Goal: Task Accomplishment & Management: Manage account settings

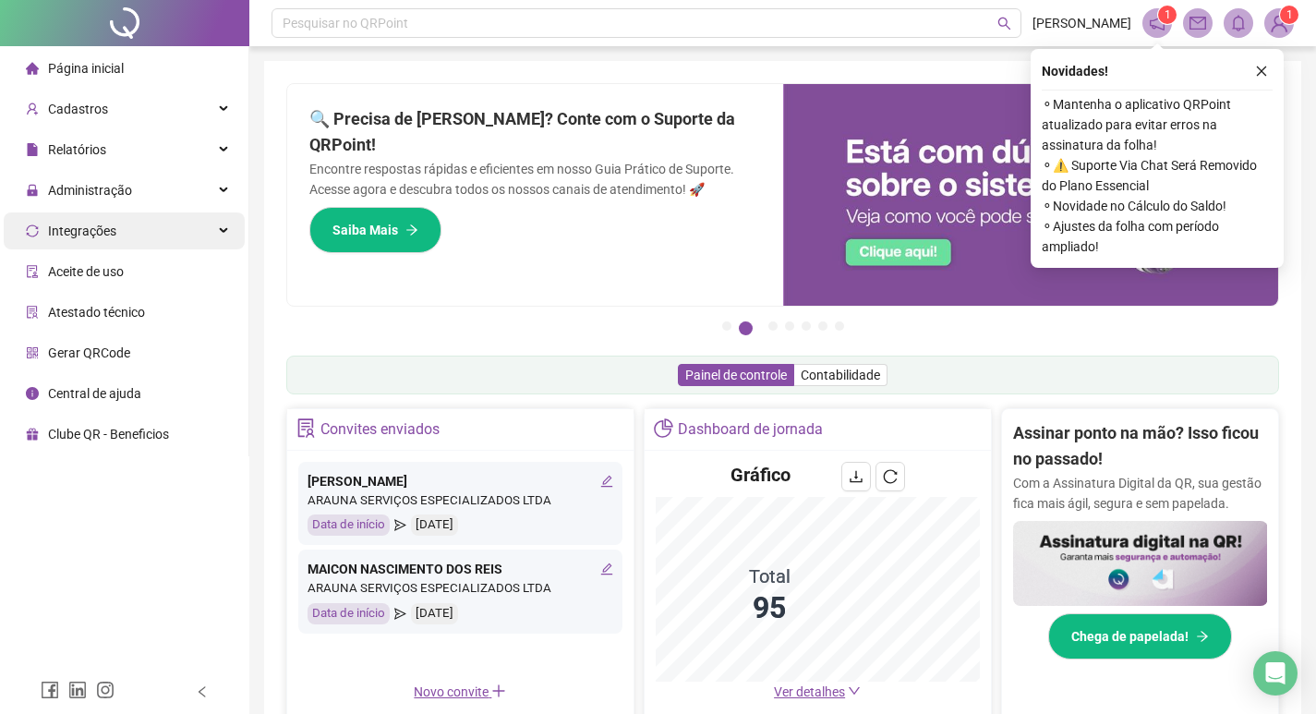
click at [139, 229] on div "Integrações" at bounding box center [124, 230] width 241 height 37
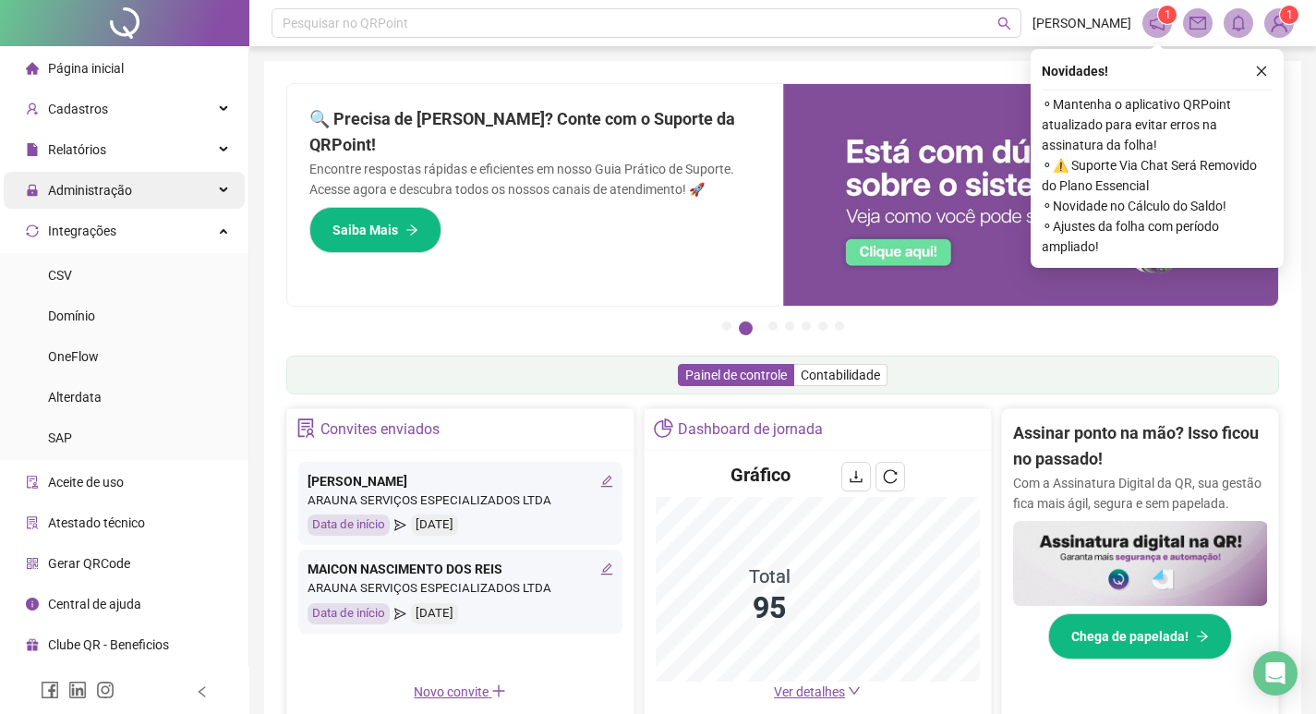
click at [123, 193] on span "Administração" at bounding box center [90, 190] width 84 height 15
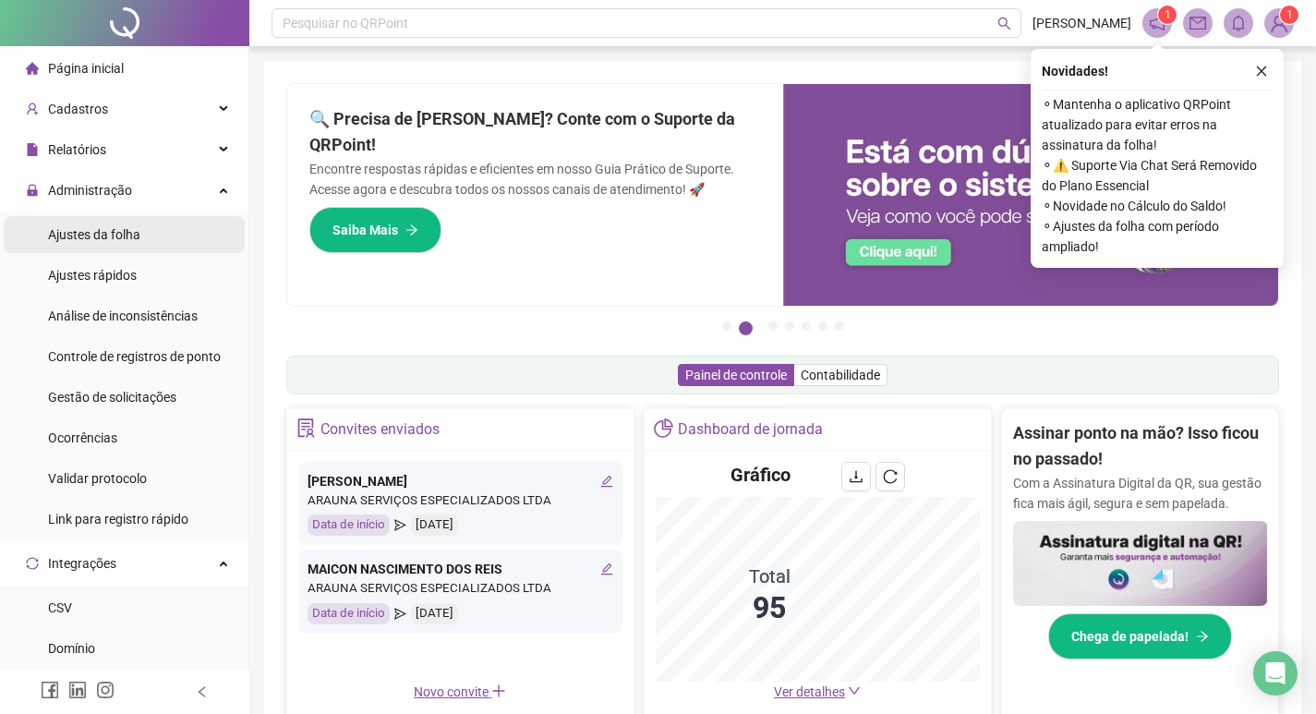
click at [112, 237] on span "Ajustes da folha" at bounding box center [94, 234] width 92 height 15
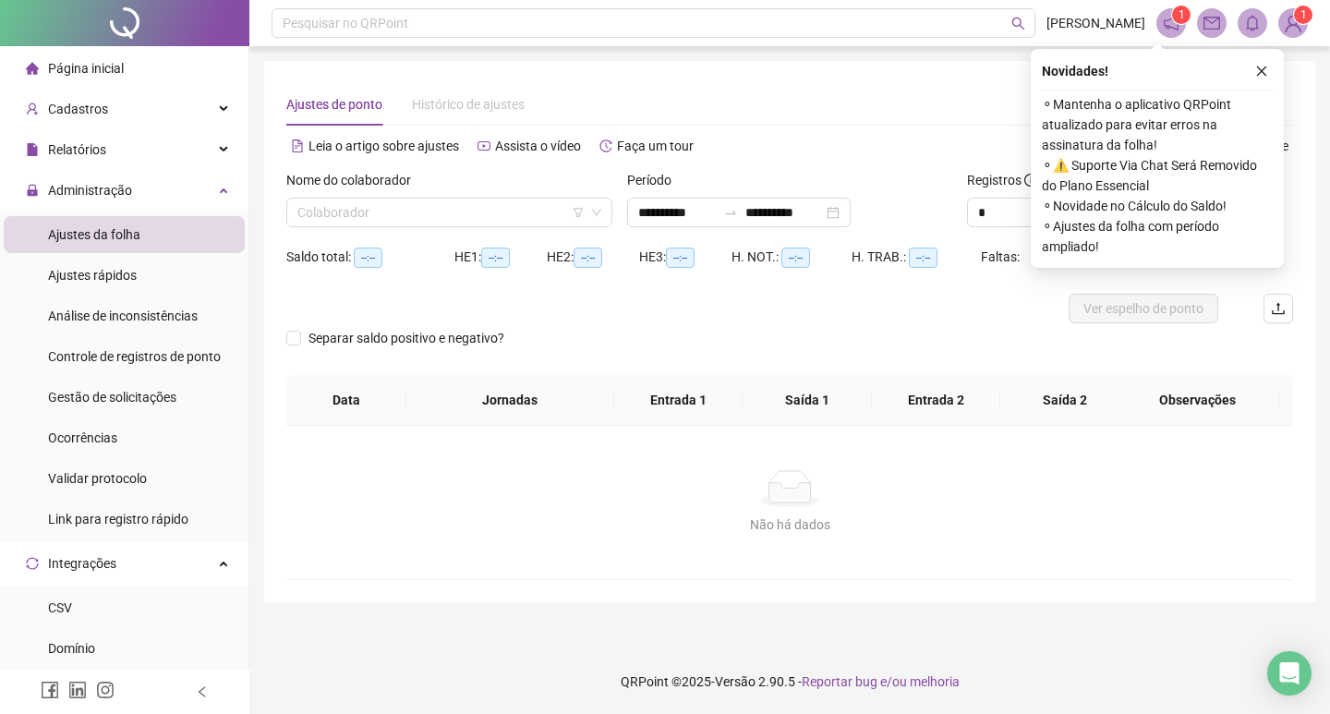
type input "**********"
click at [400, 207] on input "search" at bounding box center [440, 213] width 287 height 28
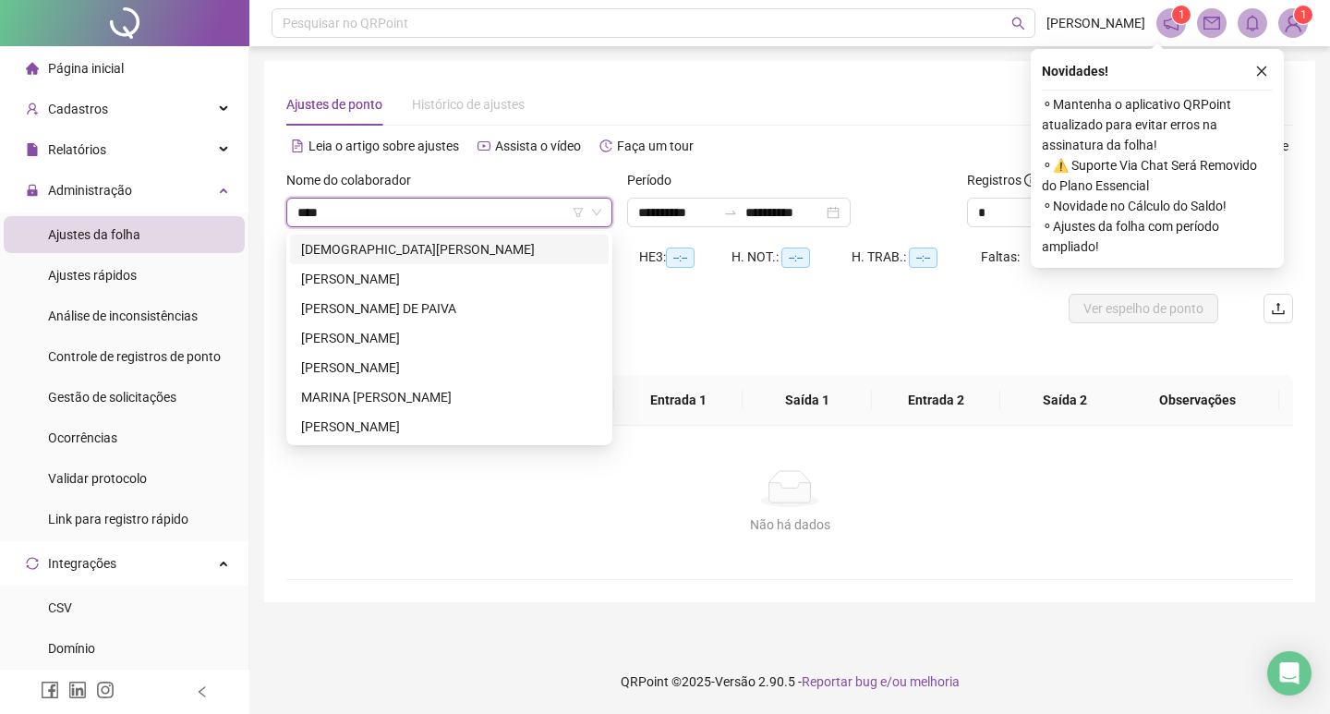
type input "*****"
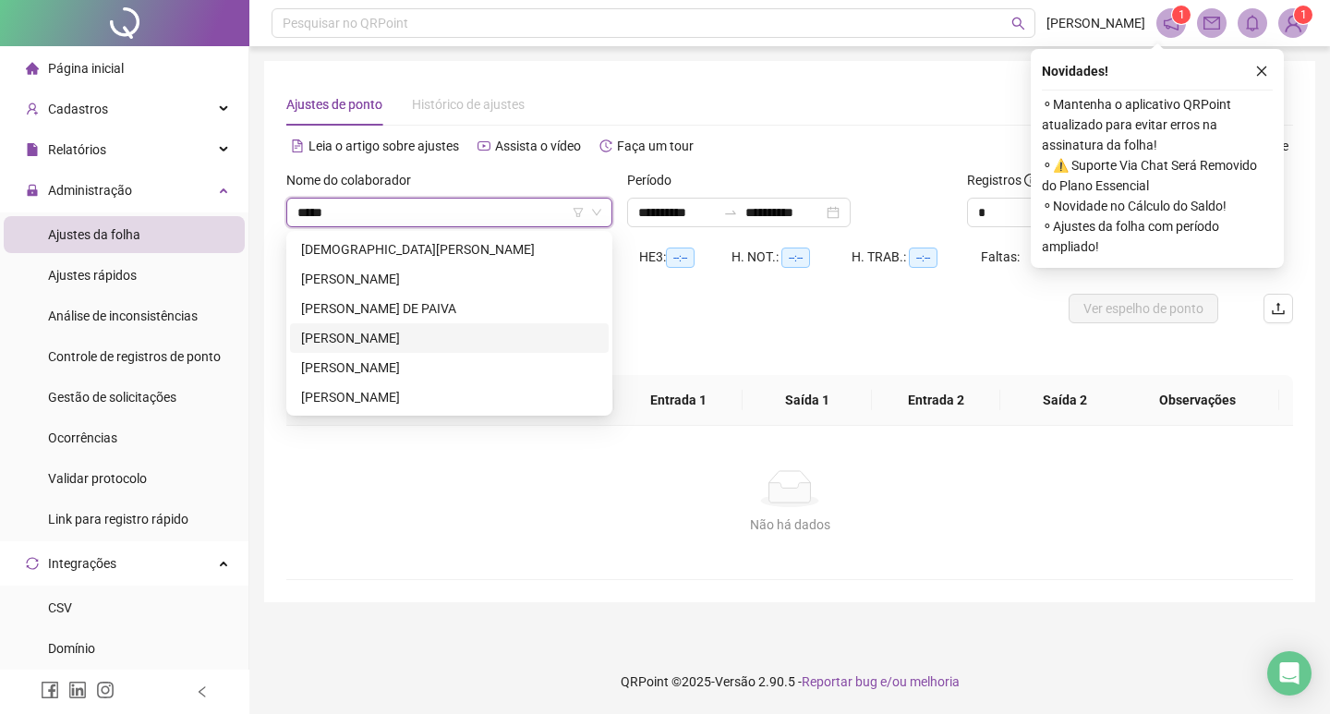
click at [402, 333] on div "[PERSON_NAME]" at bounding box center [449, 338] width 296 height 20
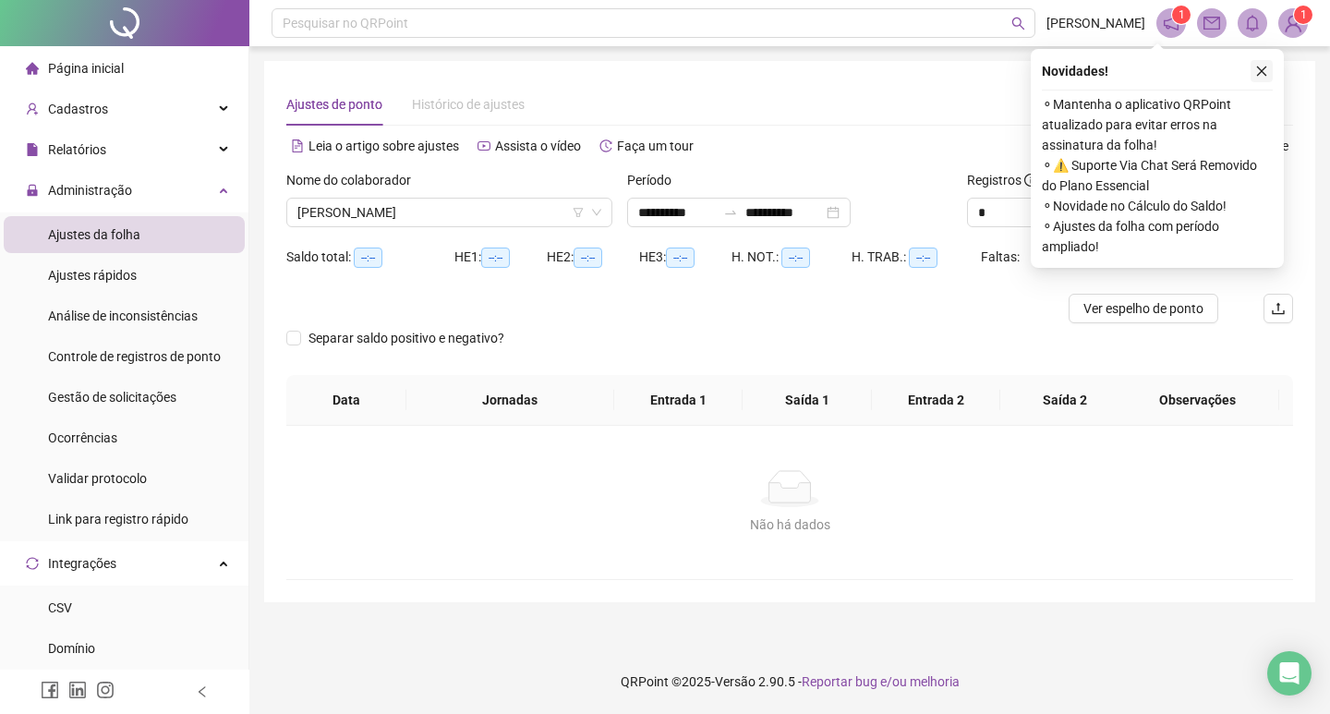
click at [1262, 64] on button "button" at bounding box center [1261, 71] width 22 height 22
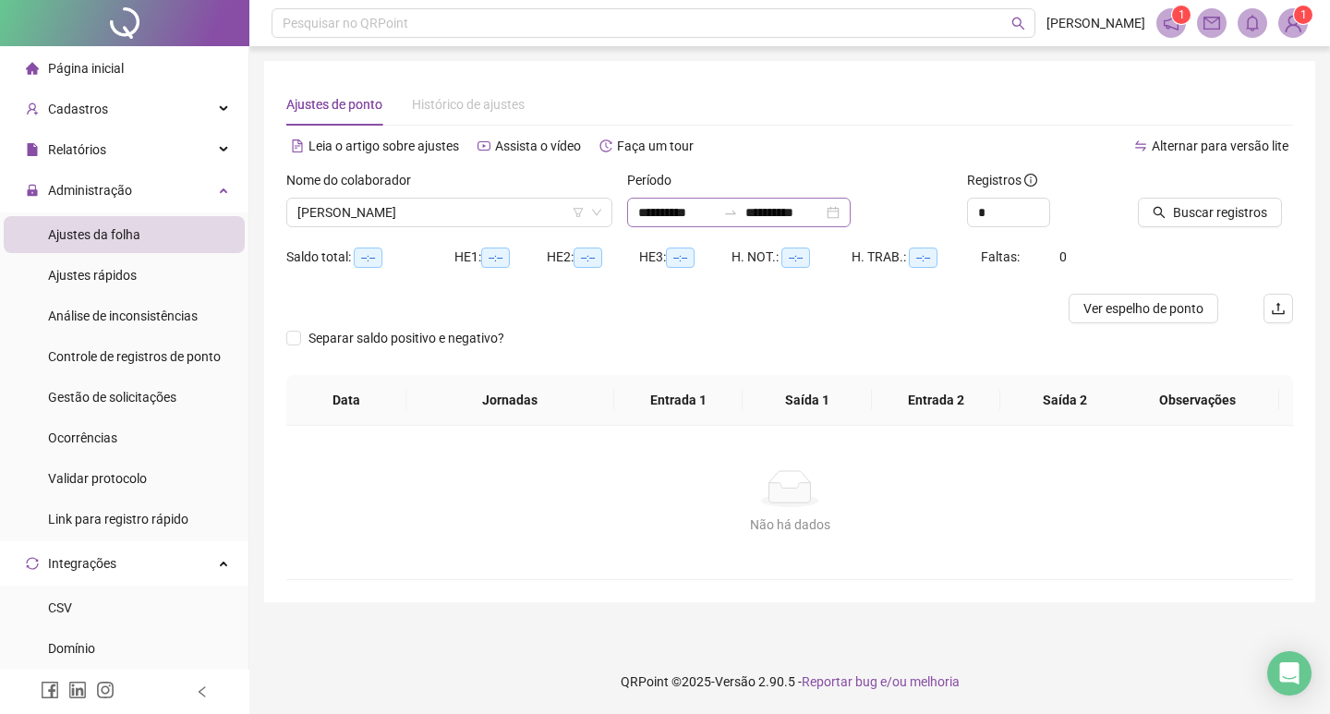
click at [850, 215] on div "**********" at bounding box center [738, 213] width 223 height 30
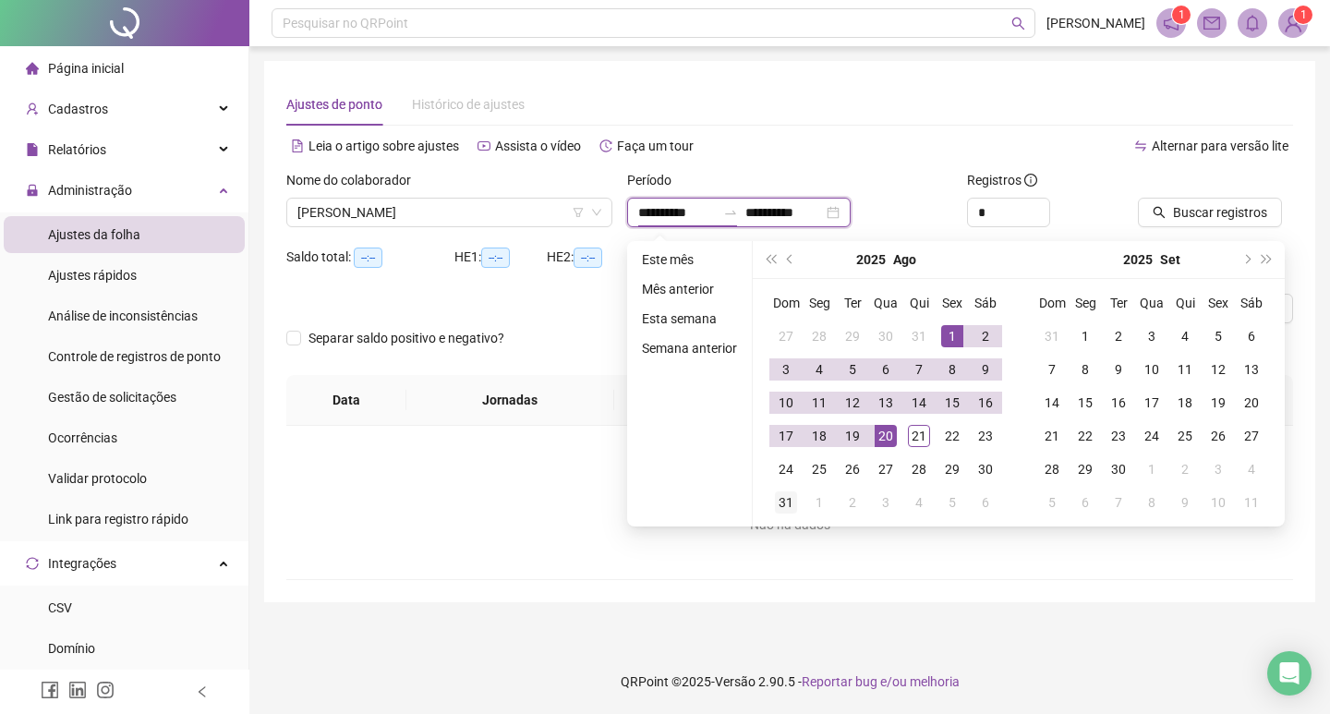
type input "**********"
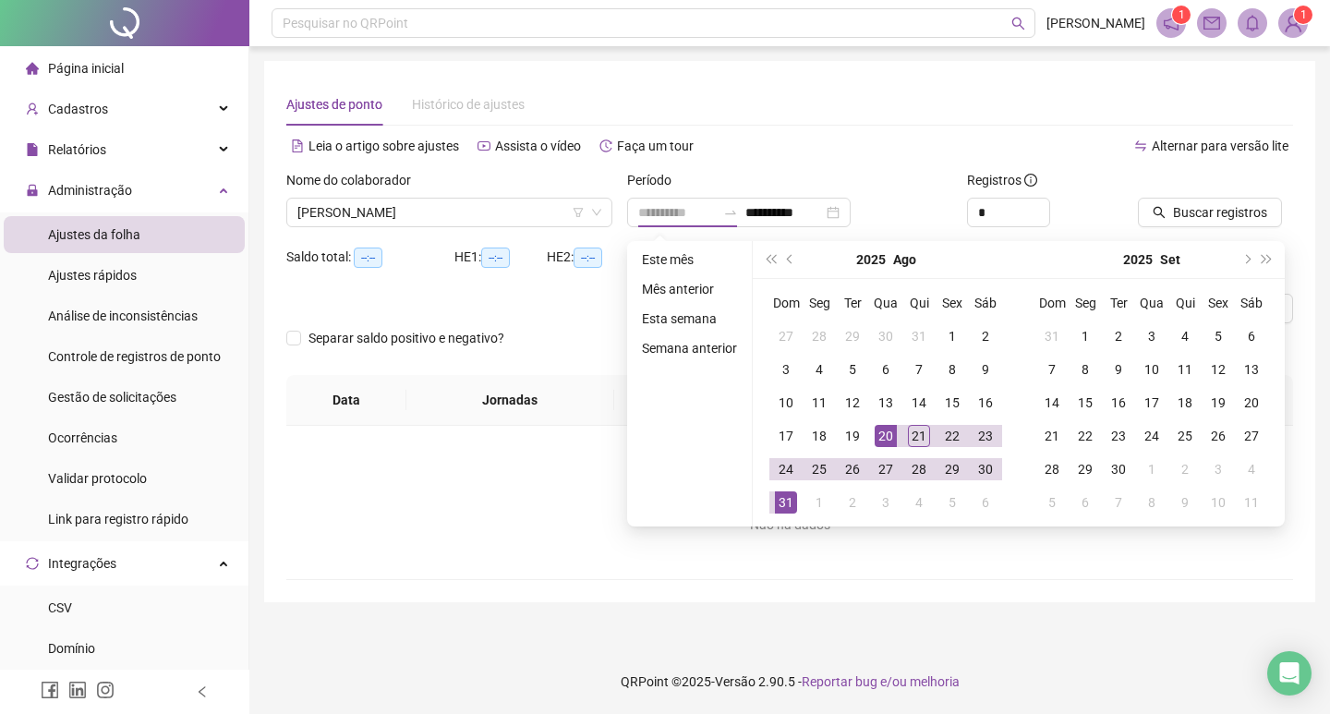
click at [790, 505] on div "31" at bounding box center [786, 502] width 22 height 22
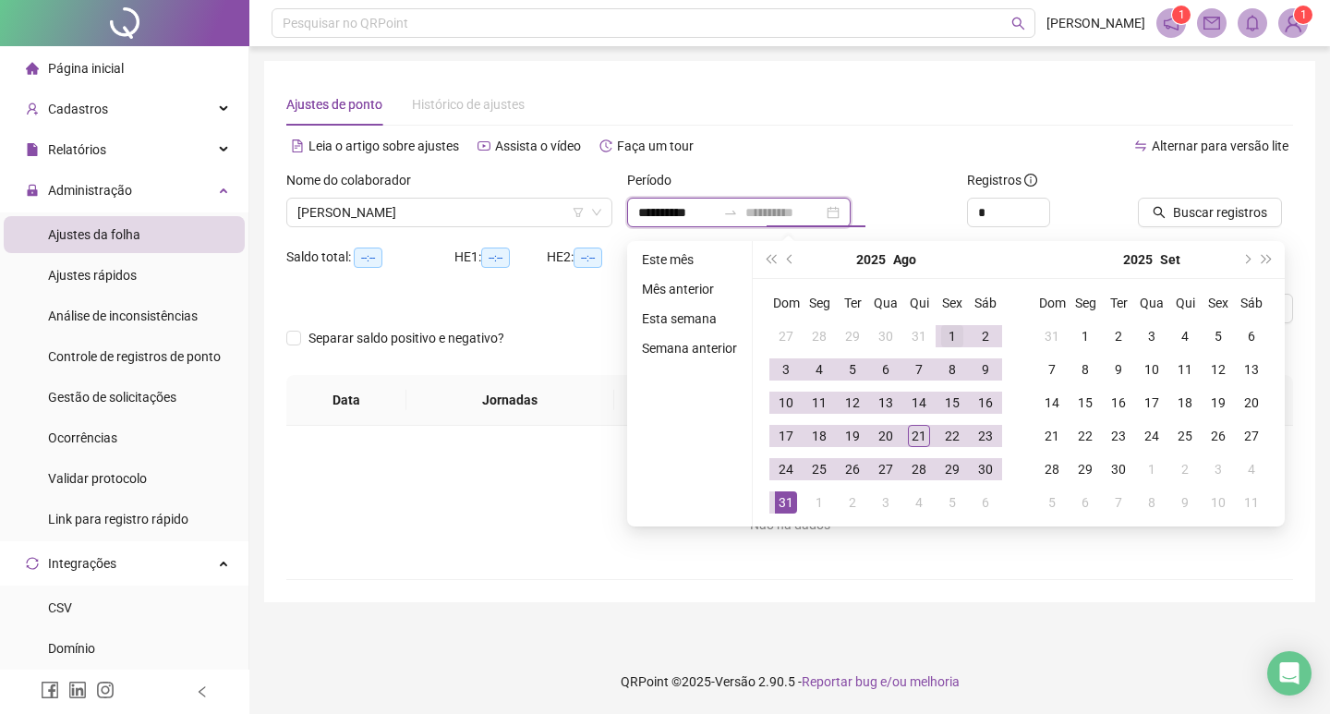
type input "**********"
click at [945, 332] on div "1" at bounding box center [952, 336] width 22 height 22
type input "**********"
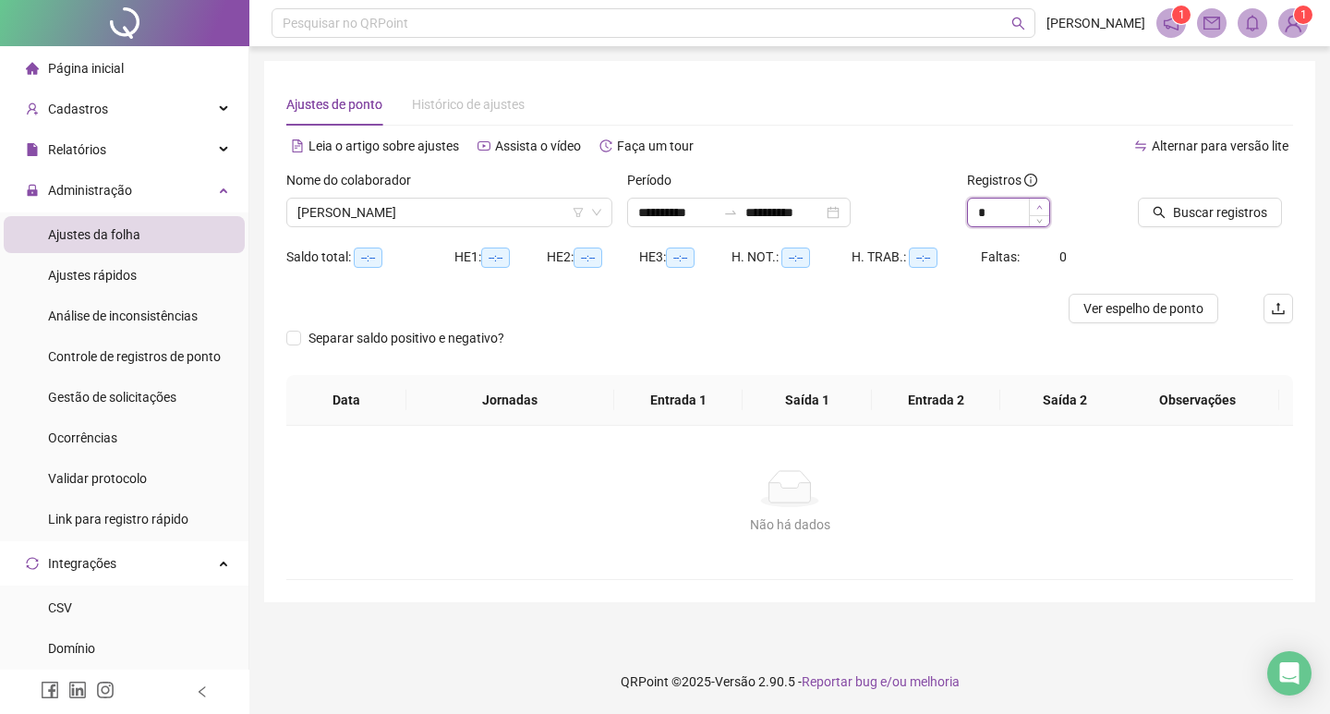
type input "*"
click at [1037, 211] on span "Increase Value" at bounding box center [1039, 207] width 20 height 17
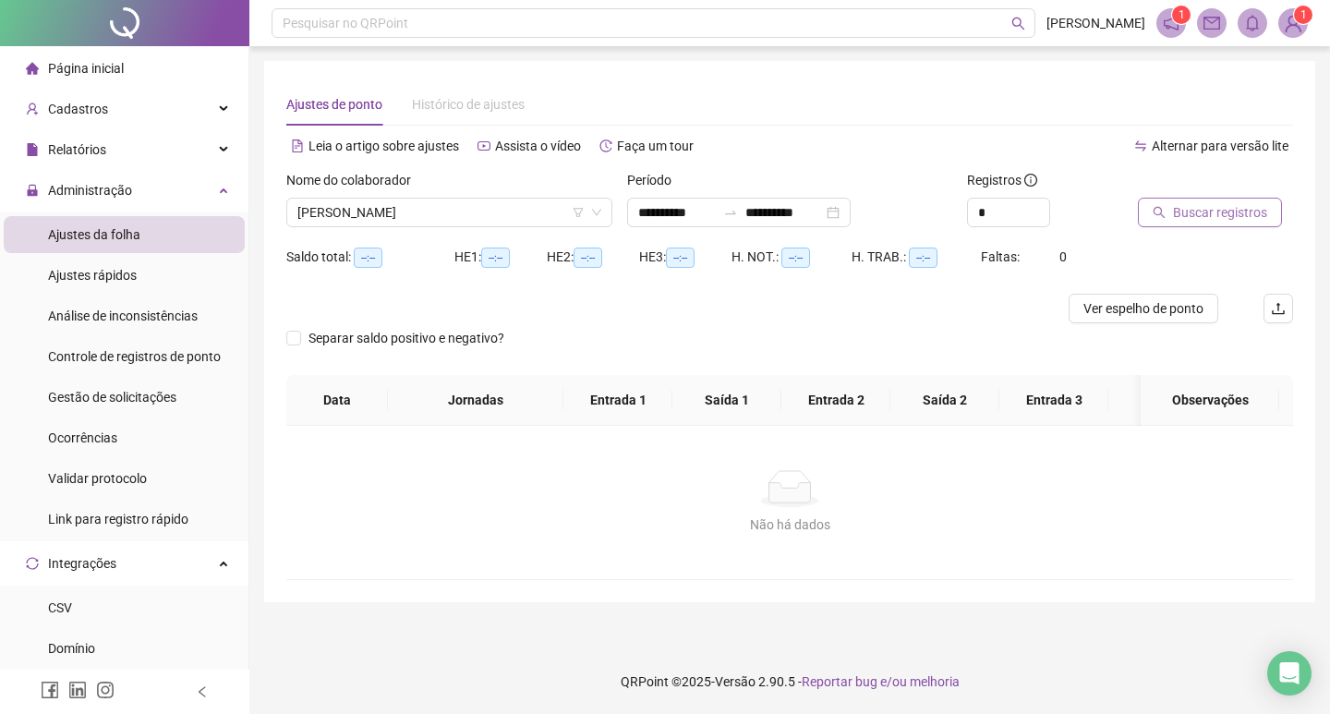
click at [1186, 211] on span "Buscar registros" at bounding box center [1220, 212] width 94 height 20
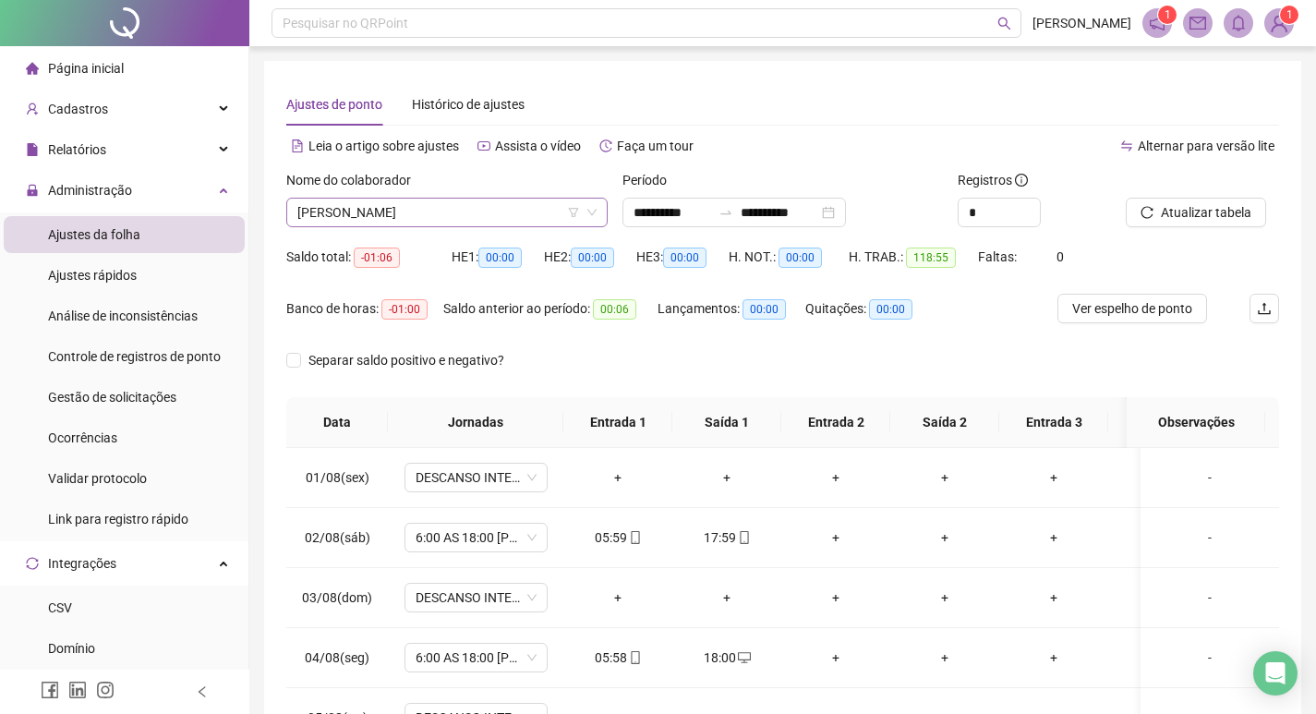
click at [470, 212] on span "[PERSON_NAME]" at bounding box center [446, 213] width 299 height 28
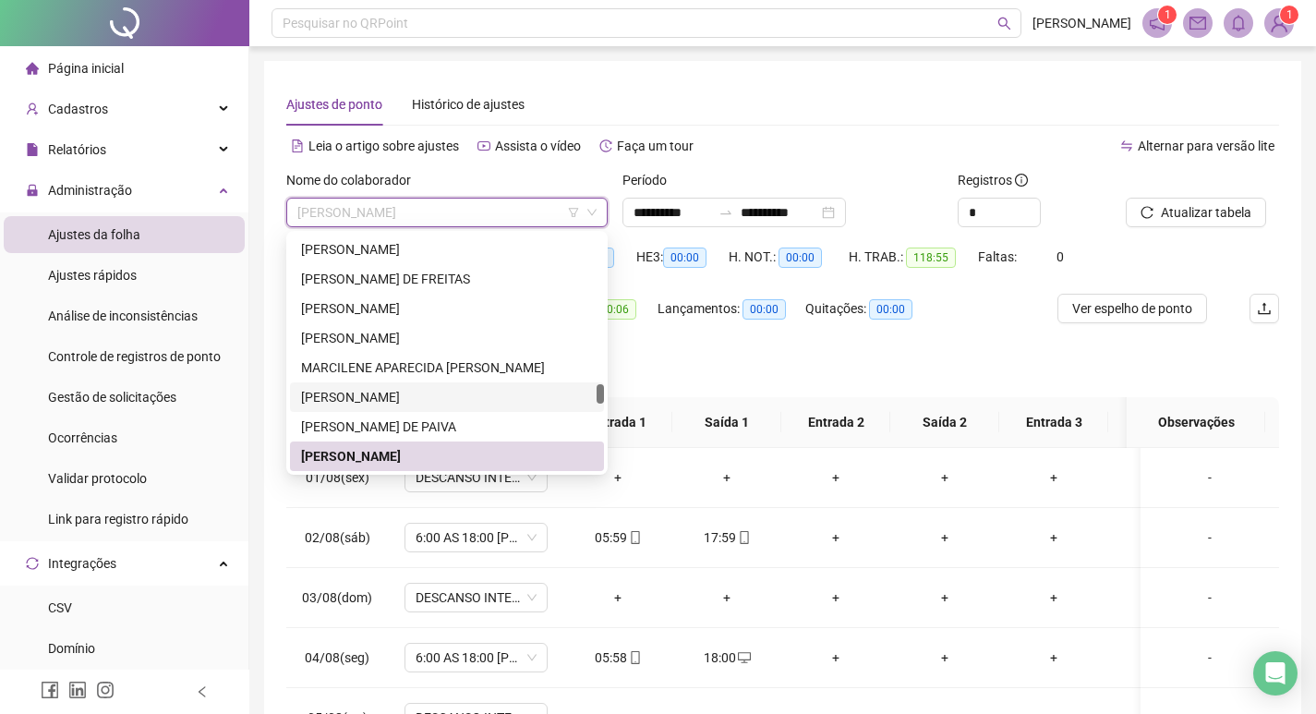
click at [452, 390] on div "[PERSON_NAME]" at bounding box center [447, 397] width 292 height 20
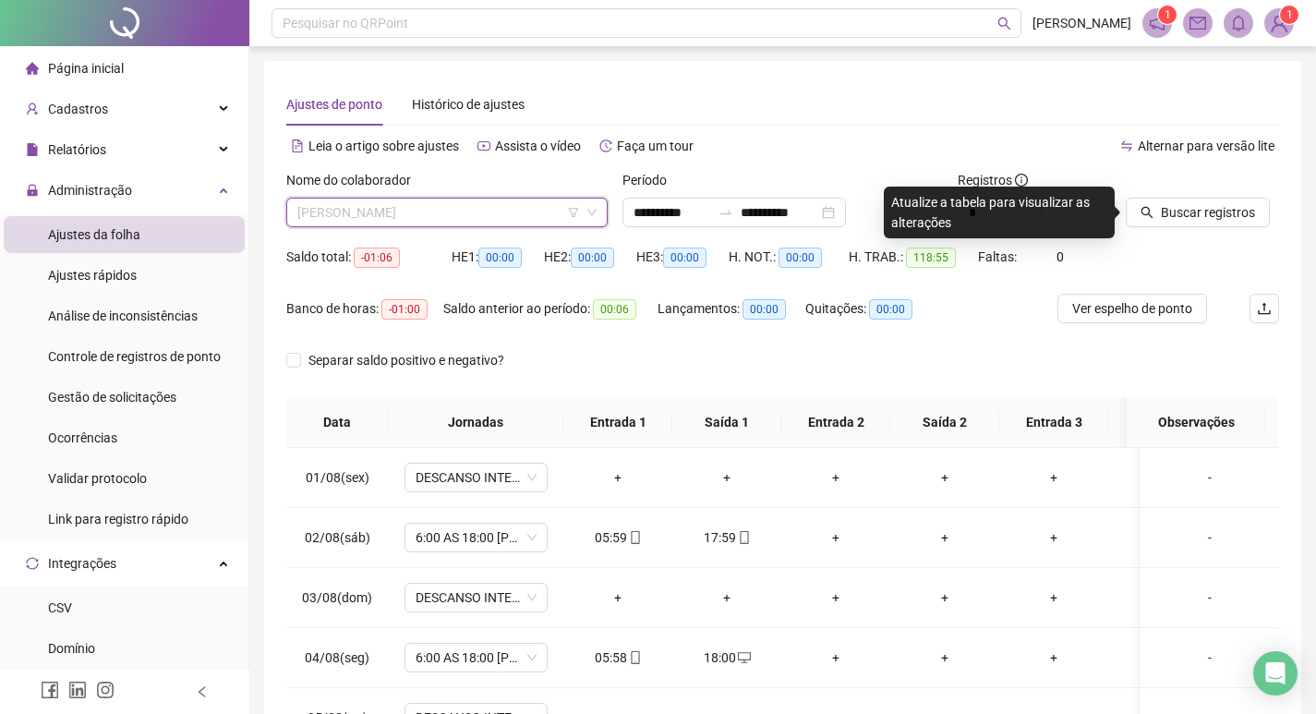
click at [533, 211] on span "[PERSON_NAME]" at bounding box center [446, 213] width 299 height 28
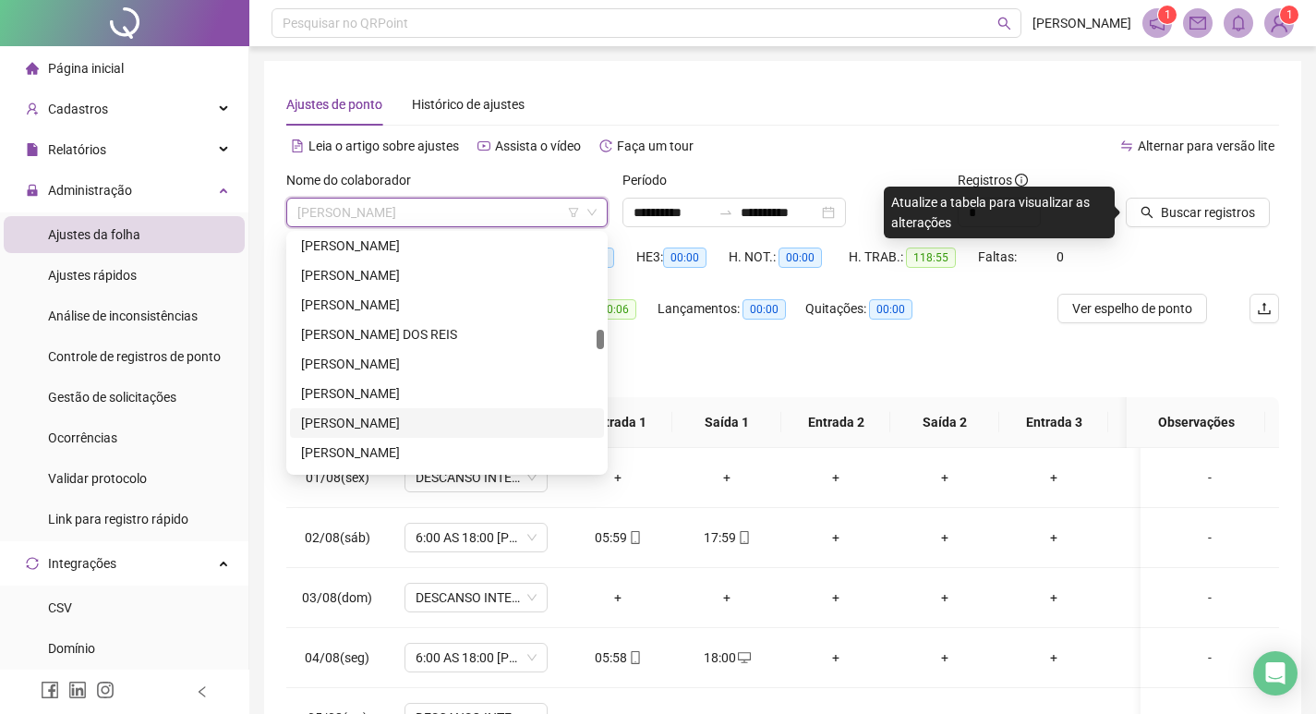
scroll to position [942, 0]
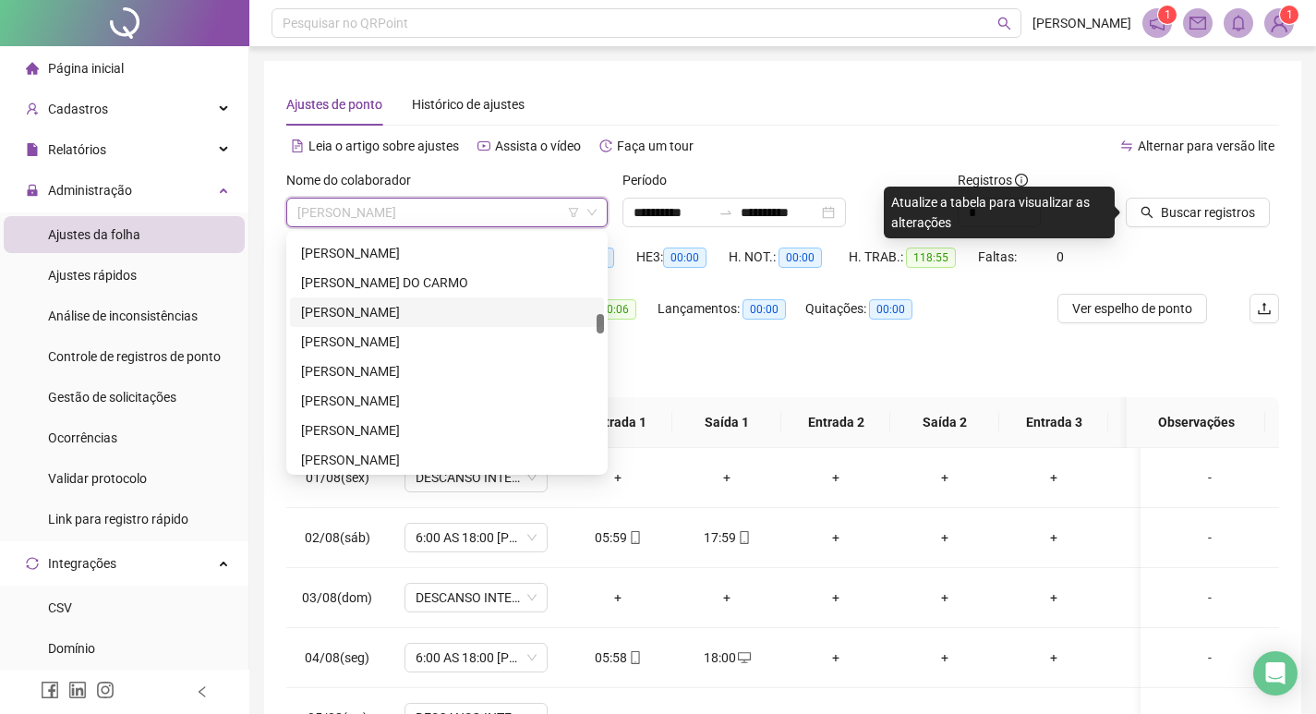
click at [466, 312] on div "[PERSON_NAME]" at bounding box center [447, 312] width 292 height 20
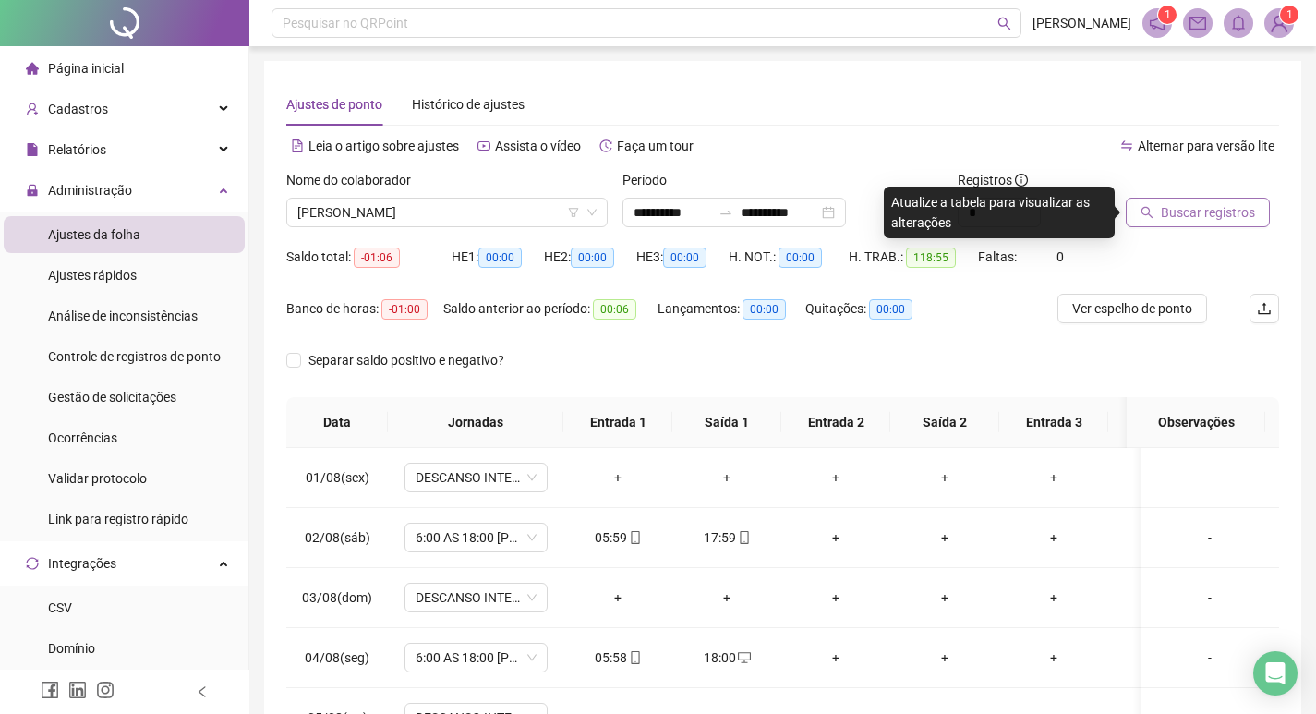
click at [1205, 209] on span "Buscar registros" at bounding box center [1208, 212] width 94 height 20
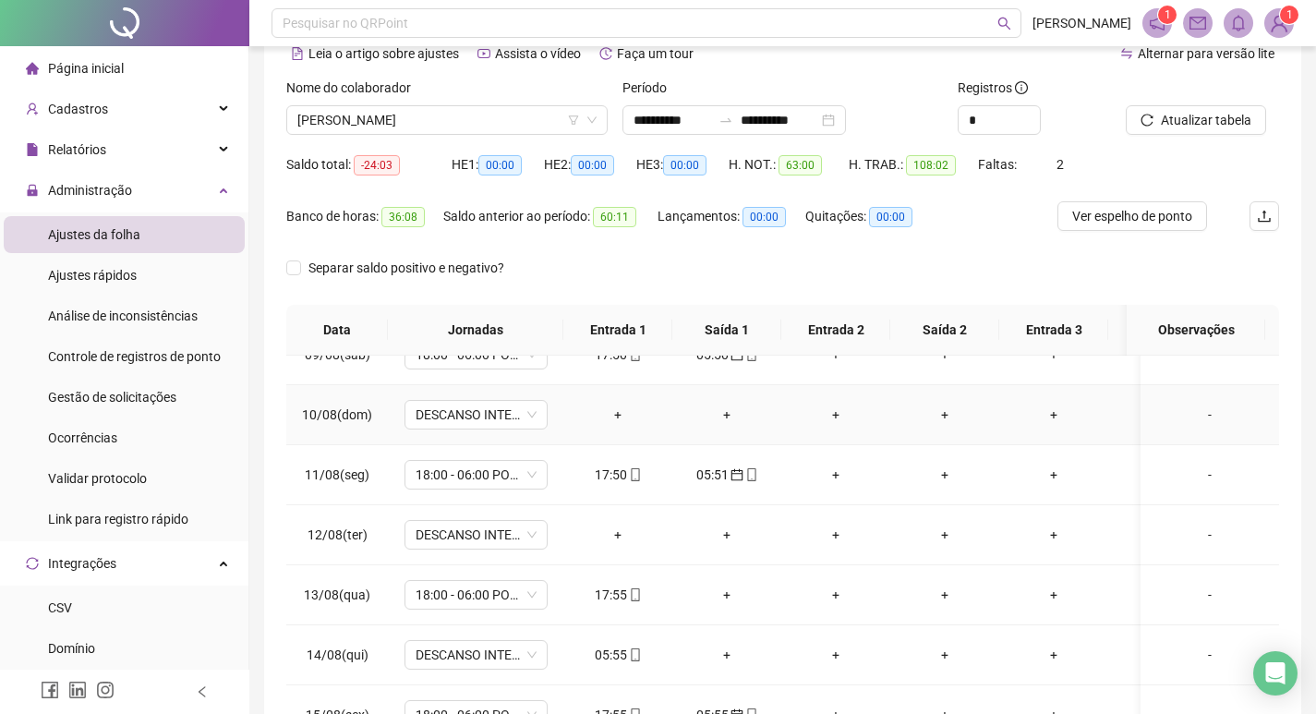
scroll to position [554, 0]
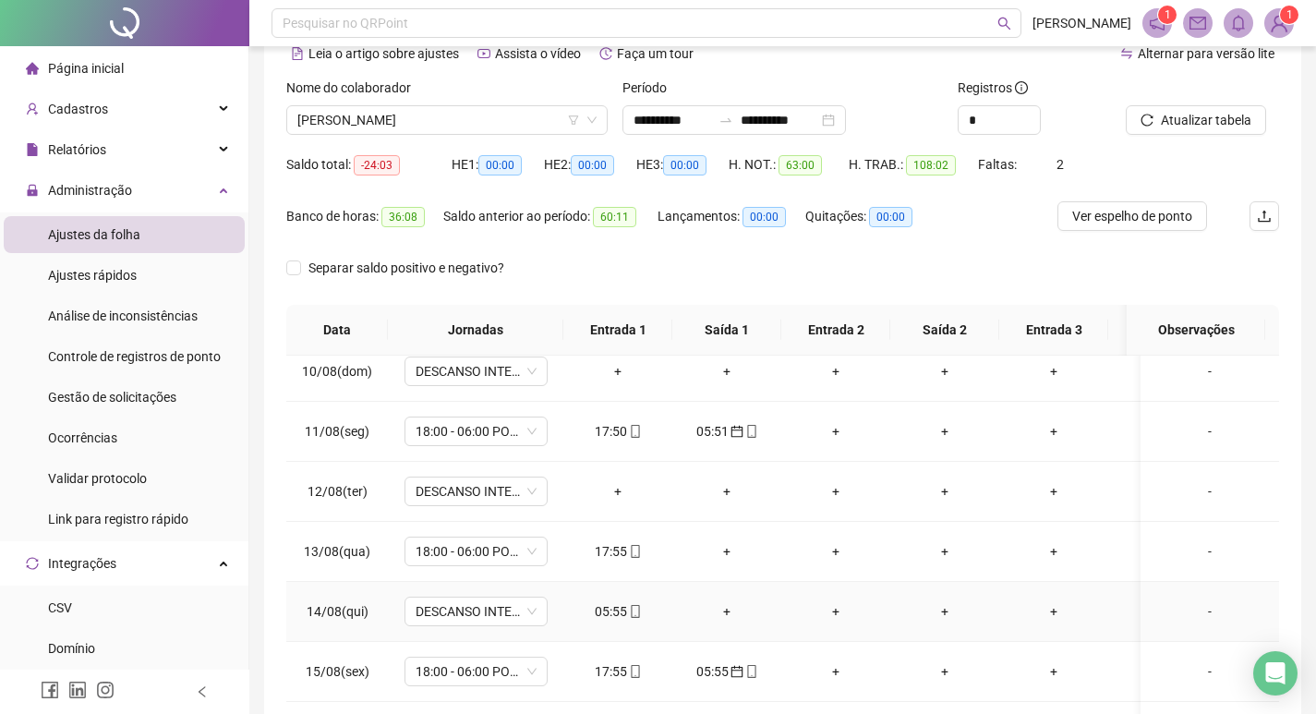
click at [638, 612] on icon "mobile" at bounding box center [635, 611] width 8 height 13
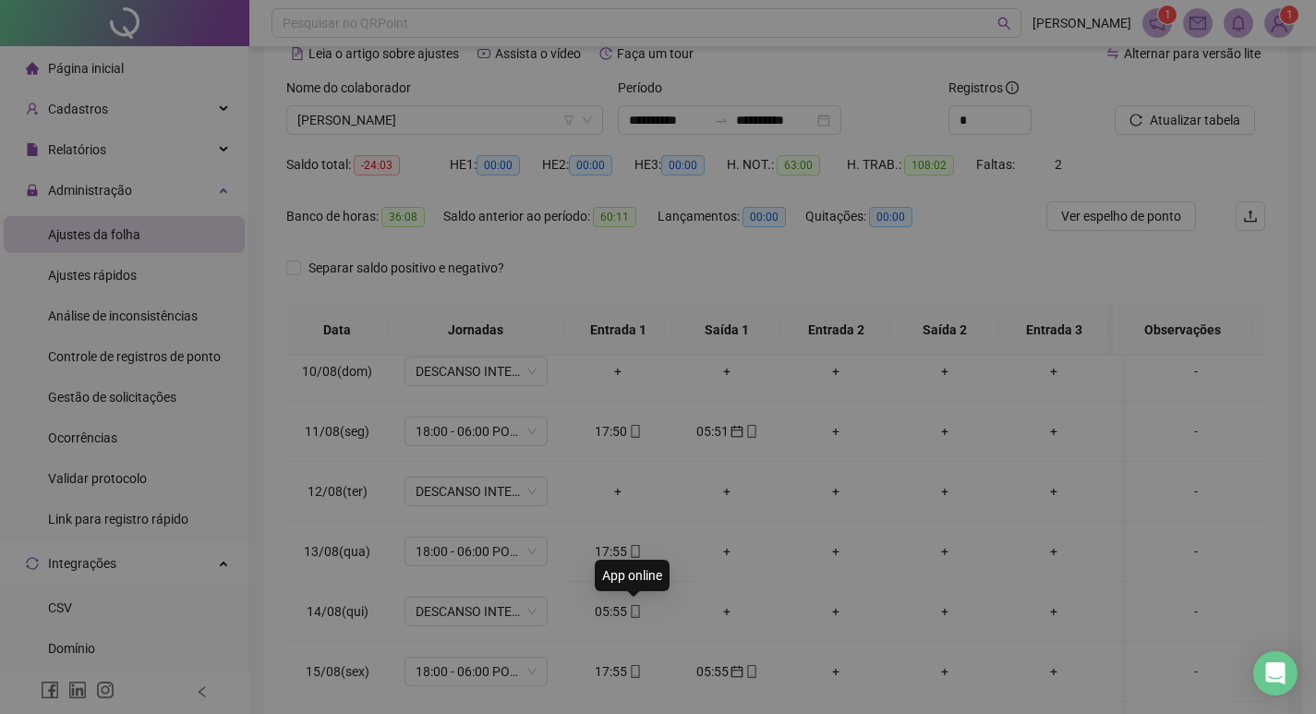
type input "**********"
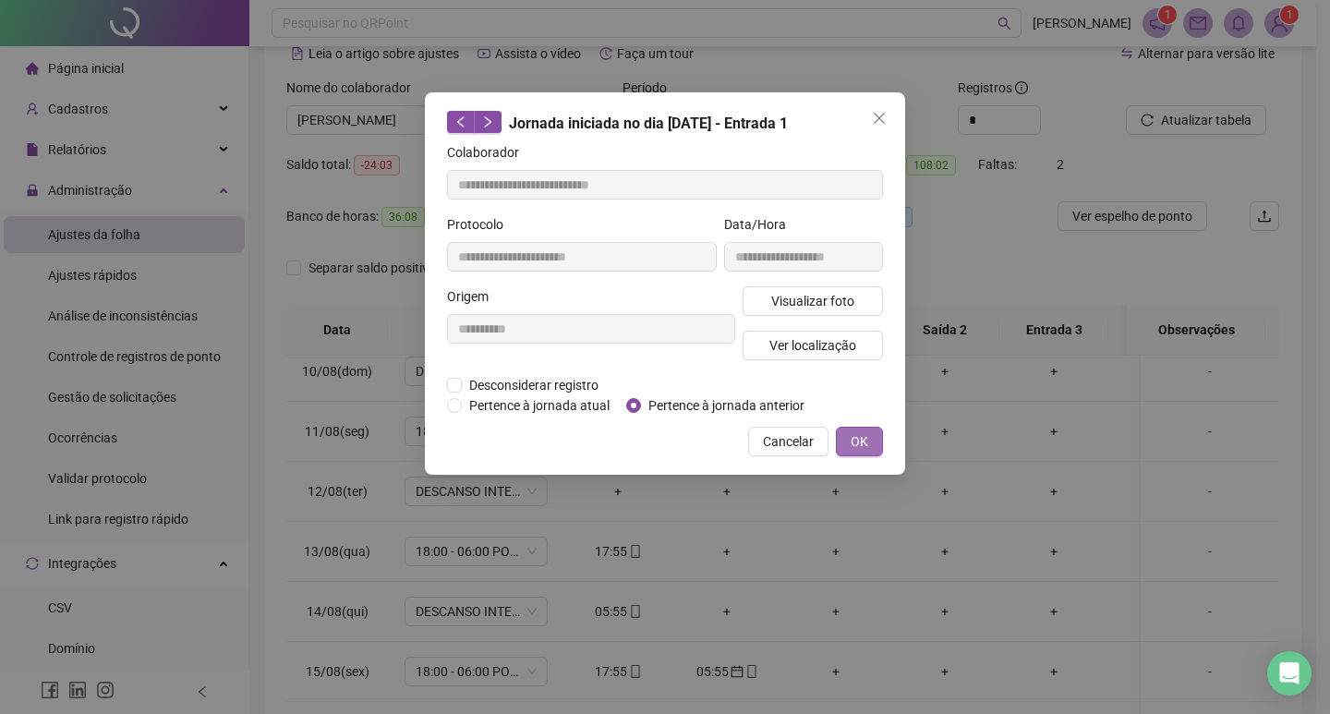
click at [861, 442] on span "OK" at bounding box center [859, 441] width 18 height 20
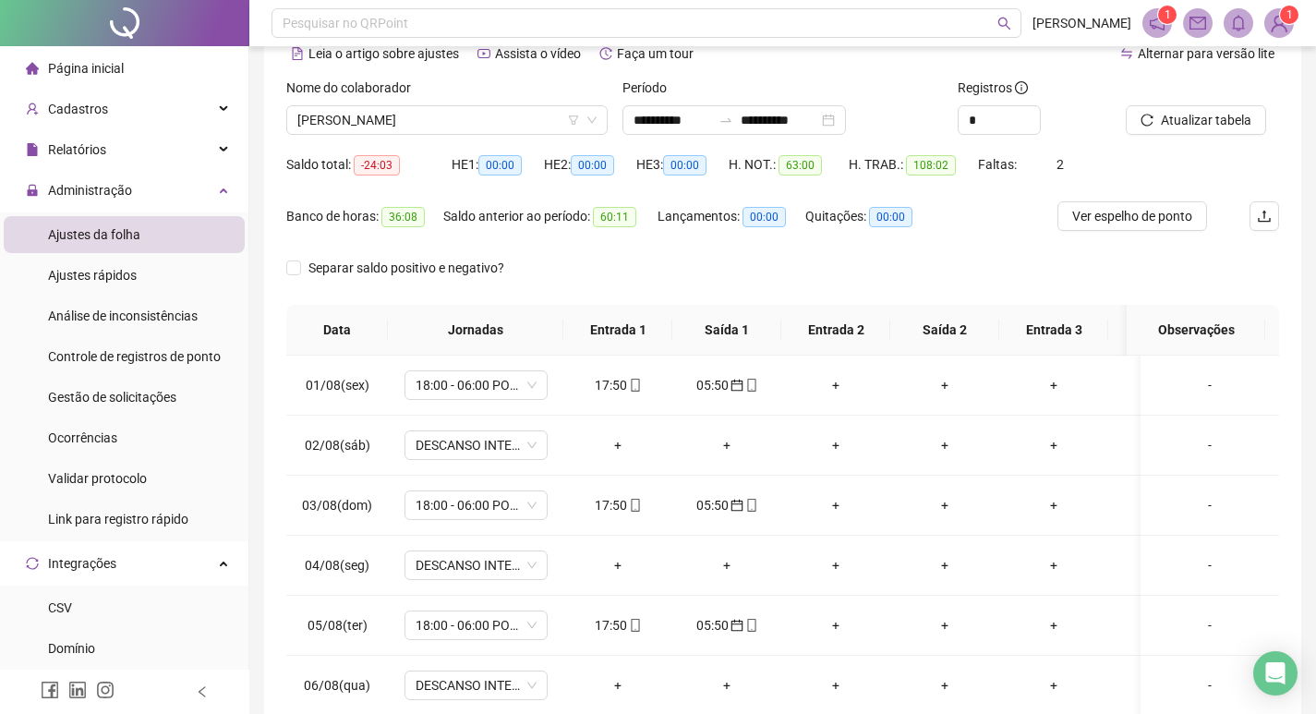
scroll to position [0, 0]
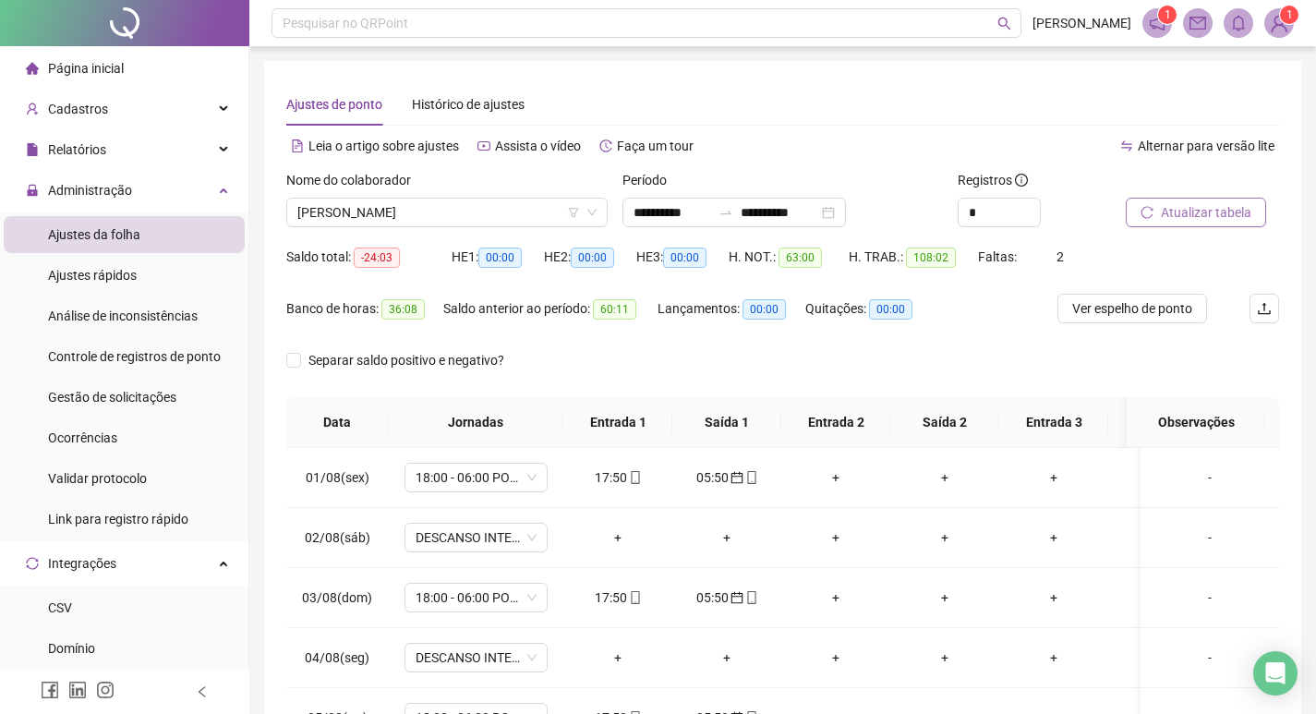
click at [1222, 218] on span "Atualizar tabela" at bounding box center [1206, 212] width 90 height 20
click at [522, 211] on span "[PERSON_NAME]" at bounding box center [446, 213] width 299 height 28
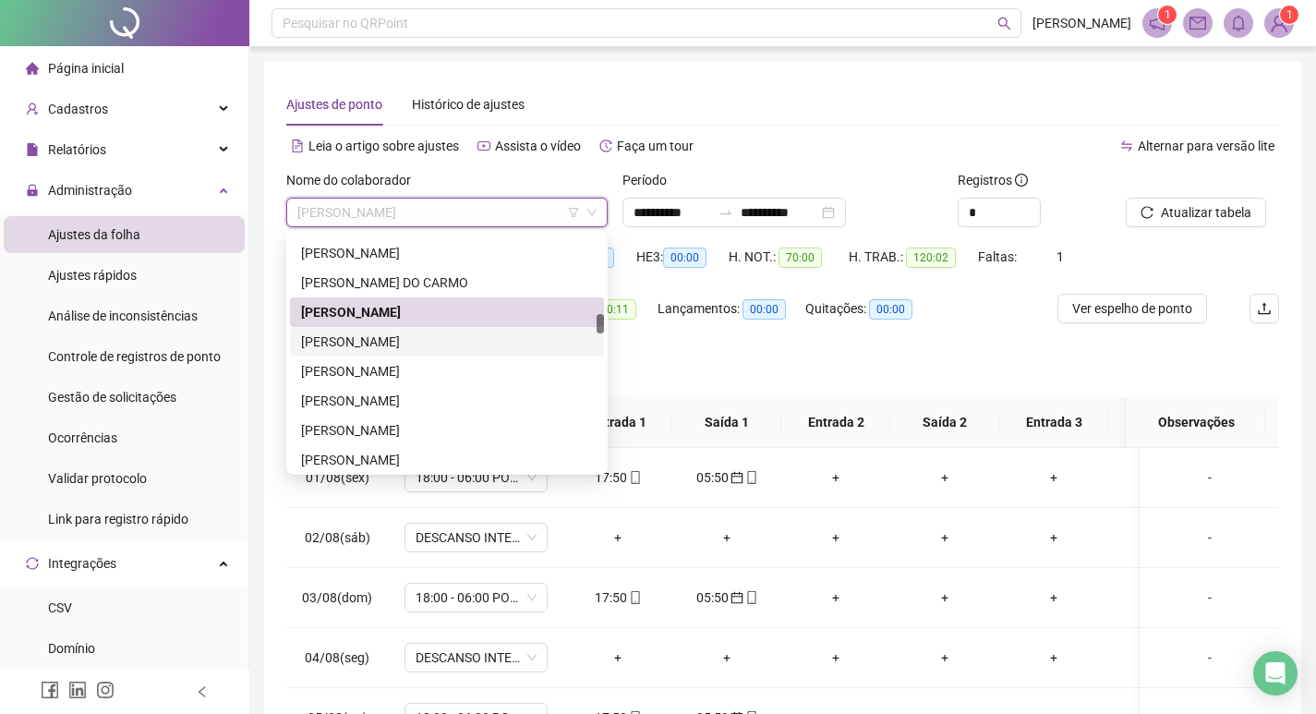
click at [489, 338] on div "[PERSON_NAME]" at bounding box center [447, 341] width 292 height 20
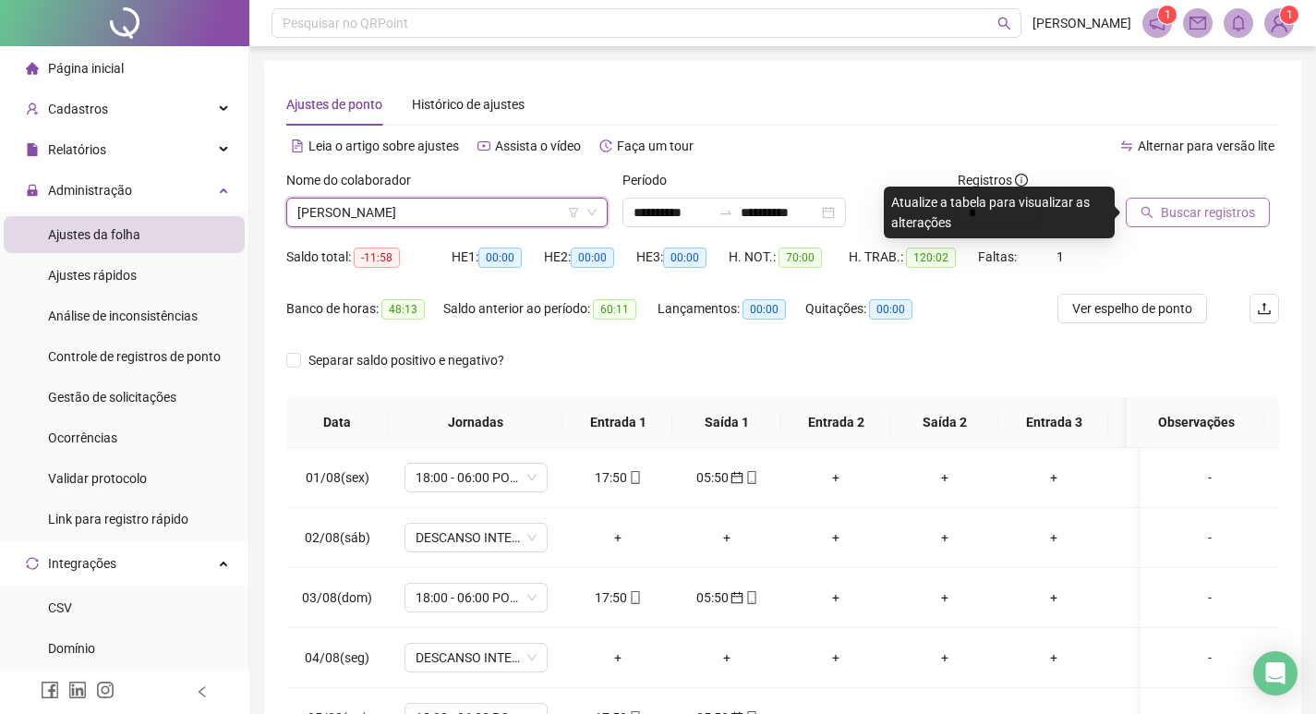
click at [1183, 204] on span "Buscar registros" at bounding box center [1208, 212] width 94 height 20
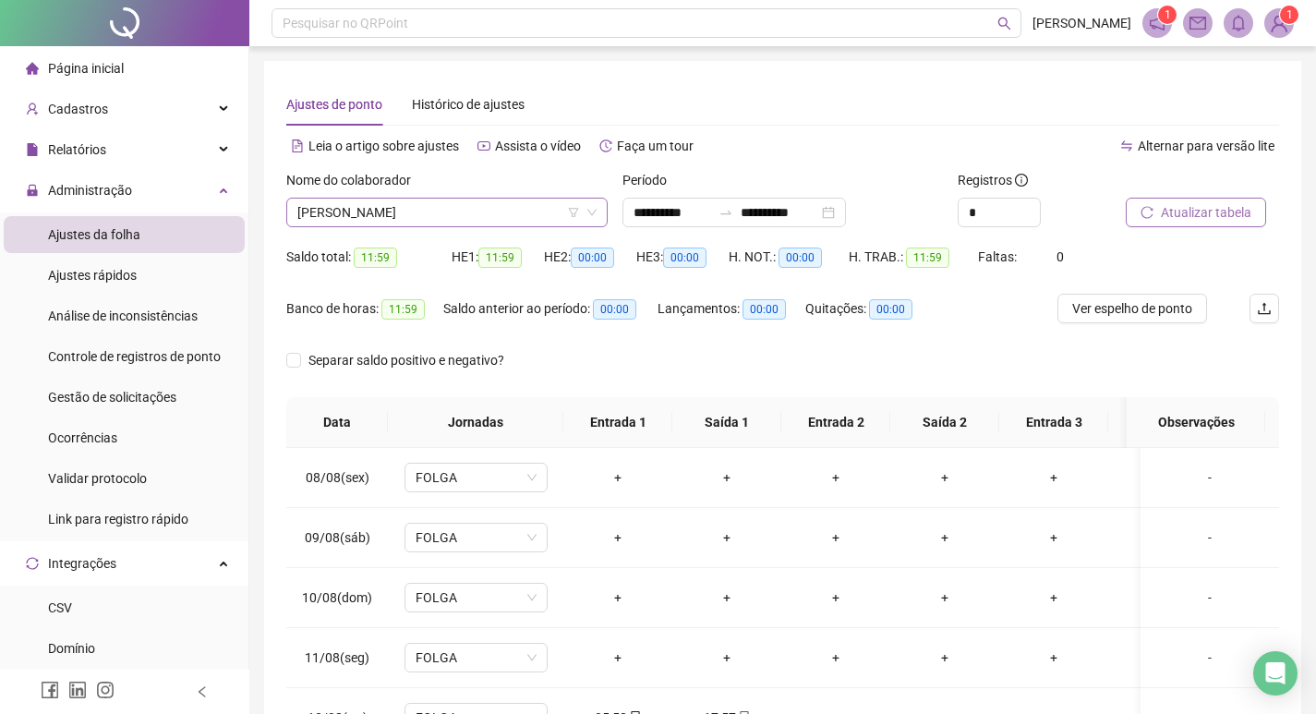
click at [501, 206] on span "[PERSON_NAME]" at bounding box center [446, 213] width 299 height 28
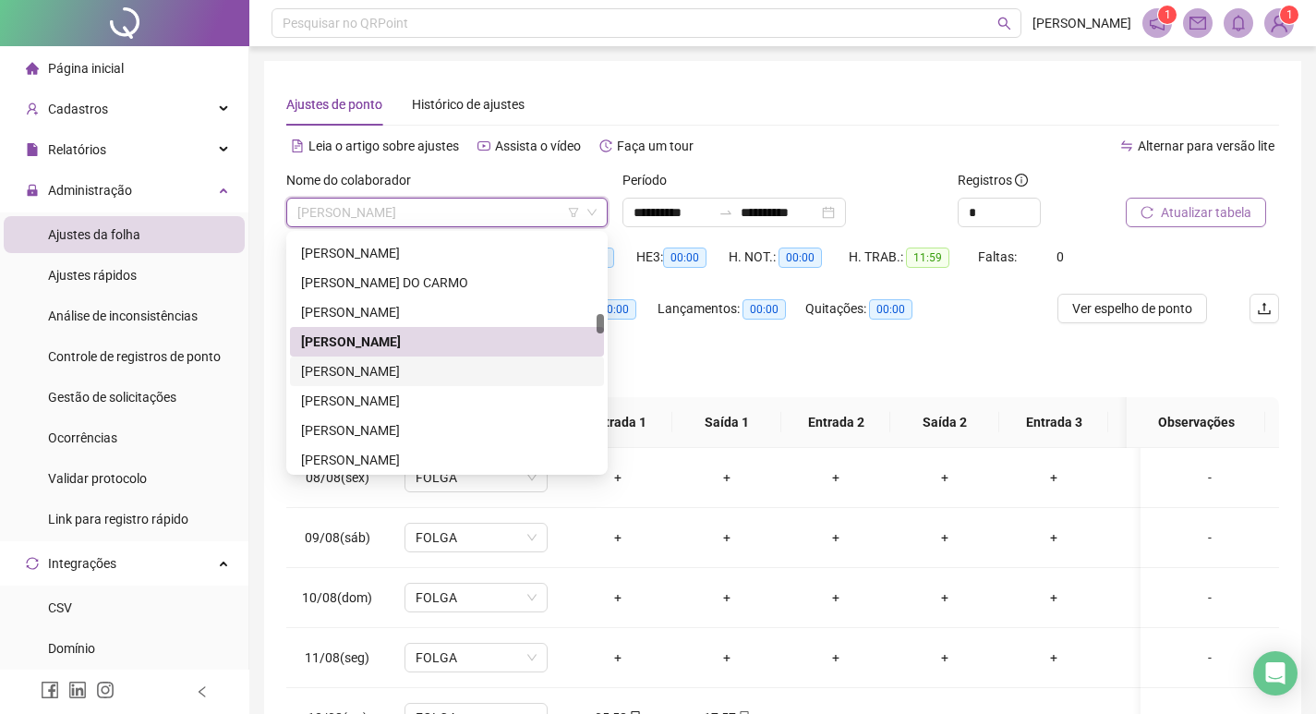
click at [496, 367] on div "[PERSON_NAME]" at bounding box center [447, 371] width 292 height 20
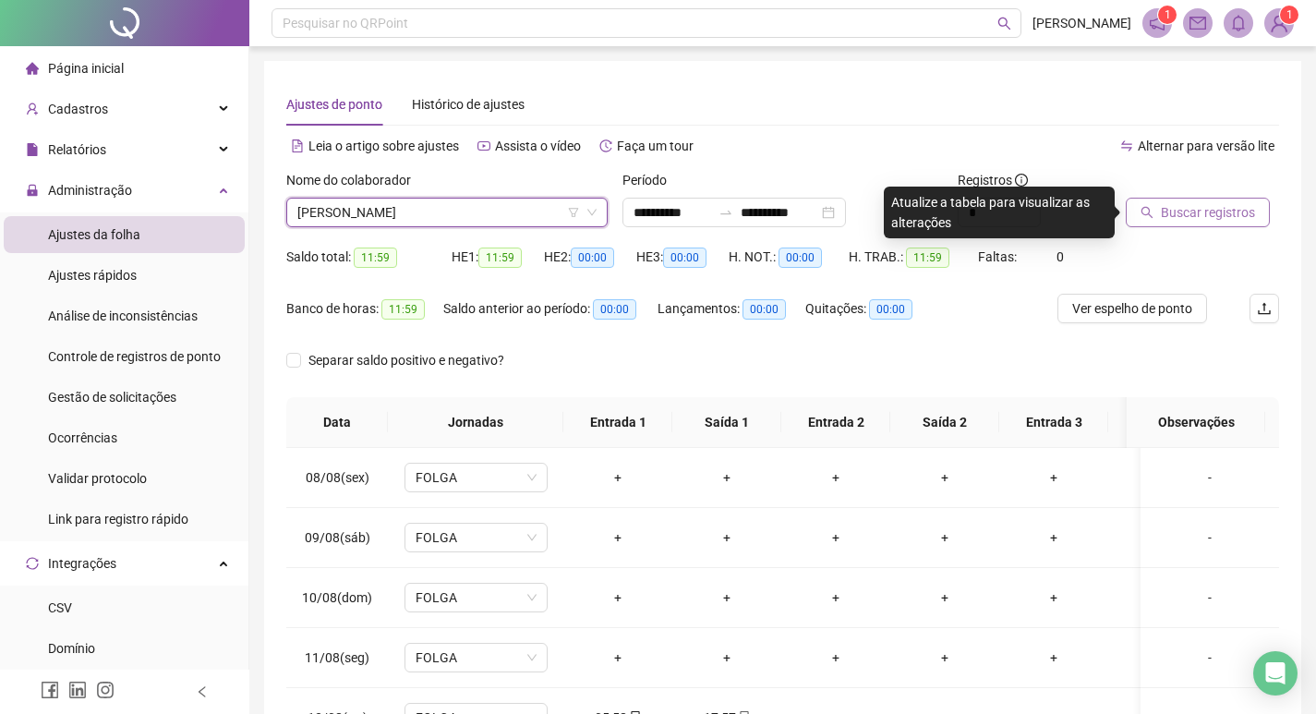
click at [1222, 203] on span "Buscar registros" at bounding box center [1208, 212] width 94 height 20
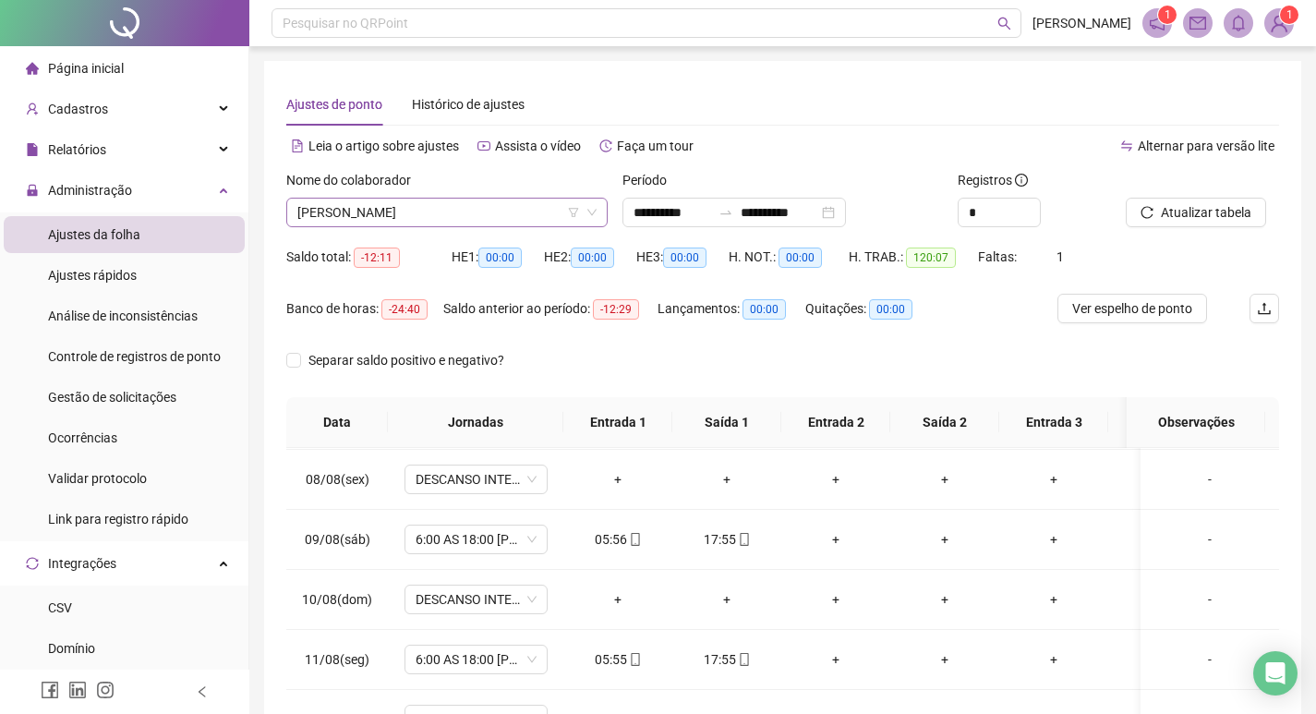
click at [481, 215] on span "[PERSON_NAME]" at bounding box center [446, 213] width 299 height 28
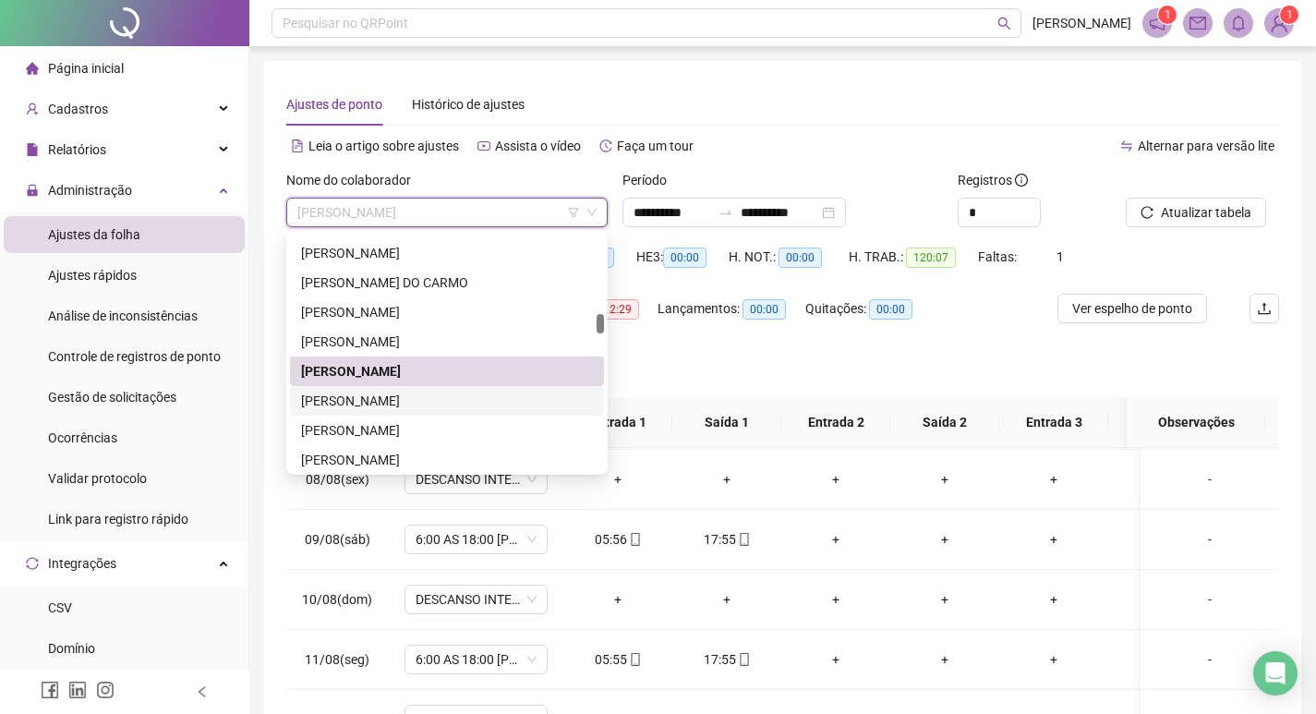
click at [449, 391] on div "[PERSON_NAME]" at bounding box center [447, 401] width 292 height 20
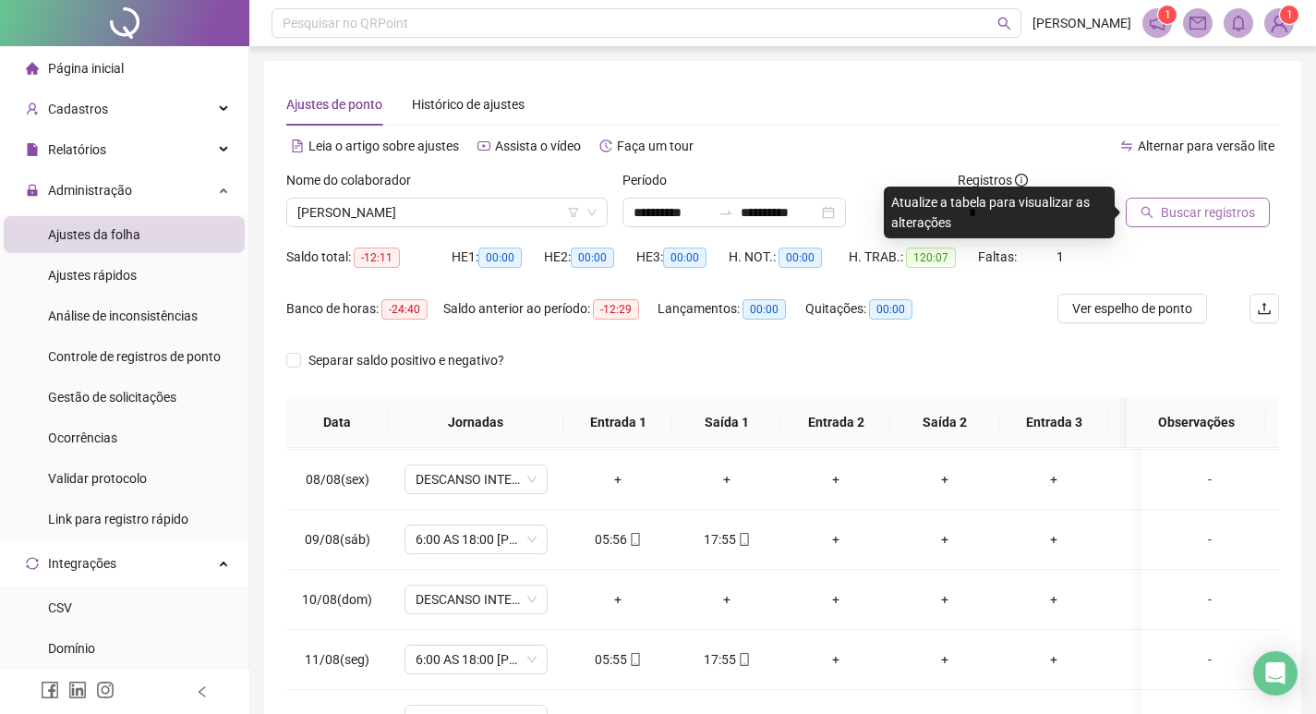
click at [1217, 215] on span "Buscar registros" at bounding box center [1208, 212] width 94 height 20
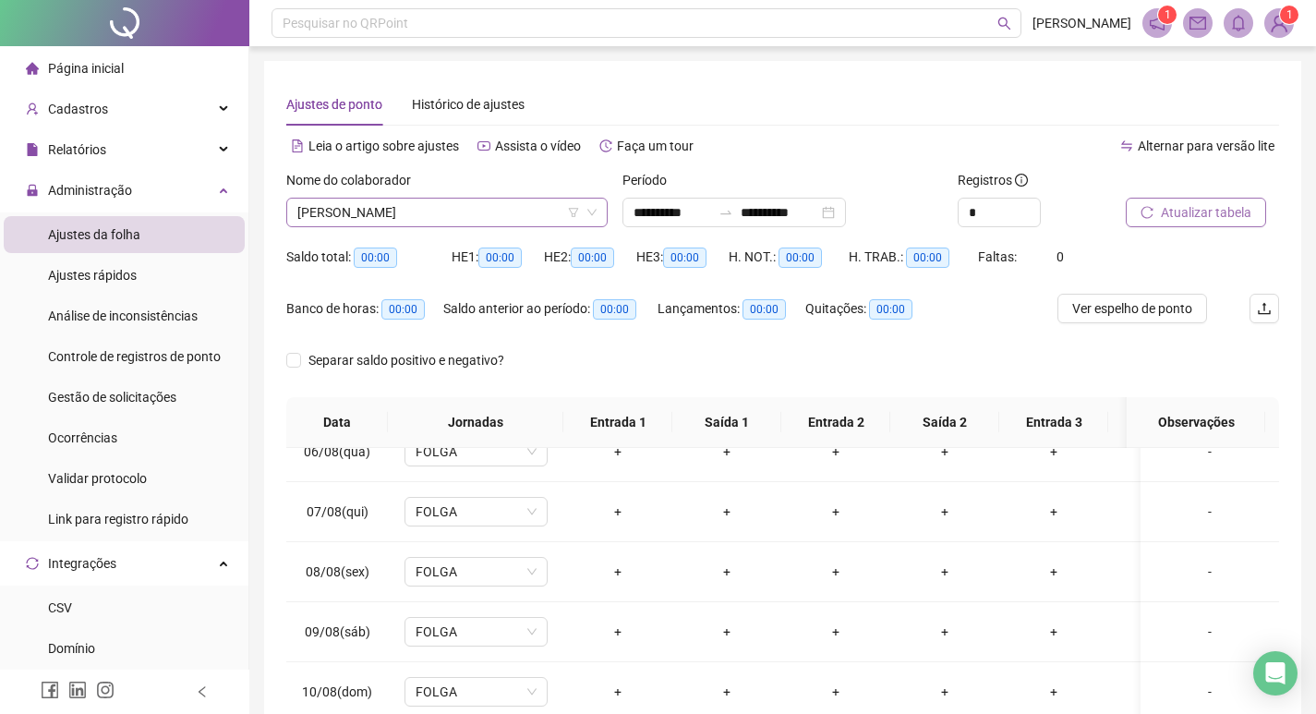
click at [481, 211] on span "[PERSON_NAME]" at bounding box center [446, 213] width 299 height 28
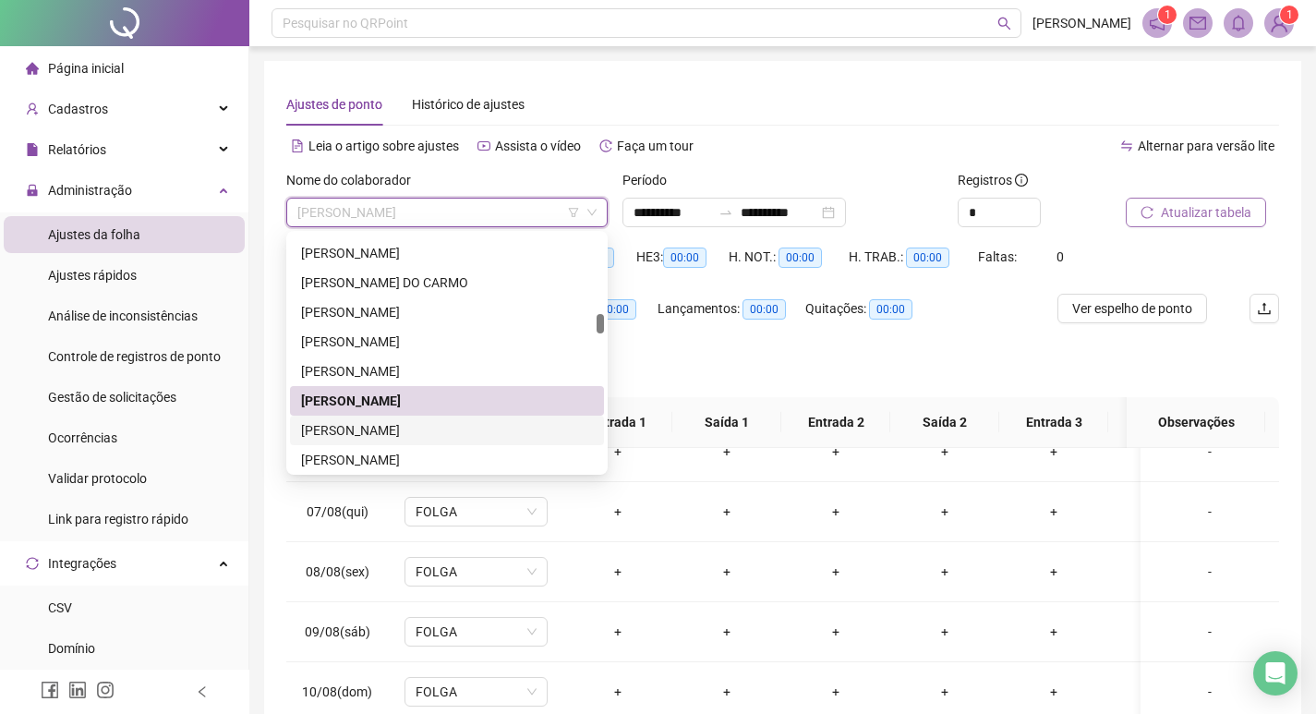
click at [428, 428] on div "[PERSON_NAME]" at bounding box center [447, 430] width 292 height 20
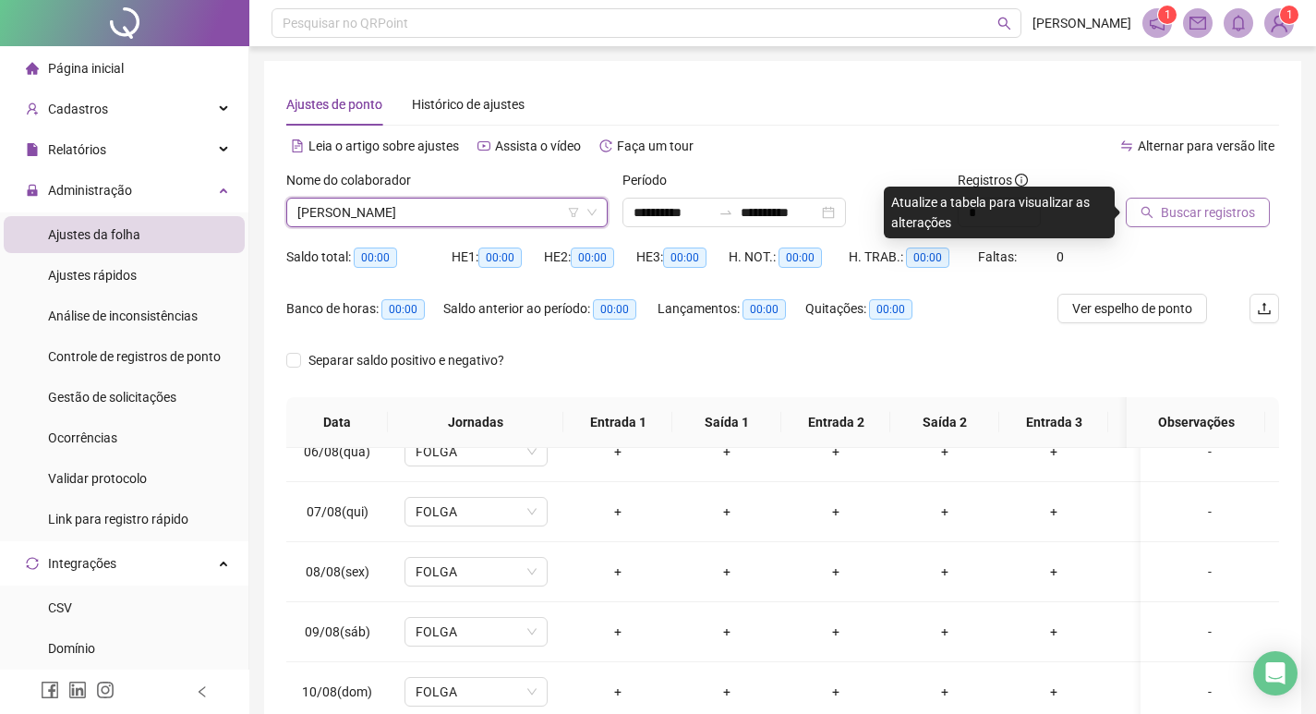
click at [1207, 211] on span "Buscar registros" at bounding box center [1208, 212] width 94 height 20
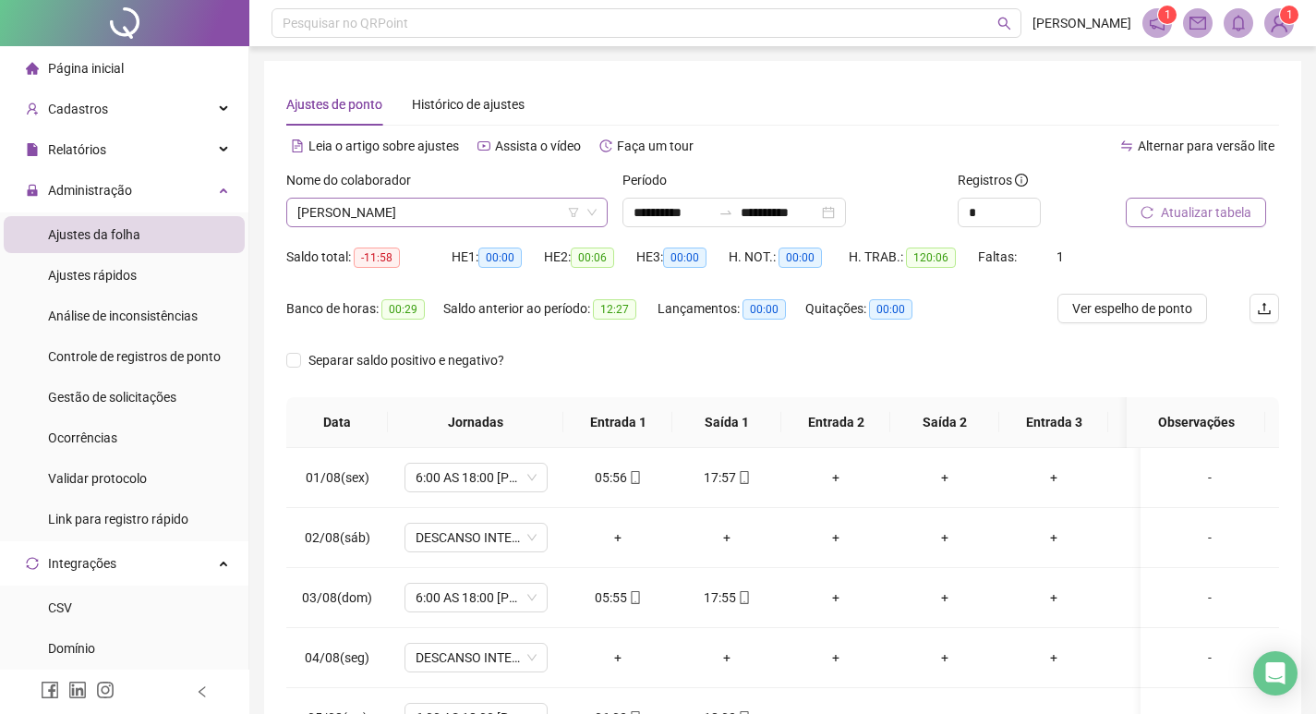
click at [515, 214] on span "[PERSON_NAME]" at bounding box center [446, 213] width 299 height 28
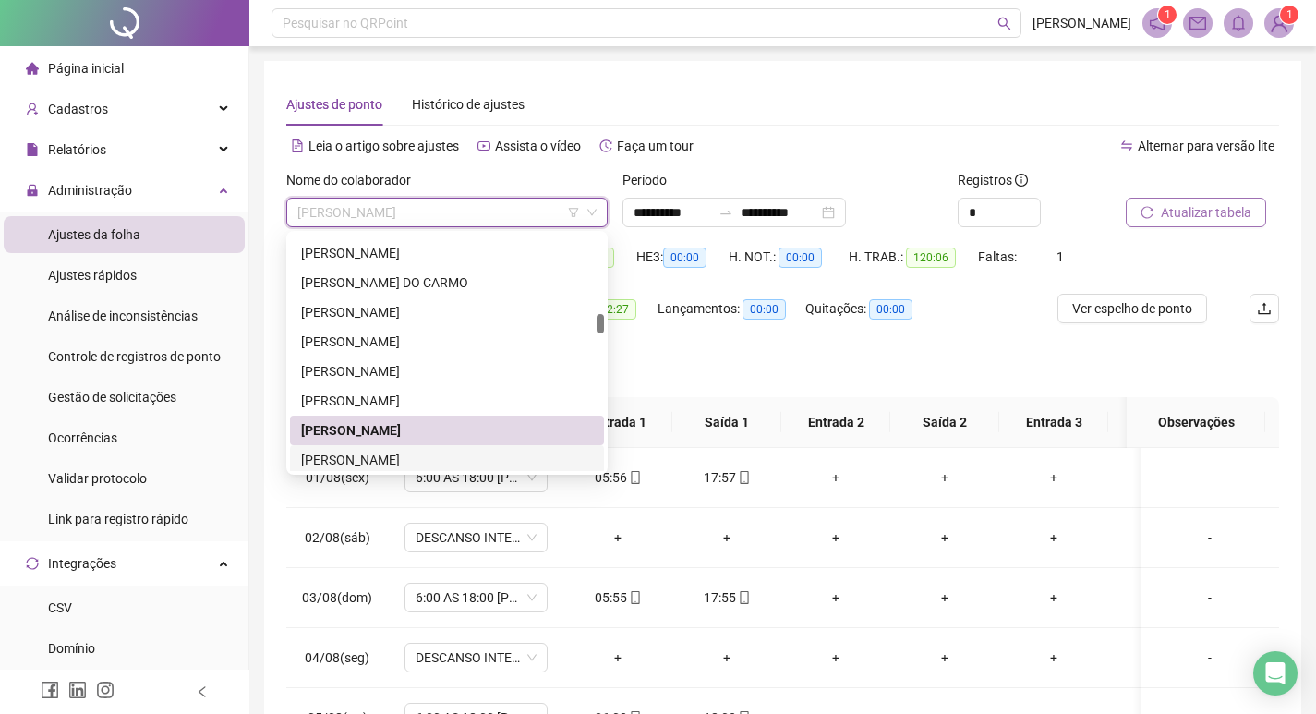
click at [464, 456] on div "[PERSON_NAME]" at bounding box center [447, 460] width 292 height 20
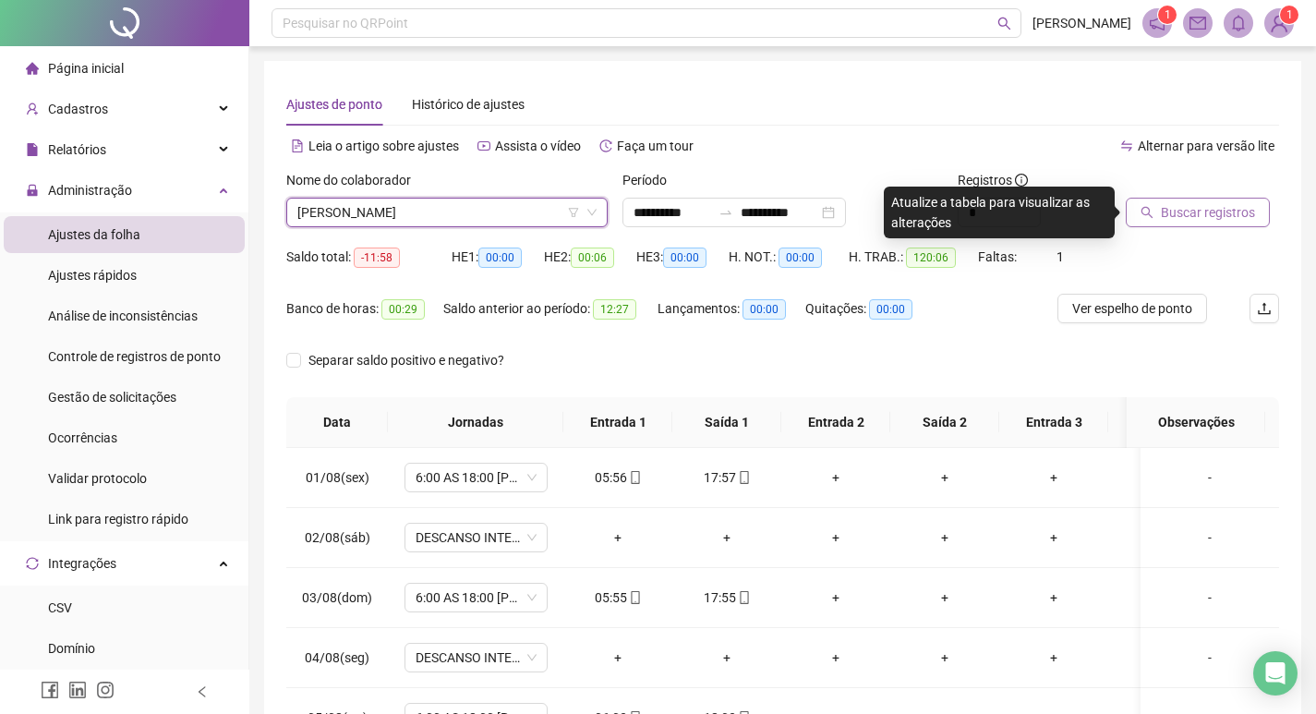
click at [1199, 211] on span "Buscar registros" at bounding box center [1208, 212] width 94 height 20
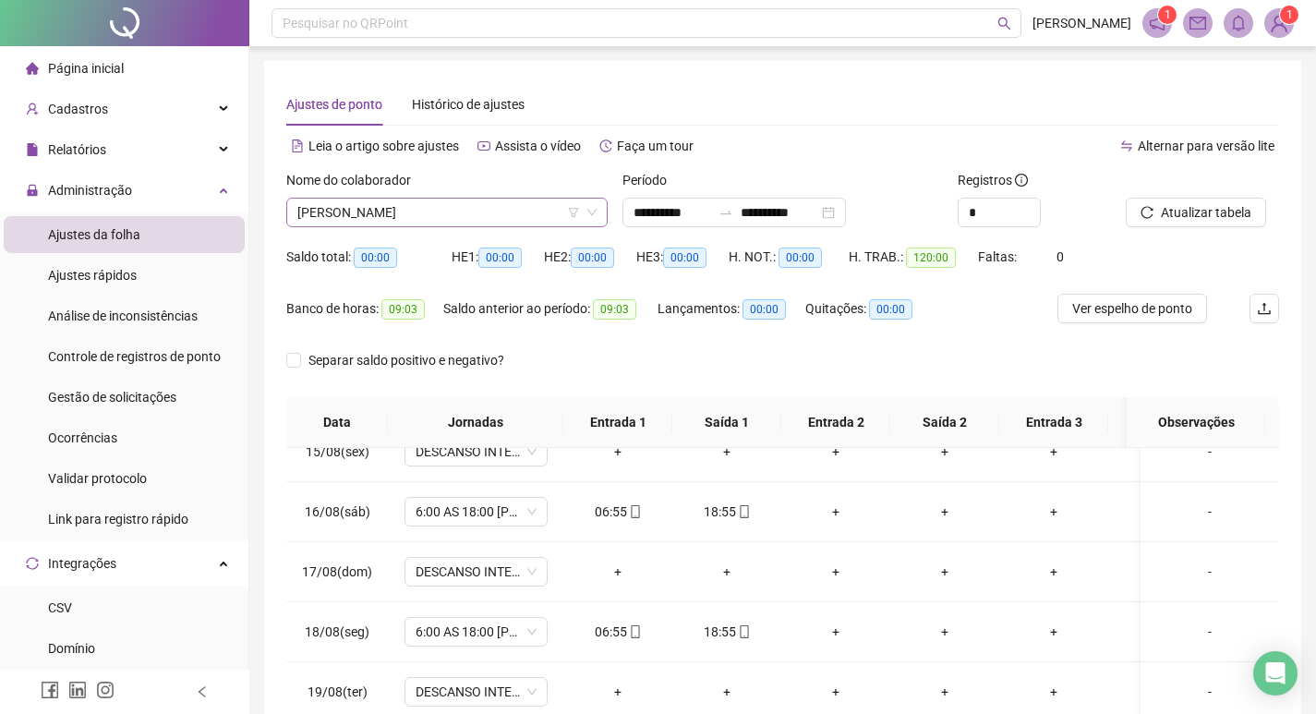
click at [485, 201] on span "[PERSON_NAME]" at bounding box center [446, 213] width 299 height 28
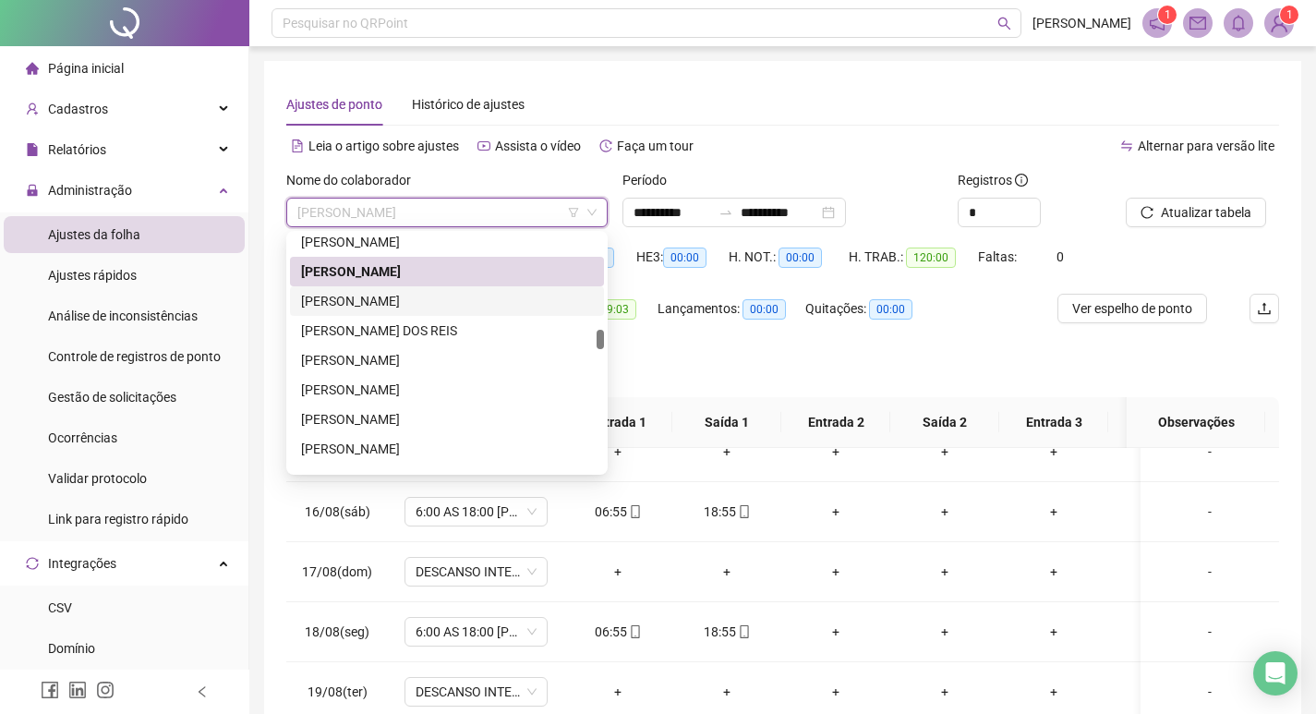
click at [442, 301] on div "[PERSON_NAME]" at bounding box center [447, 301] width 292 height 20
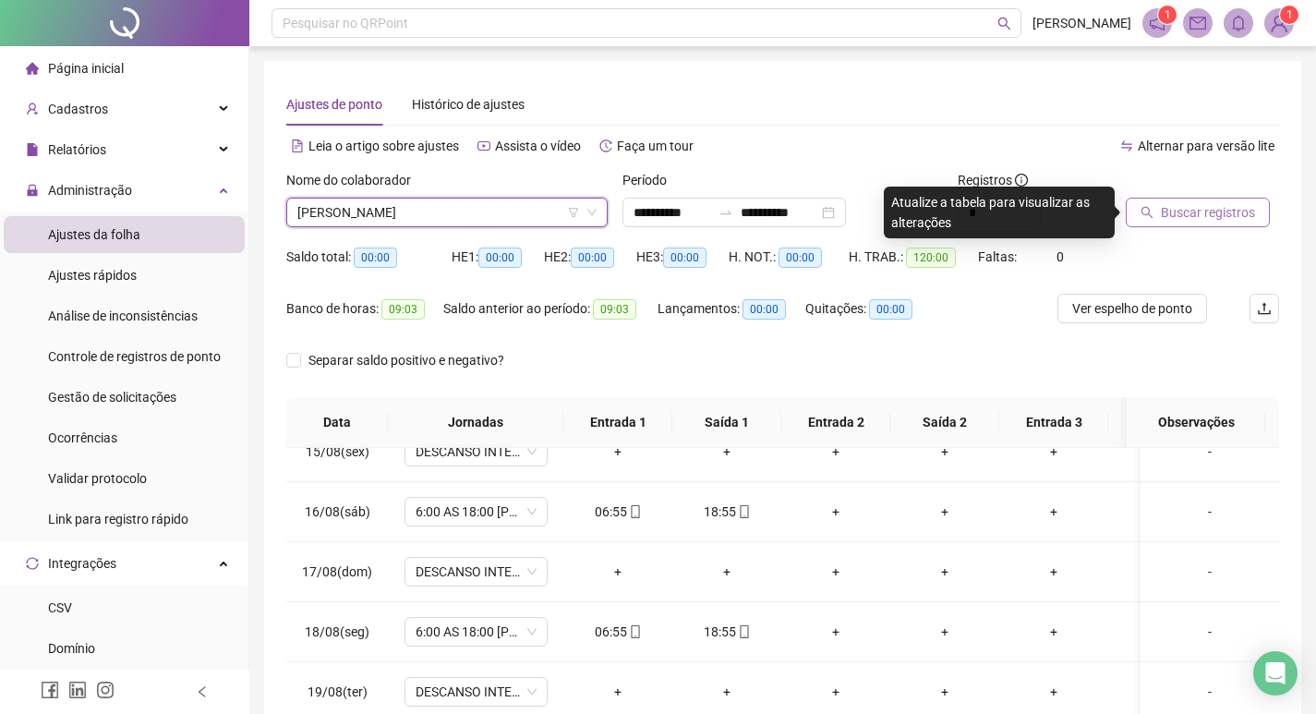
click at [1203, 213] on span "Buscar registros" at bounding box center [1208, 212] width 94 height 20
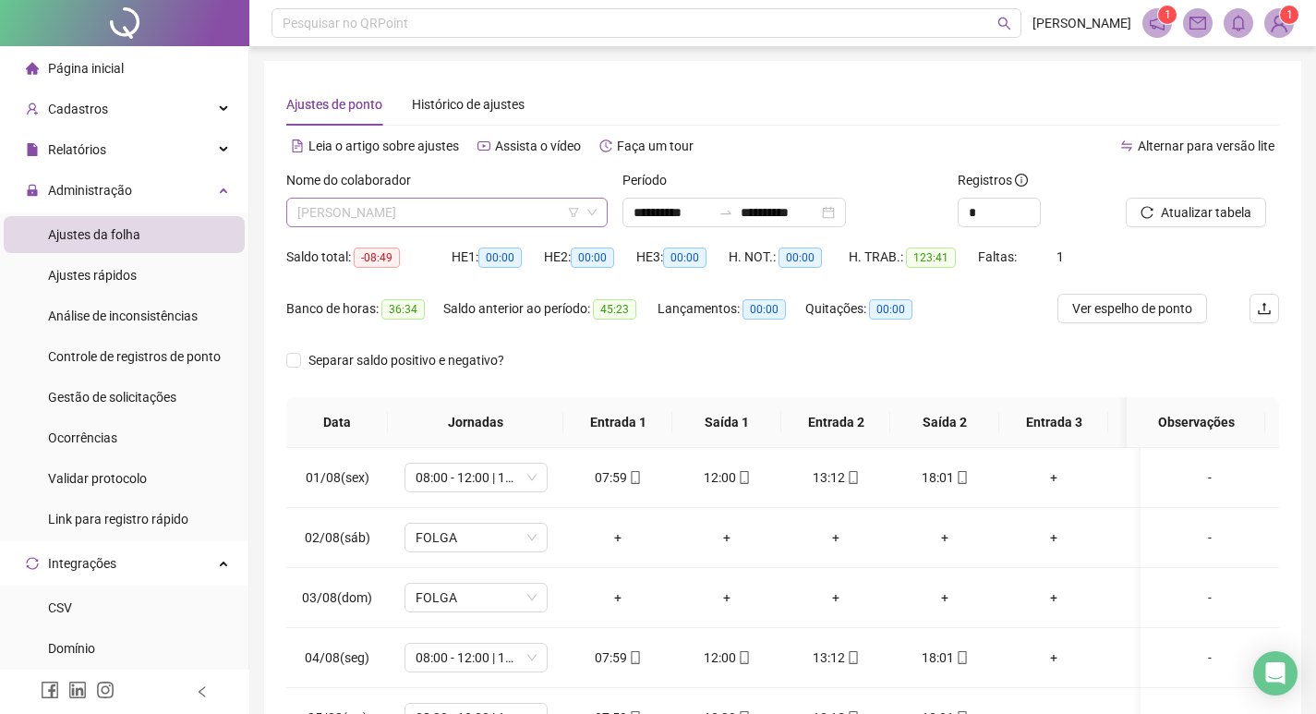
click at [493, 212] on span "[PERSON_NAME]" at bounding box center [446, 213] width 299 height 28
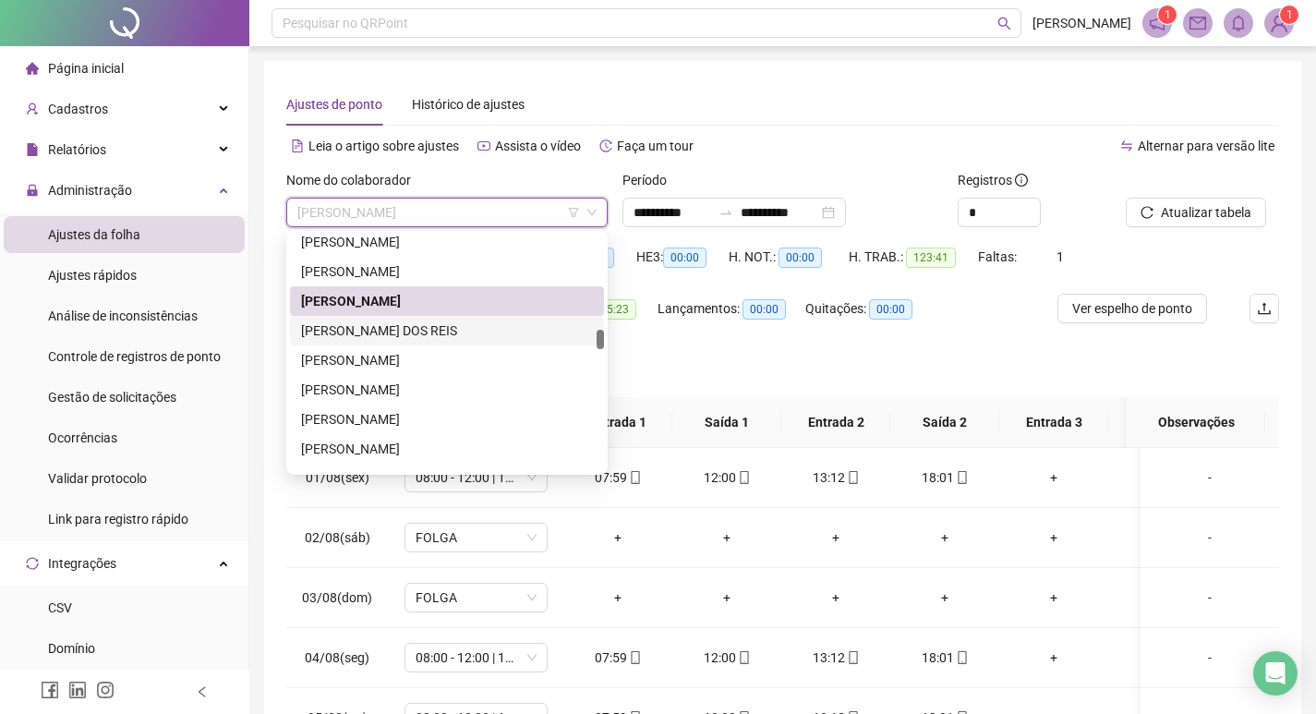
drag, startPoint x: 455, startPoint y: 324, endPoint x: 820, endPoint y: 346, distance: 365.4
click at [455, 323] on div "[PERSON_NAME] DOS REIS" at bounding box center [447, 330] width 292 height 20
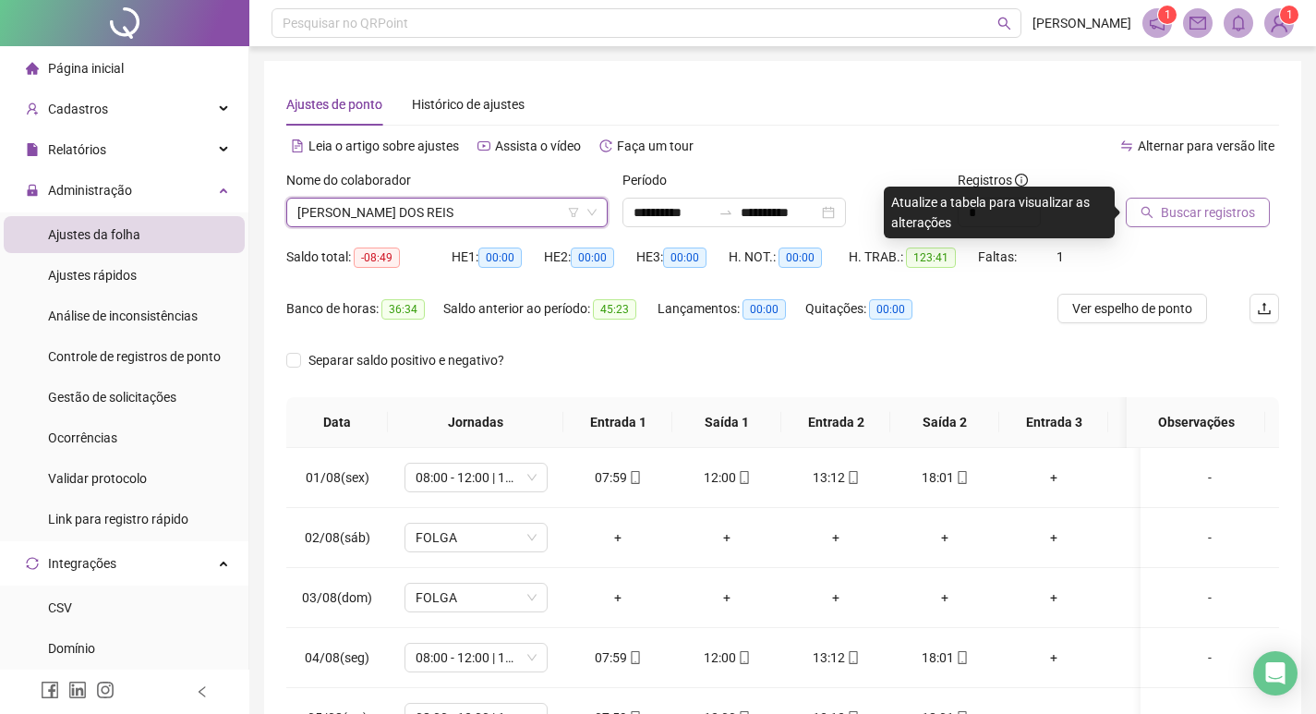
click at [1220, 219] on span "Buscar registros" at bounding box center [1208, 212] width 94 height 20
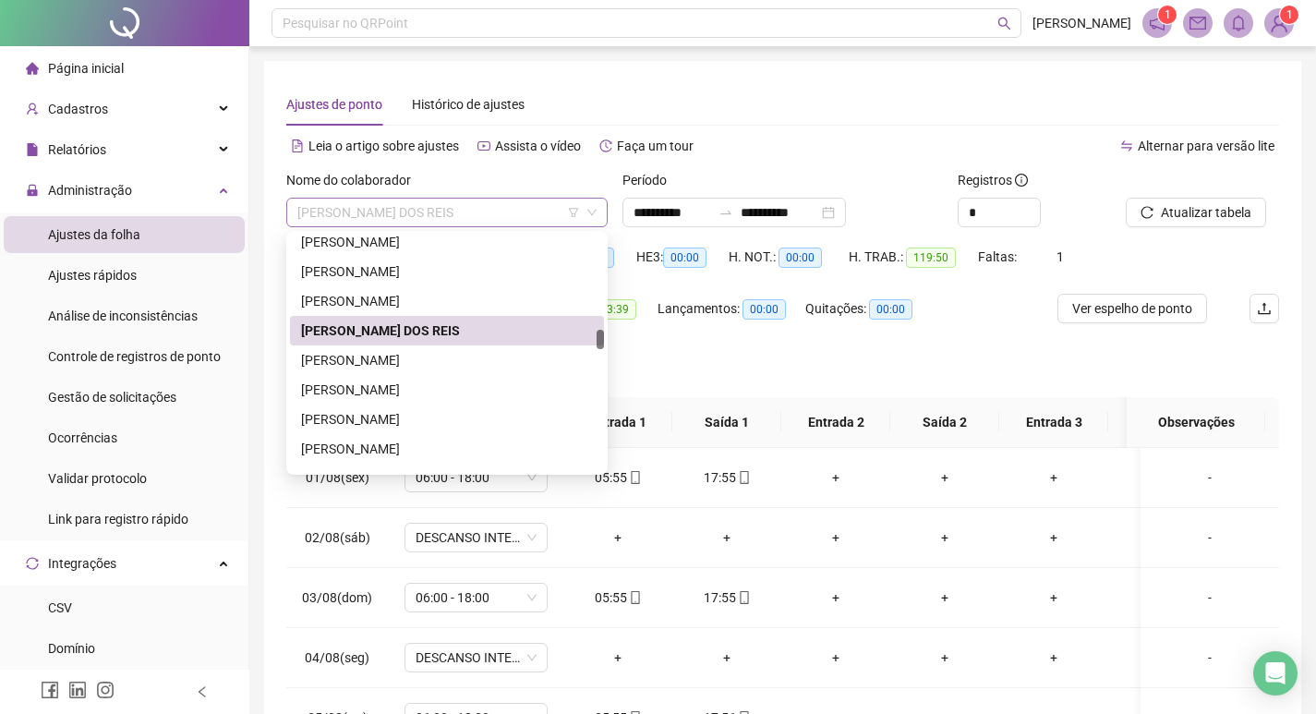
click at [483, 210] on span "[PERSON_NAME] DOS REIS" at bounding box center [446, 213] width 299 height 28
click at [474, 363] on div "[PERSON_NAME]" at bounding box center [447, 360] width 292 height 20
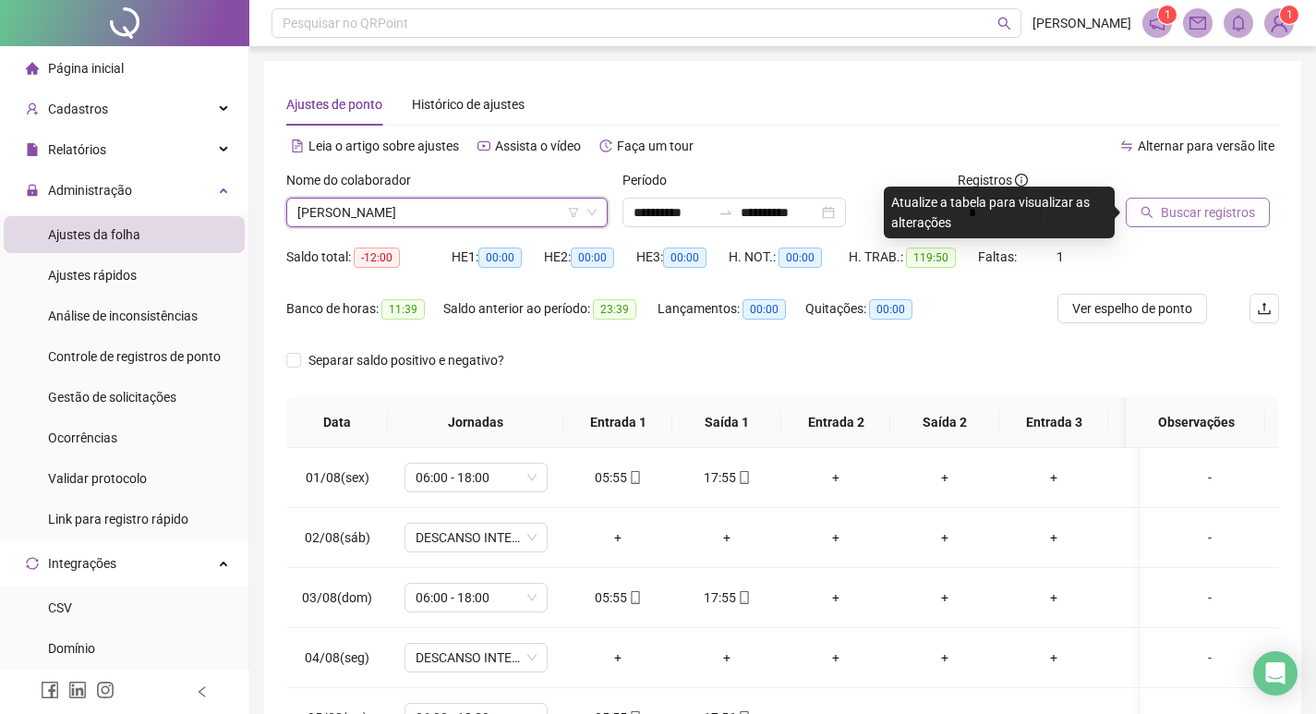
click at [1194, 211] on span "Buscar registros" at bounding box center [1208, 212] width 94 height 20
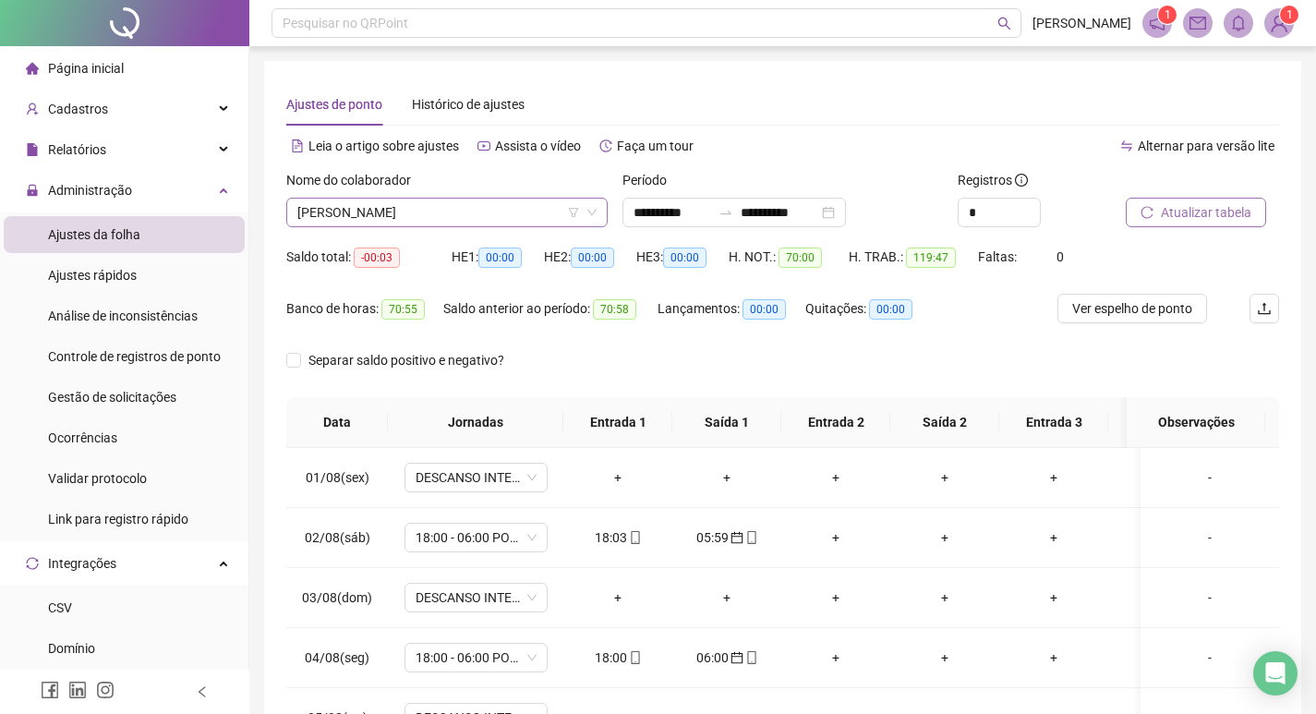
click at [536, 215] on span "[PERSON_NAME]" at bounding box center [446, 213] width 299 height 28
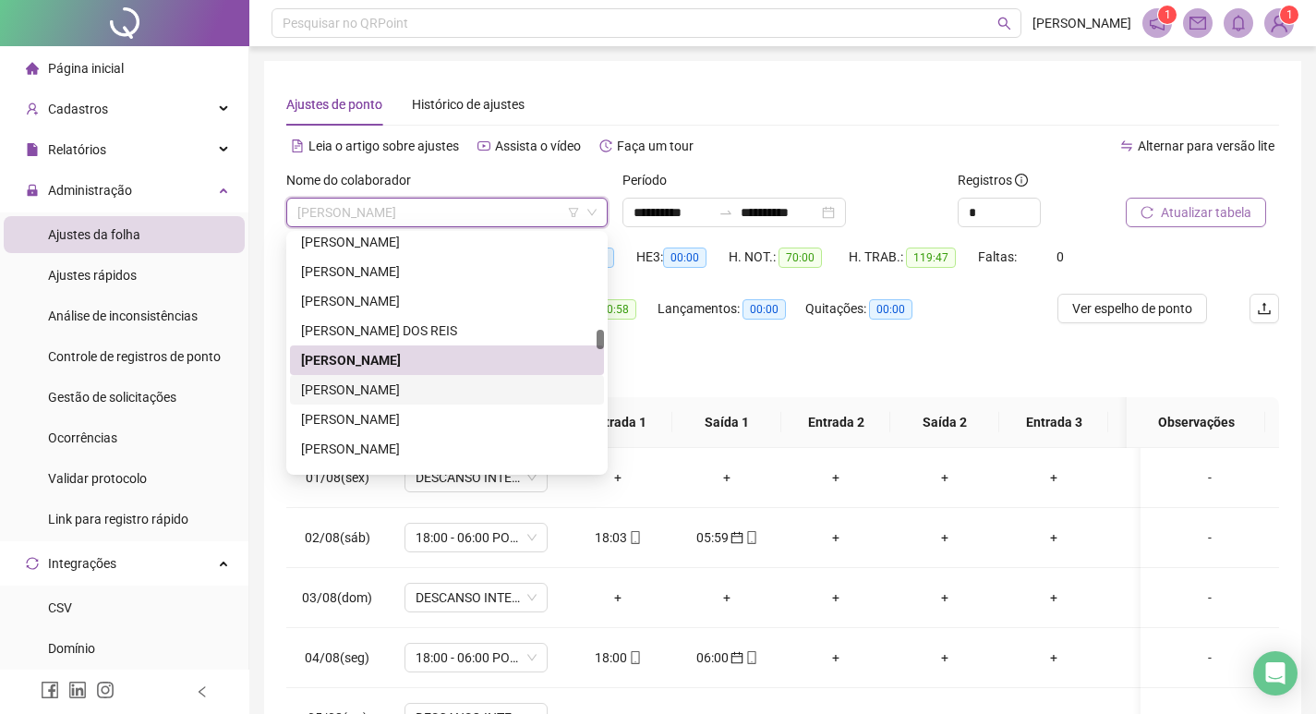
click at [498, 389] on div "[PERSON_NAME]" at bounding box center [447, 389] width 292 height 20
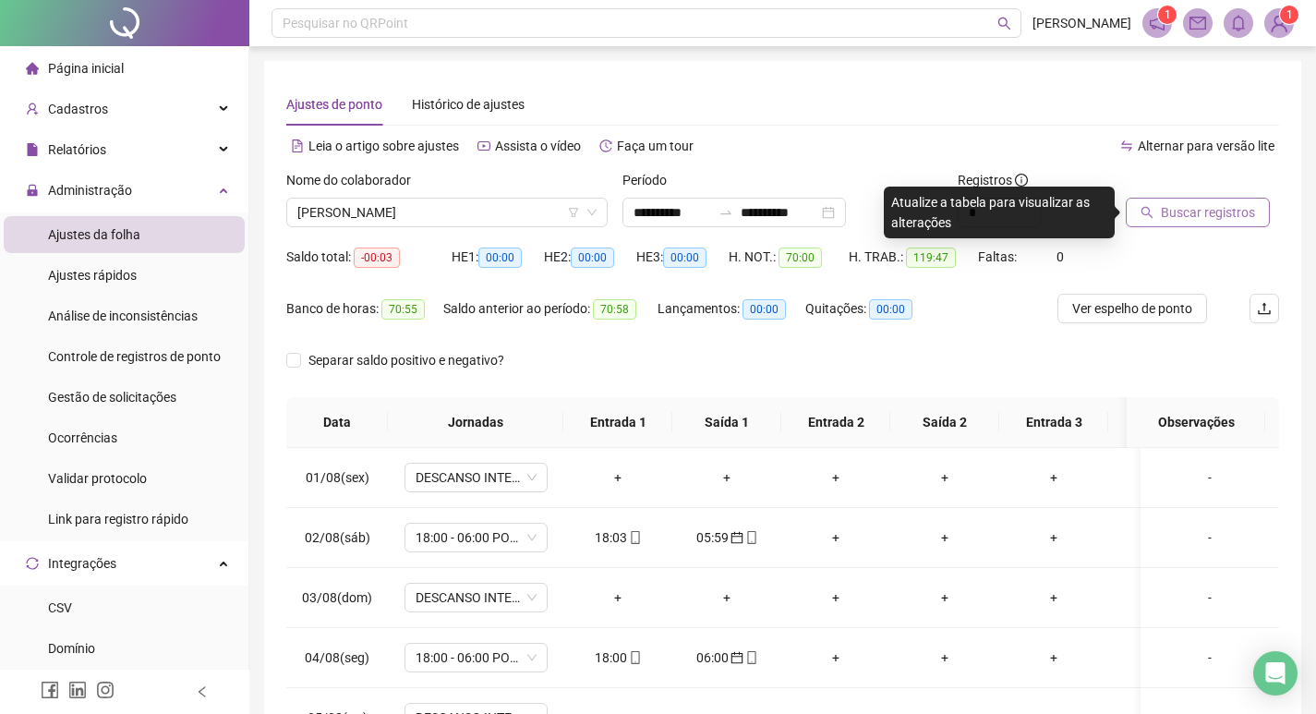
click at [1229, 216] on span "Buscar registros" at bounding box center [1208, 212] width 94 height 20
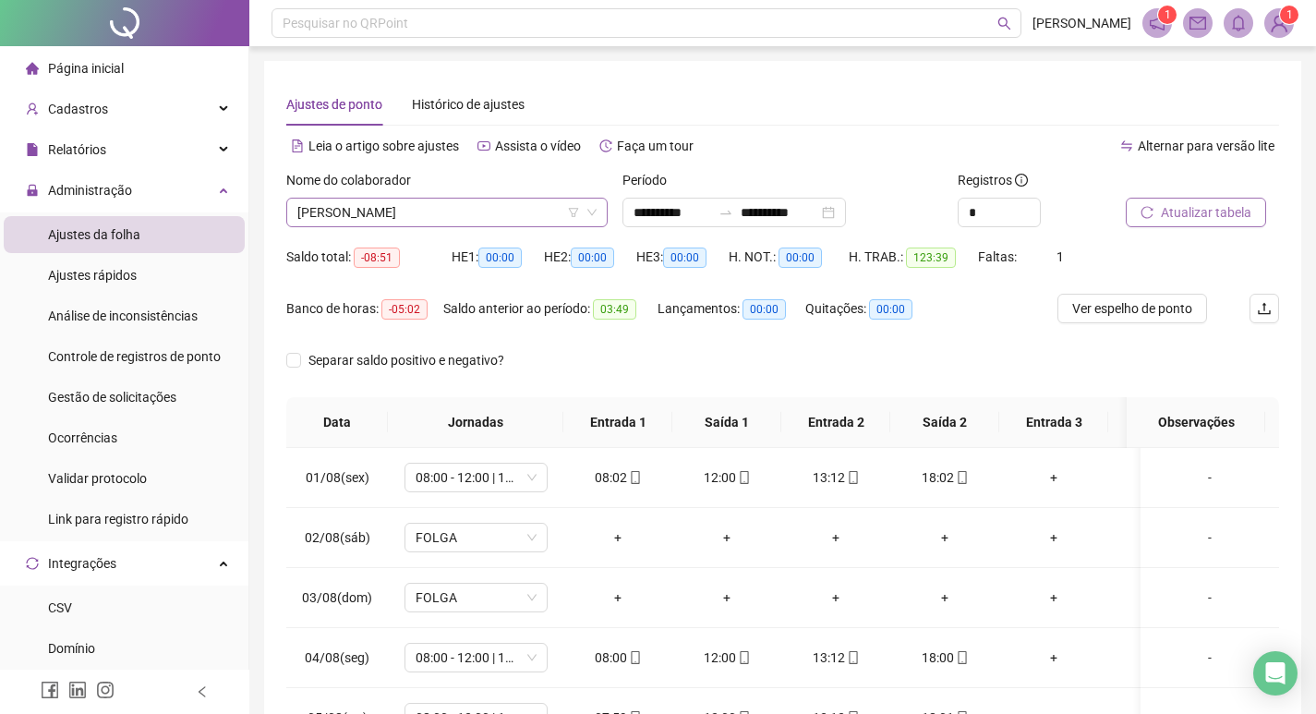
click at [514, 213] on span "[PERSON_NAME]" at bounding box center [446, 213] width 299 height 28
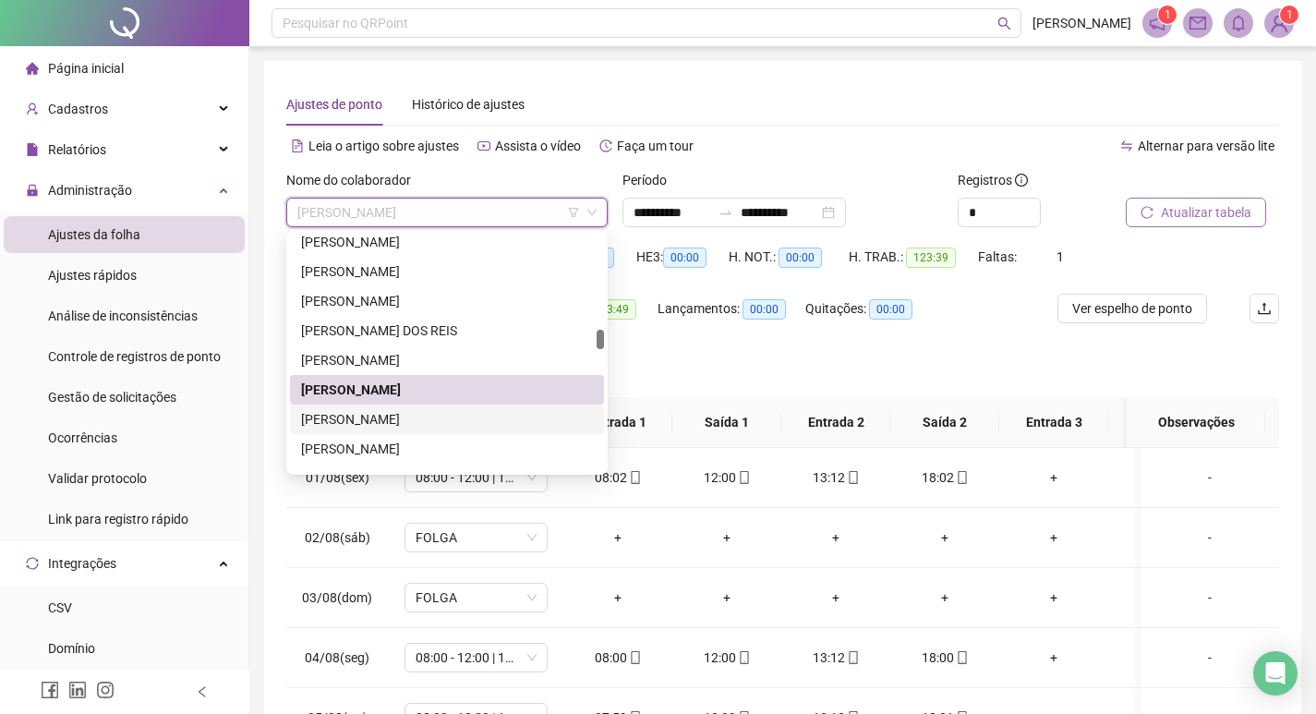
click at [466, 425] on div "[PERSON_NAME]" at bounding box center [447, 419] width 292 height 20
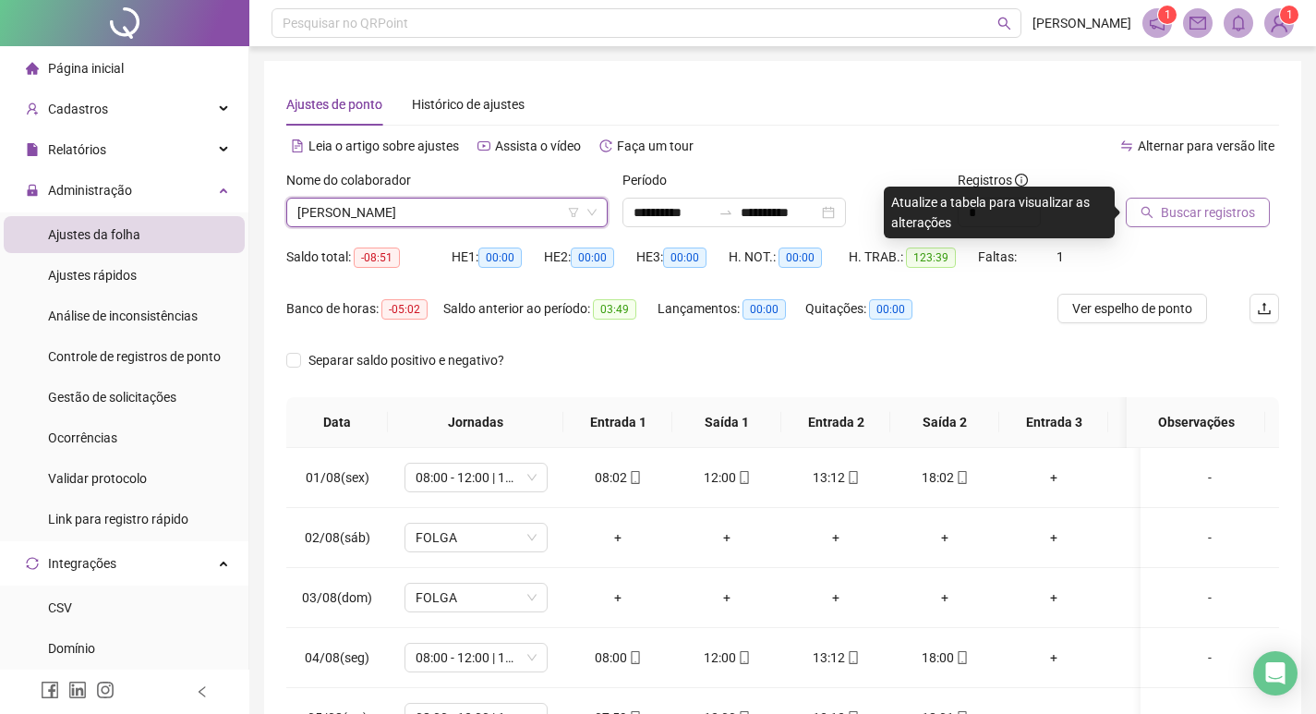
click at [1205, 211] on span "Buscar registros" at bounding box center [1208, 212] width 94 height 20
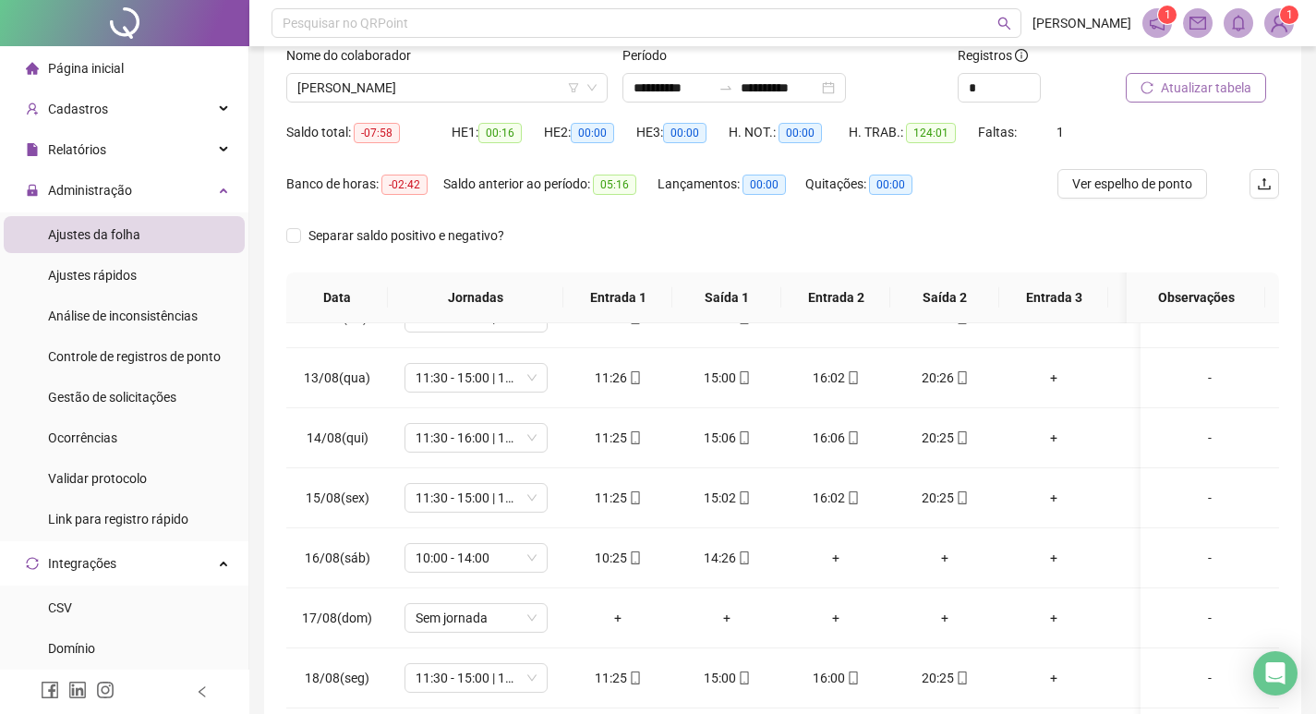
scroll to position [92, 0]
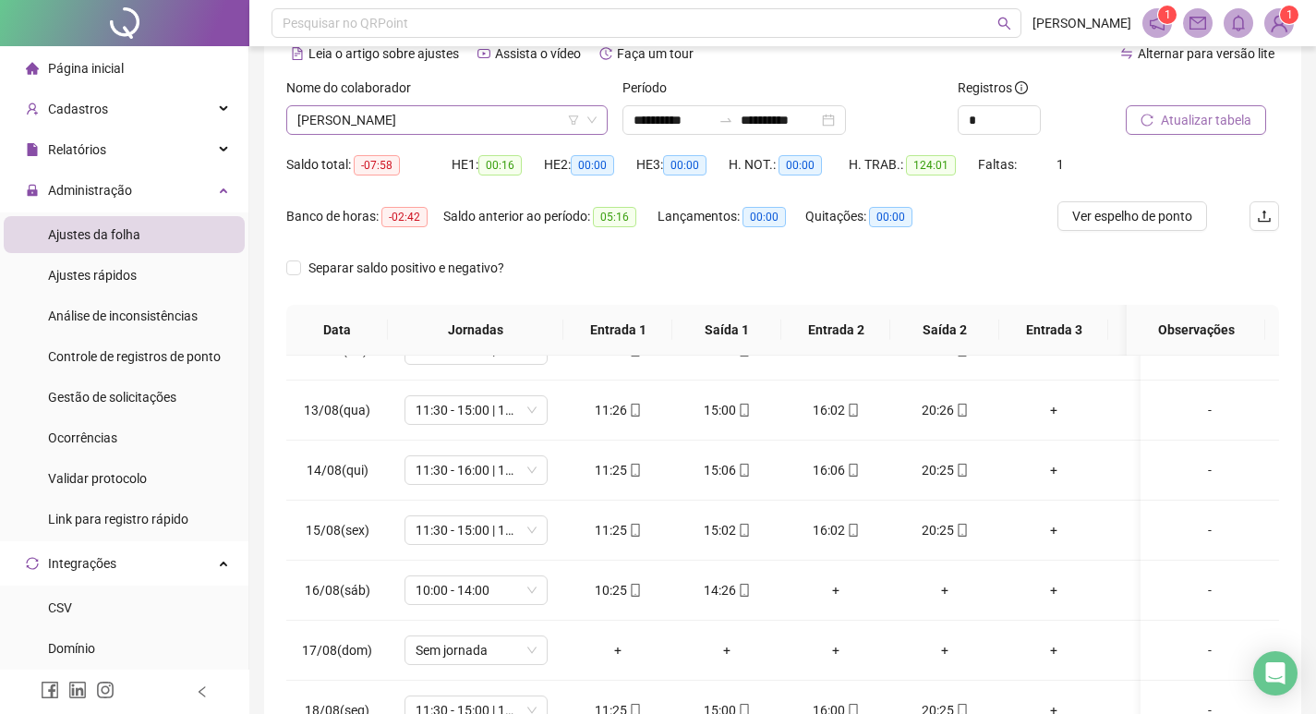
click at [458, 129] on span "[PERSON_NAME]" at bounding box center [446, 120] width 299 height 28
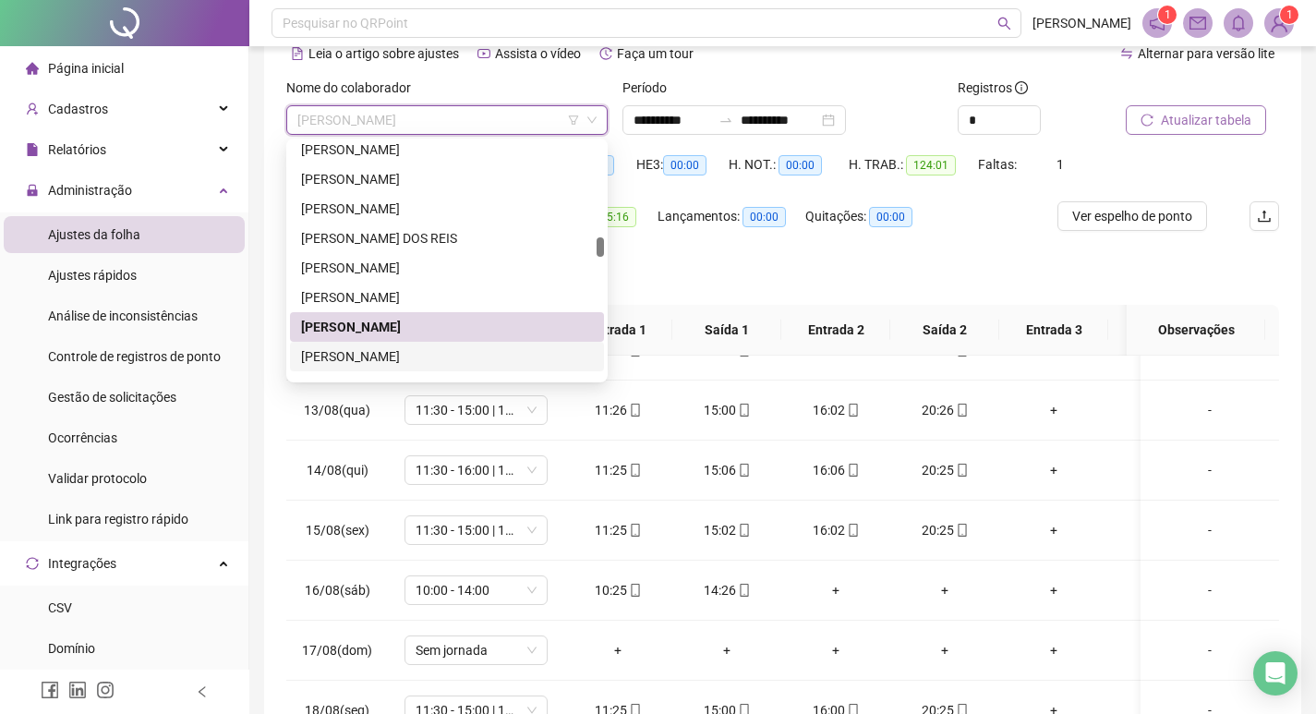
click at [444, 352] on div "[PERSON_NAME]" at bounding box center [447, 356] width 292 height 20
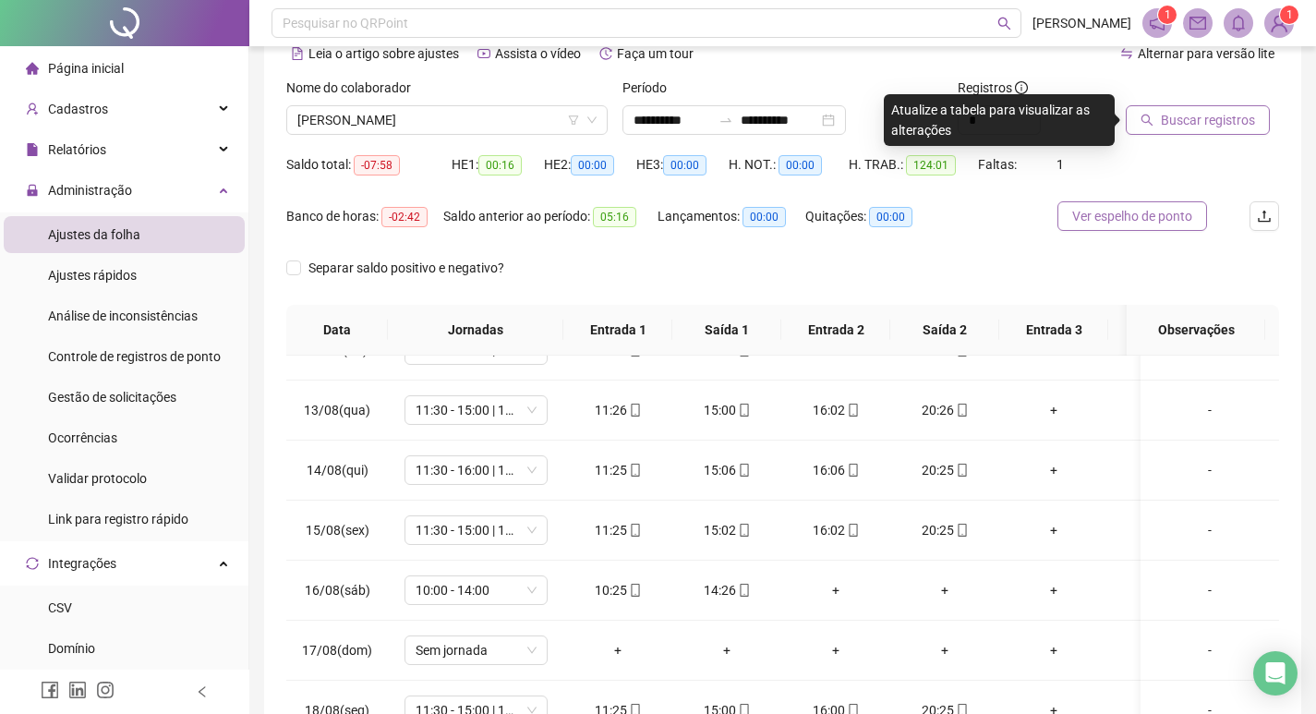
click at [1138, 208] on span "Ver espelho de ponto" at bounding box center [1132, 216] width 120 height 20
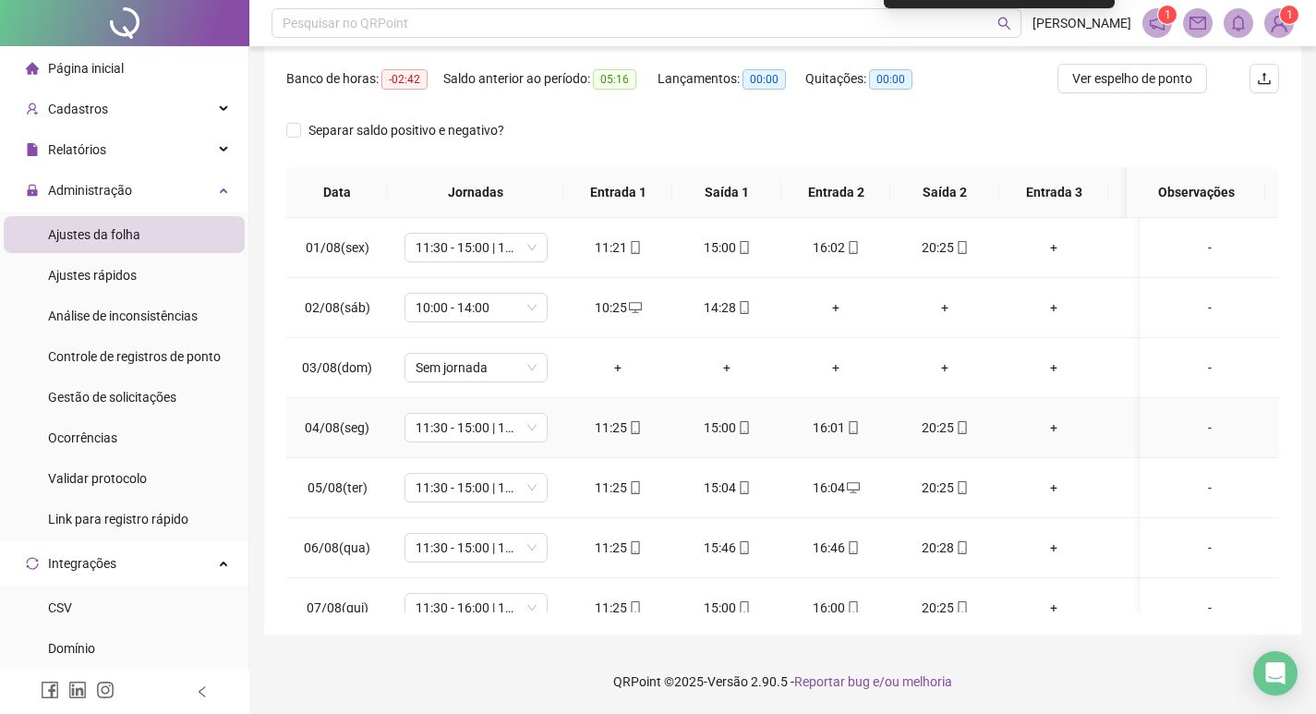
scroll to position [0, 0]
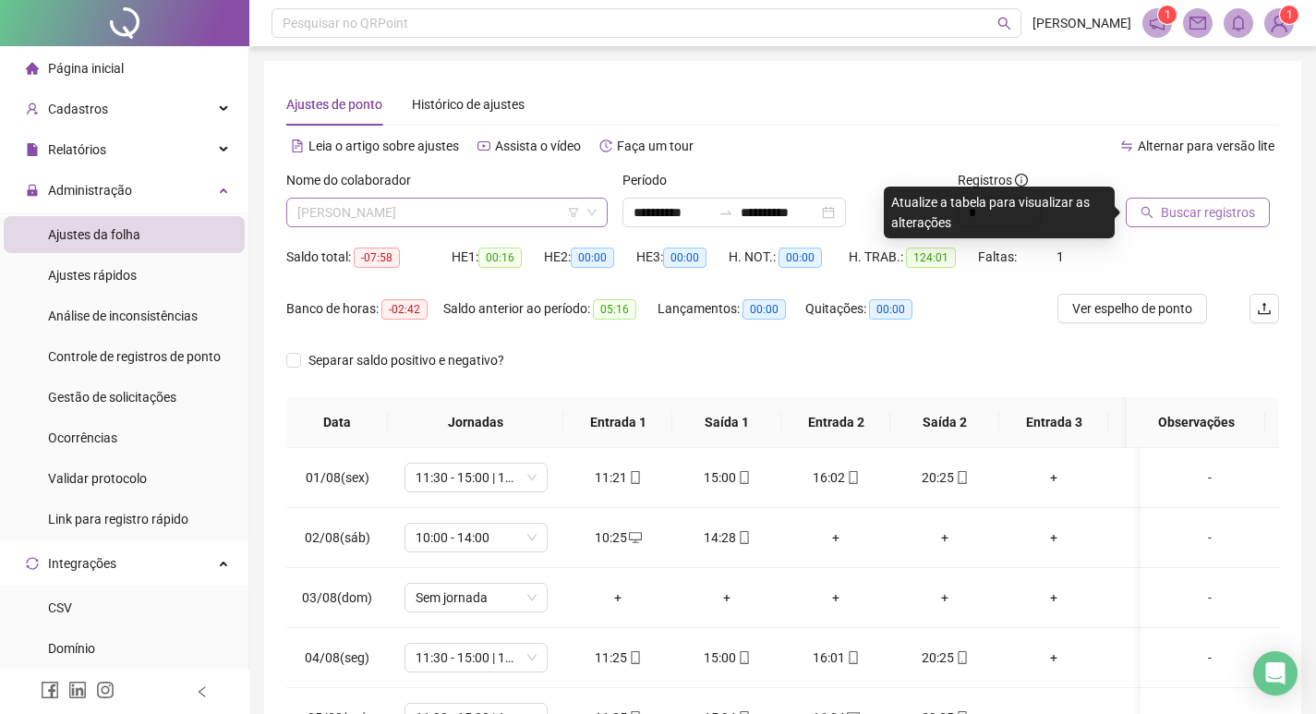
click at [519, 218] on span "[PERSON_NAME]" at bounding box center [446, 213] width 299 height 28
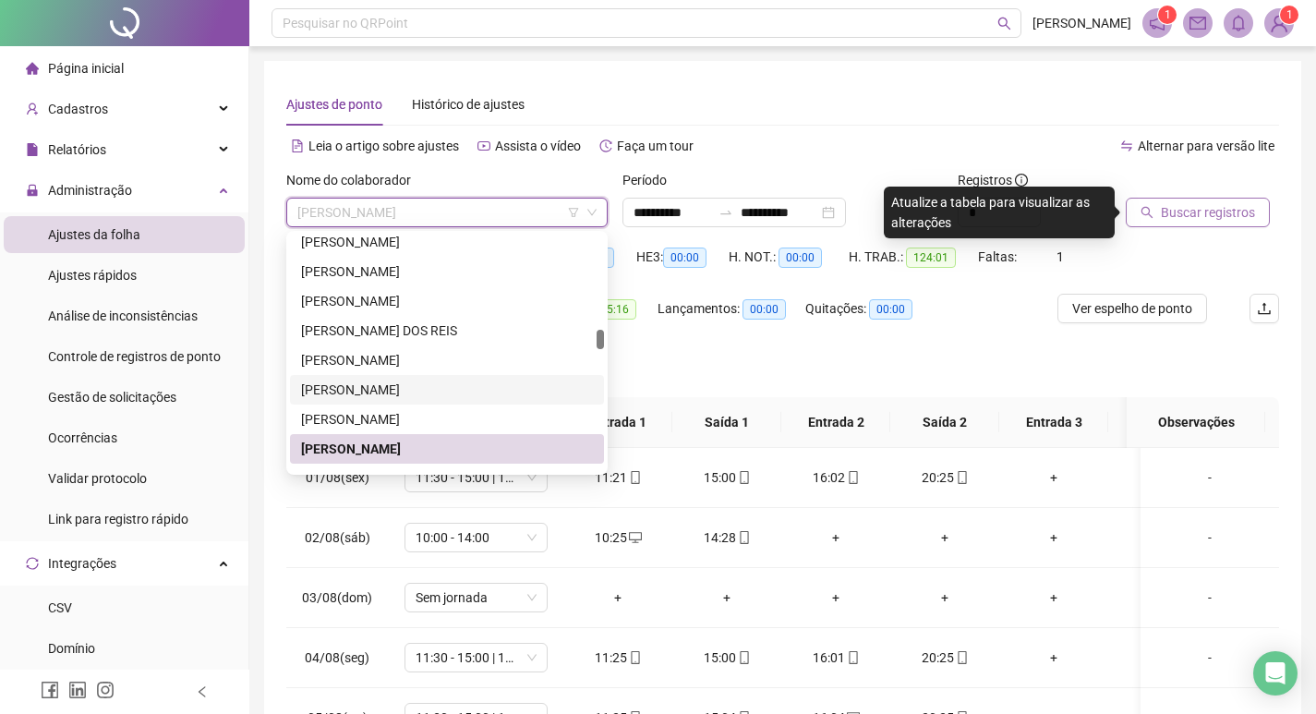
scroll to position [1222, 0]
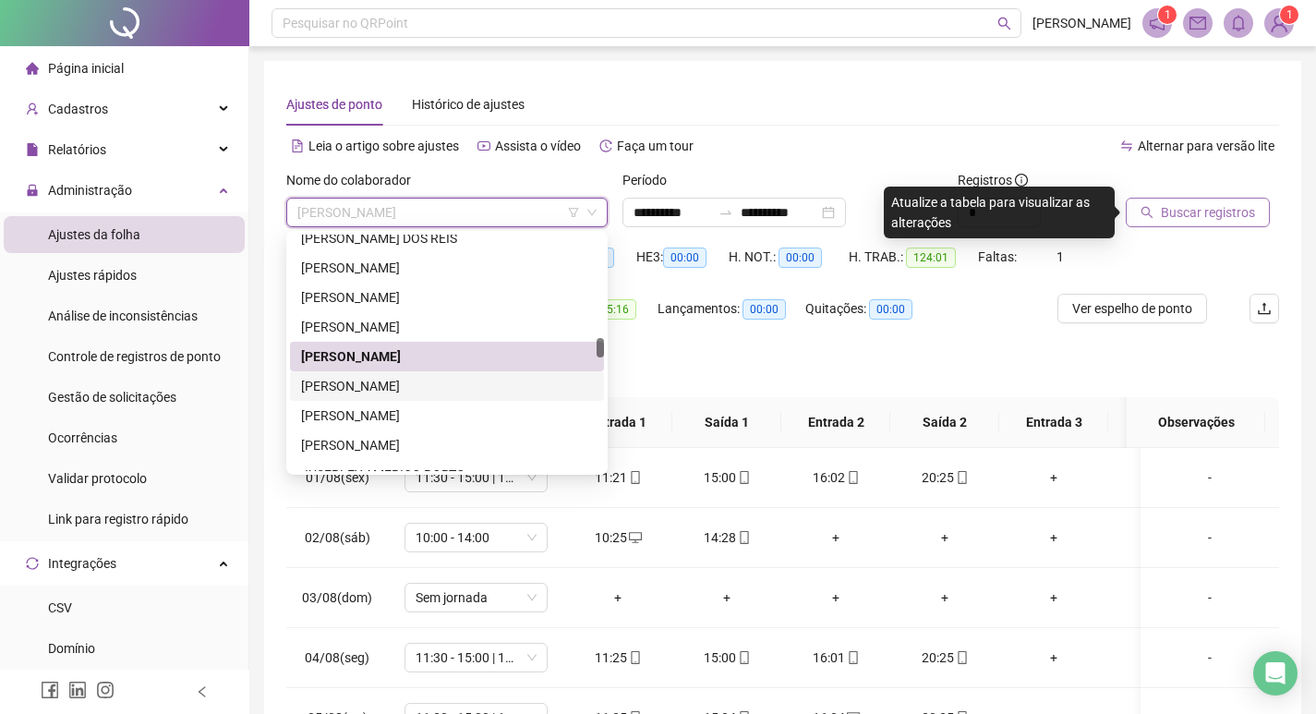
click at [461, 390] on div "[PERSON_NAME]" at bounding box center [447, 386] width 292 height 20
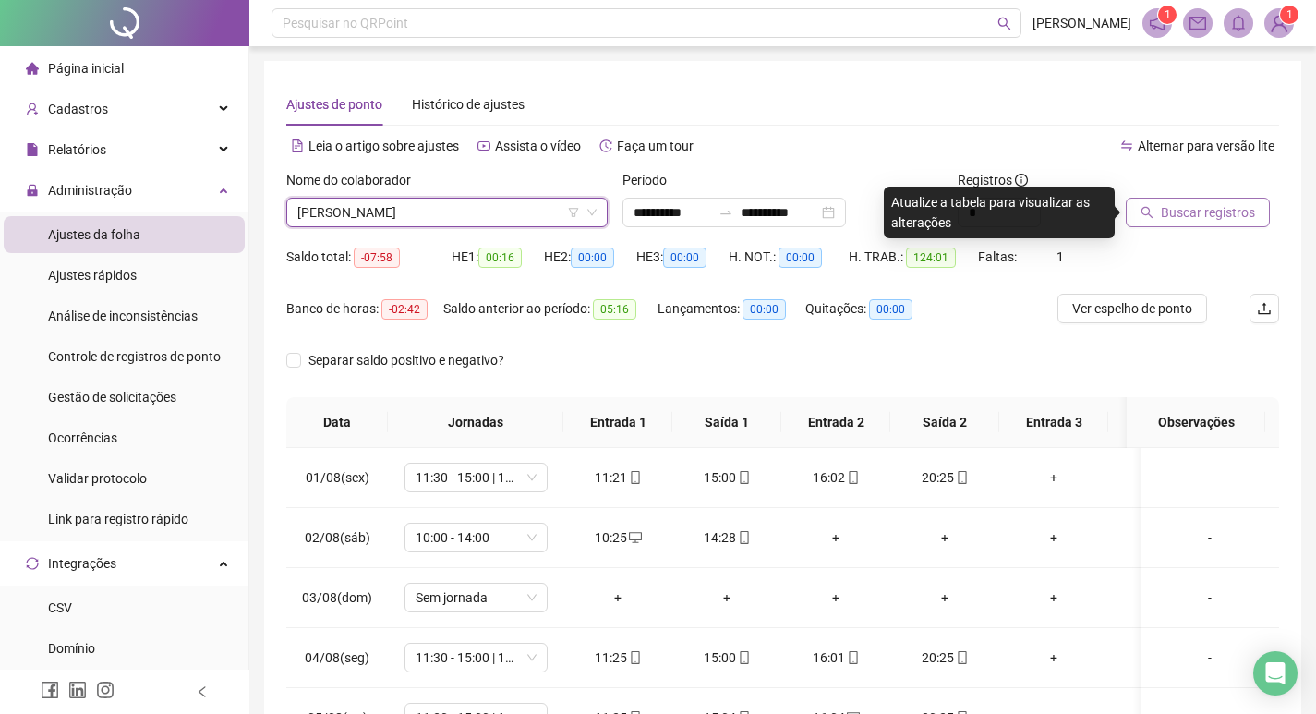
click at [1233, 193] on div "Buscar registros" at bounding box center [1202, 198] width 153 height 57
click at [1219, 208] on span "Buscar registros" at bounding box center [1208, 212] width 94 height 20
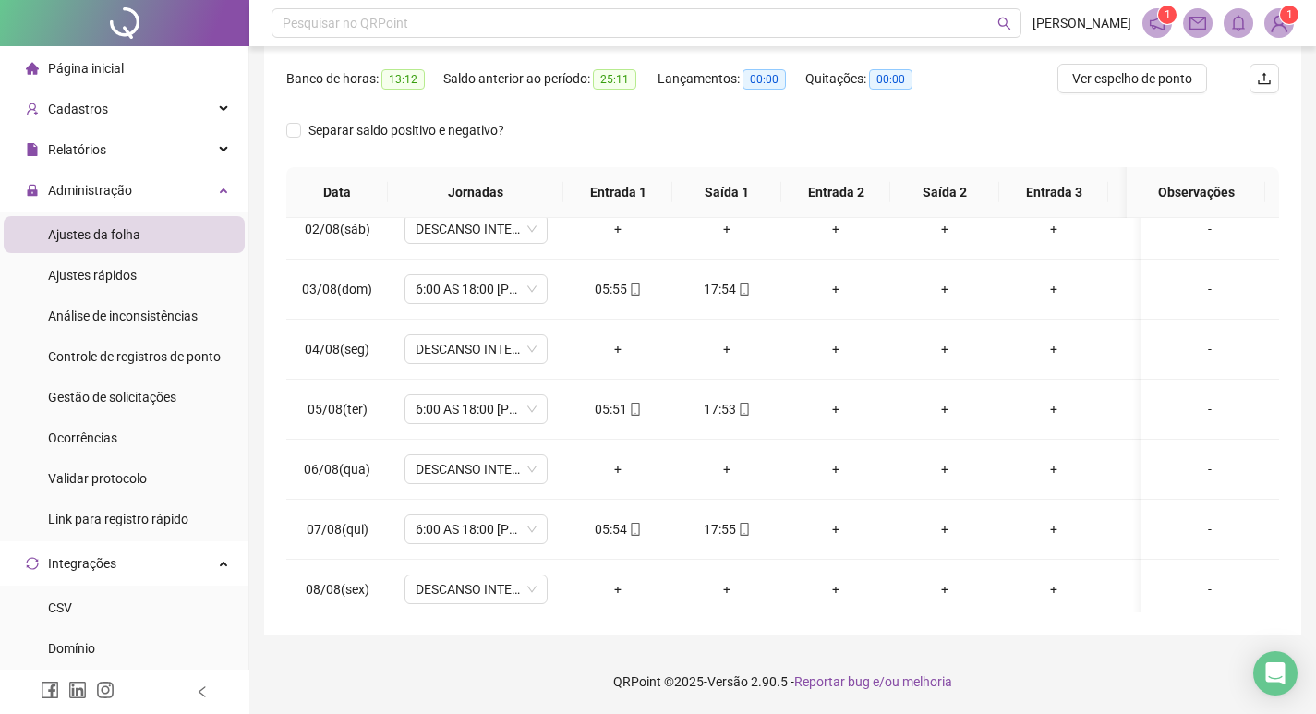
scroll to position [0, 0]
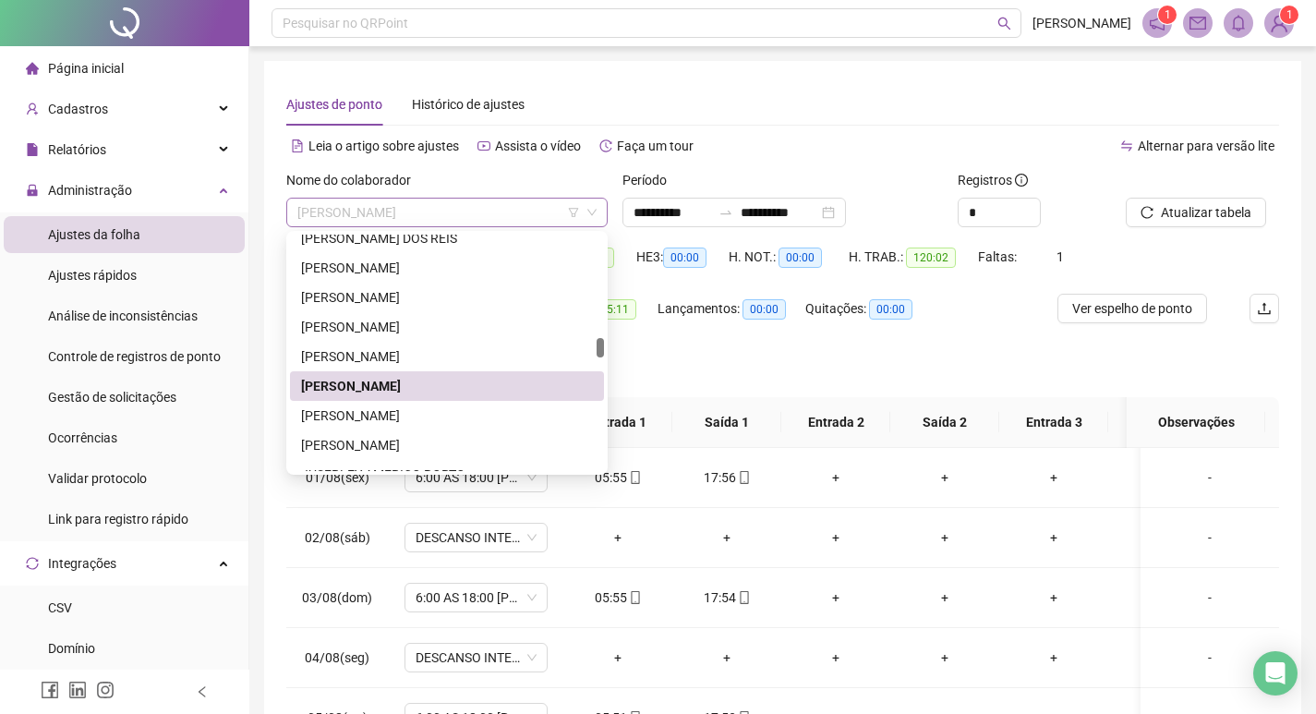
click at [536, 217] on span "[PERSON_NAME]" at bounding box center [446, 213] width 299 height 28
drag, startPoint x: 501, startPoint y: 409, endPoint x: 582, endPoint y: 357, distance: 95.5
click at [501, 407] on div "[PERSON_NAME]" at bounding box center [447, 415] width 292 height 20
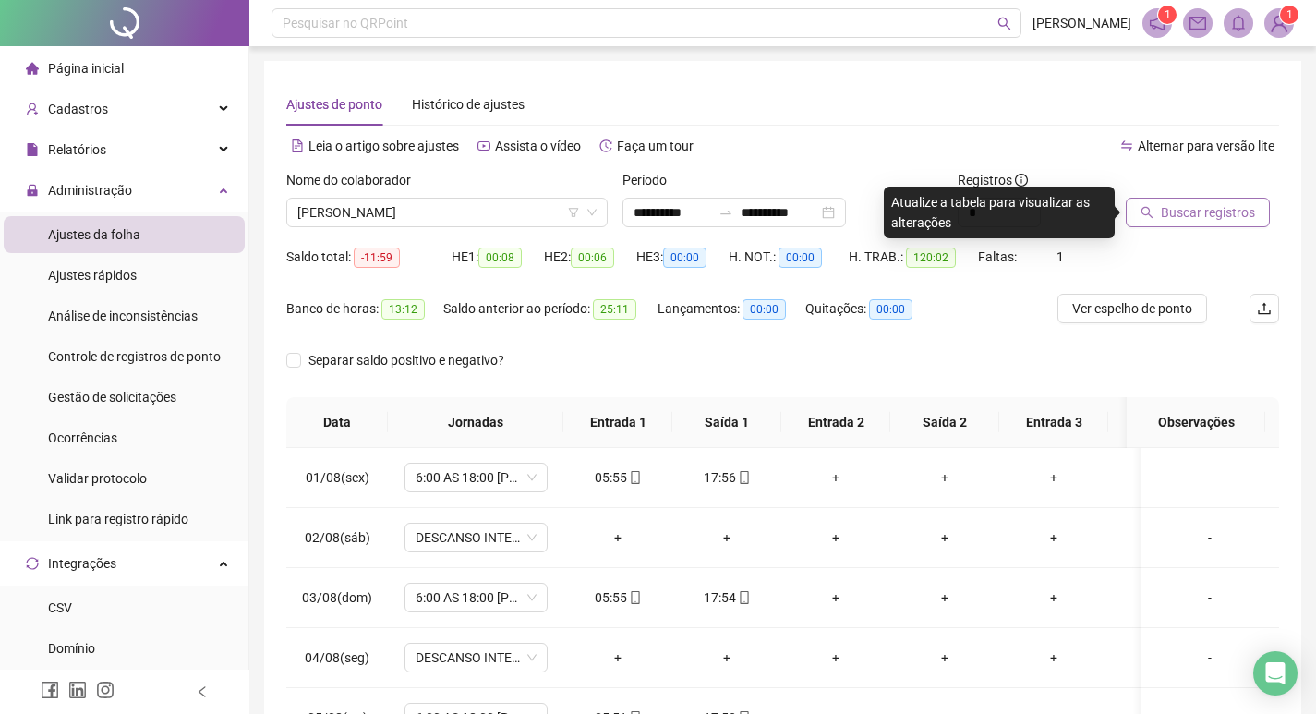
click at [1193, 218] on span "Buscar registros" at bounding box center [1208, 212] width 94 height 20
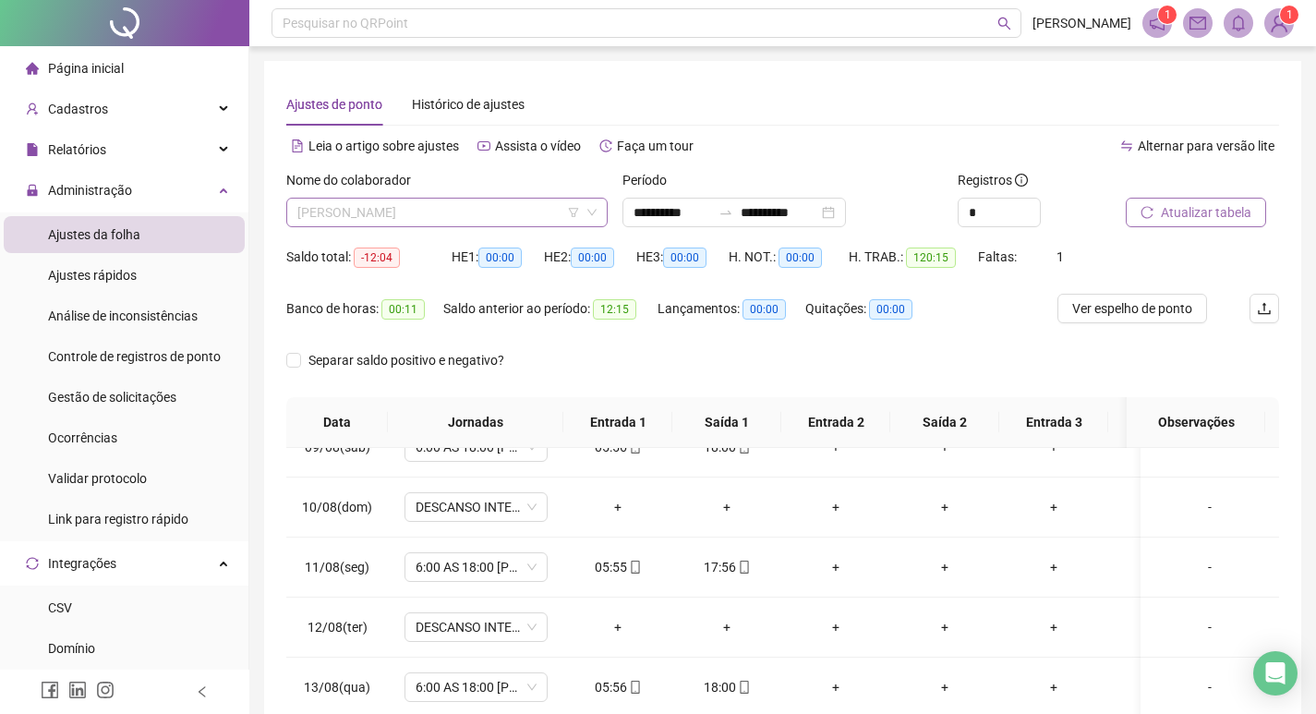
click at [451, 216] on span "[PERSON_NAME]" at bounding box center [446, 213] width 299 height 28
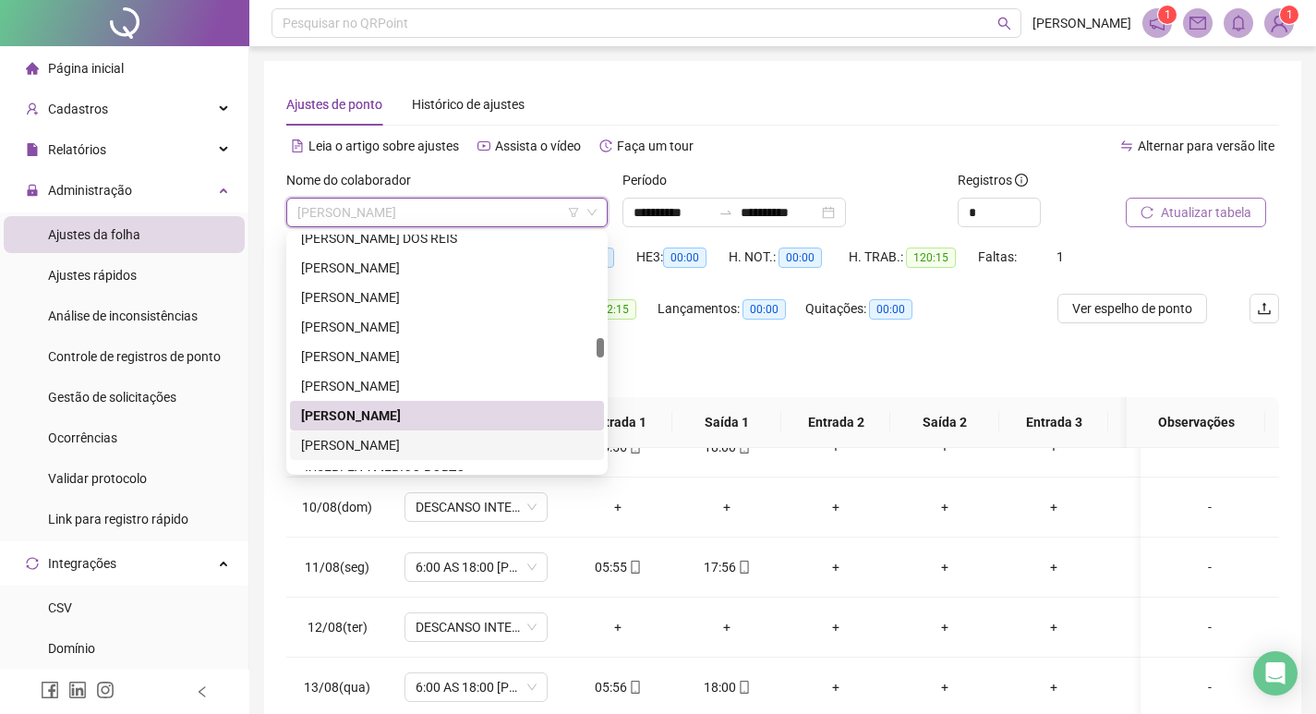
click at [437, 443] on div "[PERSON_NAME]" at bounding box center [447, 445] width 292 height 20
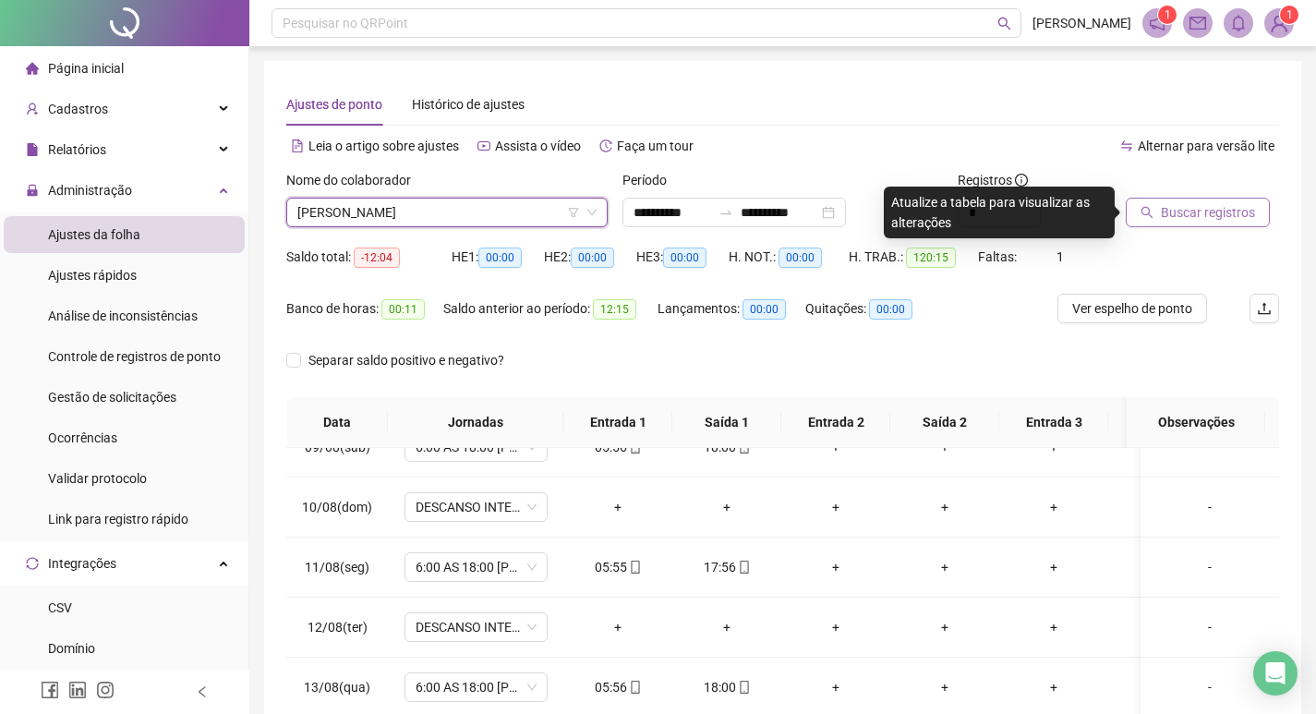
click at [1203, 212] on span "Buscar registros" at bounding box center [1208, 212] width 94 height 20
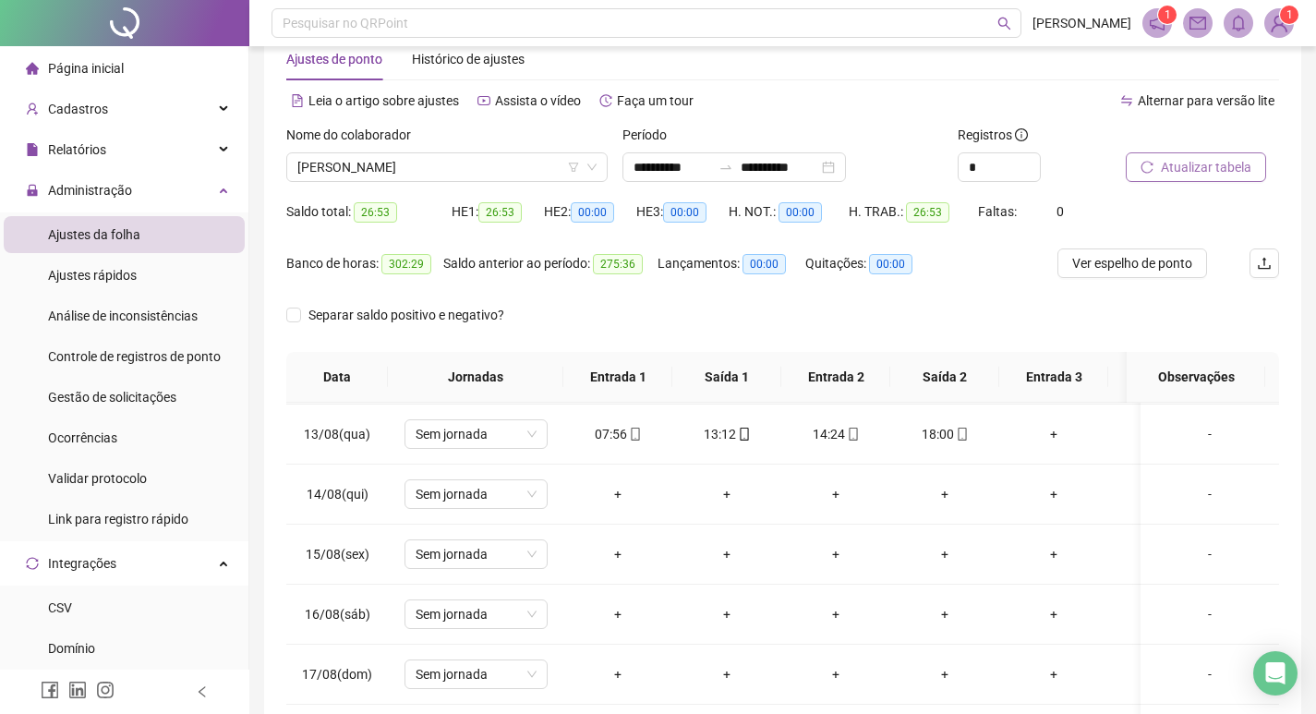
scroll to position [880, 0]
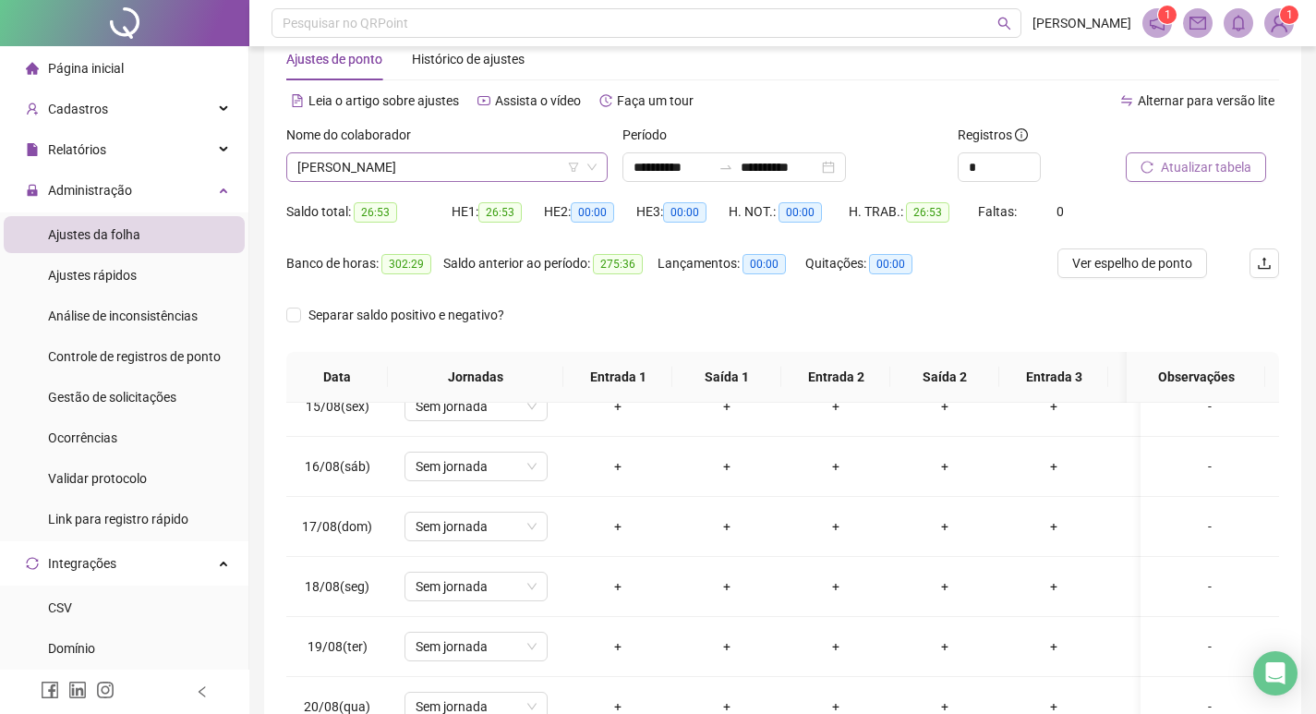
click at [494, 163] on span "[PERSON_NAME]" at bounding box center [446, 167] width 299 height 28
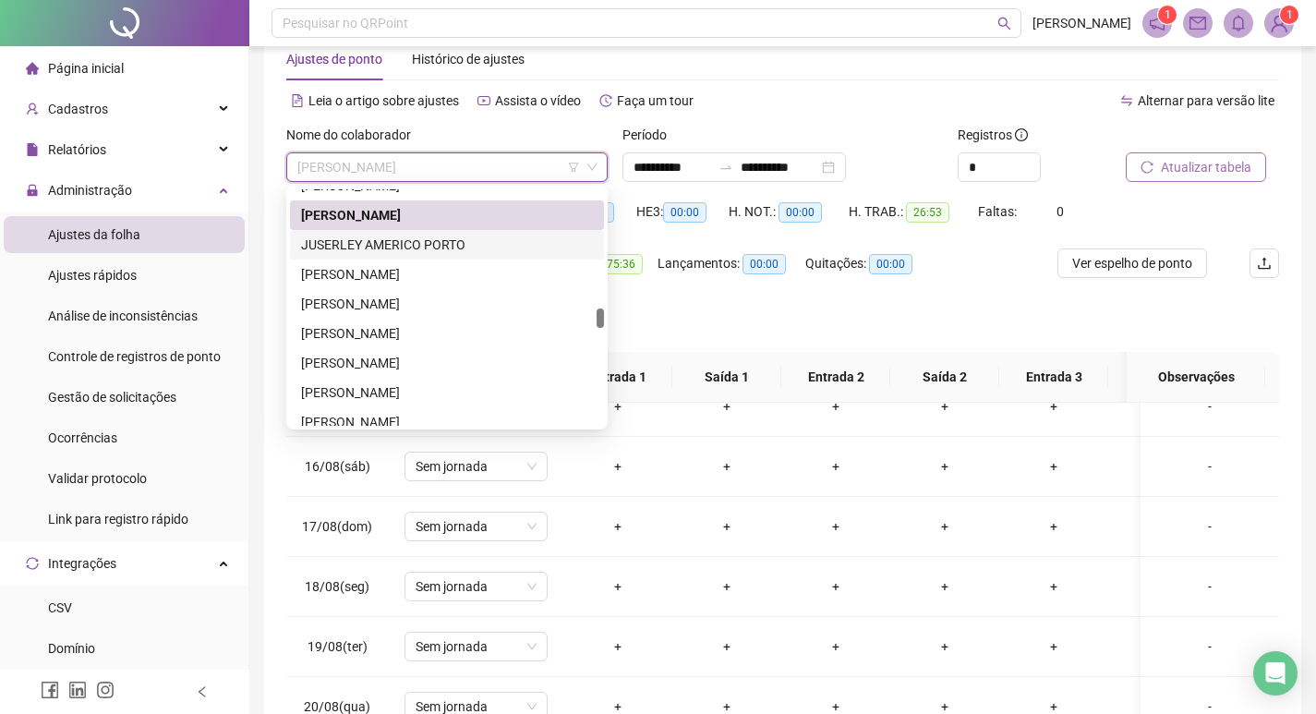
click at [472, 247] on div "JUSERLEY AMERICO PORTO" at bounding box center [447, 245] width 292 height 20
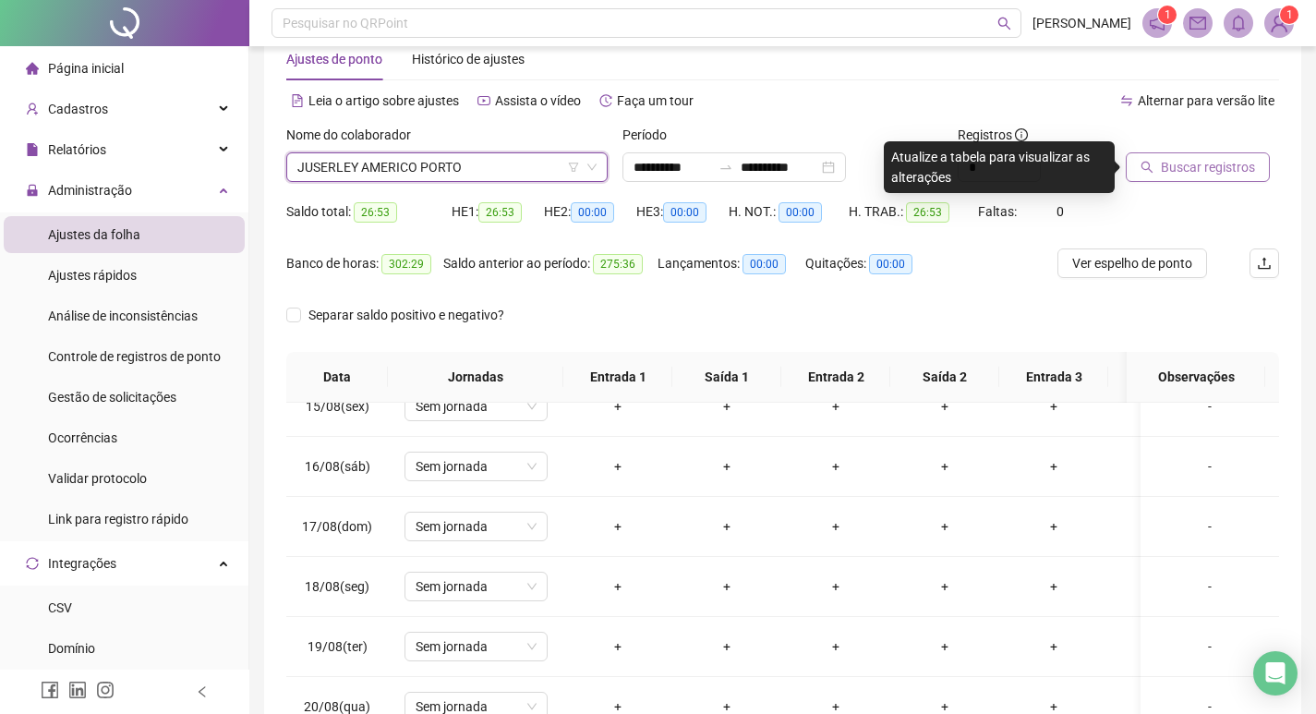
click at [1216, 163] on span "Buscar registros" at bounding box center [1208, 167] width 94 height 20
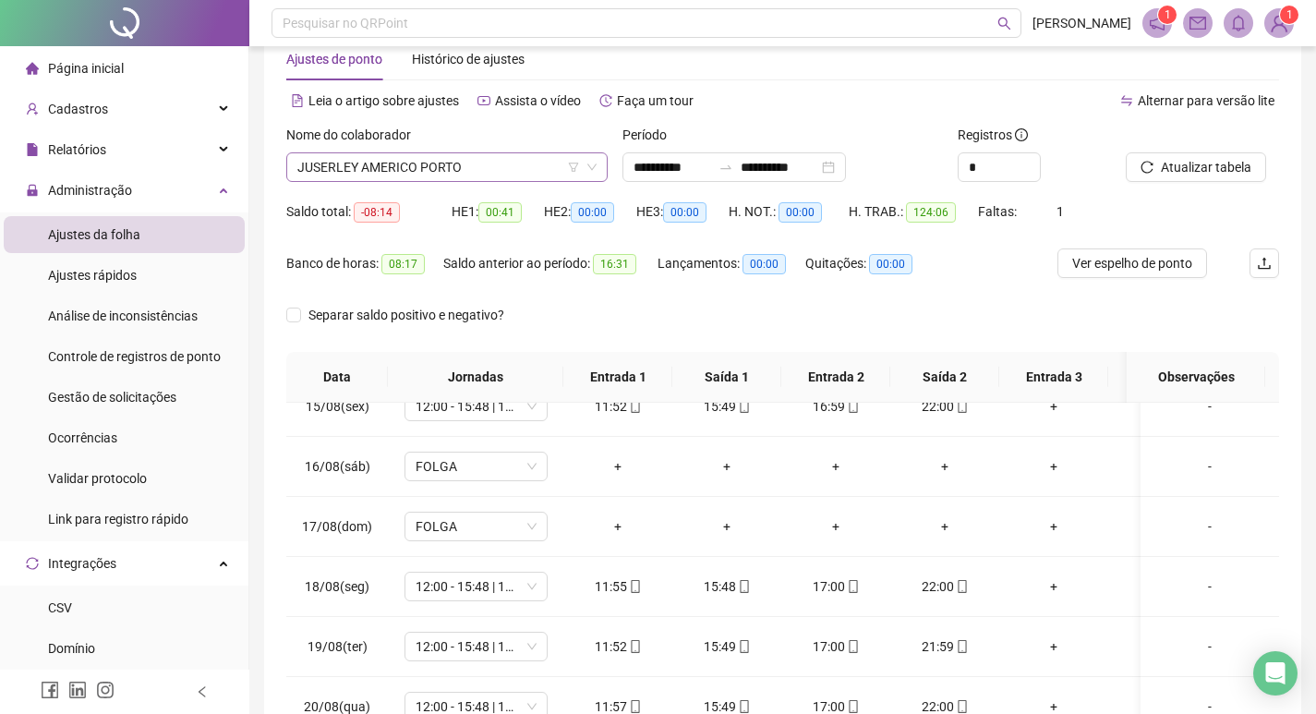
click at [468, 167] on span "JUSERLEY AMERICO PORTO" at bounding box center [446, 167] width 299 height 28
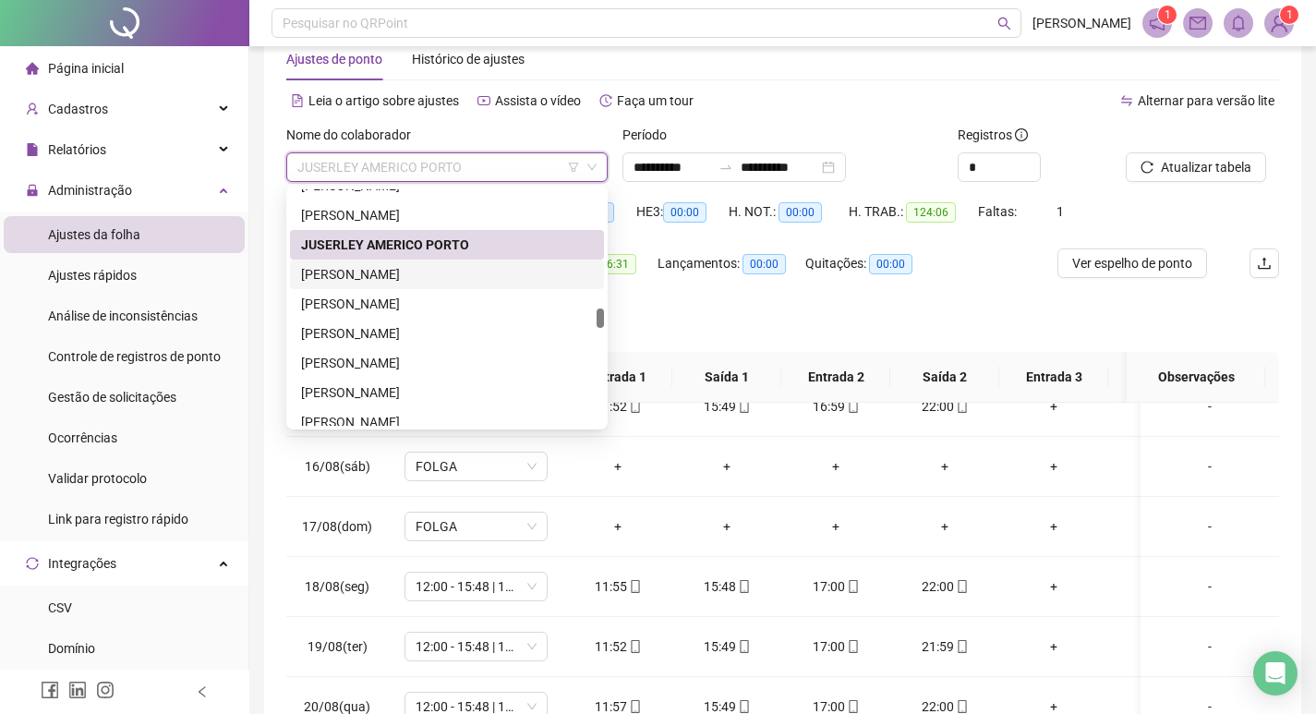
click at [443, 273] on div "[PERSON_NAME]" at bounding box center [447, 274] width 292 height 20
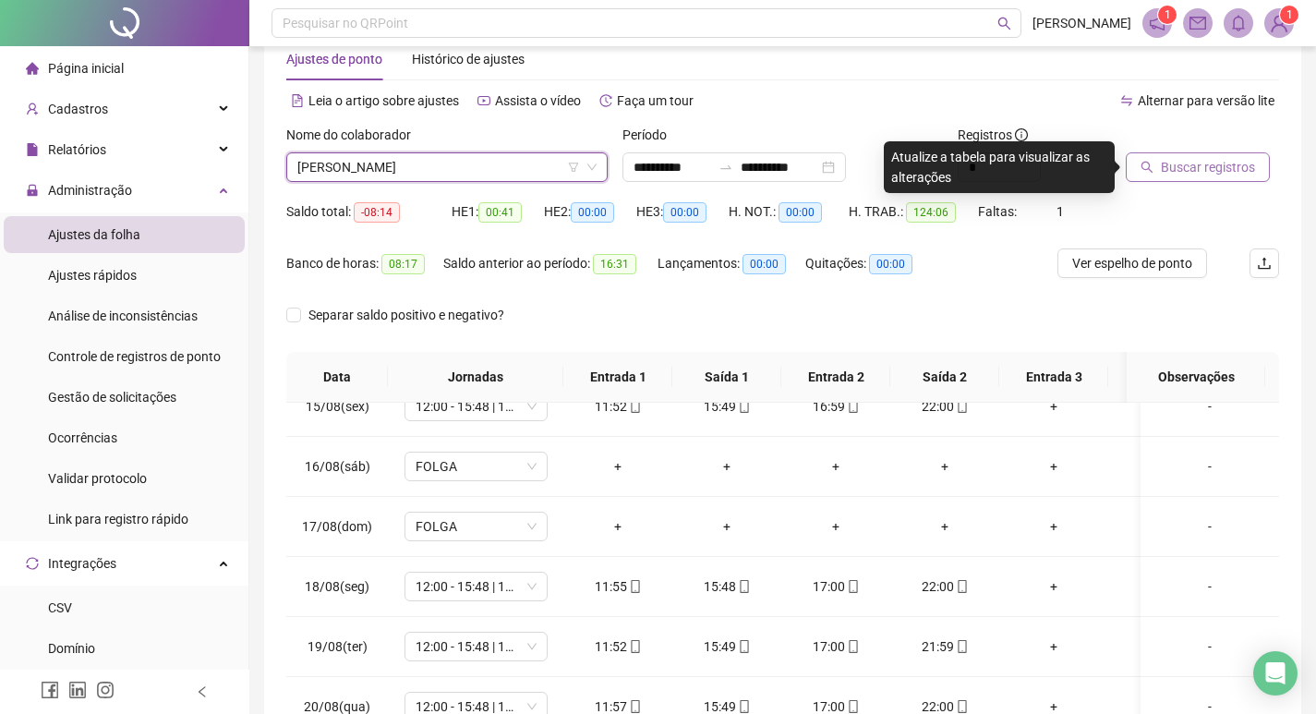
click at [1174, 174] on span "Buscar registros" at bounding box center [1208, 167] width 94 height 20
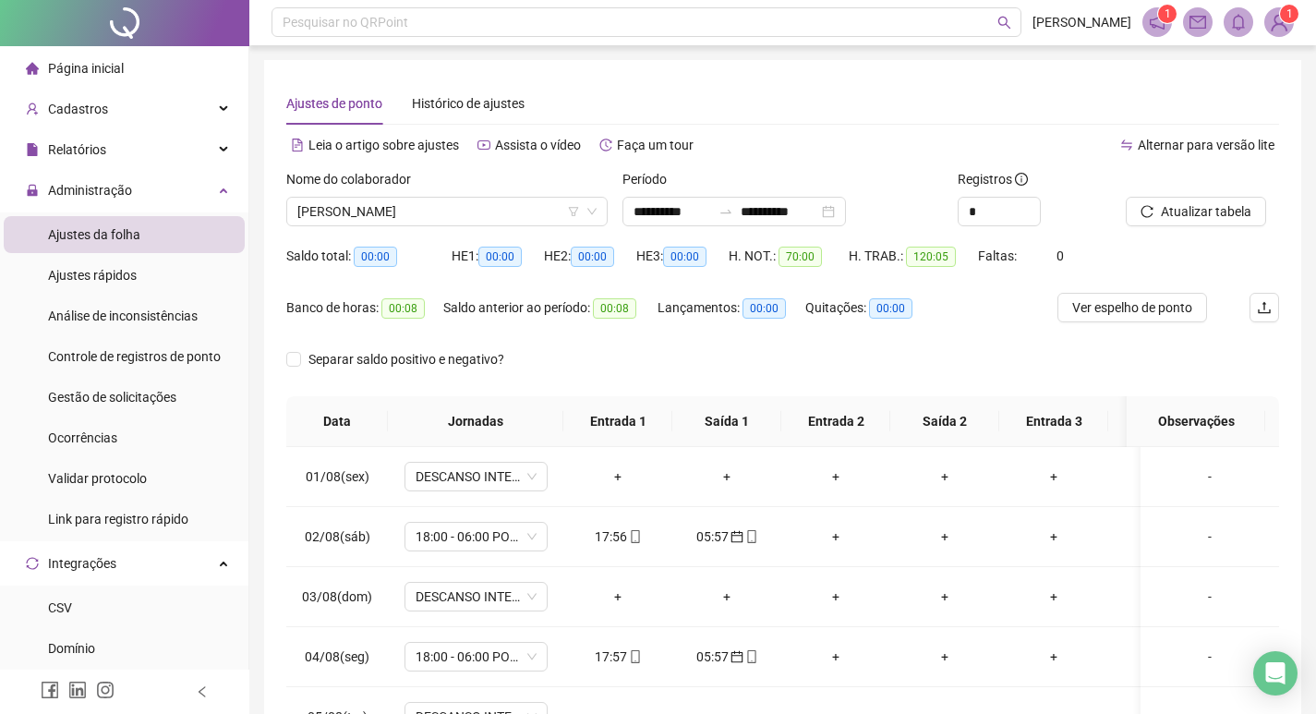
scroll to position [0, 0]
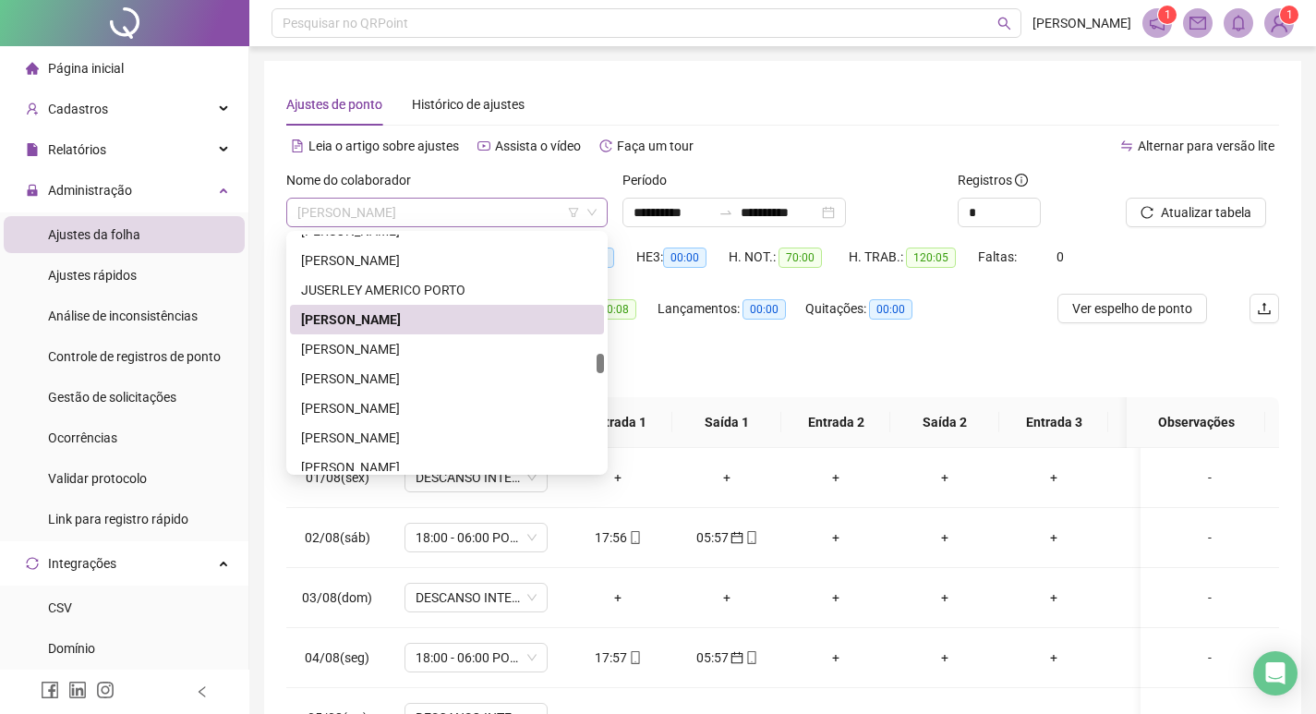
click at [495, 200] on span "[PERSON_NAME]" at bounding box center [446, 213] width 299 height 28
click at [453, 355] on div "[PERSON_NAME]" at bounding box center [447, 349] width 292 height 20
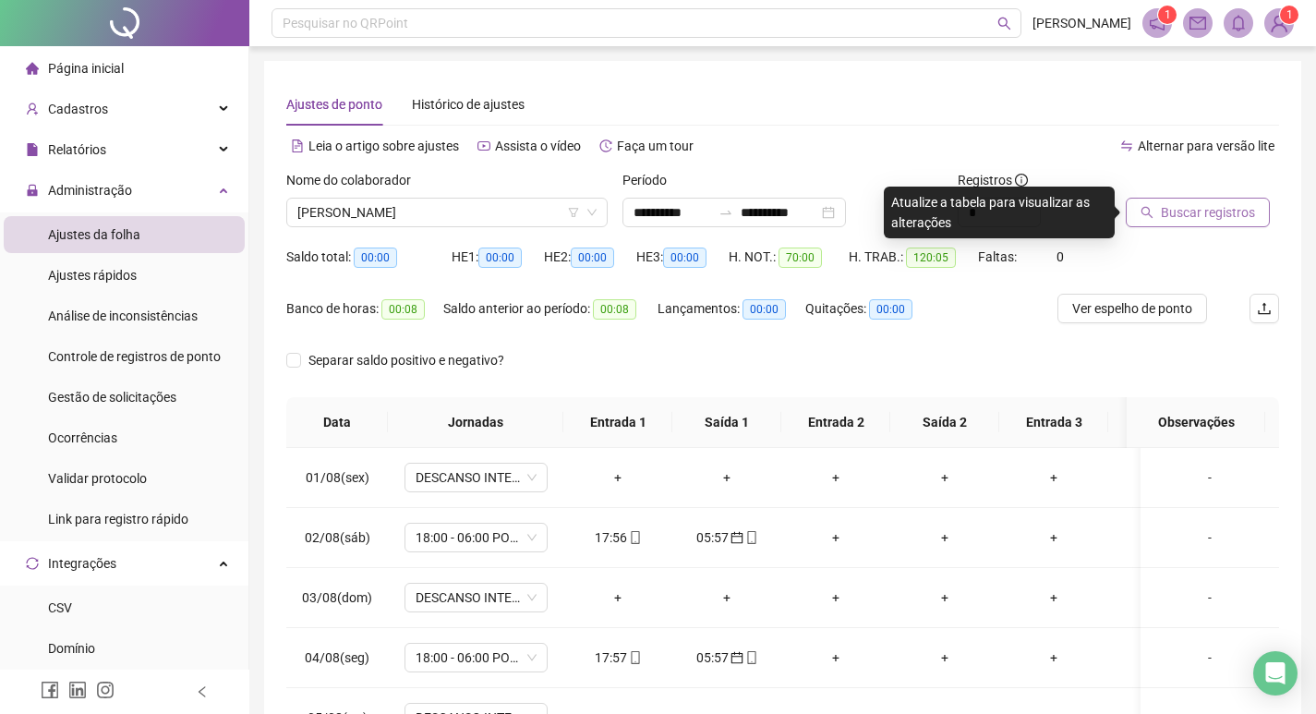
click at [1217, 210] on span "Buscar registros" at bounding box center [1208, 212] width 94 height 20
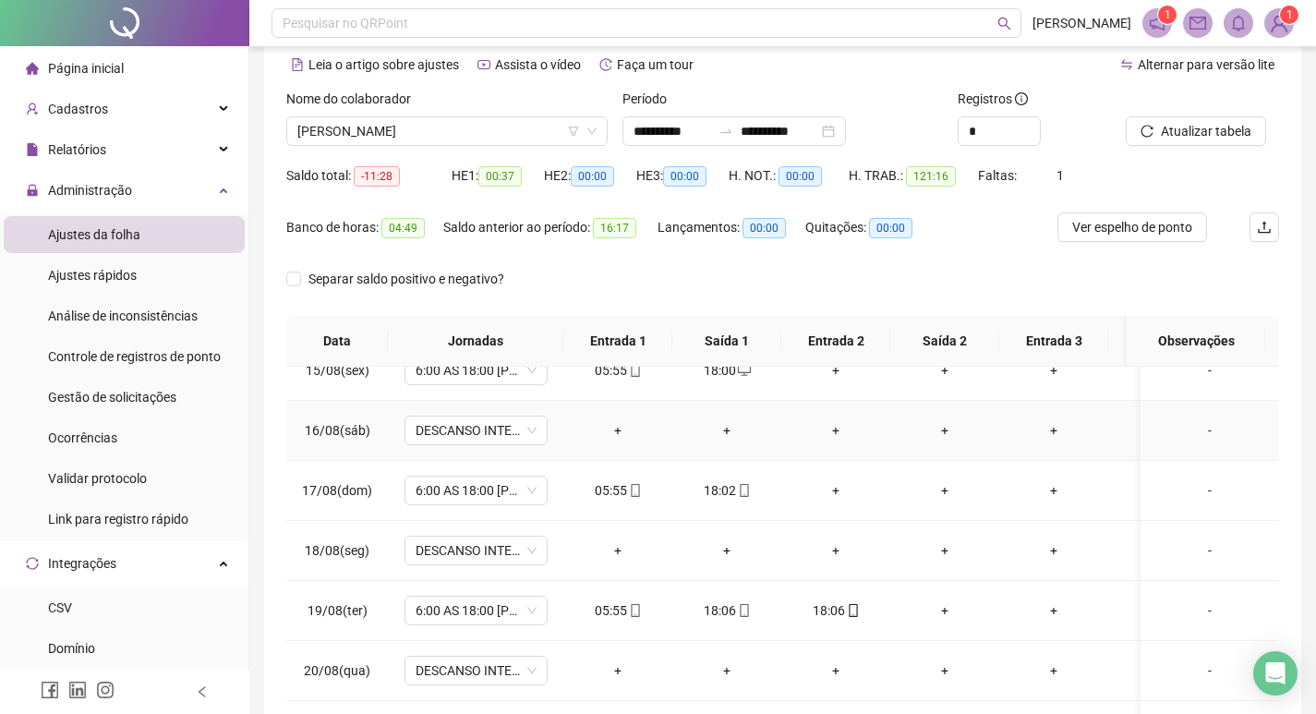
scroll to position [185, 0]
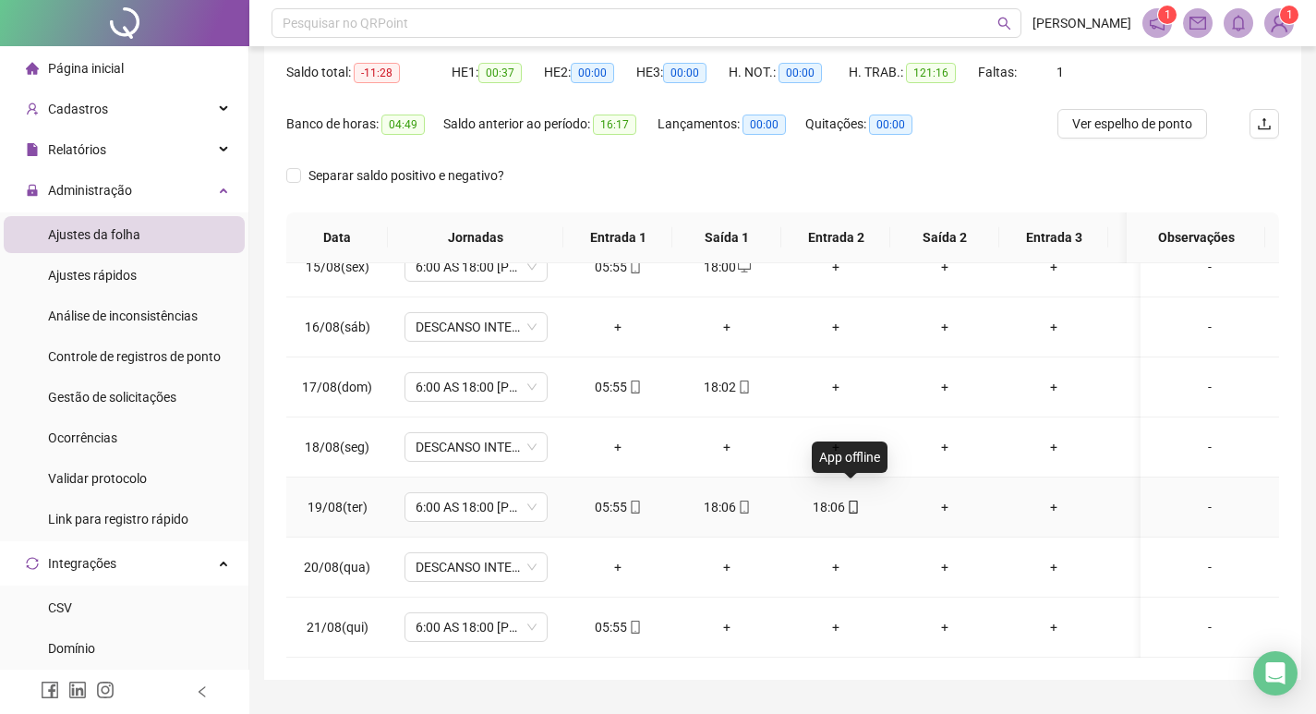
click at [850, 500] on icon "mobile" at bounding box center [853, 506] width 13 height 13
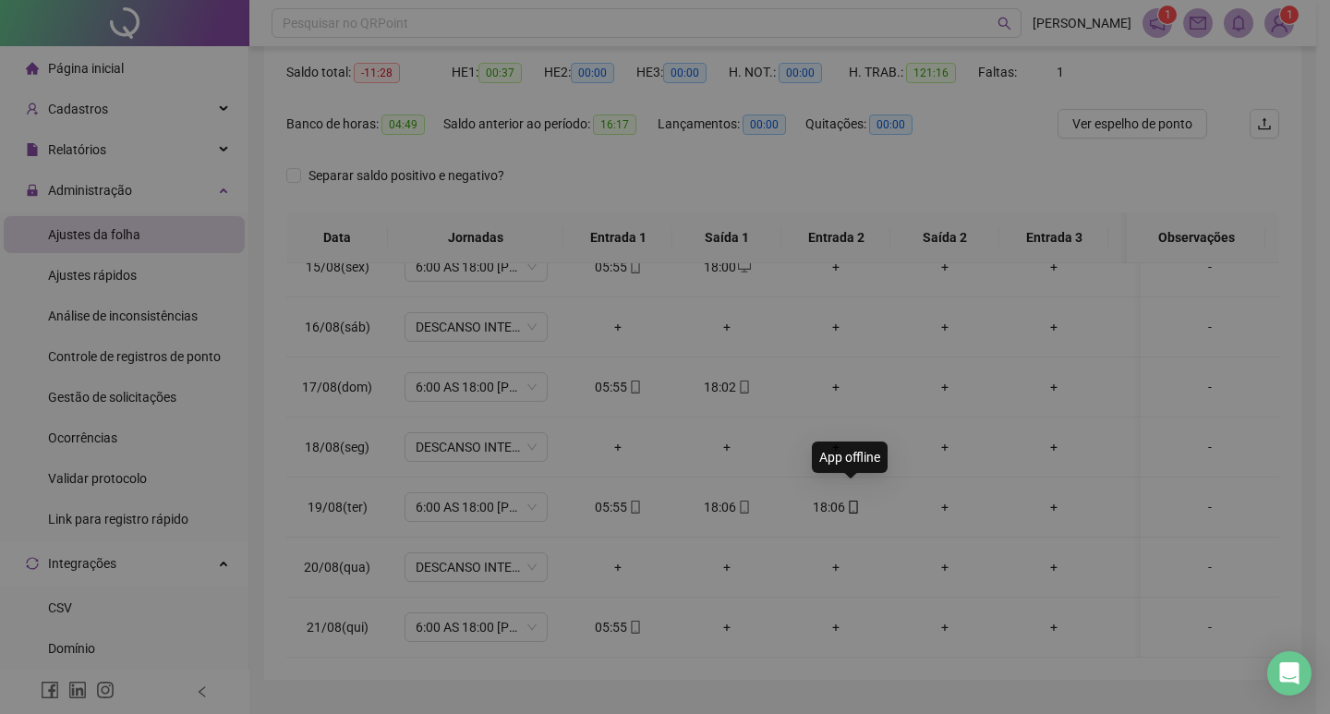
type input "**********"
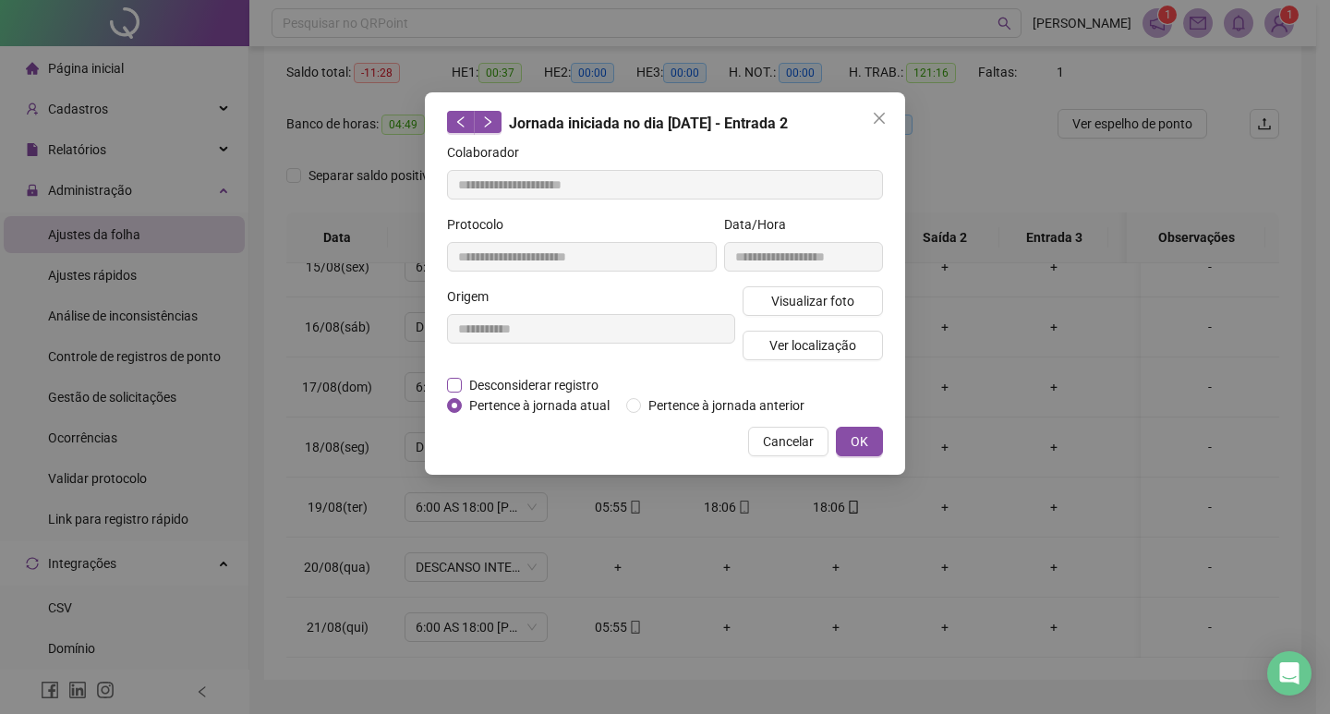
click at [464, 386] on span "Desconsiderar registro" at bounding box center [534, 385] width 144 height 20
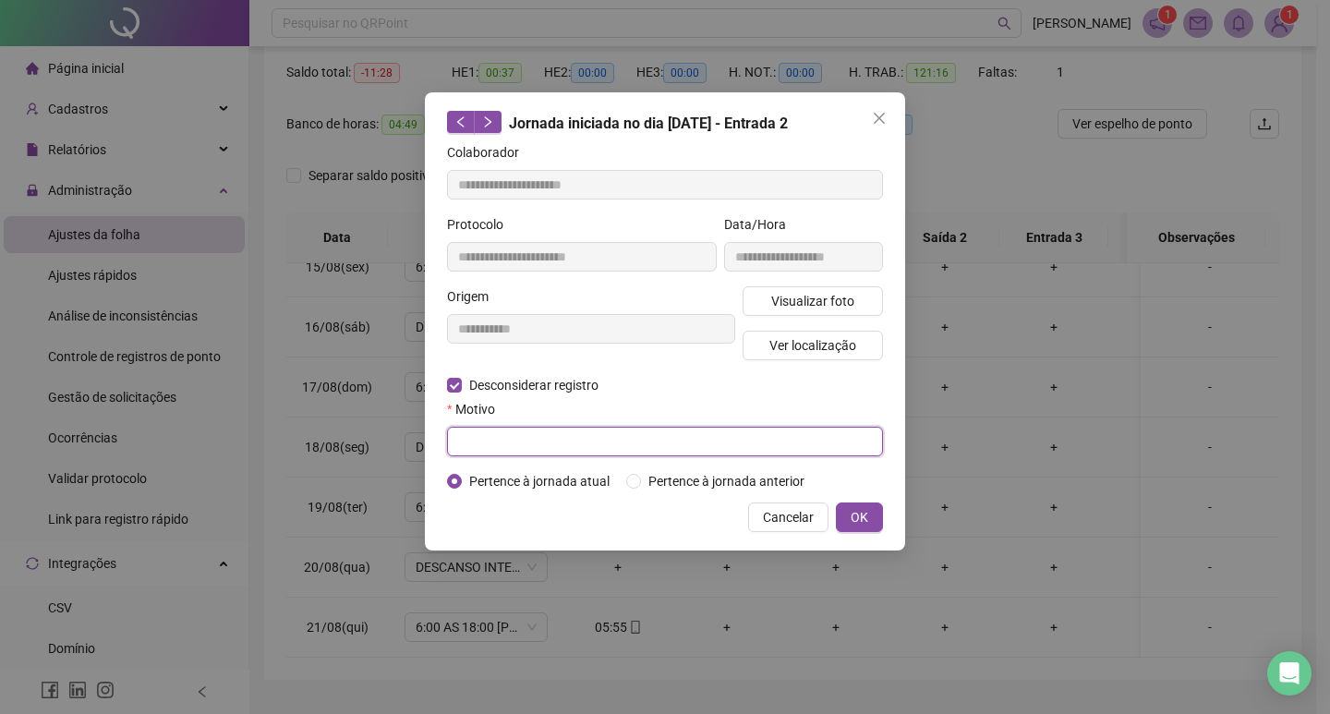
click at [518, 445] on input "text" at bounding box center [665, 442] width 436 height 30
type input "*"
type input "**********"
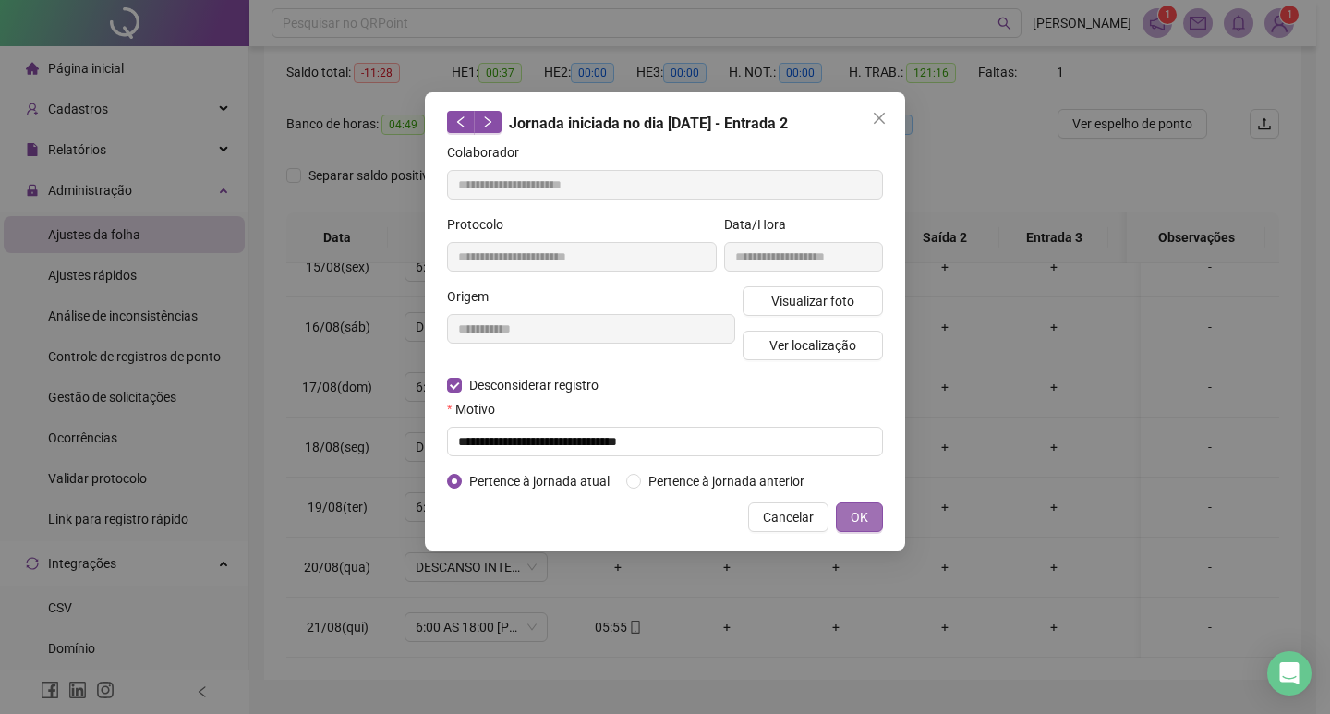
click at [865, 512] on span "OK" at bounding box center [859, 517] width 18 height 20
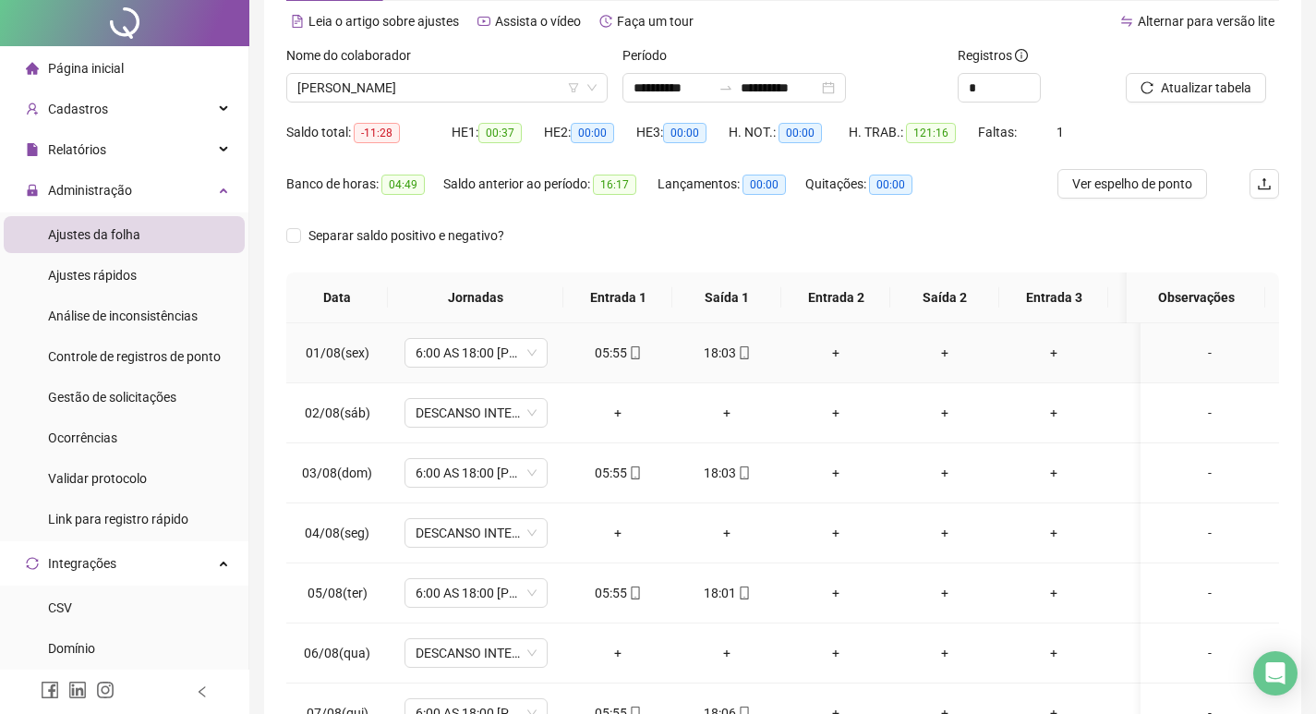
scroll to position [0, 0]
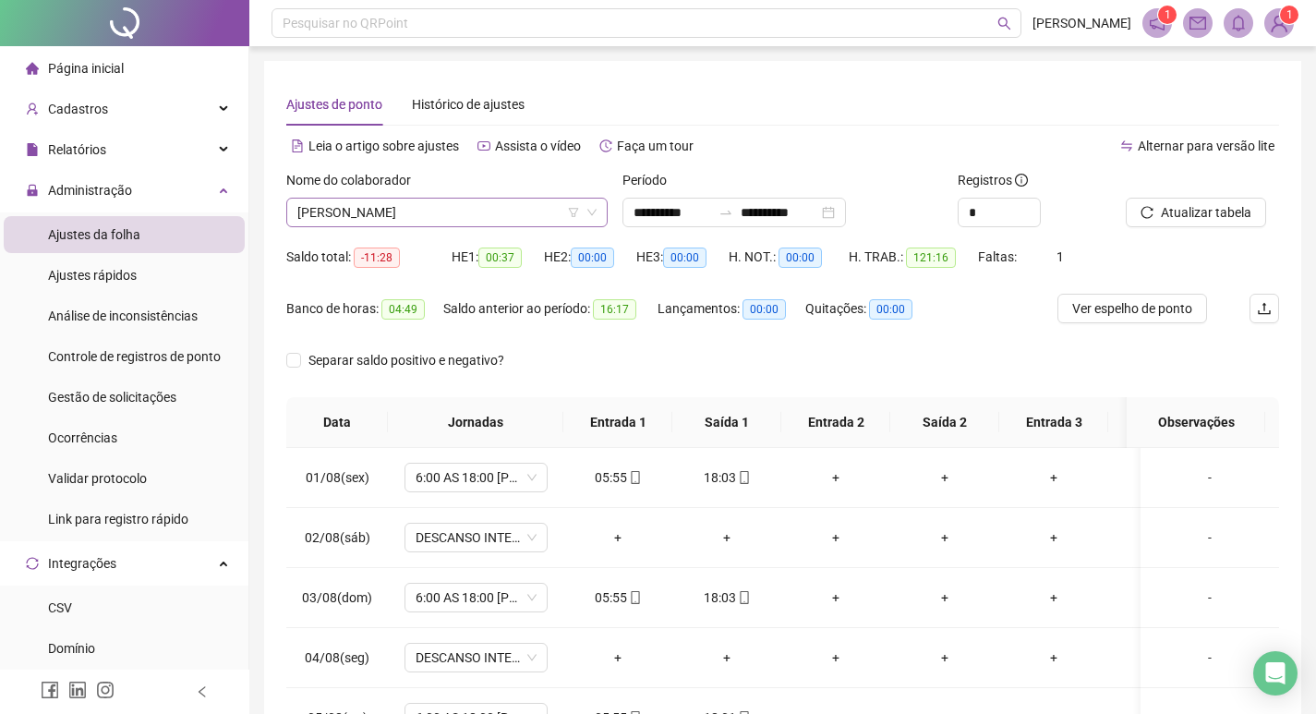
click at [486, 209] on span "[PERSON_NAME]" at bounding box center [446, 213] width 299 height 28
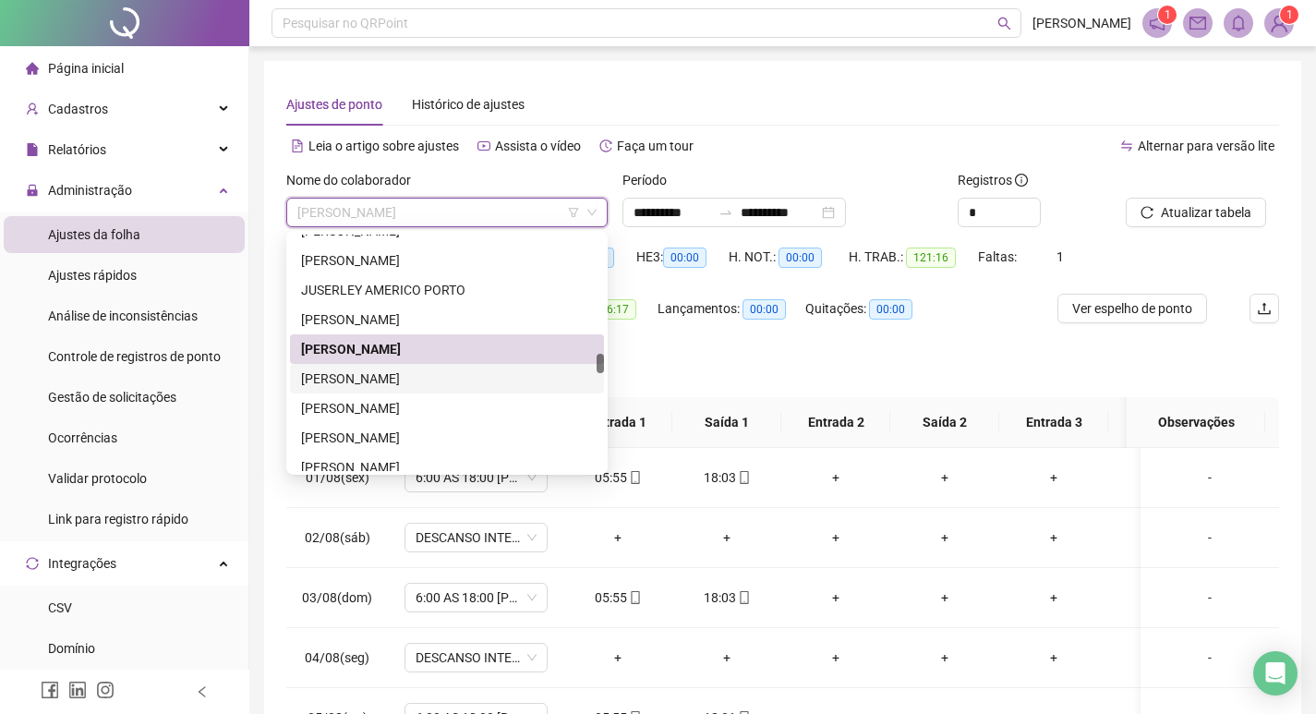
drag, startPoint x: 432, startPoint y: 376, endPoint x: 1064, endPoint y: 244, distance: 645.2
click at [436, 372] on div "[PERSON_NAME]" at bounding box center [447, 378] width 292 height 20
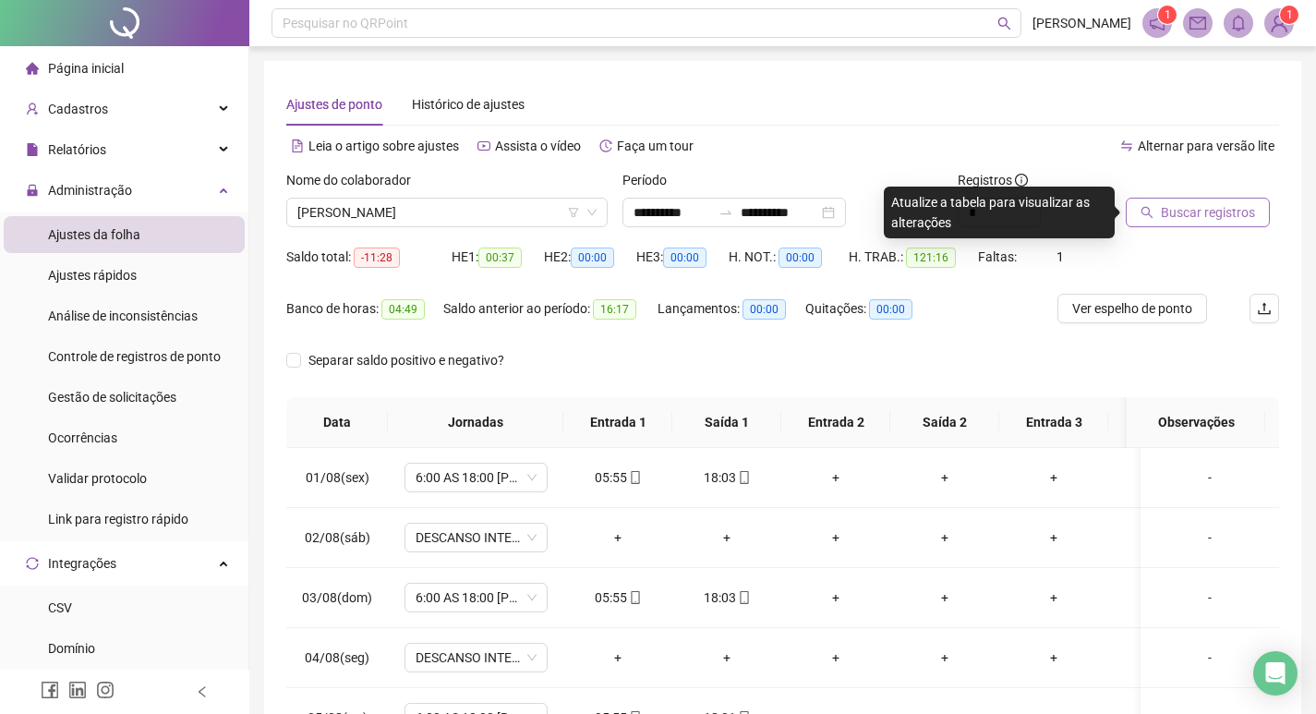
click at [1198, 211] on span "Buscar registros" at bounding box center [1208, 212] width 94 height 20
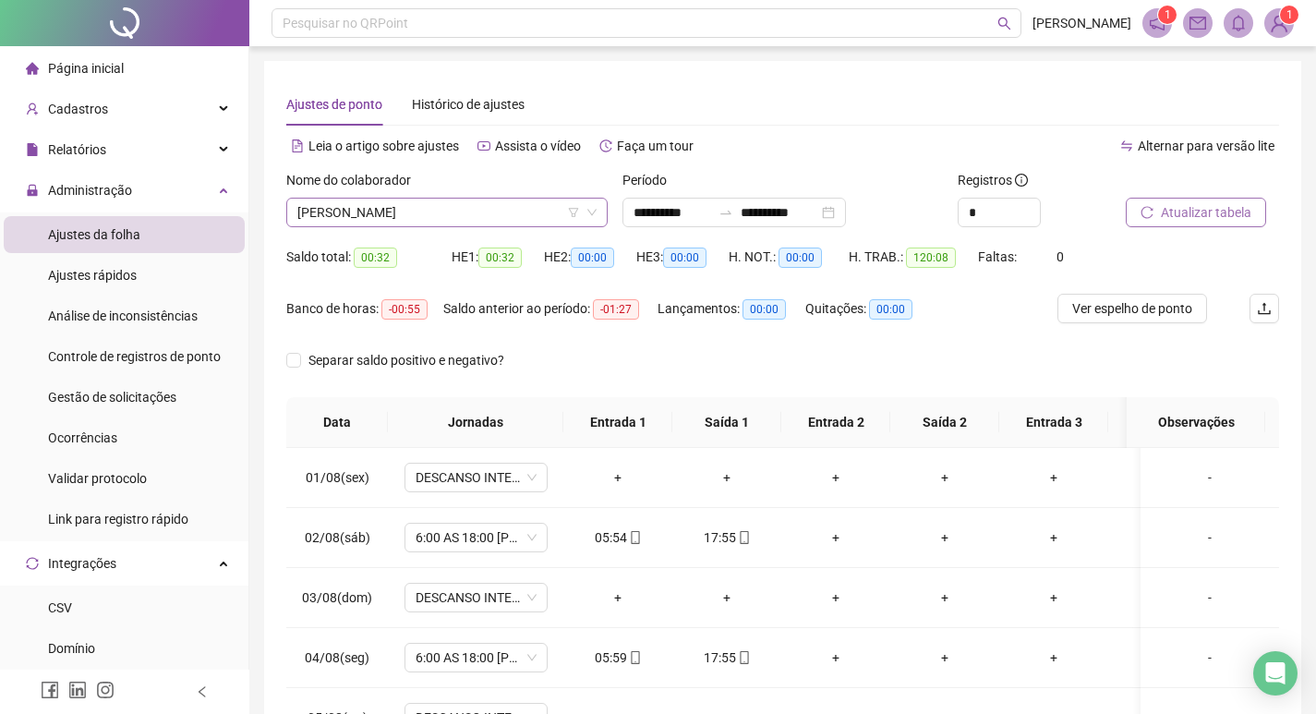
click at [473, 205] on span "[PERSON_NAME]" at bounding box center [446, 213] width 299 height 28
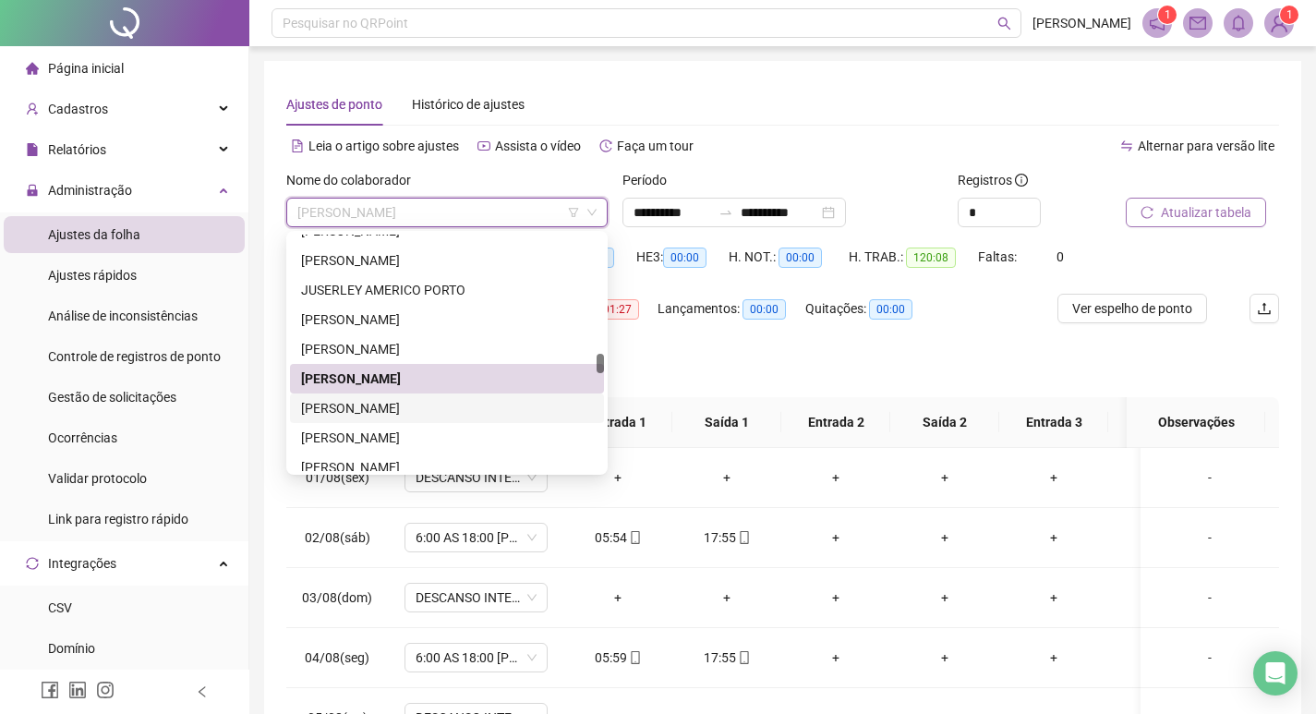
drag, startPoint x: 436, startPoint y: 405, endPoint x: 1002, endPoint y: 240, distance: 589.6
click at [436, 404] on div "[PERSON_NAME]" at bounding box center [447, 408] width 292 height 20
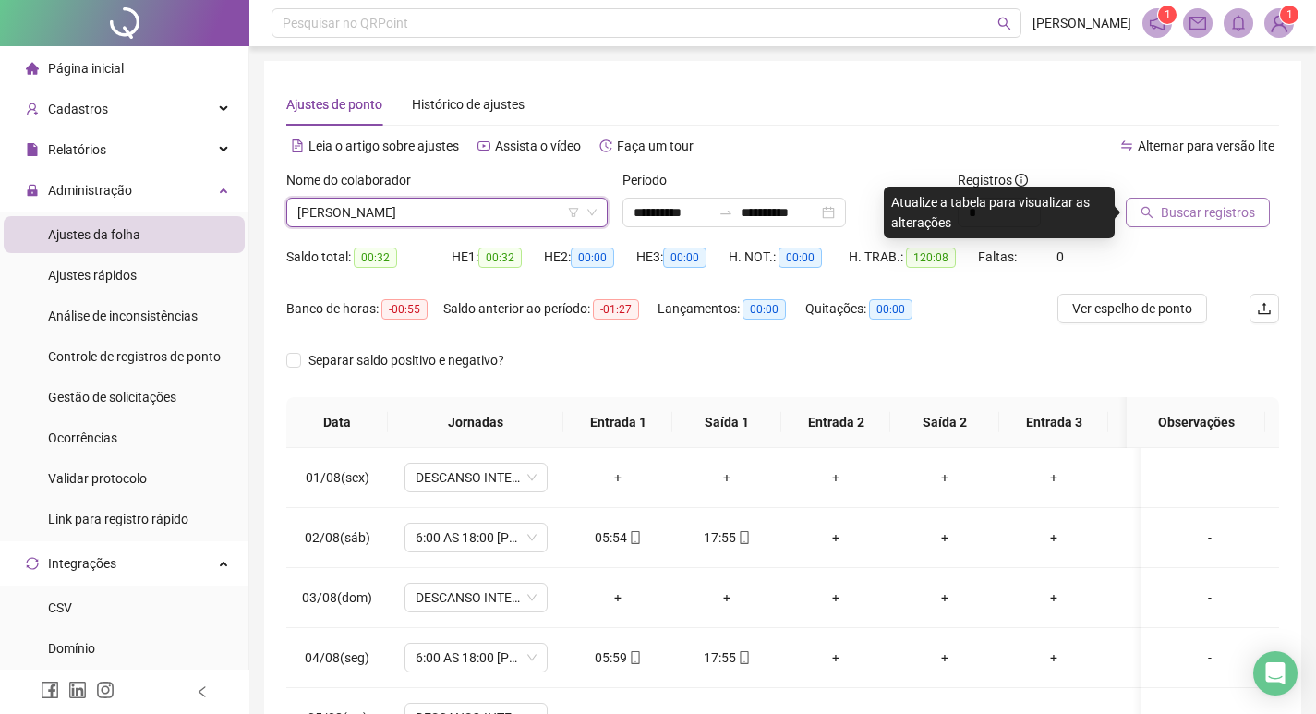
click at [1179, 211] on span "Buscar registros" at bounding box center [1208, 212] width 94 height 20
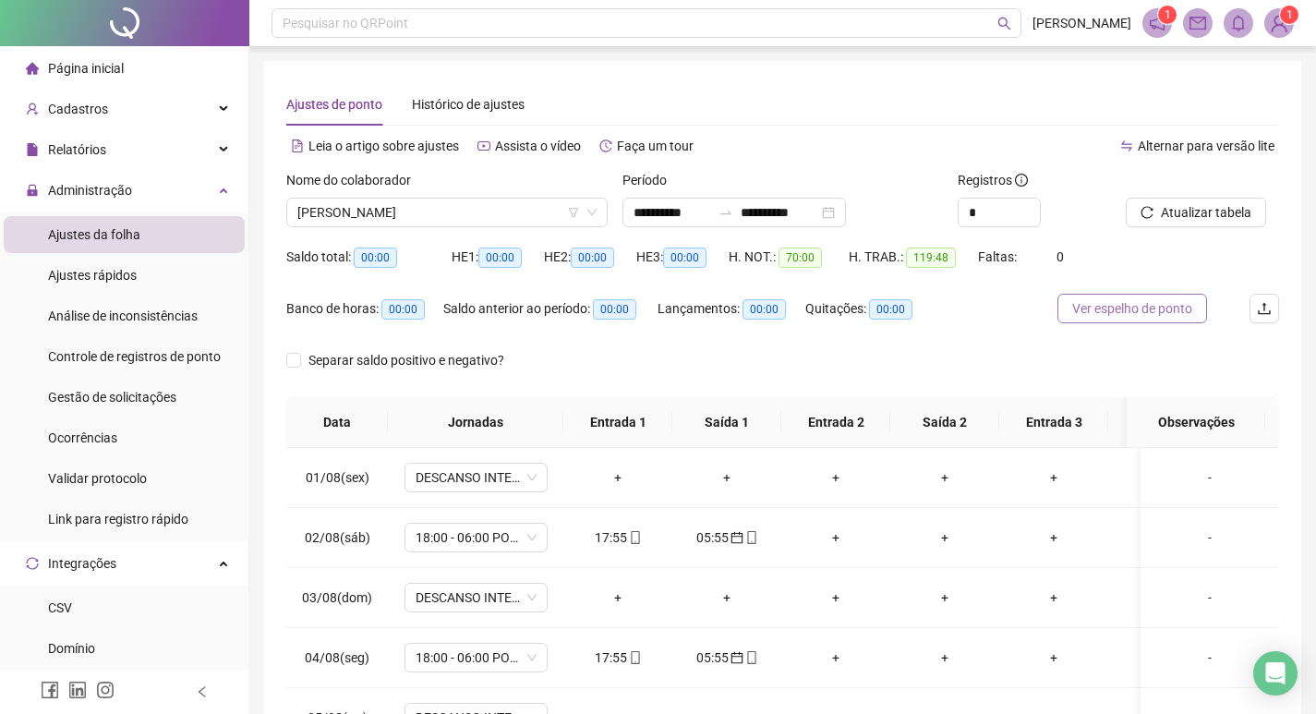
click at [1151, 302] on span "Ver espelho de ponto" at bounding box center [1132, 308] width 120 height 20
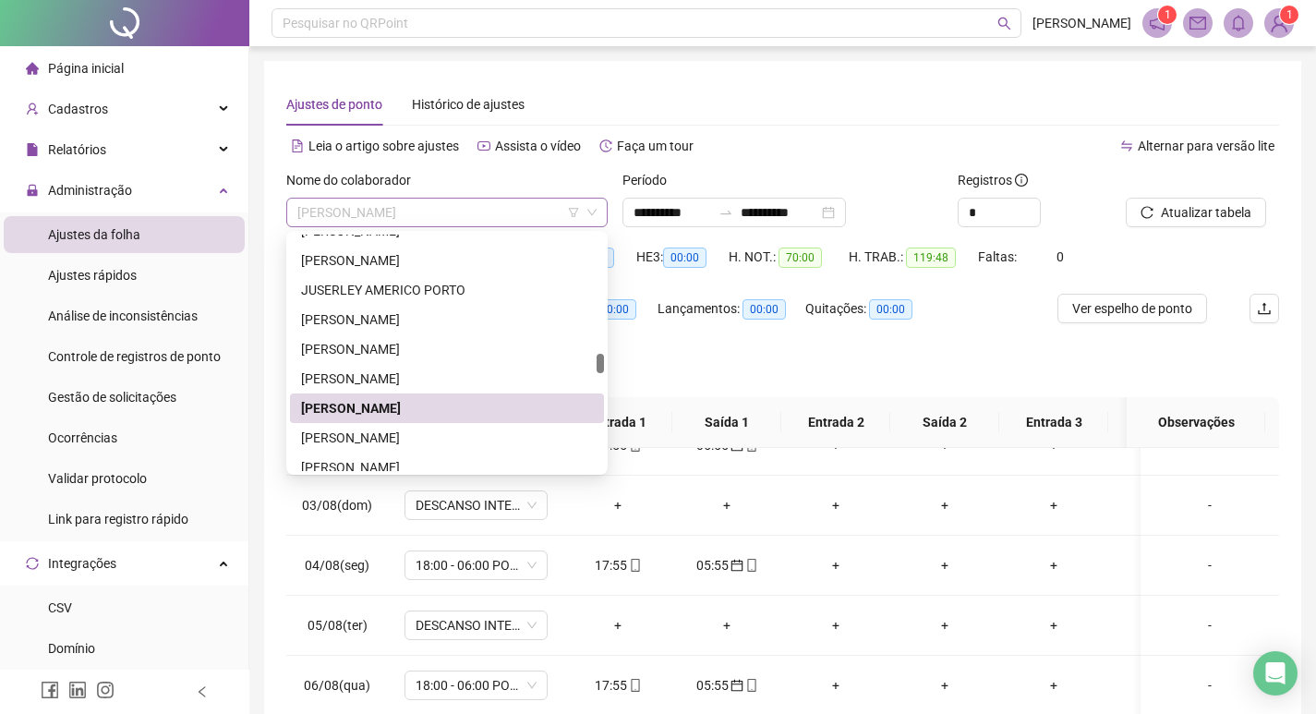
click at [494, 217] on span "[PERSON_NAME]" at bounding box center [446, 213] width 299 height 28
click at [440, 430] on div "[PERSON_NAME]" at bounding box center [447, 438] width 292 height 20
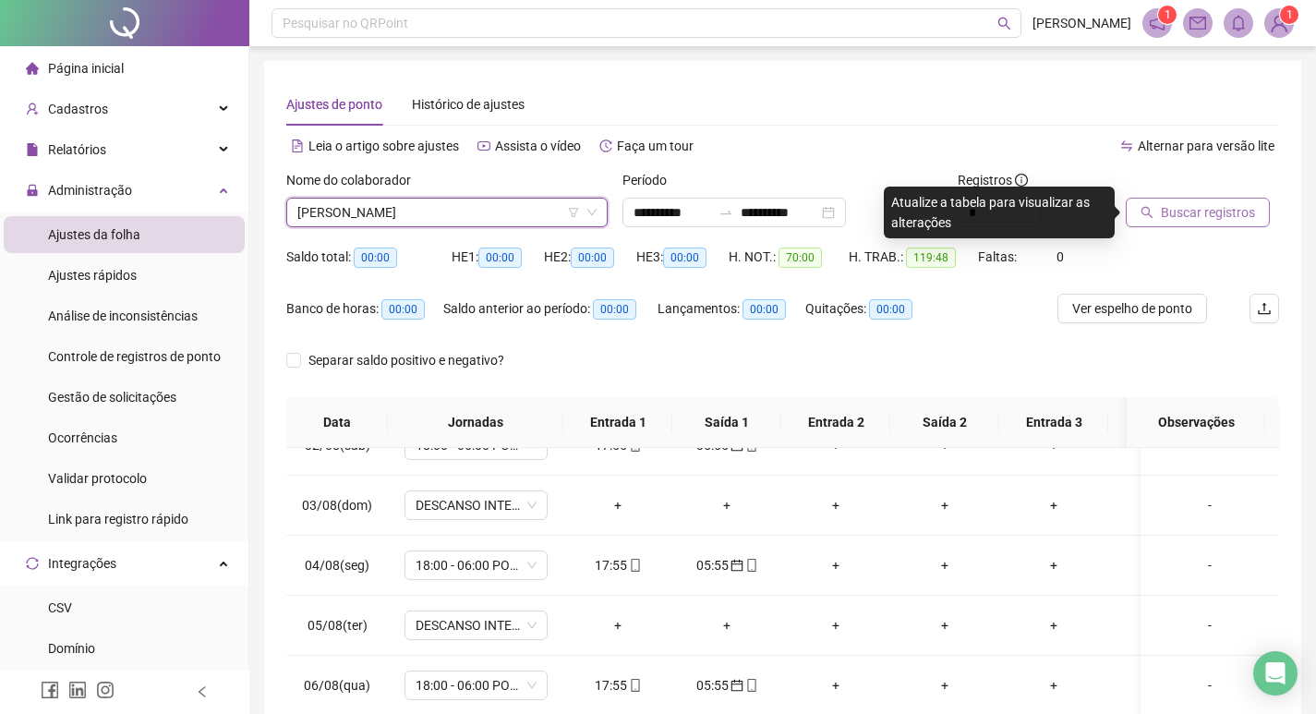
click at [1198, 224] on button "Buscar registros" at bounding box center [1198, 213] width 144 height 30
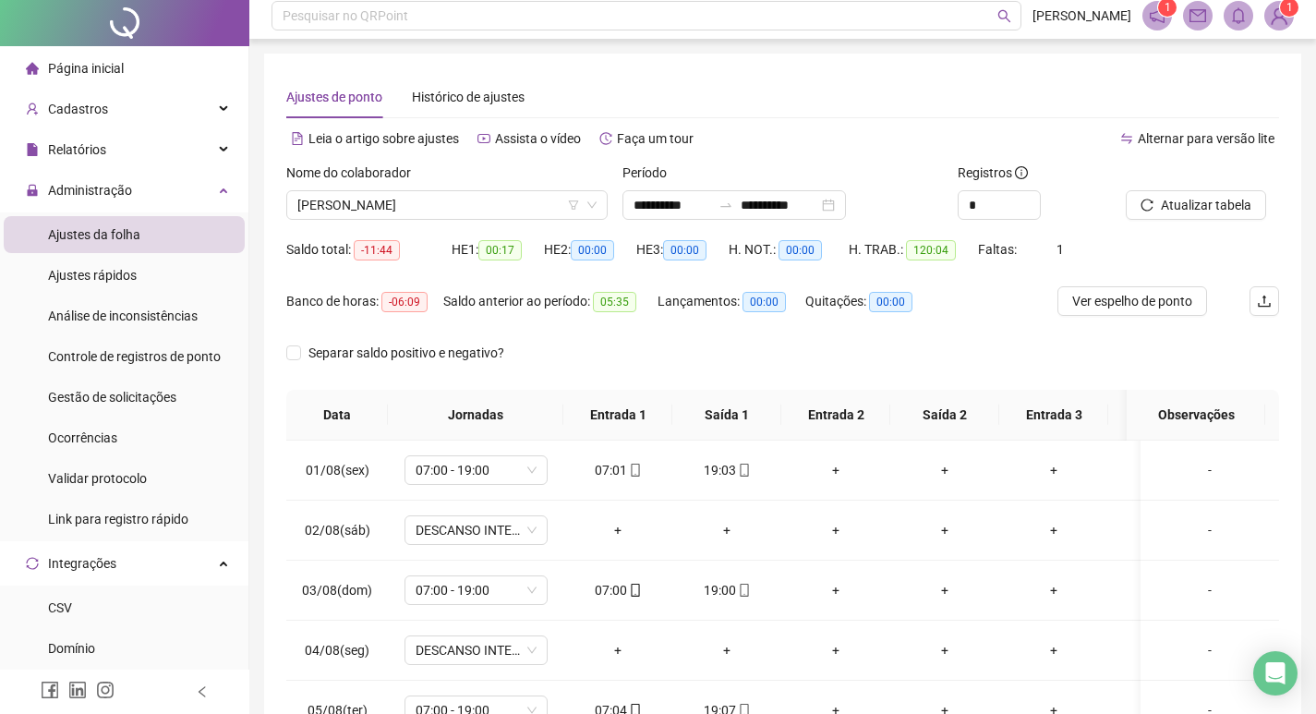
scroll to position [0, 0]
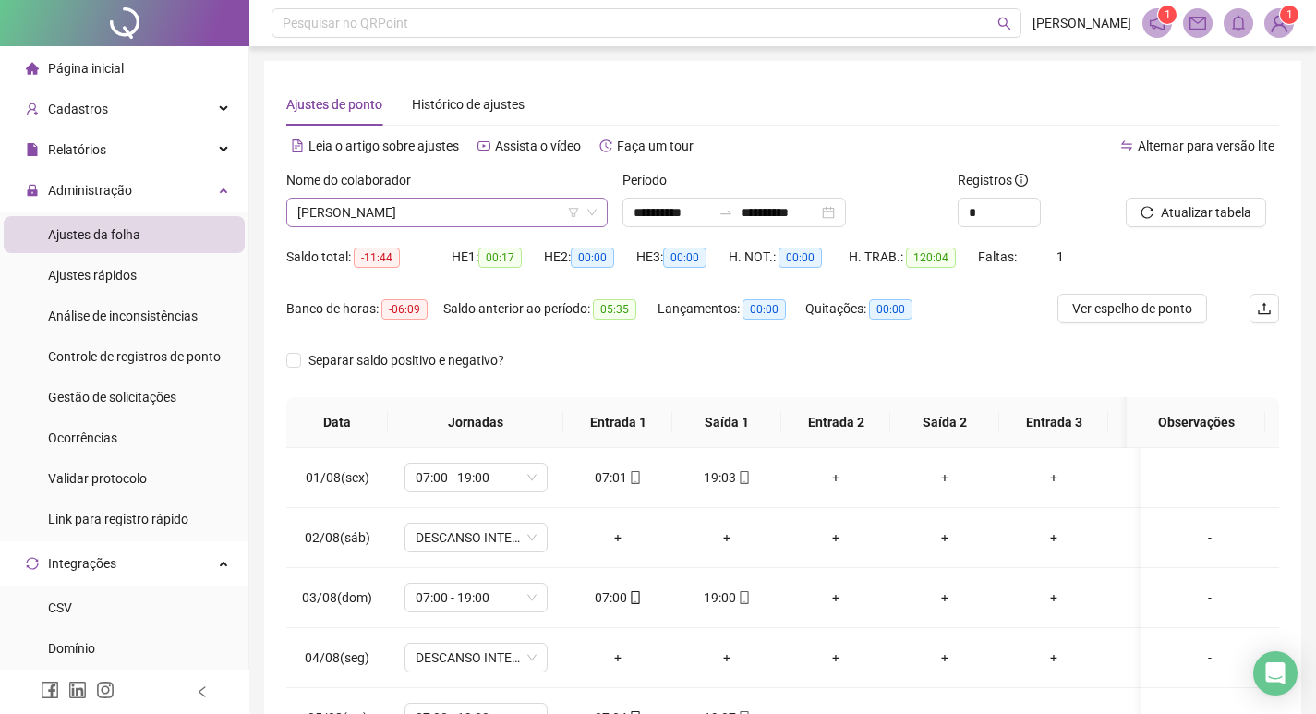
click at [508, 204] on span "[PERSON_NAME]" at bounding box center [446, 213] width 299 height 28
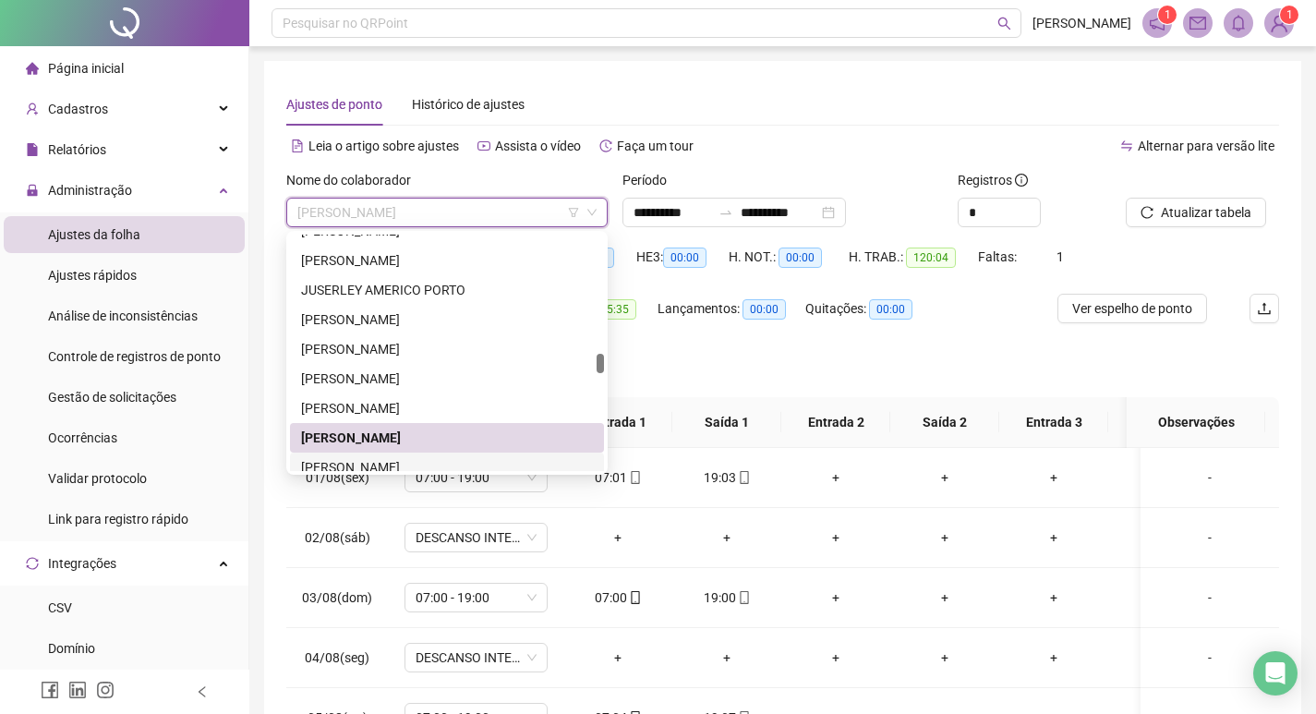
drag, startPoint x: 452, startPoint y: 463, endPoint x: 464, endPoint y: 452, distance: 15.0
click at [452, 462] on div "[PERSON_NAME]" at bounding box center [447, 467] width 292 height 20
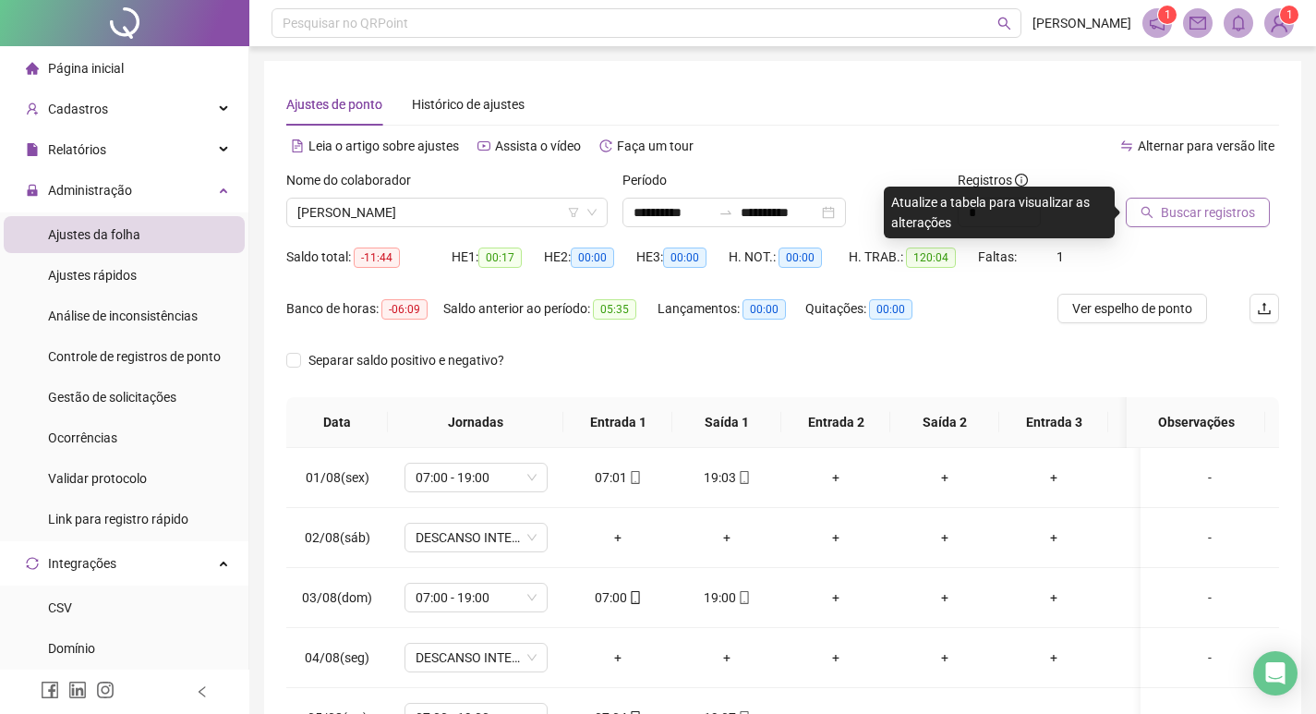
click at [1169, 204] on span "Buscar registros" at bounding box center [1208, 212] width 94 height 20
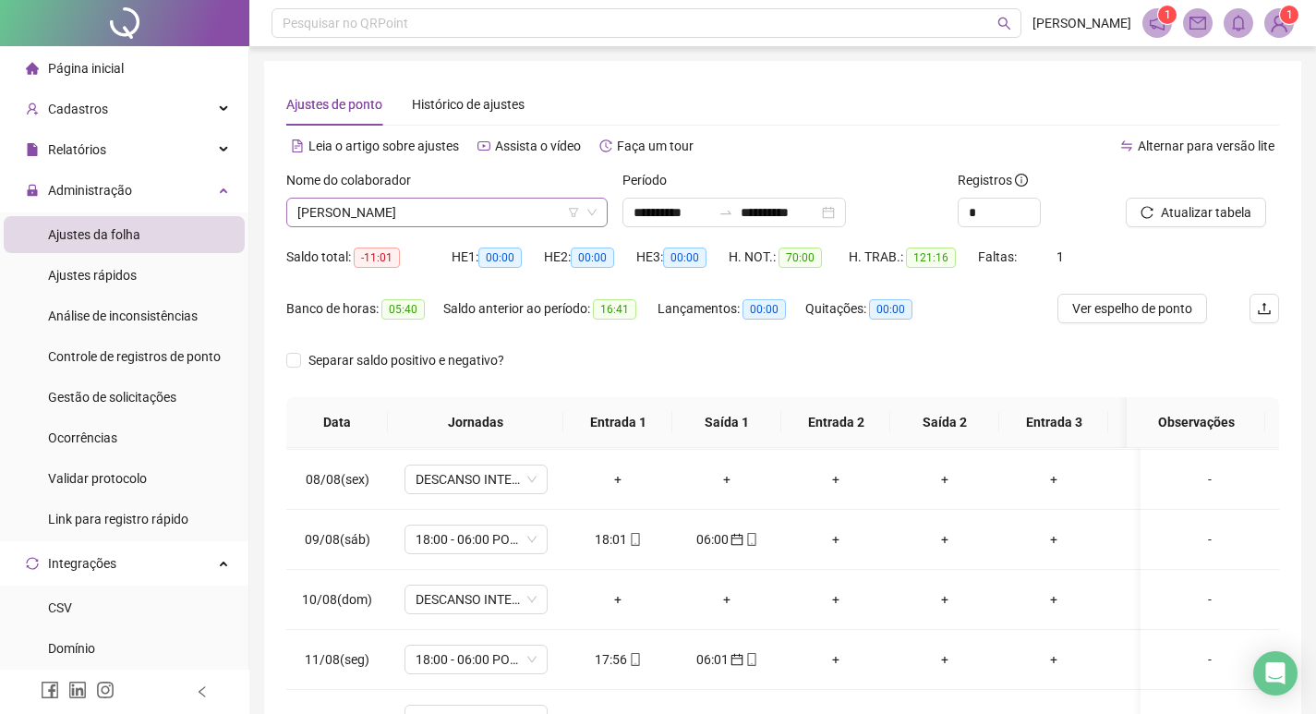
click at [477, 210] on span "[PERSON_NAME]" at bounding box center [446, 213] width 299 height 28
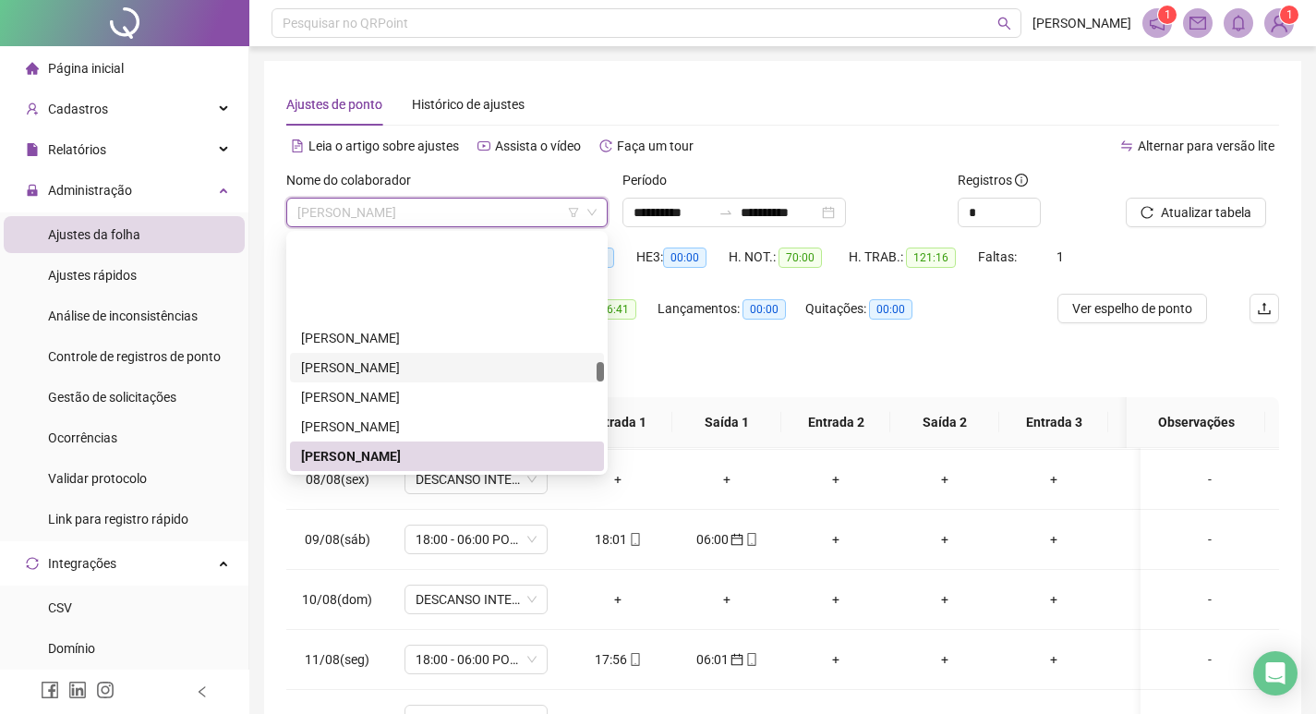
scroll to position [1511, 0]
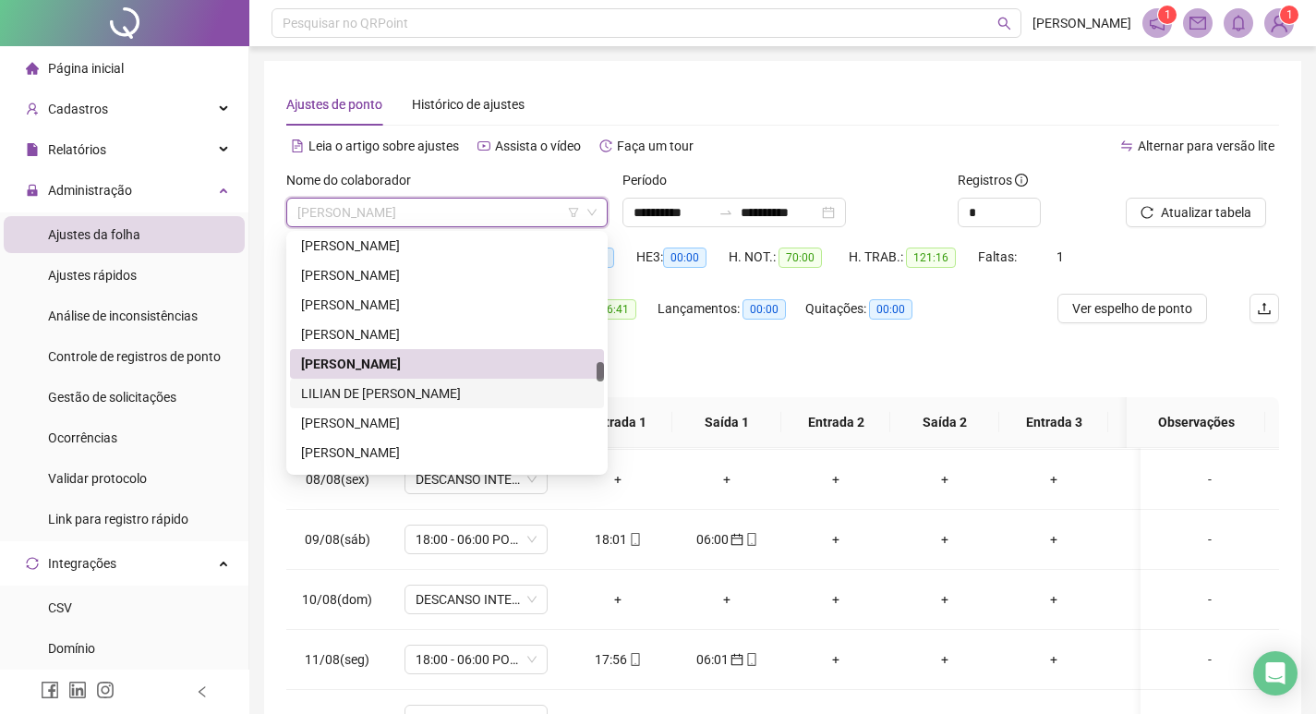
click at [439, 391] on div "LILIAN DE [PERSON_NAME]" at bounding box center [447, 393] width 292 height 20
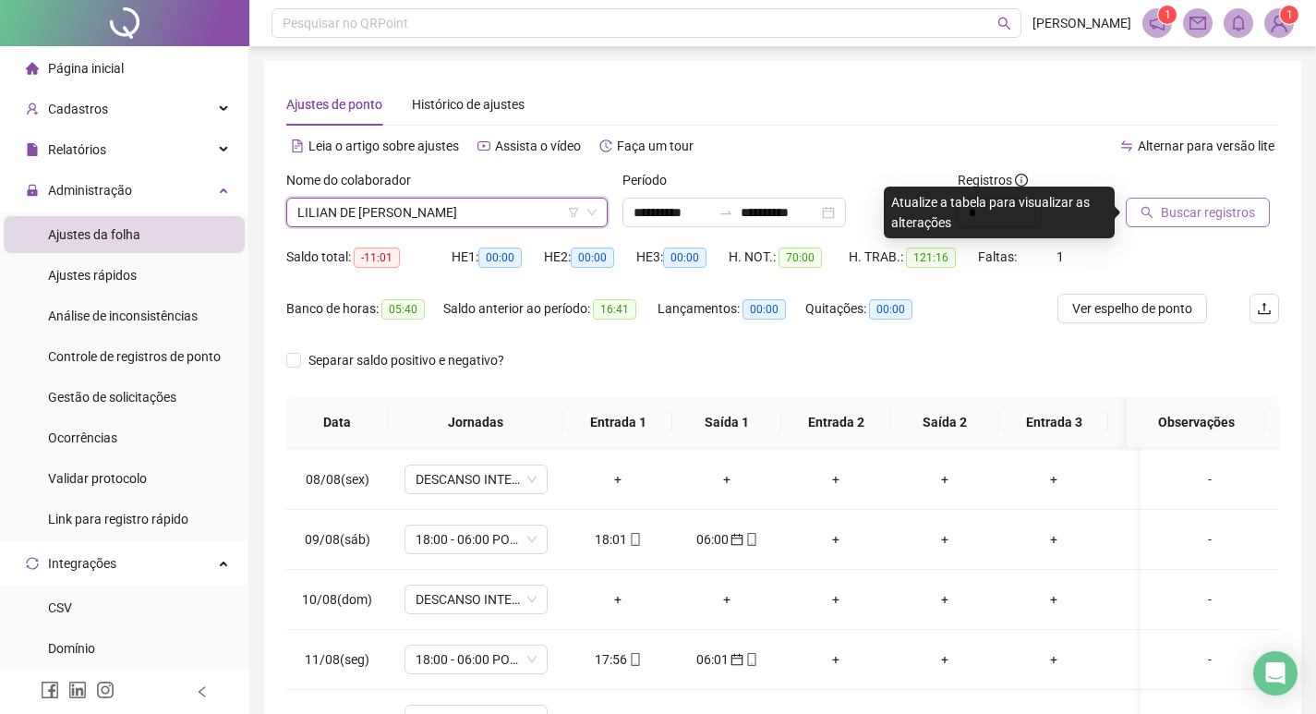
click at [1197, 202] on span "Buscar registros" at bounding box center [1208, 212] width 94 height 20
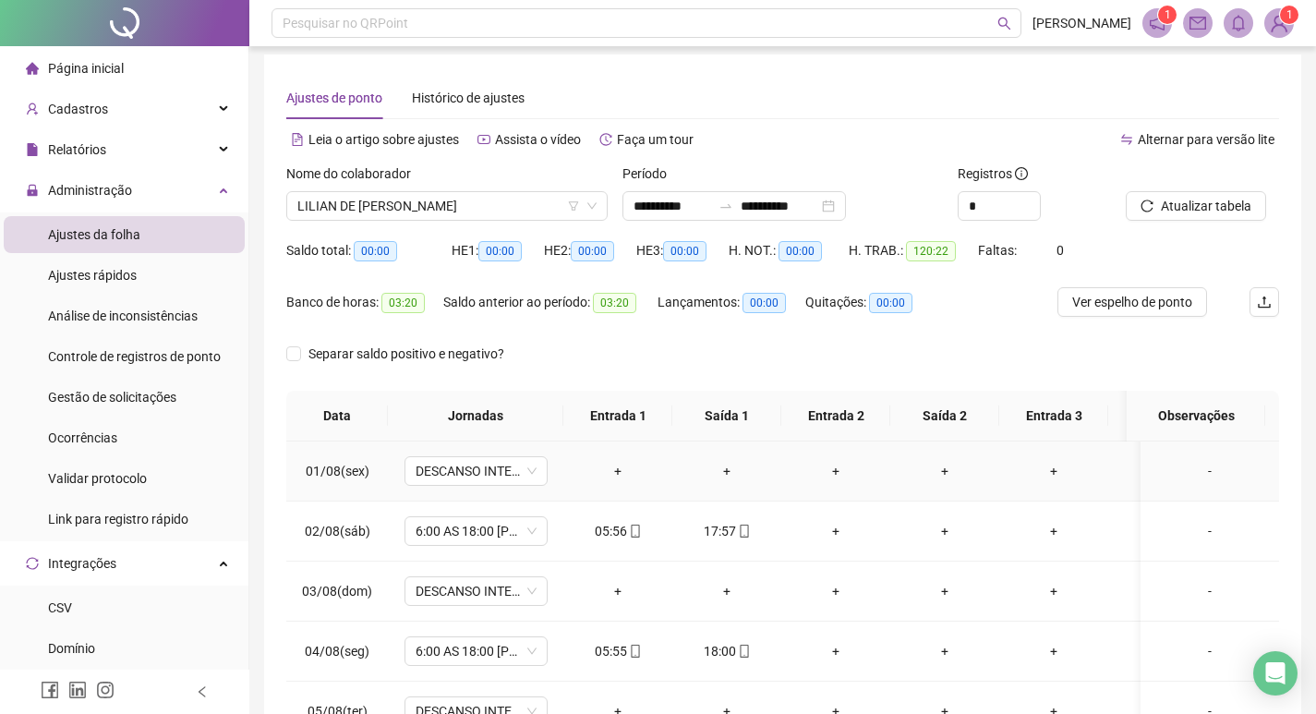
scroll to position [0, 0]
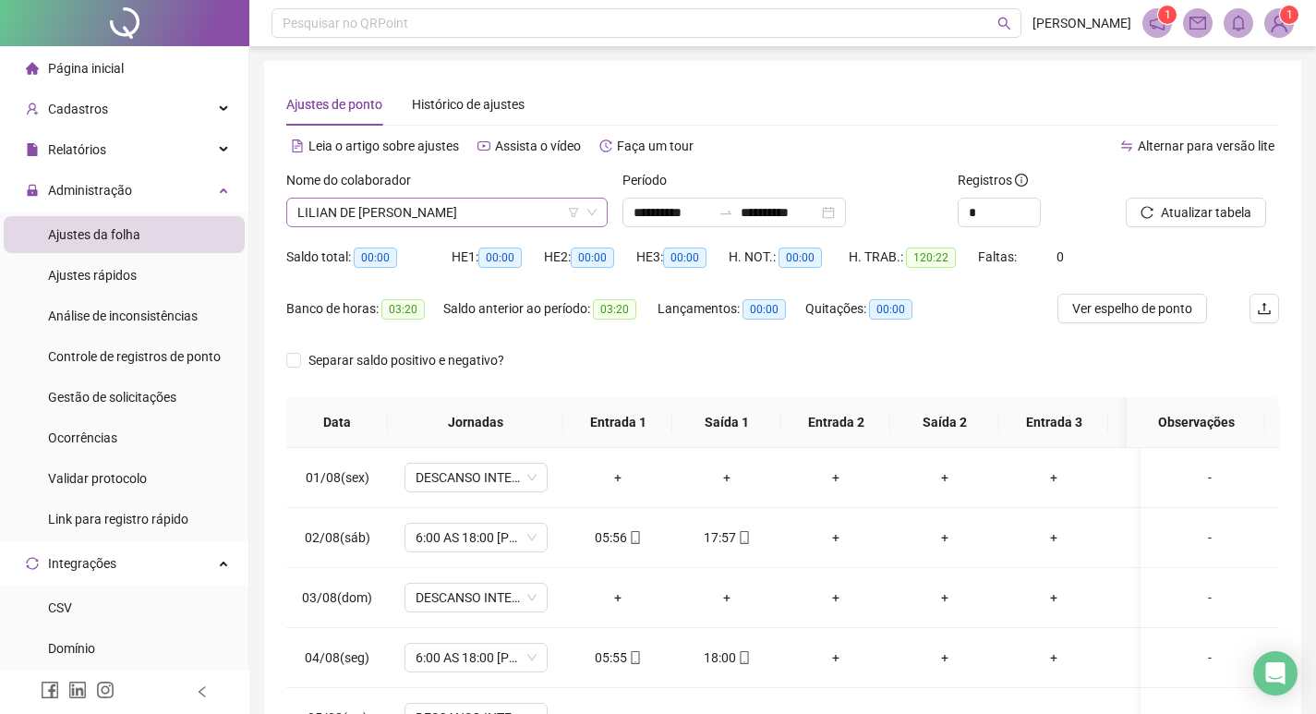
click at [525, 214] on span "LILIAN DE [PERSON_NAME]" at bounding box center [446, 213] width 299 height 28
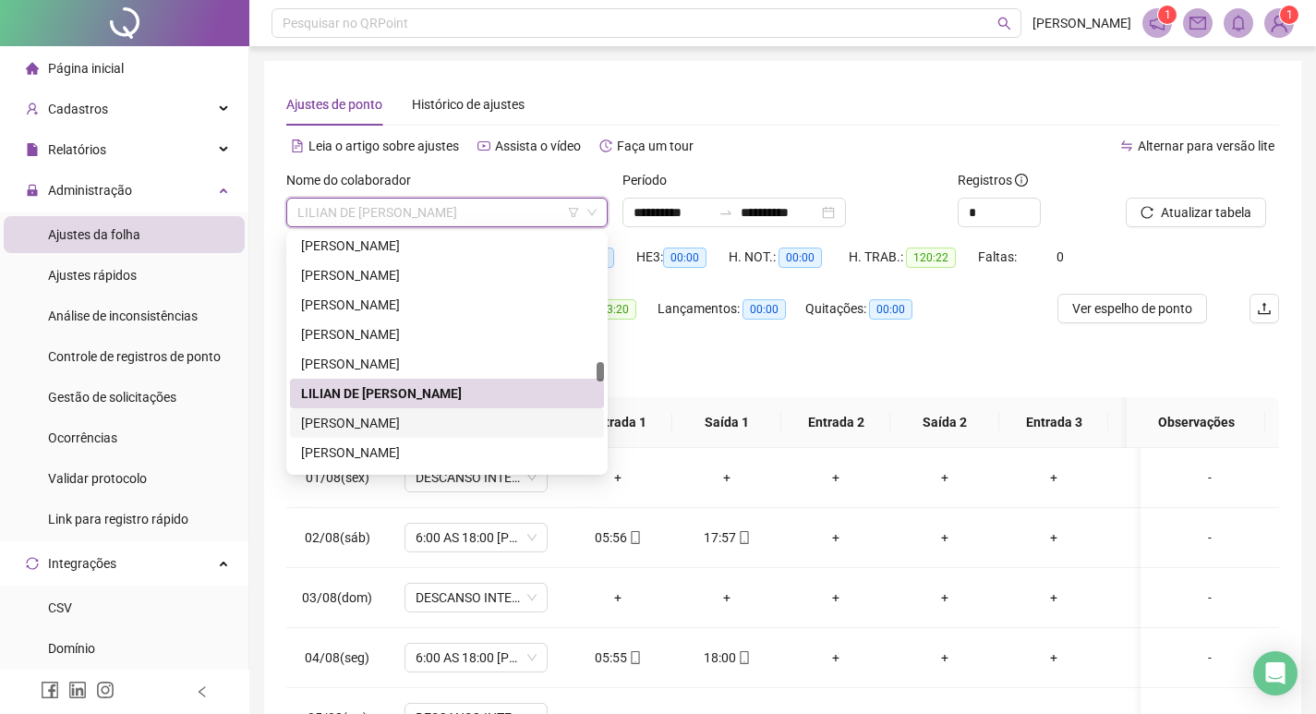
click at [471, 427] on div "[PERSON_NAME]" at bounding box center [447, 423] width 292 height 20
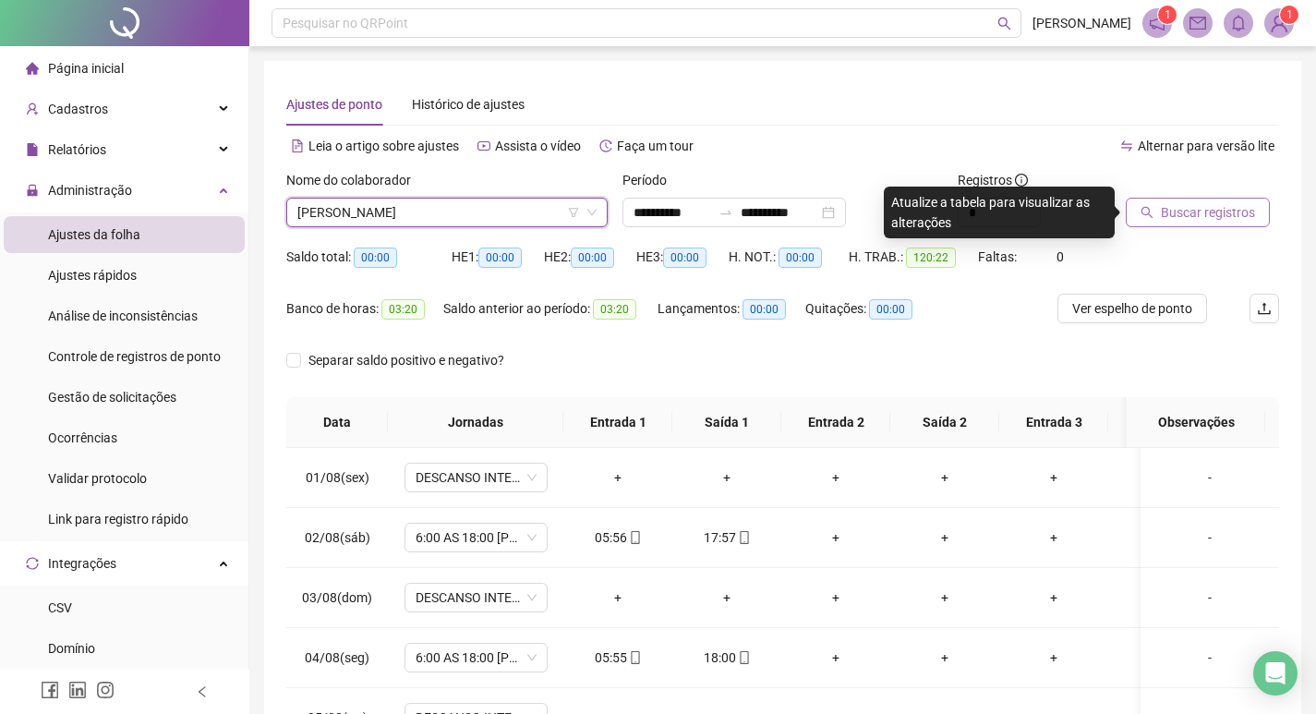
click at [1201, 212] on span "Buscar registros" at bounding box center [1208, 212] width 94 height 20
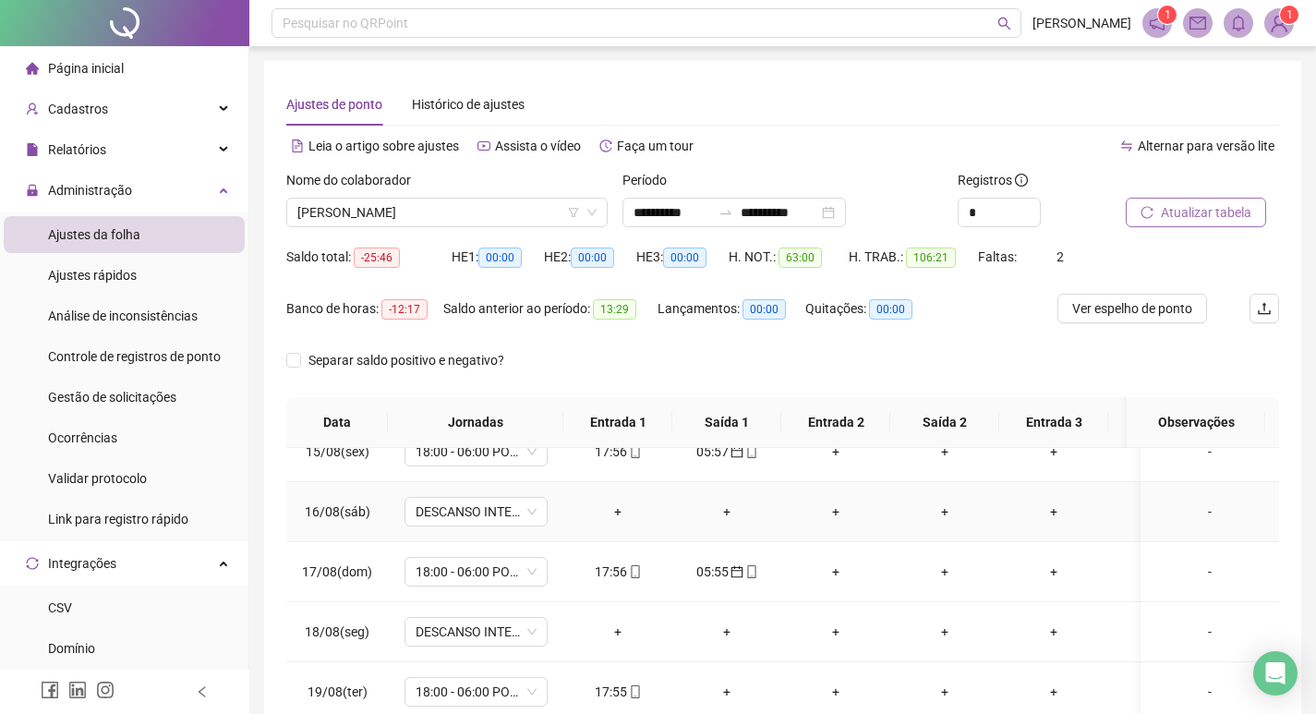
scroll to position [880, 0]
click at [494, 210] on span "[PERSON_NAME]" at bounding box center [446, 213] width 299 height 28
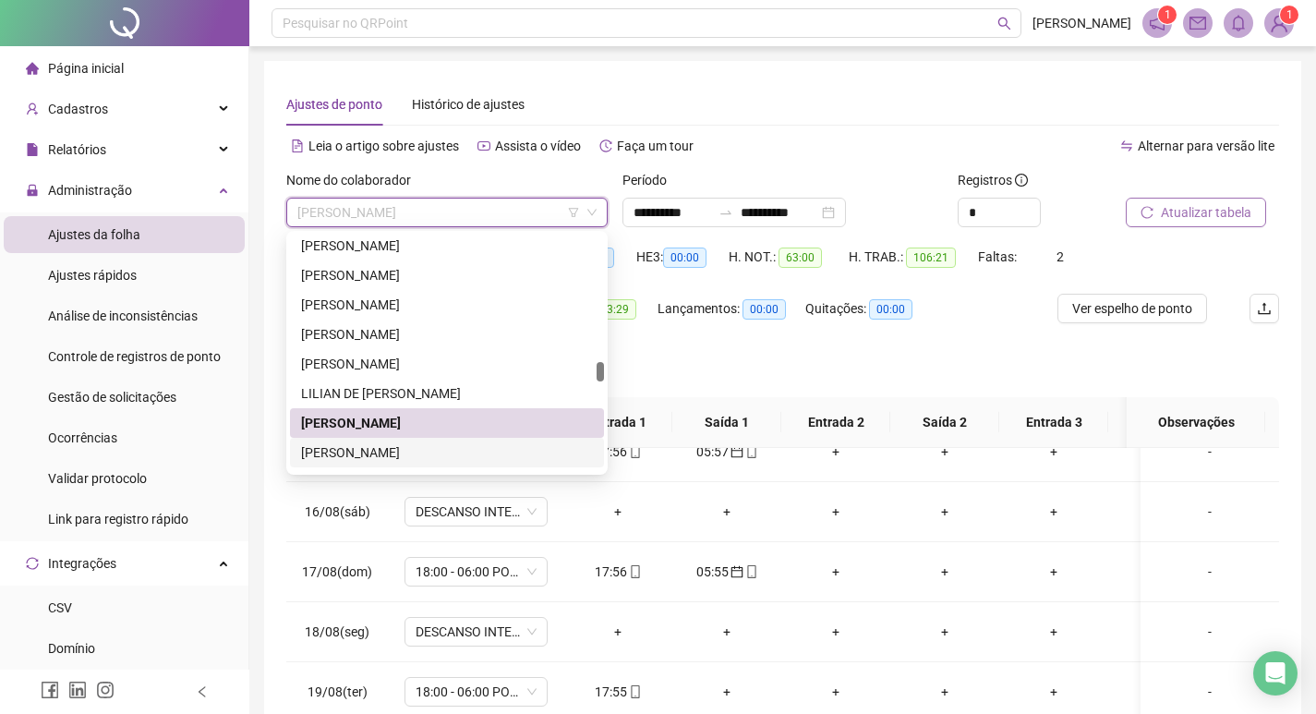
click at [452, 457] on div "[PERSON_NAME]" at bounding box center [447, 452] width 292 height 20
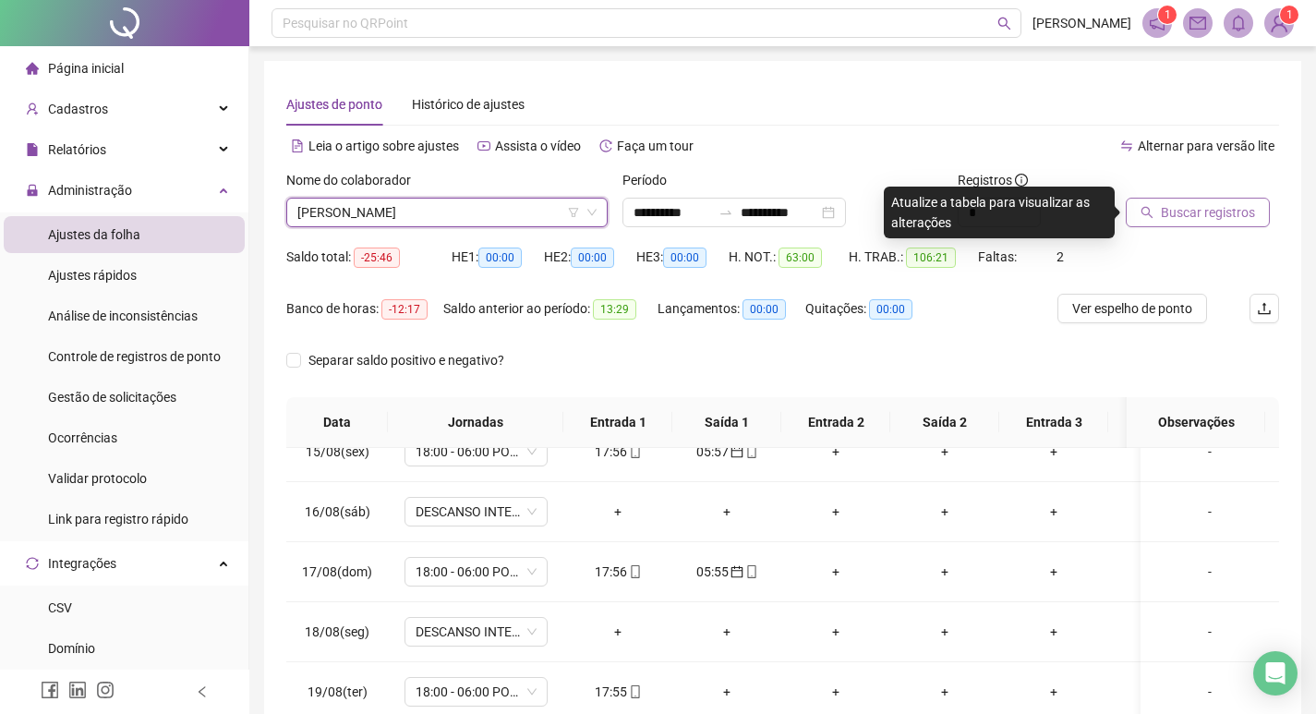
click at [1229, 218] on span "Buscar registros" at bounding box center [1208, 212] width 94 height 20
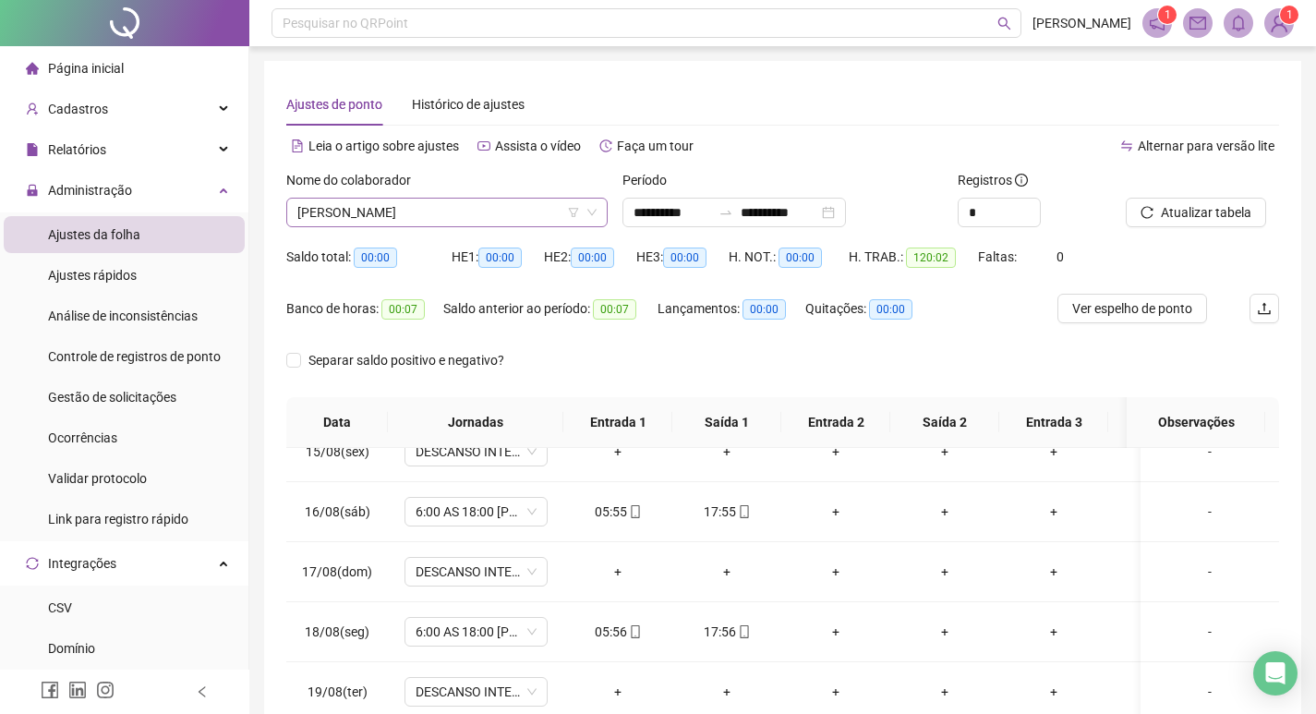
click at [527, 214] on span "[PERSON_NAME]" at bounding box center [446, 213] width 299 height 28
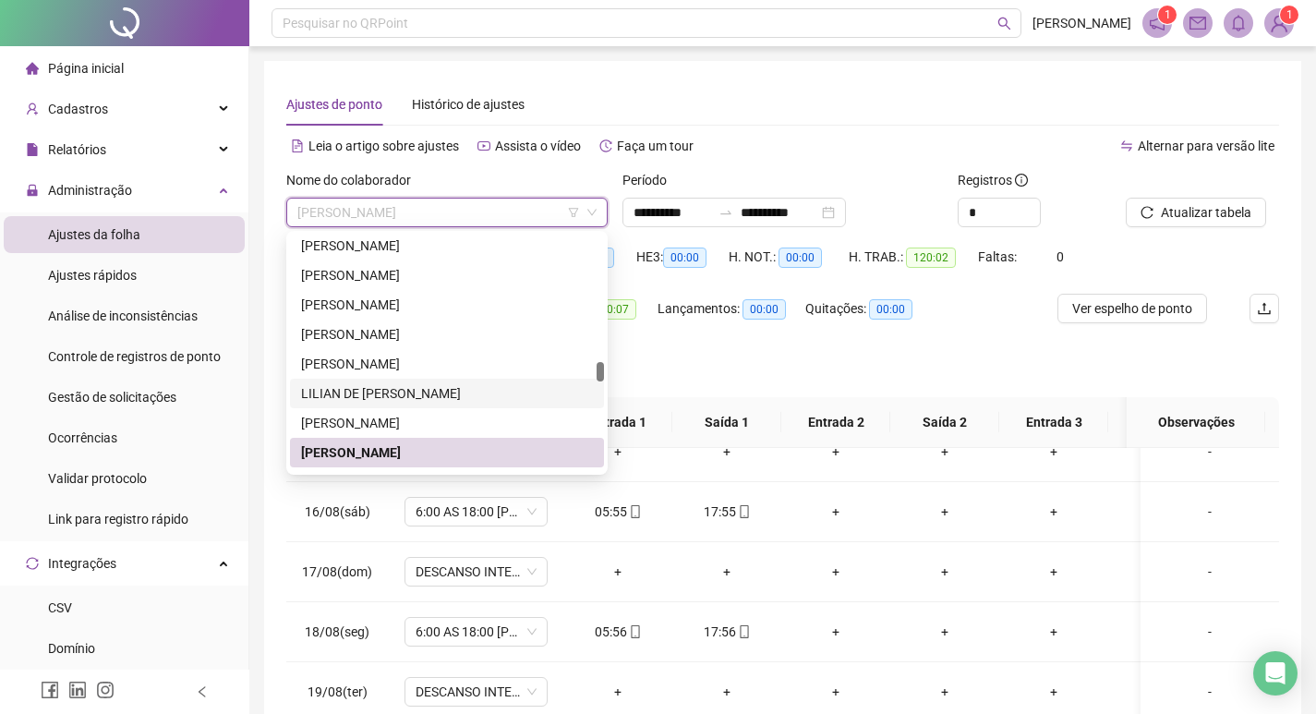
scroll to position [1603, 0]
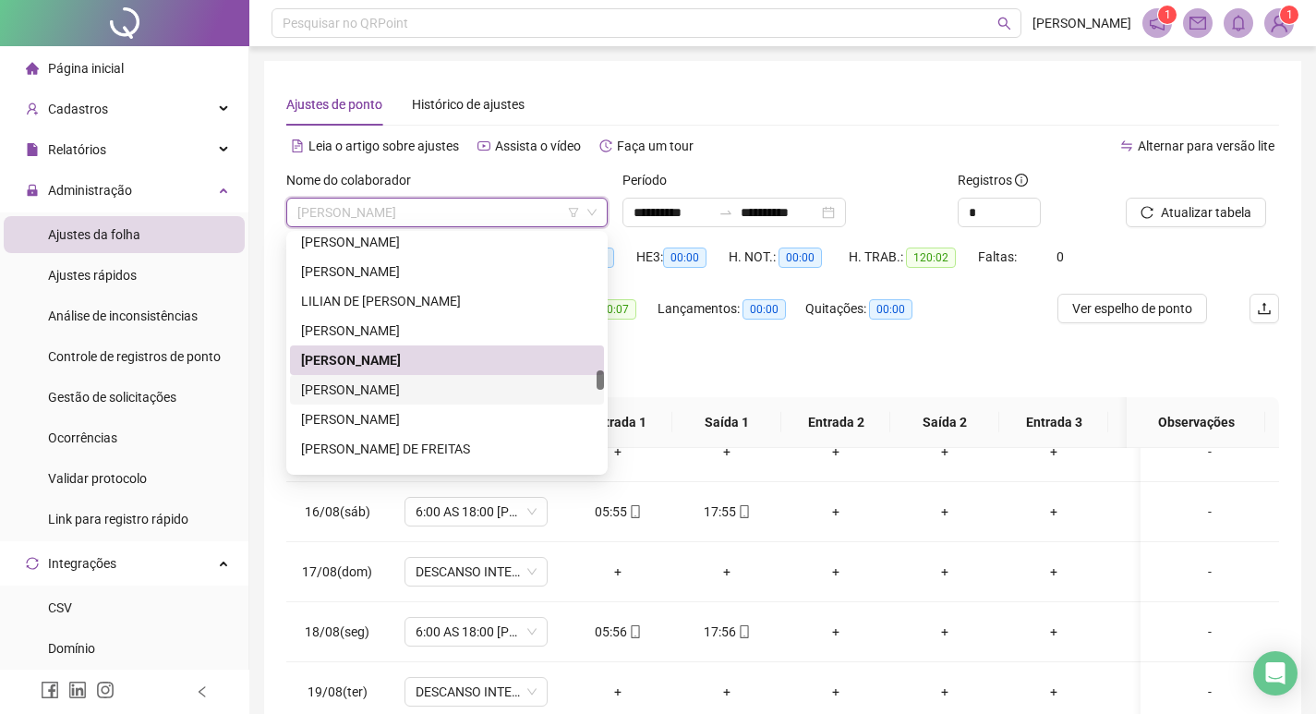
click at [479, 385] on div "[PERSON_NAME]" at bounding box center [447, 389] width 292 height 20
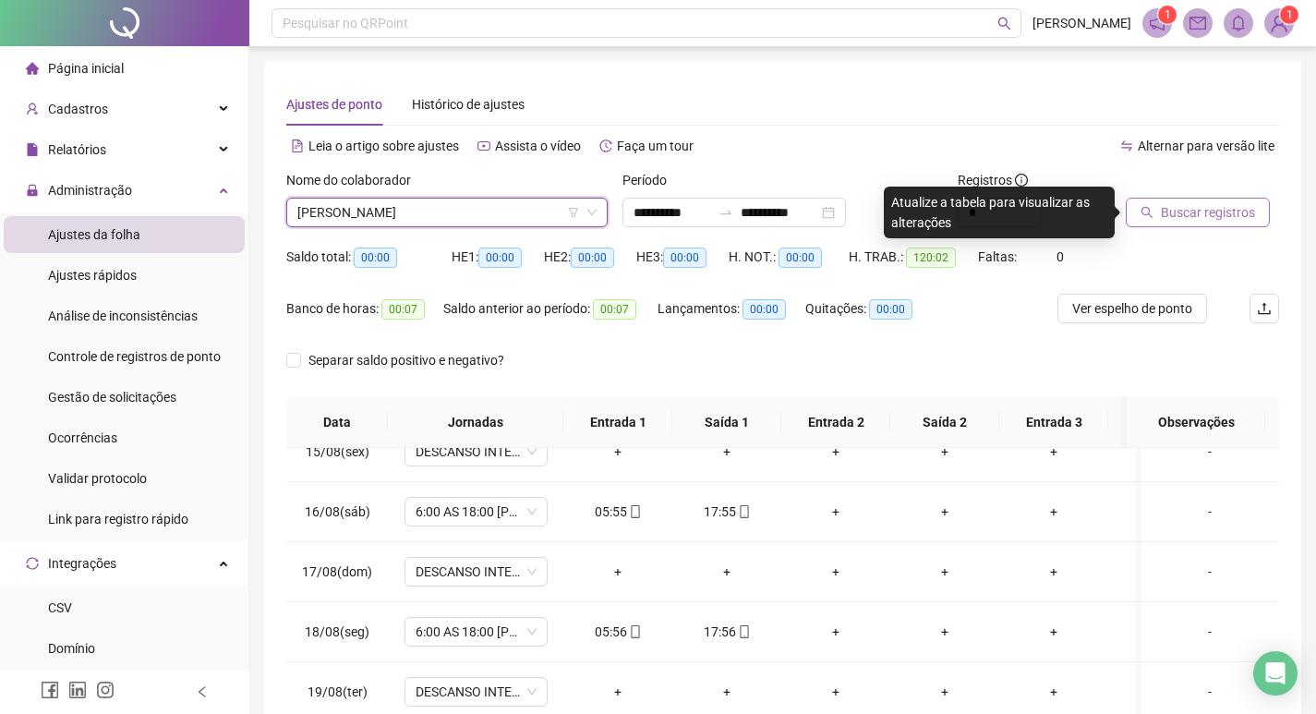
click at [1164, 210] on span "Buscar registros" at bounding box center [1208, 212] width 94 height 20
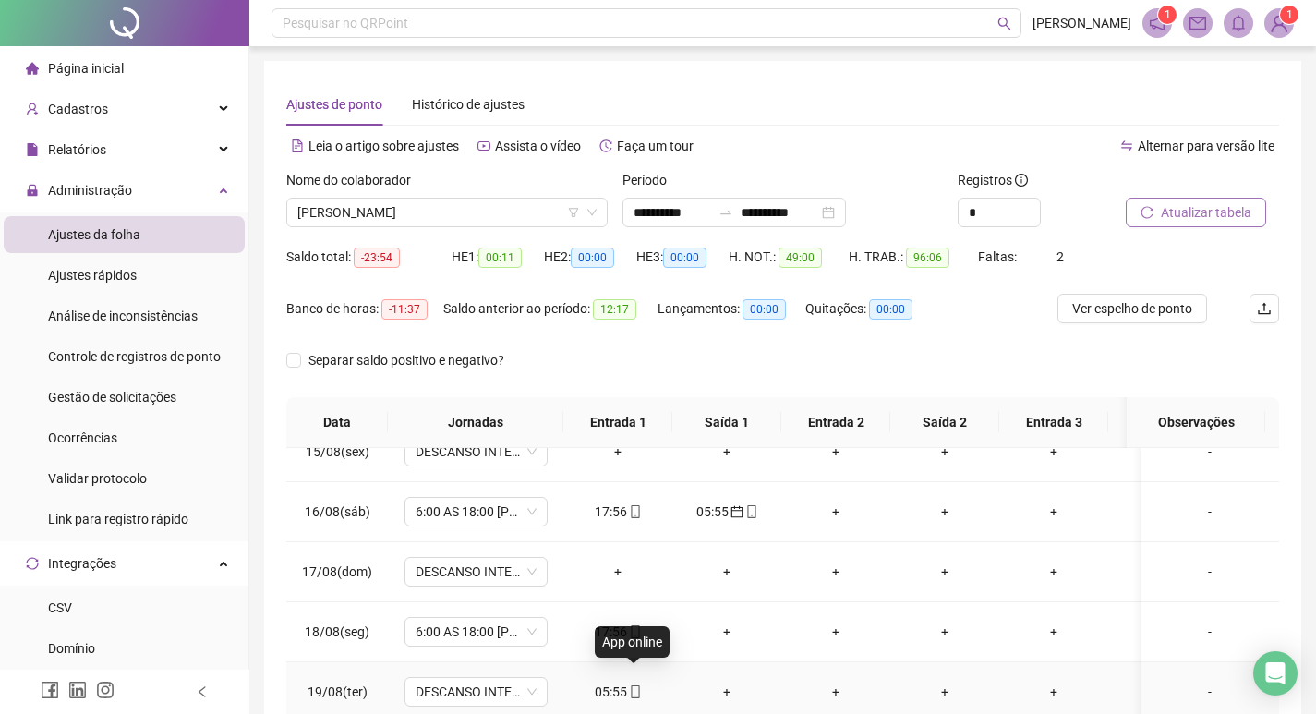
click at [630, 685] on span at bounding box center [634, 691] width 15 height 15
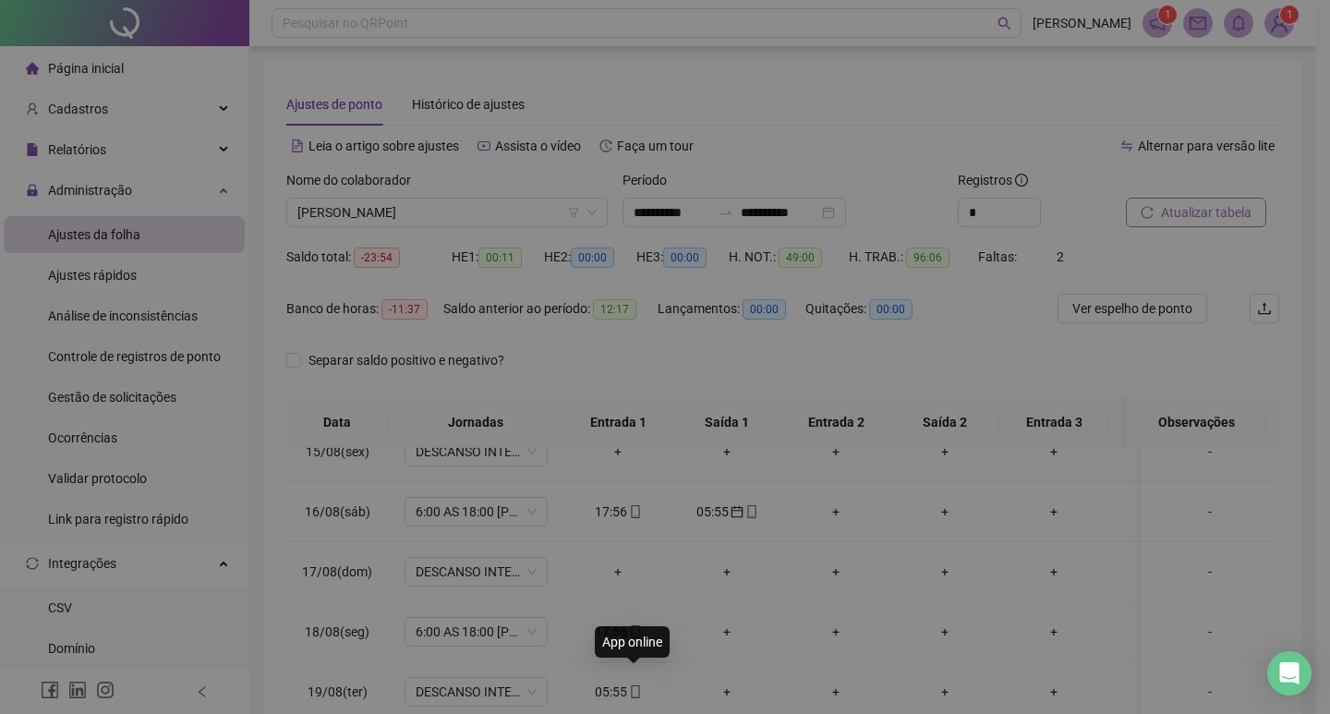
type input "**********"
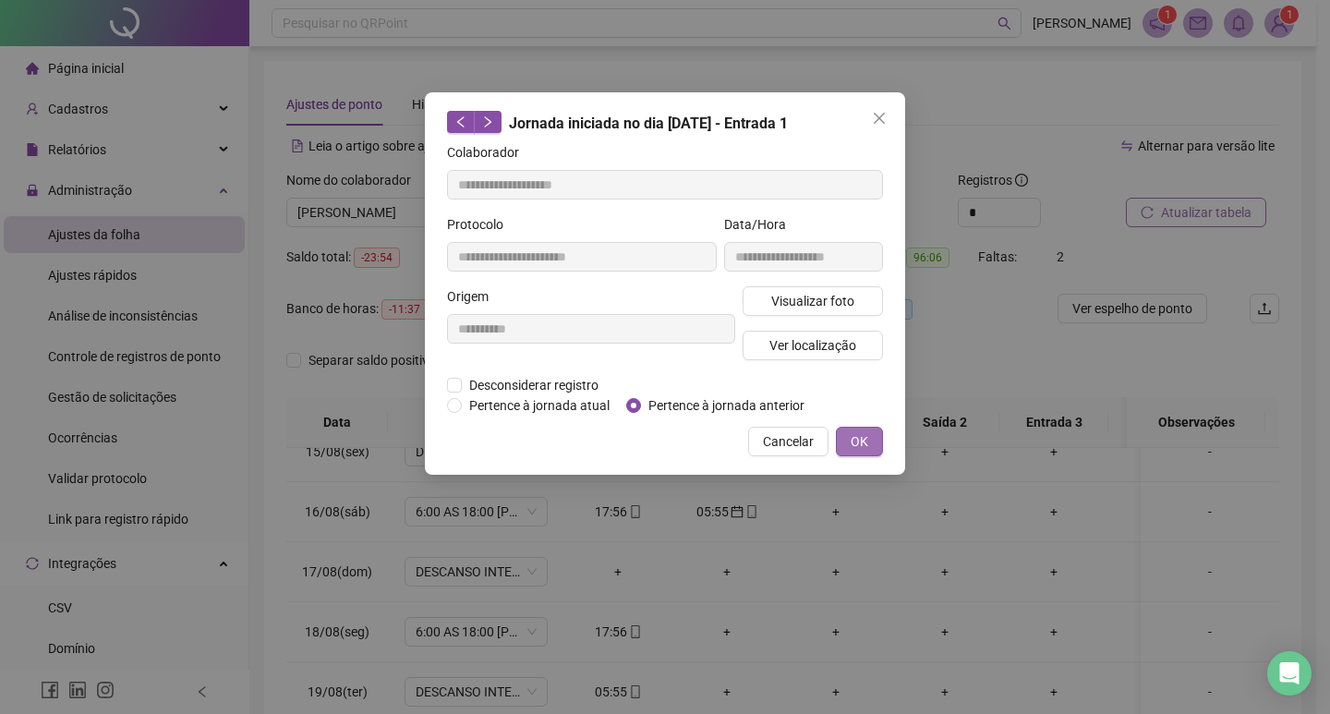
click at [856, 433] on span "OK" at bounding box center [859, 441] width 18 height 20
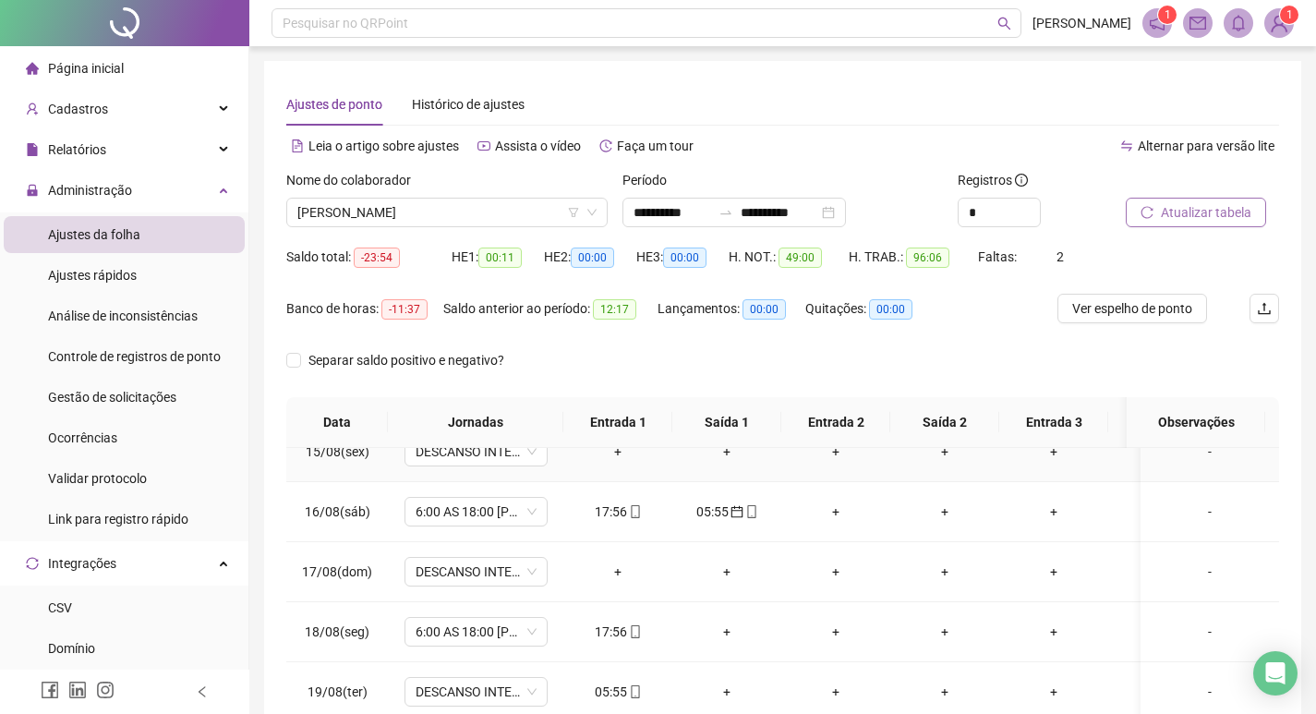
scroll to position [880, 0]
click at [1176, 213] on span "Atualizar tabela" at bounding box center [1206, 212] width 90 height 20
click at [509, 217] on span "[PERSON_NAME]" at bounding box center [446, 213] width 299 height 28
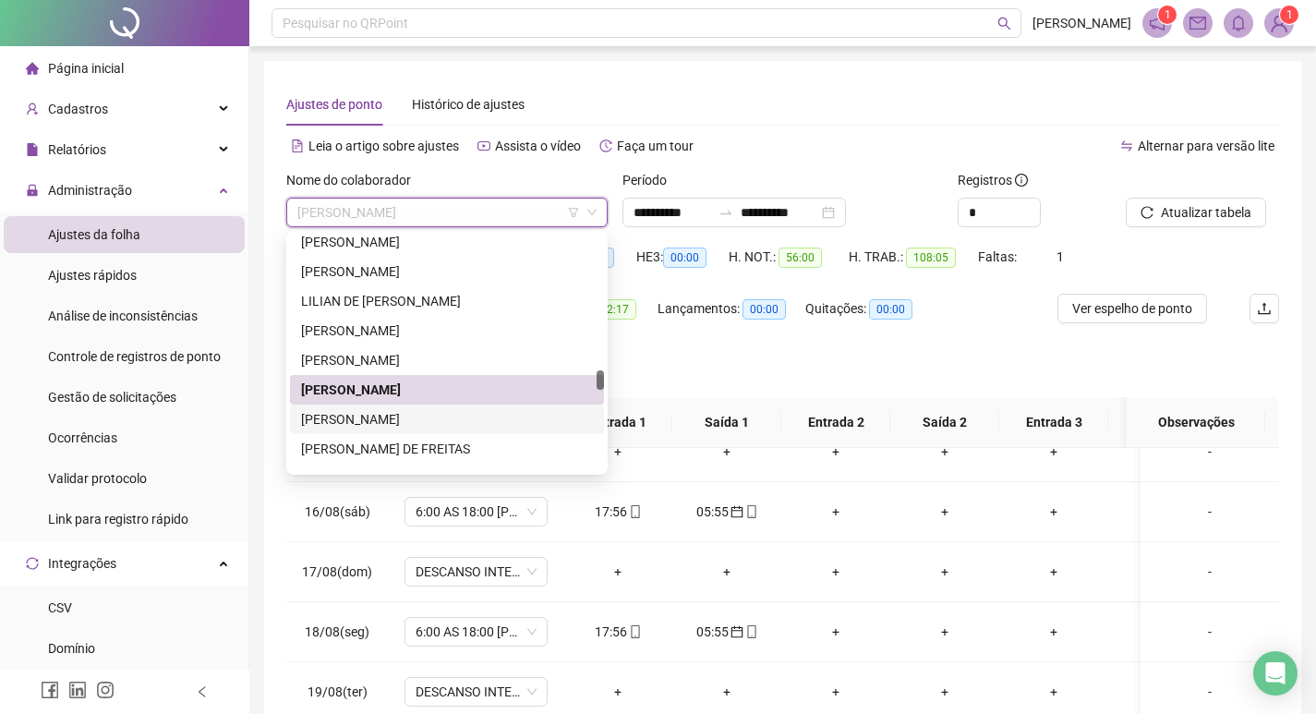
click at [469, 410] on div "[PERSON_NAME]" at bounding box center [447, 419] width 292 height 20
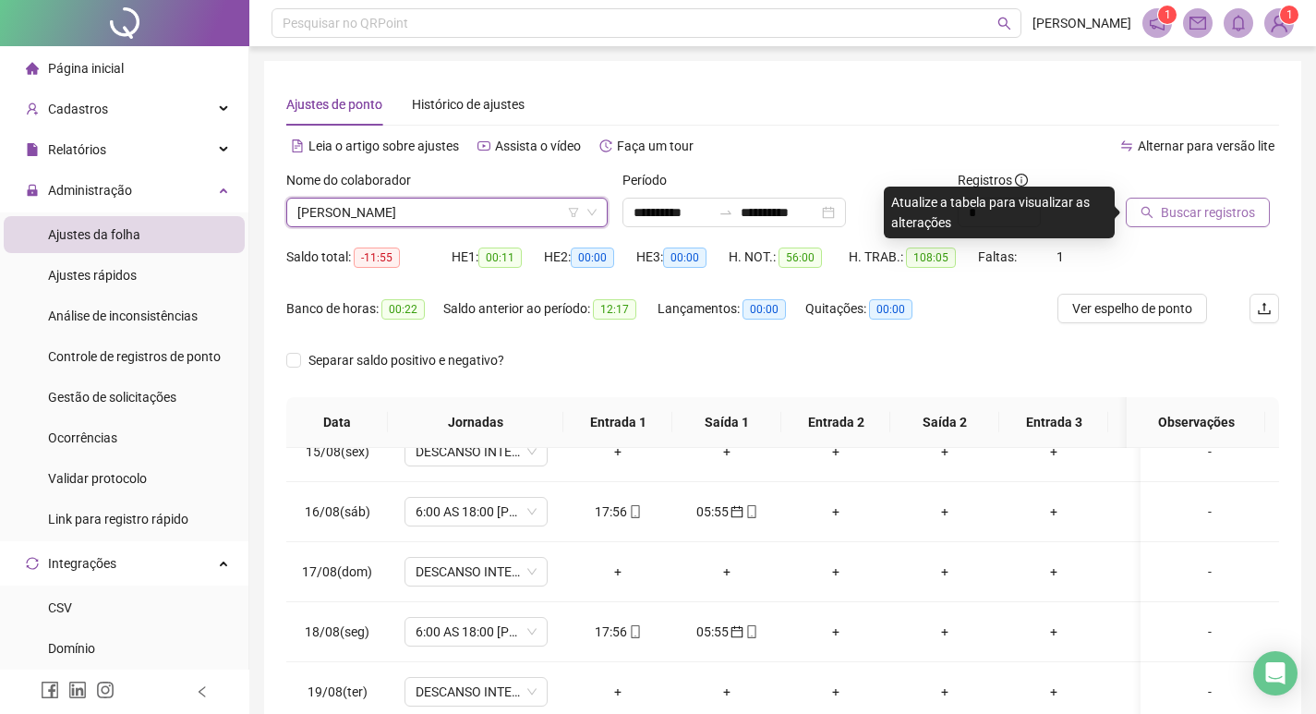
click at [1185, 202] on span "Buscar registros" at bounding box center [1208, 212] width 94 height 20
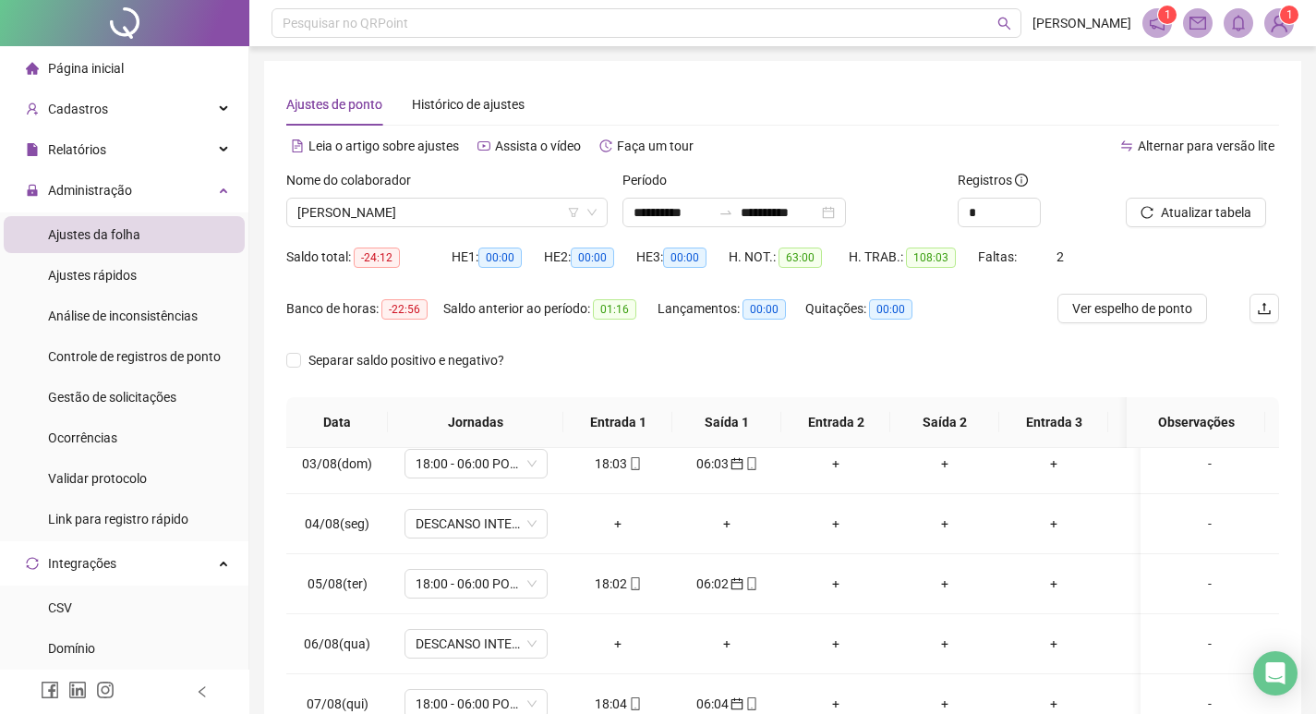
scroll to position [0, 0]
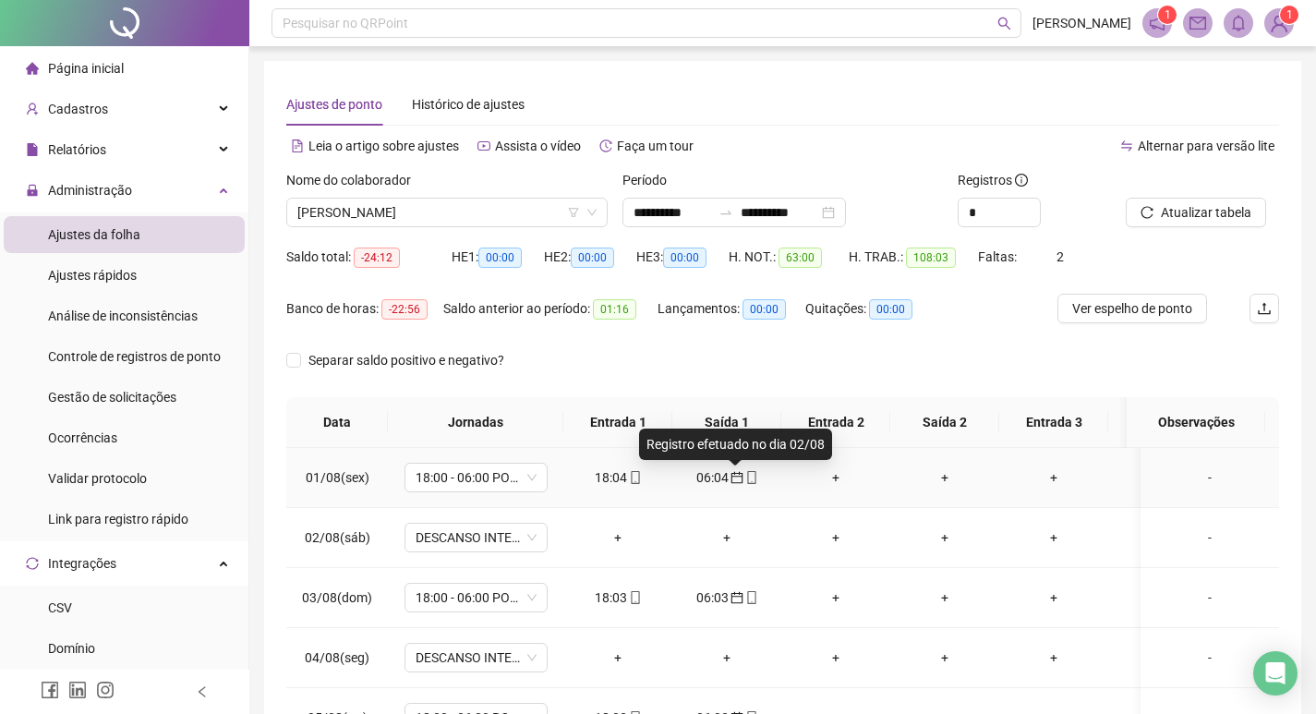
click at [737, 476] on icon "calendar" at bounding box center [736, 477] width 13 height 13
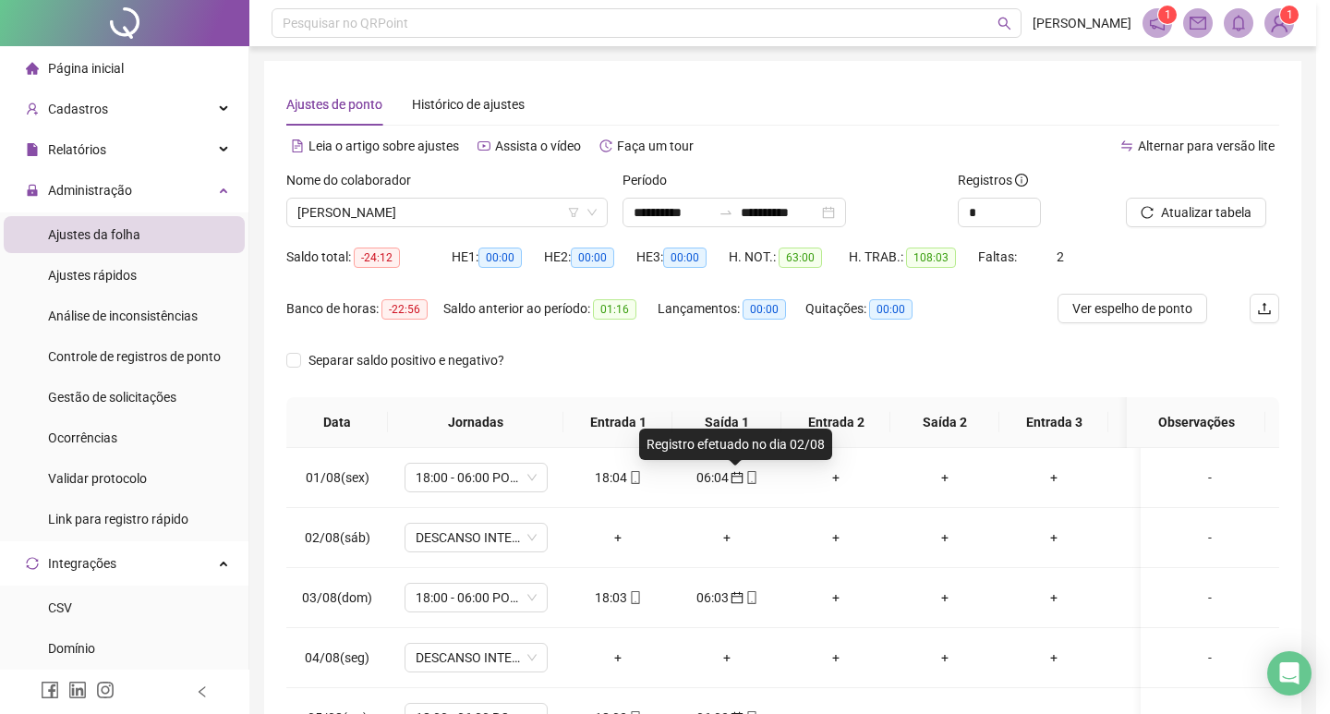
type input "**********"
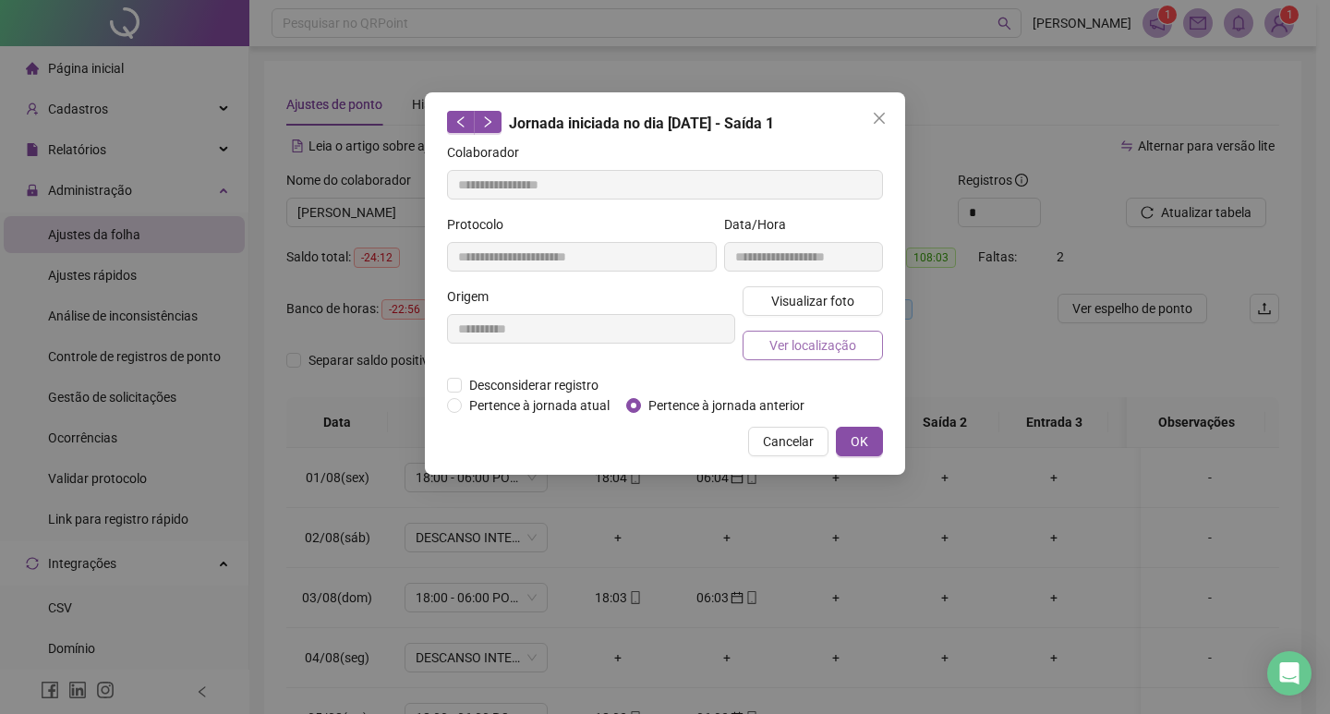
click at [821, 349] on span "Ver localização" at bounding box center [812, 345] width 87 height 20
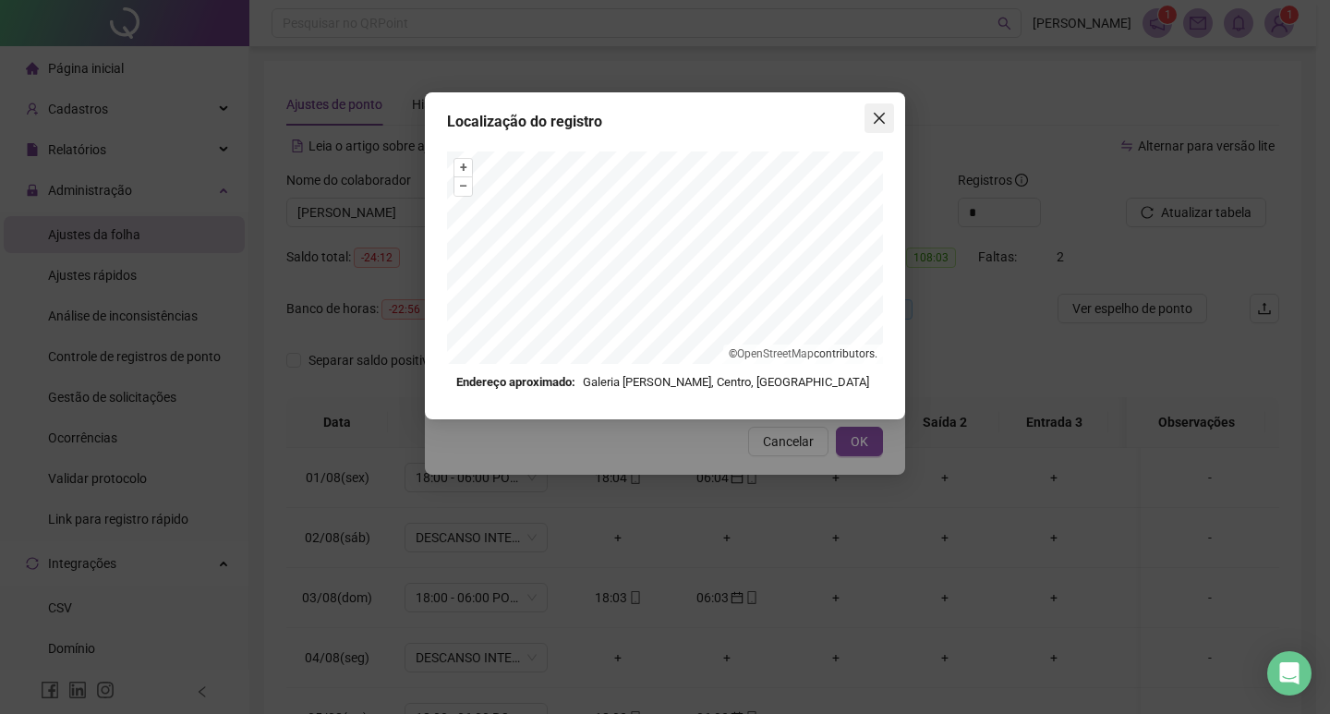
click at [874, 121] on icon "close" at bounding box center [879, 118] width 15 height 15
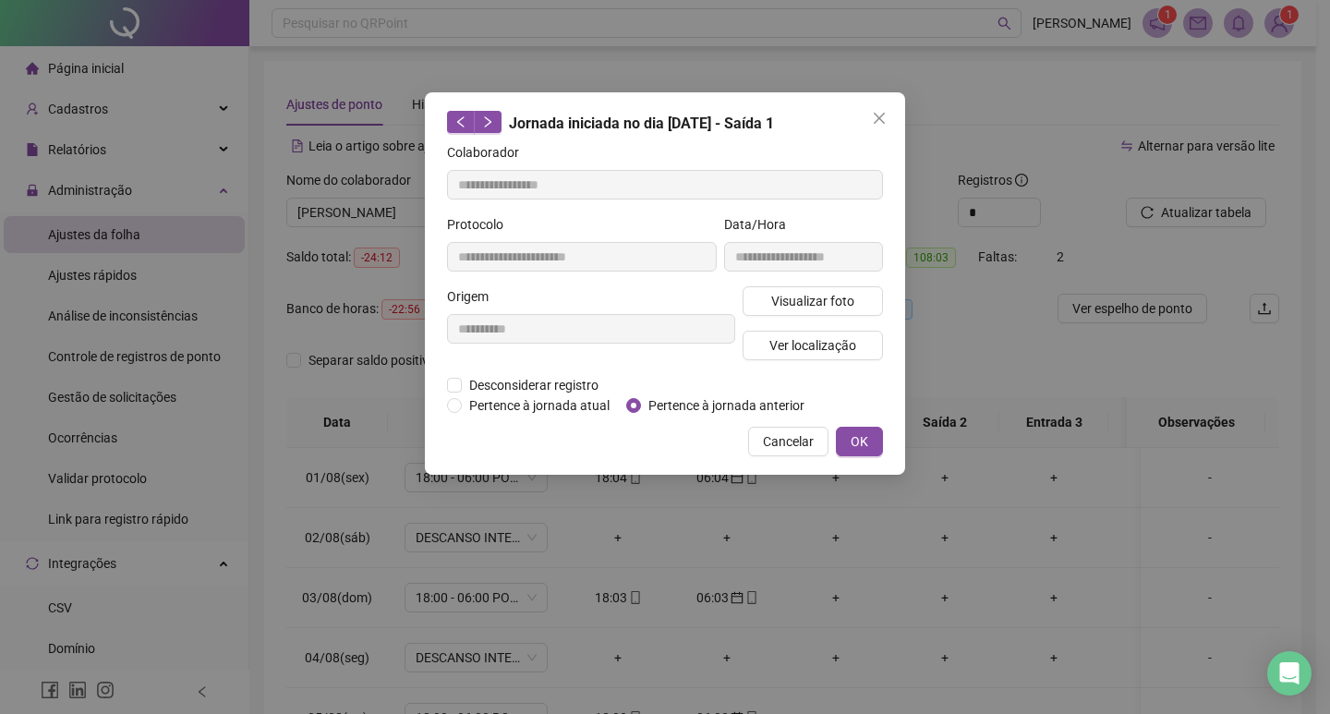
click at [868, 433] on button "OK" at bounding box center [859, 442] width 47 height 30
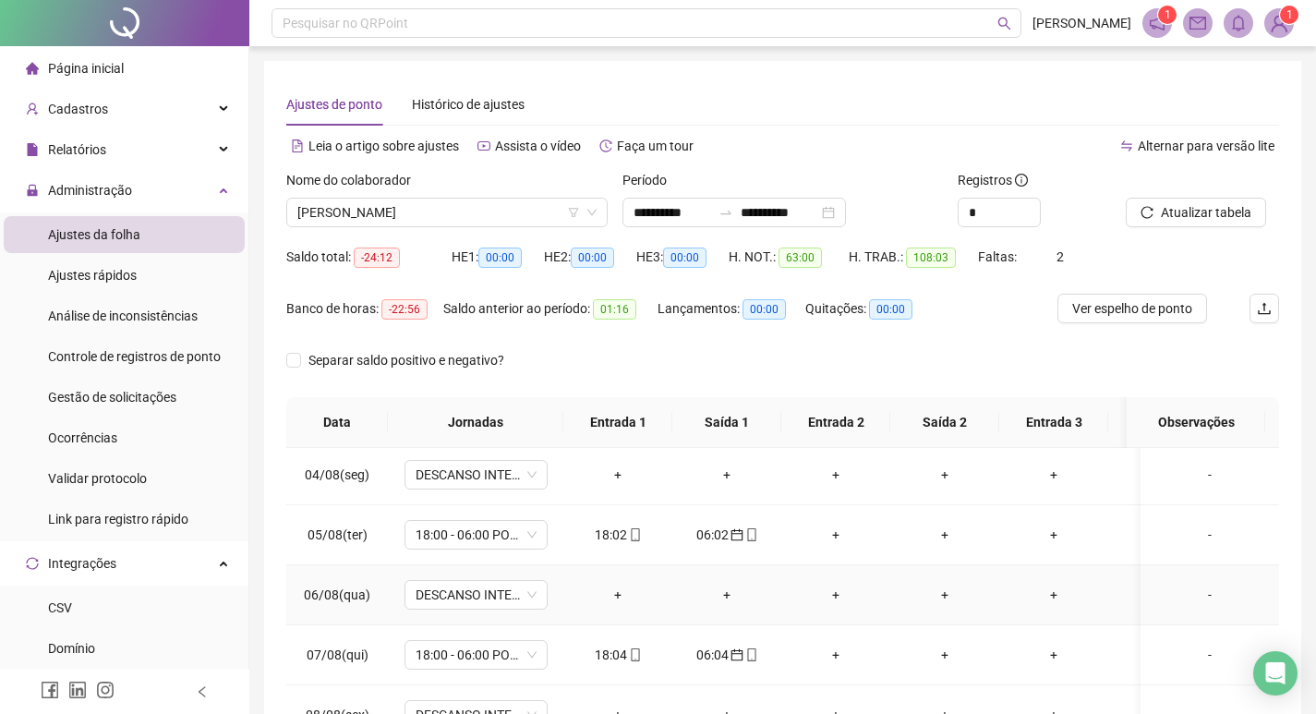
scroll to position [185, 0]
click at [738, 536] on icon "calendar" at bounding box center [736, 532] width 13 height 13
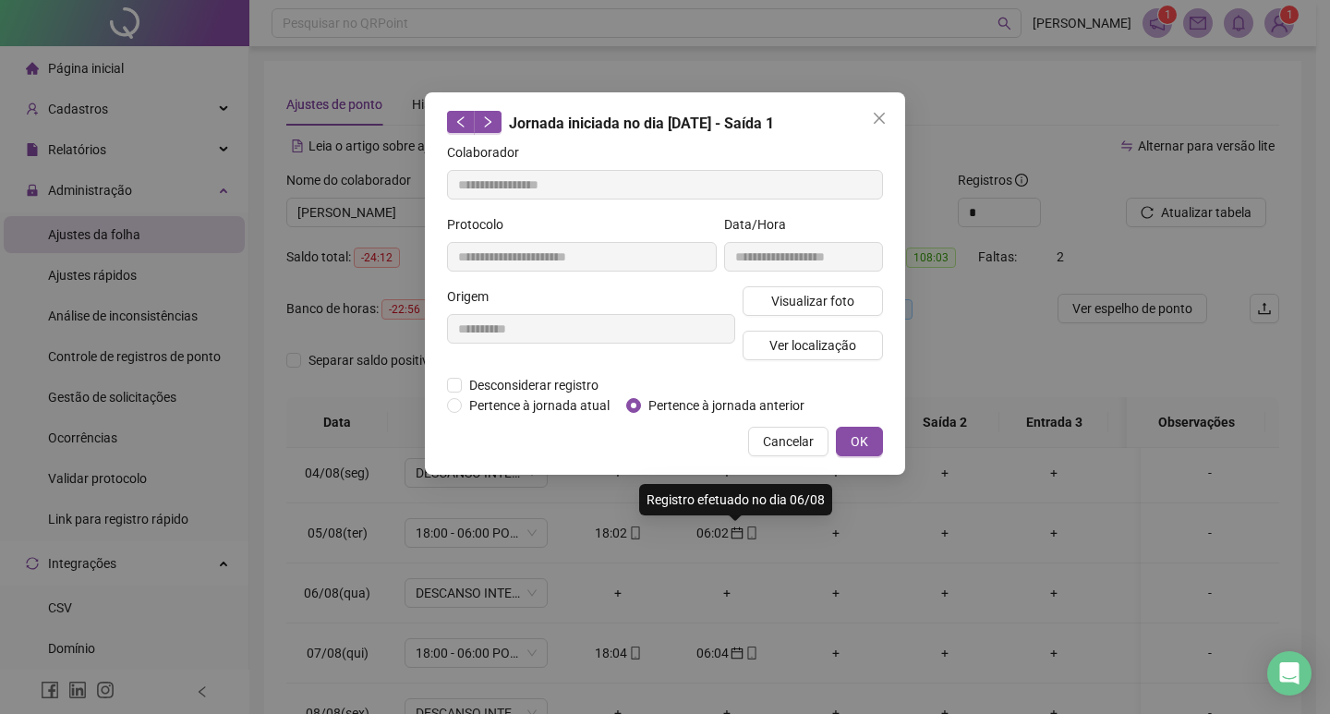
type input "**********"
click at [808, 305] on span "Visualizar foto" at bounding box center [812, 301] width 83 height 20
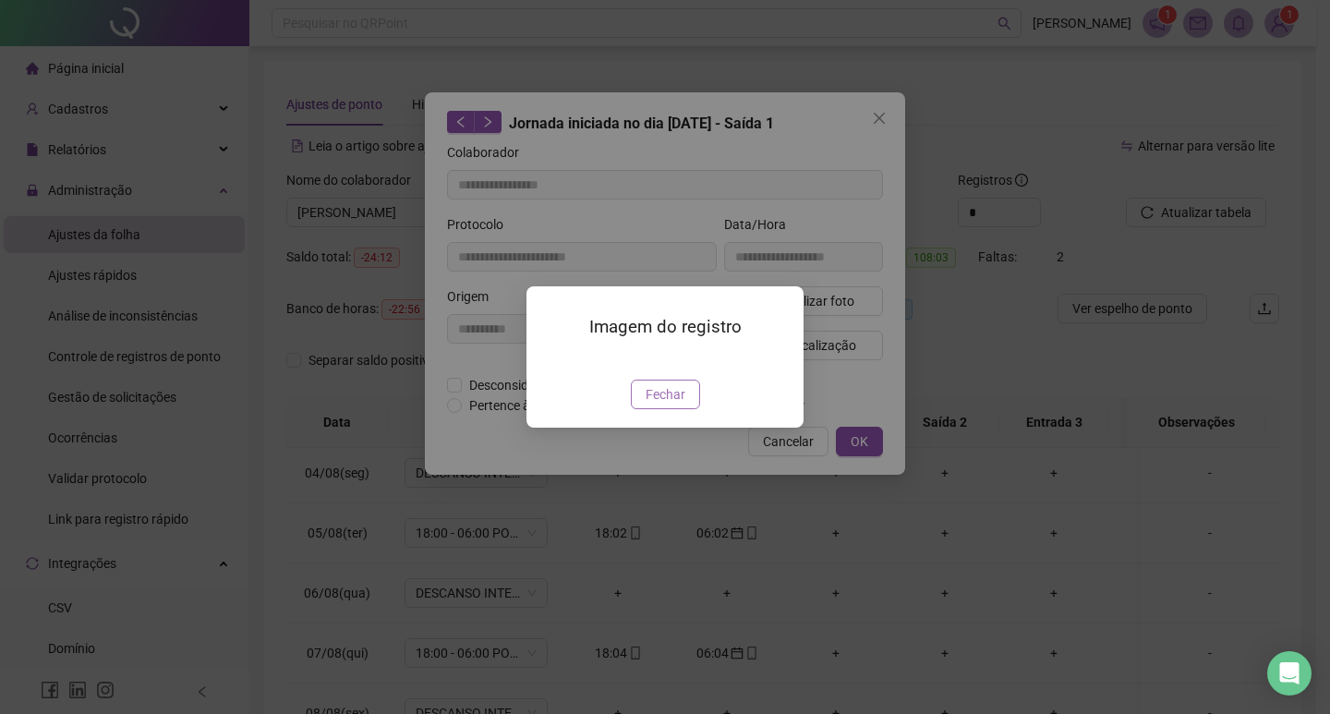
click at [681, 404] on span "Fechar" at bounding box center [665, 394] width 40 height 20
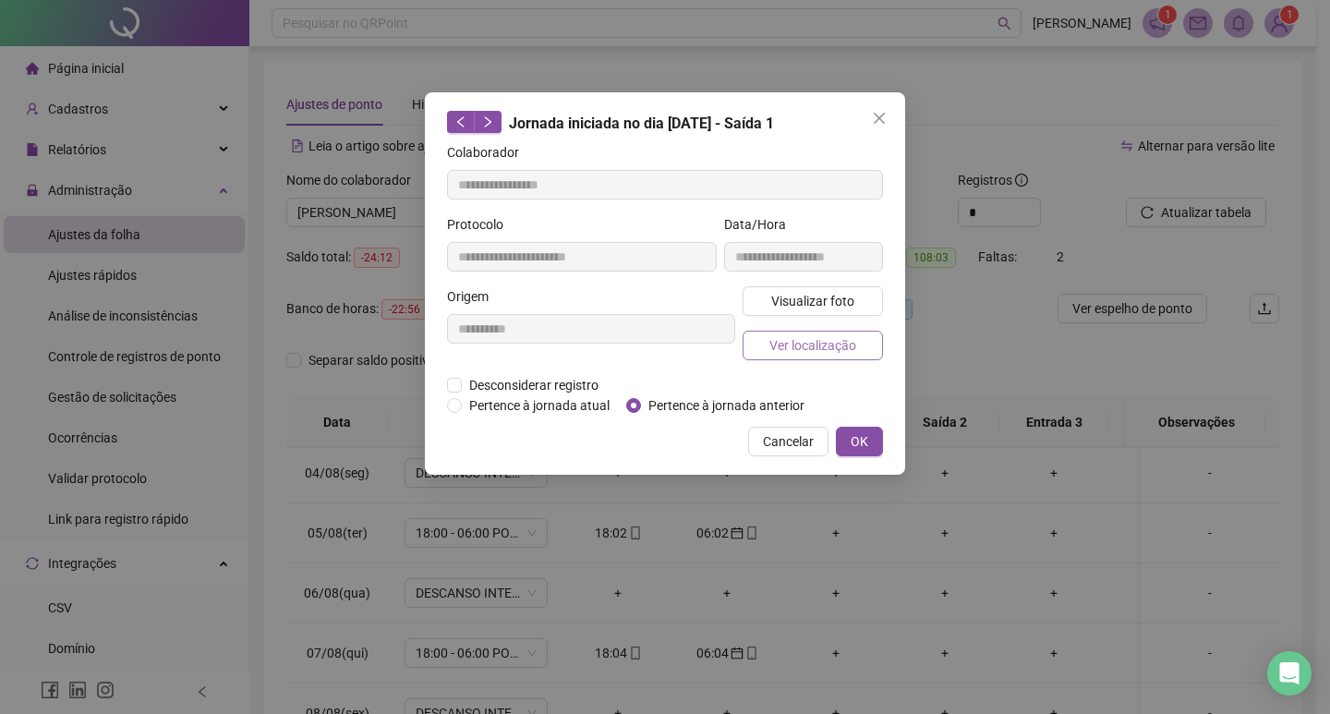
click at [801, 351] on span "Ver localização" at bounding box center [812, 345] width 87 height 20
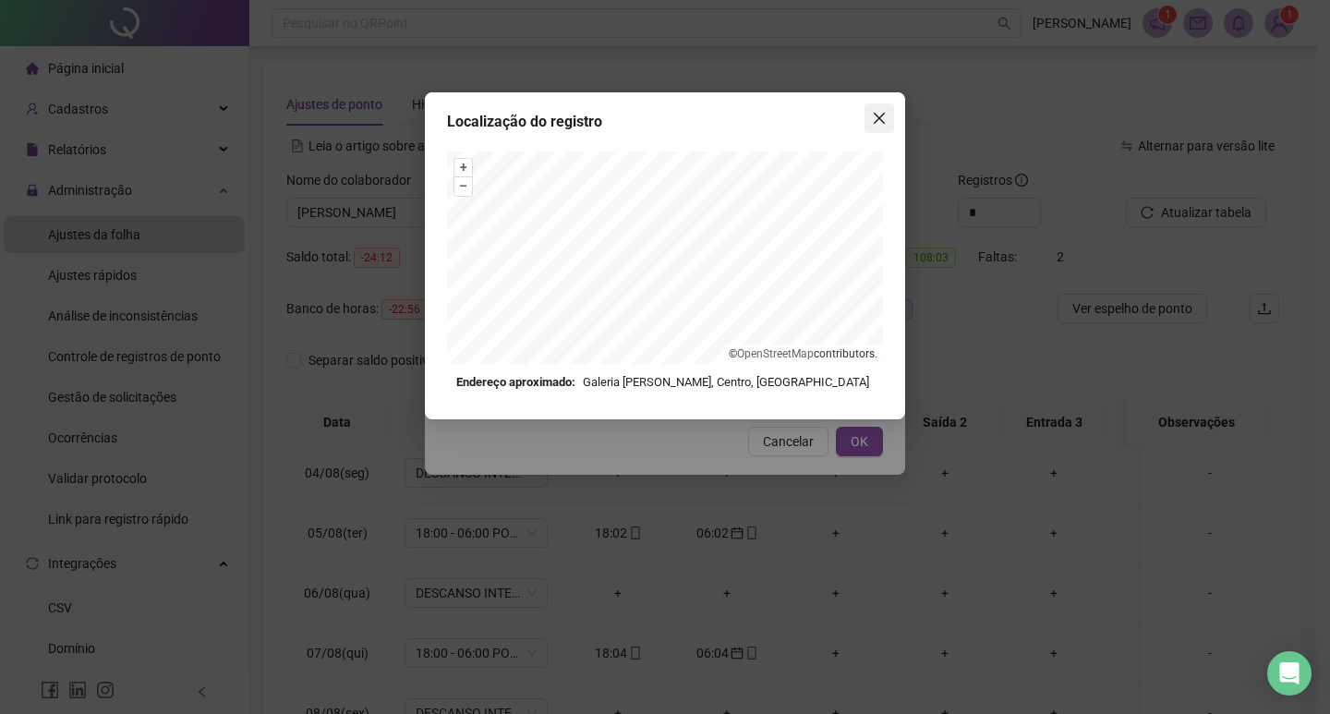
click at [874, 114] on icon "close" at bounding box center [878, 118] width 11 height 11
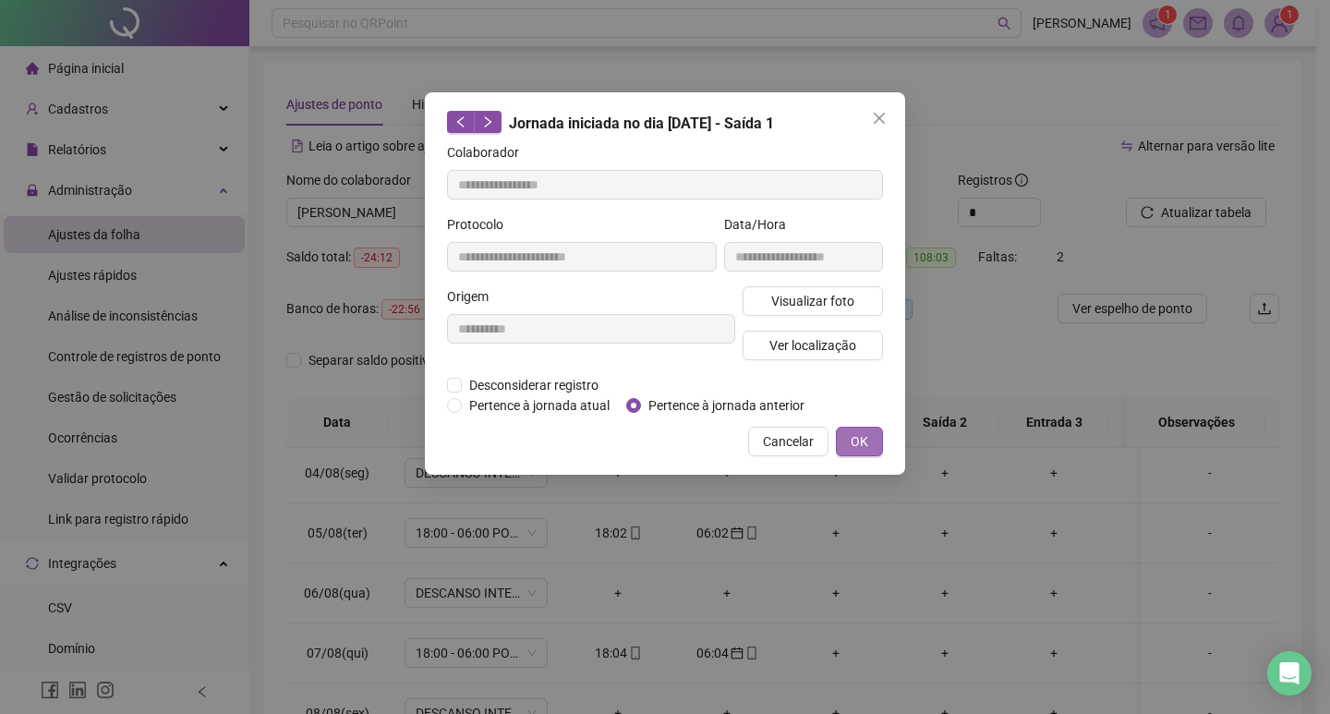
click at [854, 437] on span "OK" at bounding box center [859, 441] width 18 height 20
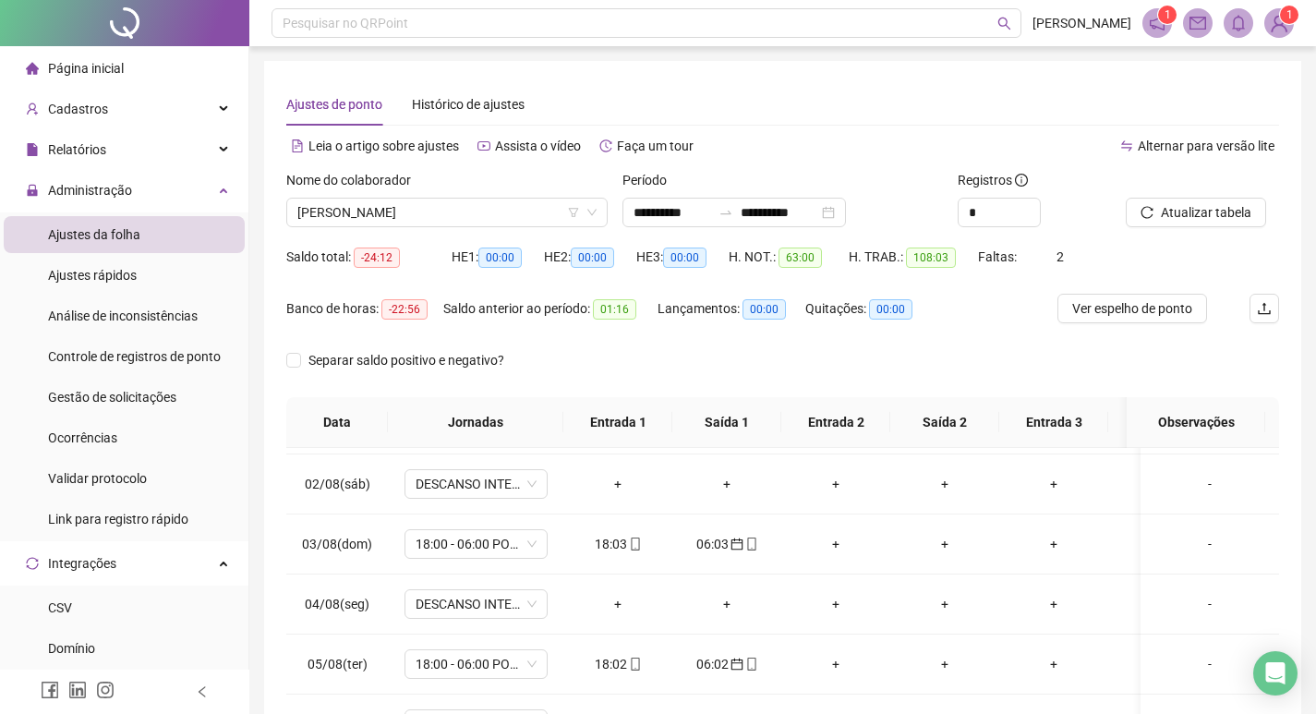
scroll to position [0, 0]
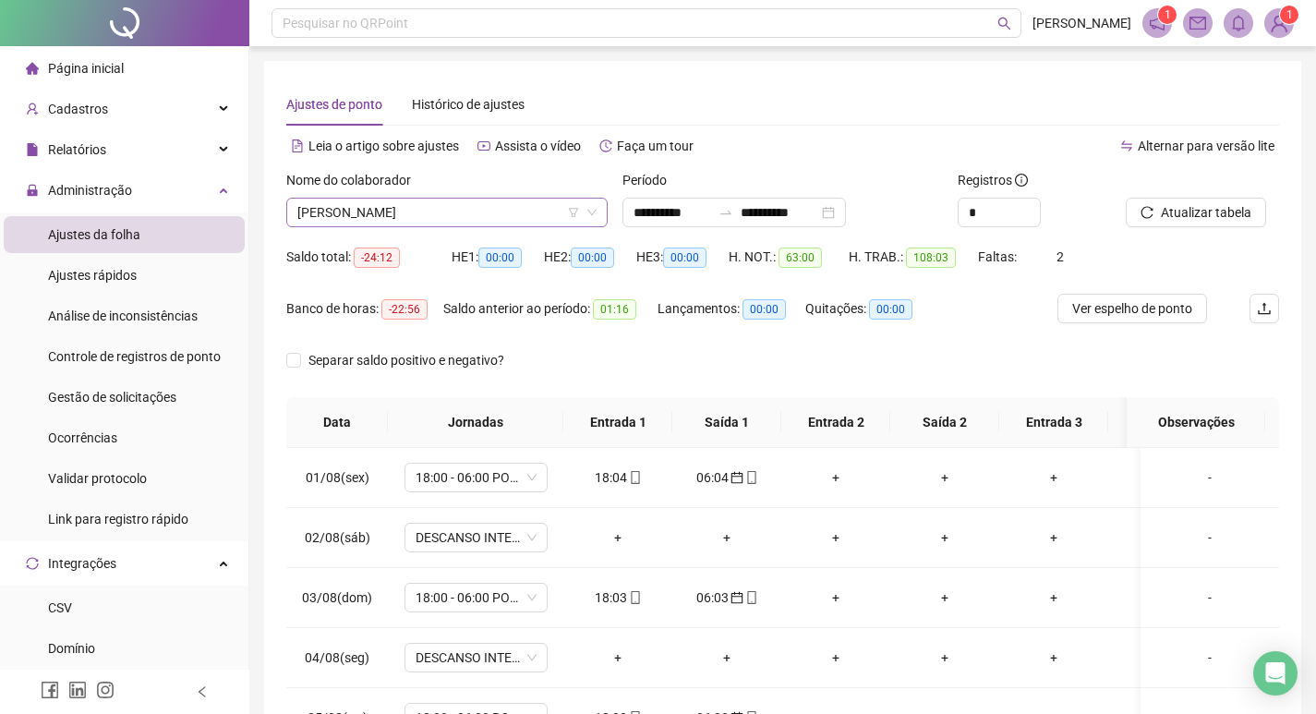
click at [473, 213] on span "[PERSON_NAME]" at bounding box center [446, 213] width 299 height 28
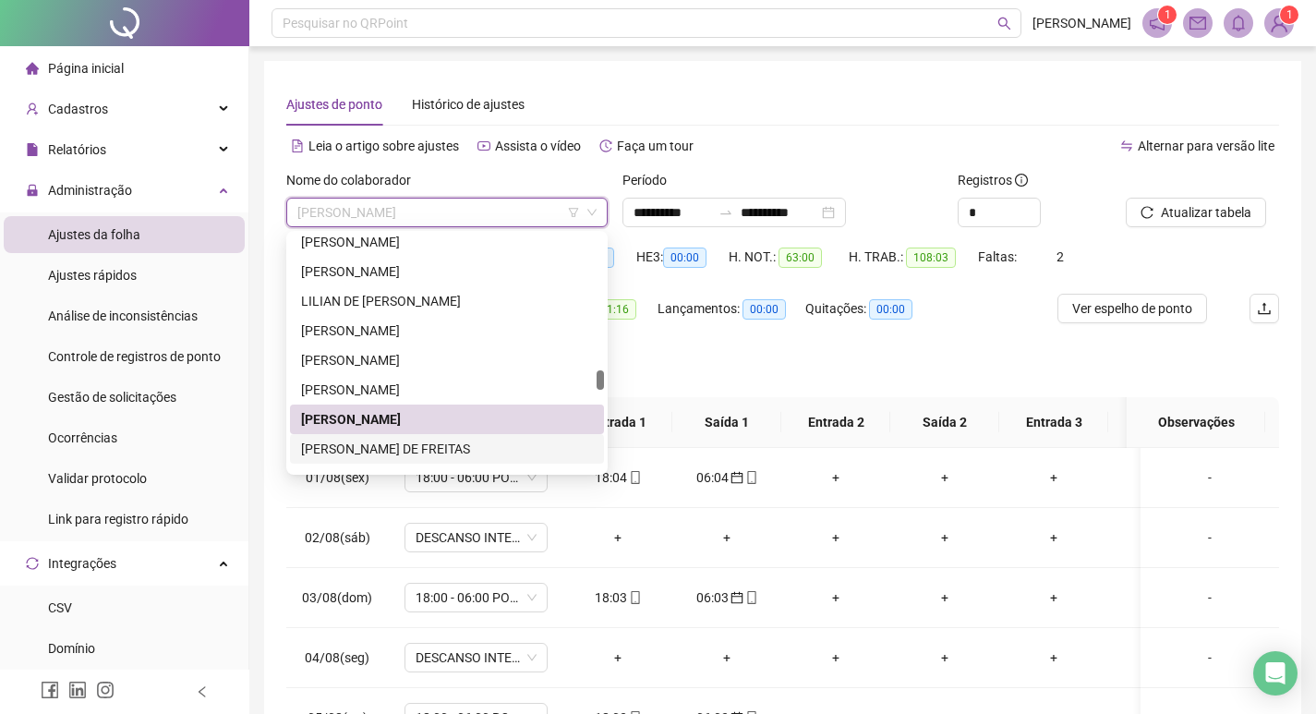
click at [422, 447] on div "[PERSON_NAME] DE FREITAS" at bounding box center [447, 449] width 292 height 20
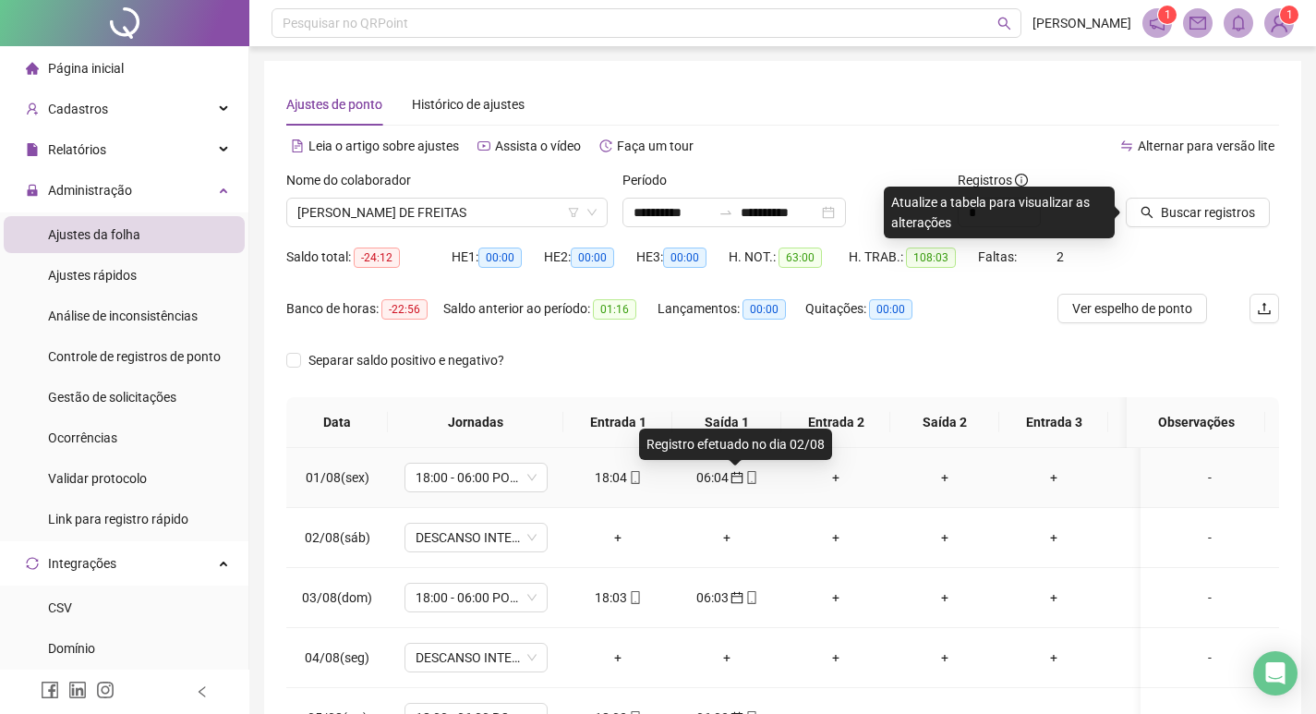
click at [741, 480] on icon "calendar" at bounding box center [736, 478] width 12 height 12
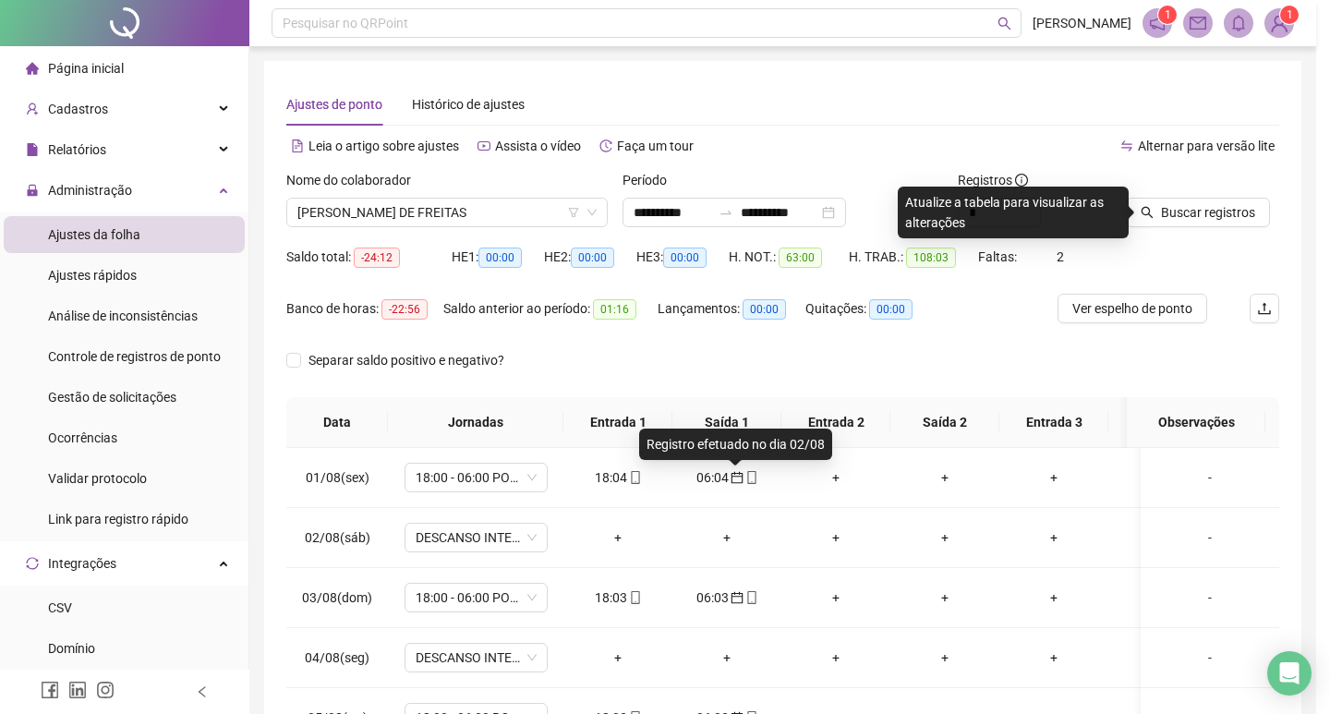
type input "**********"
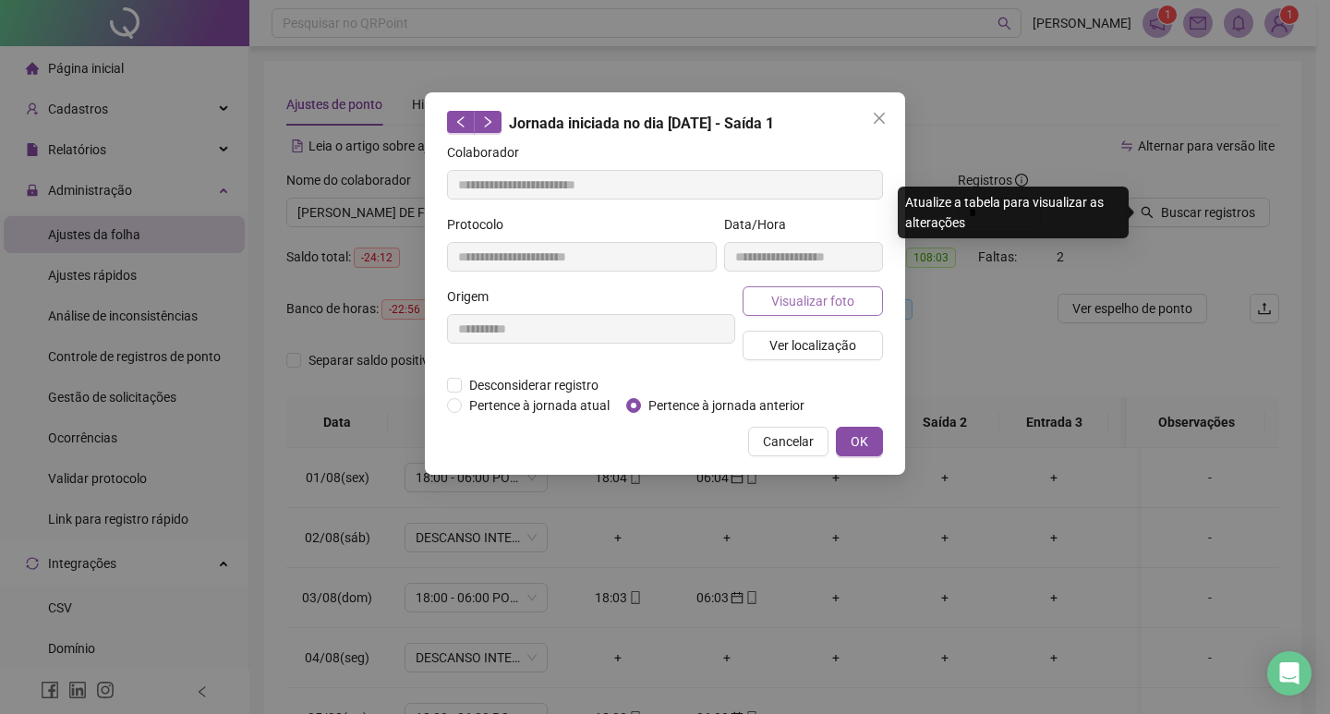
click at [792, 306] on span "Visualizar foto" at bounding box center [812, 301] width 83 height 20
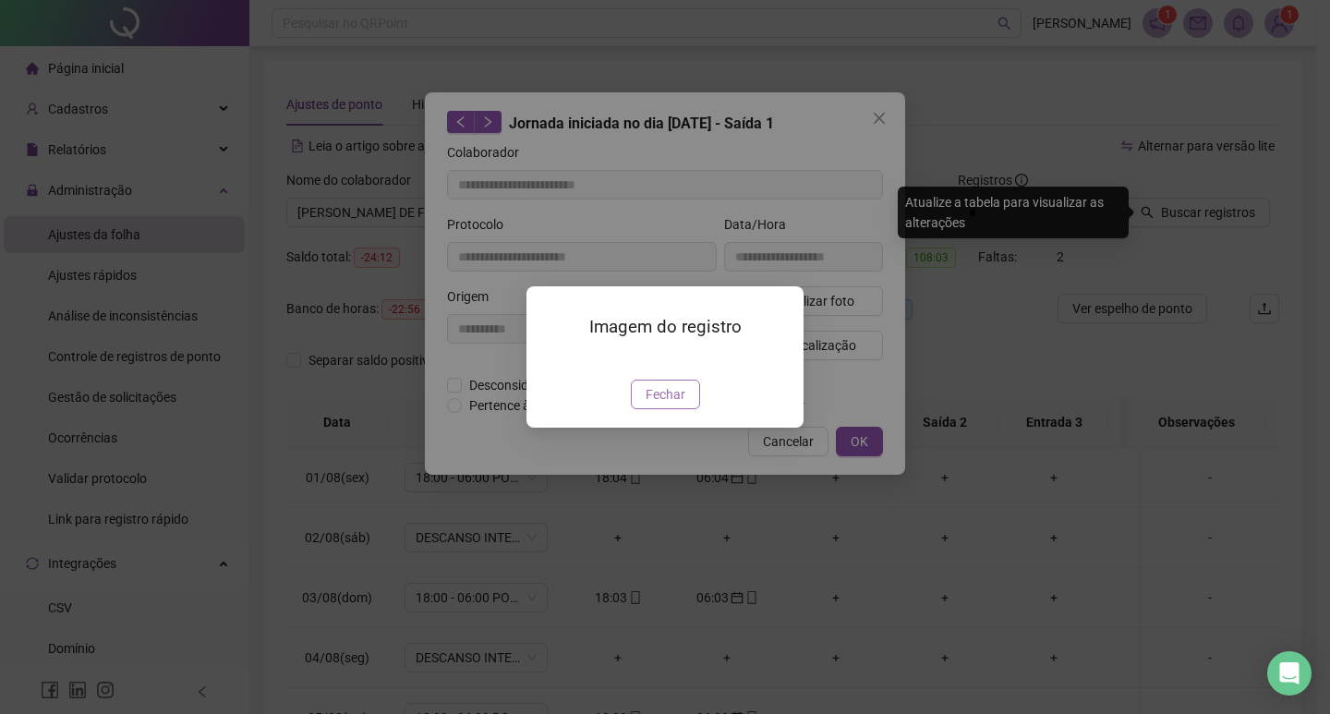
click at [675, 404] on span "Fechar" at bounding box center [665, 394] width 40 height 20
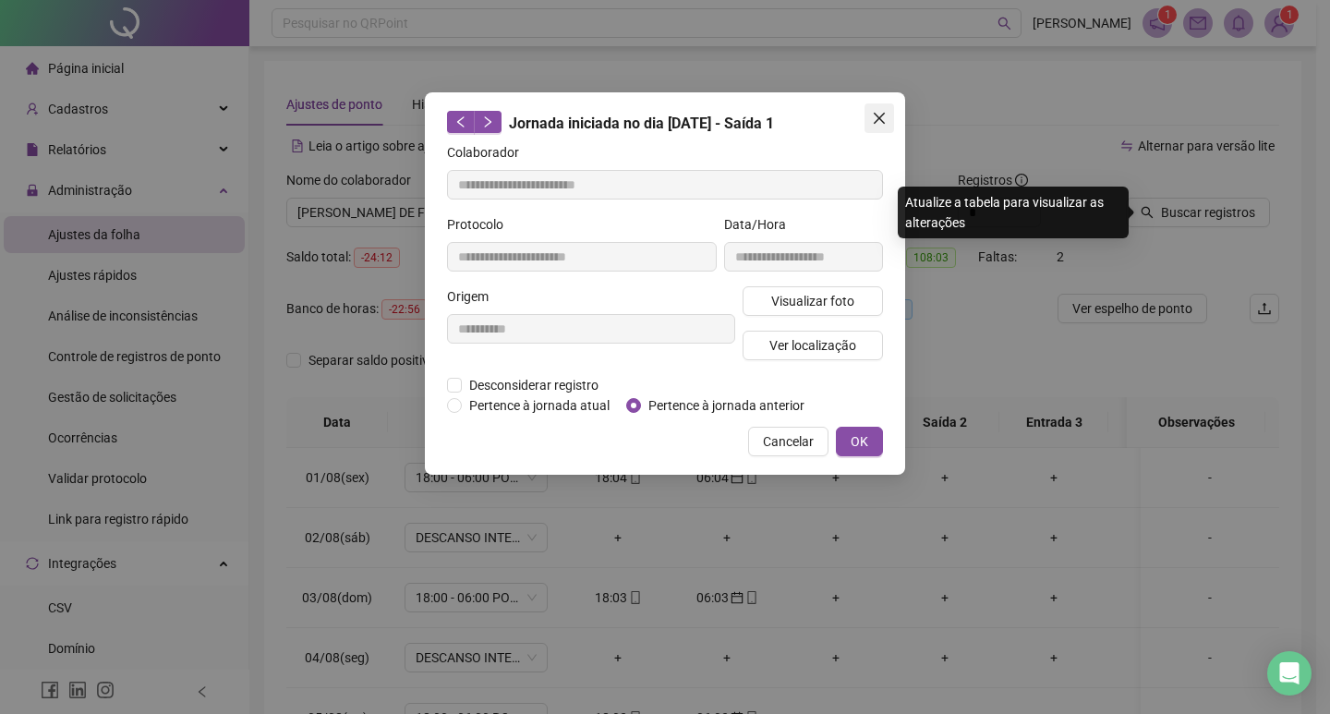
click at [882, 115] on icon "close" at bounding box center [878, 118] width 11 height 11
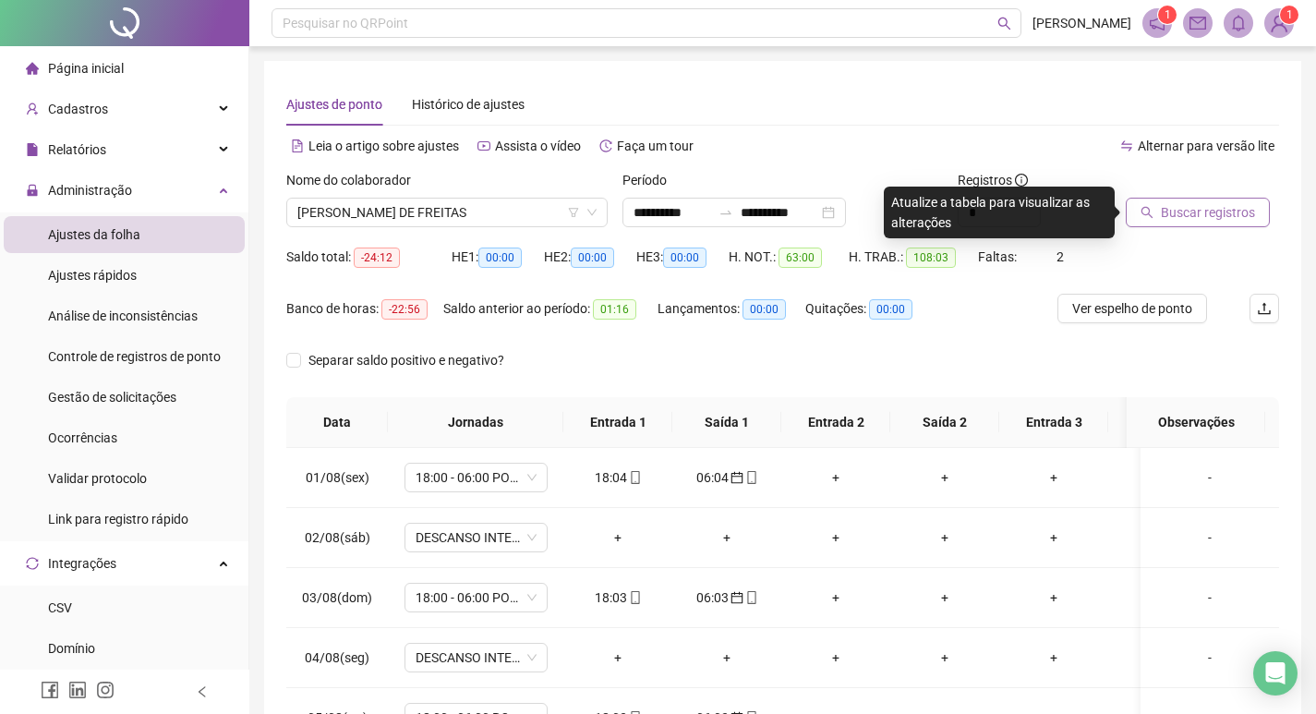
click at [1197, 209] on span "Buscar registros" at bounding box center [1208, 212] width 94 height 20
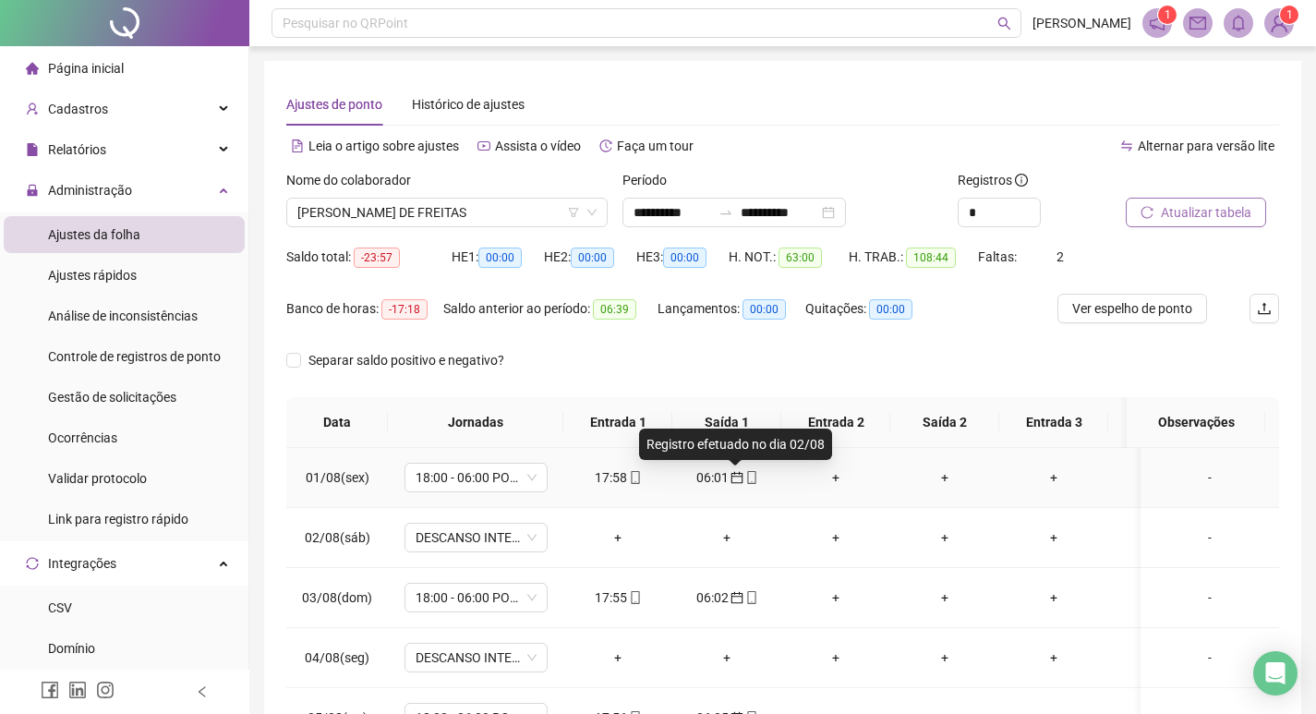
click at [737, 475] on icon "calendar" at bounding box center [736, 477] width 13 height 13
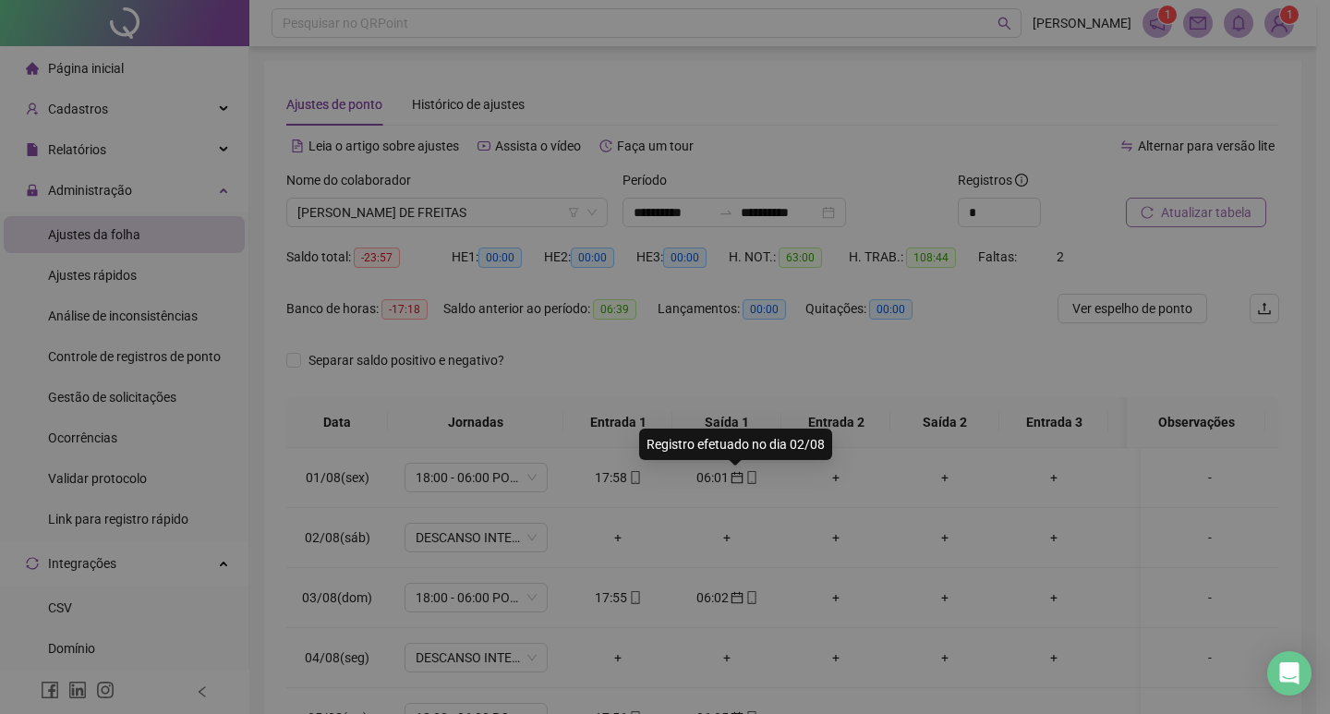
type input "**********"
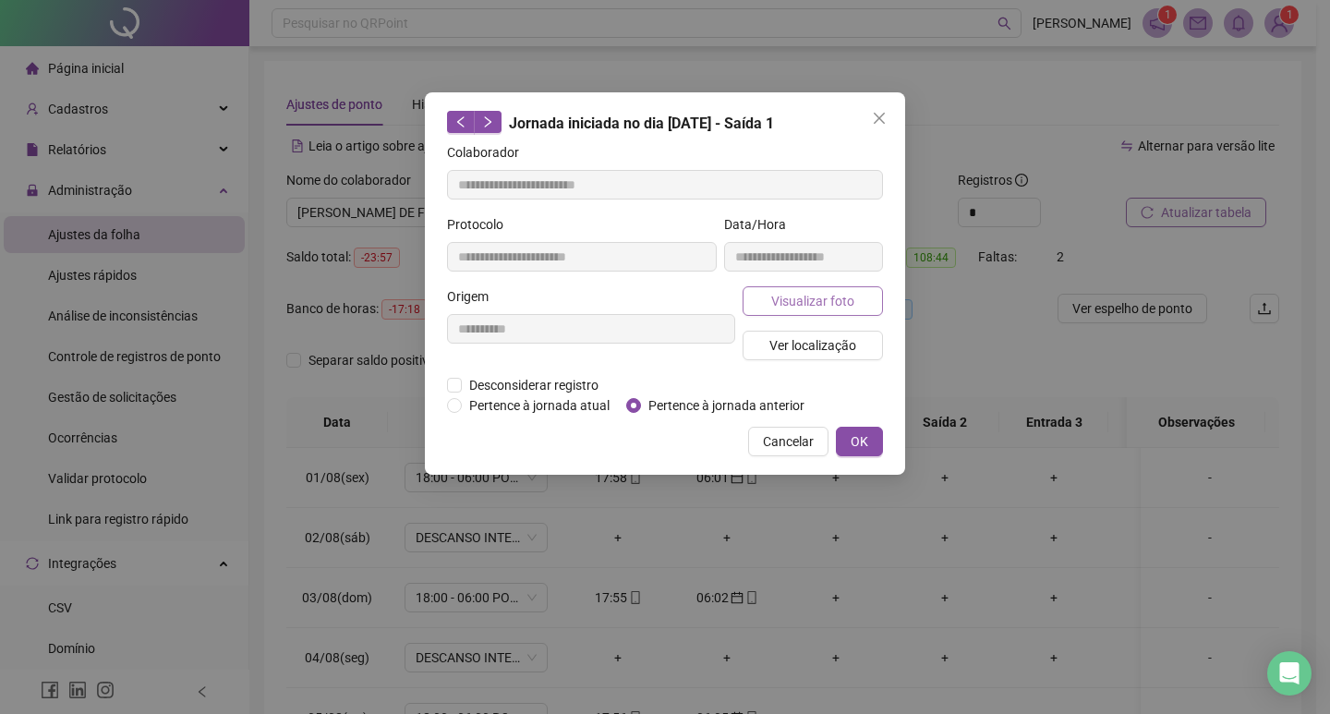
click at [777, 306] on span "Visualizar foto" at bounding box center [812, 301] width 83 height 20
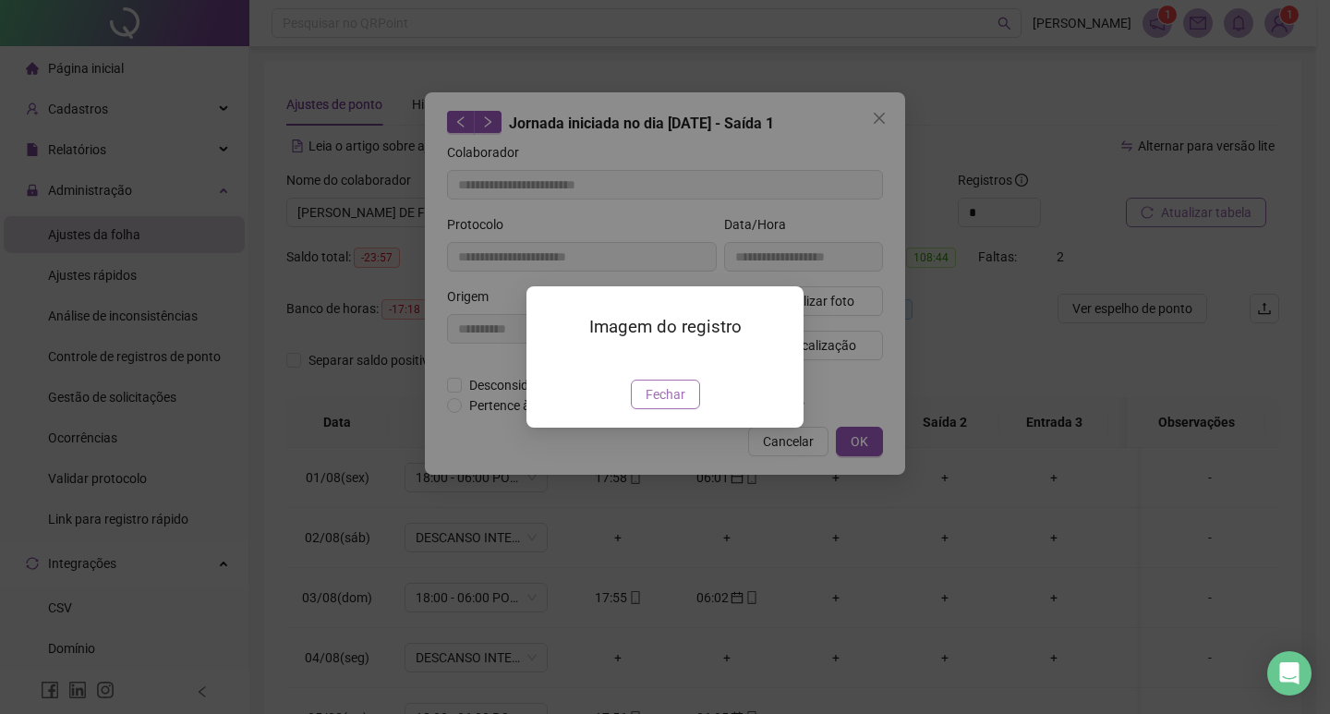
click at [686, 409] on button "Fechar" at bounding box center [665, 394] width 69 height 30
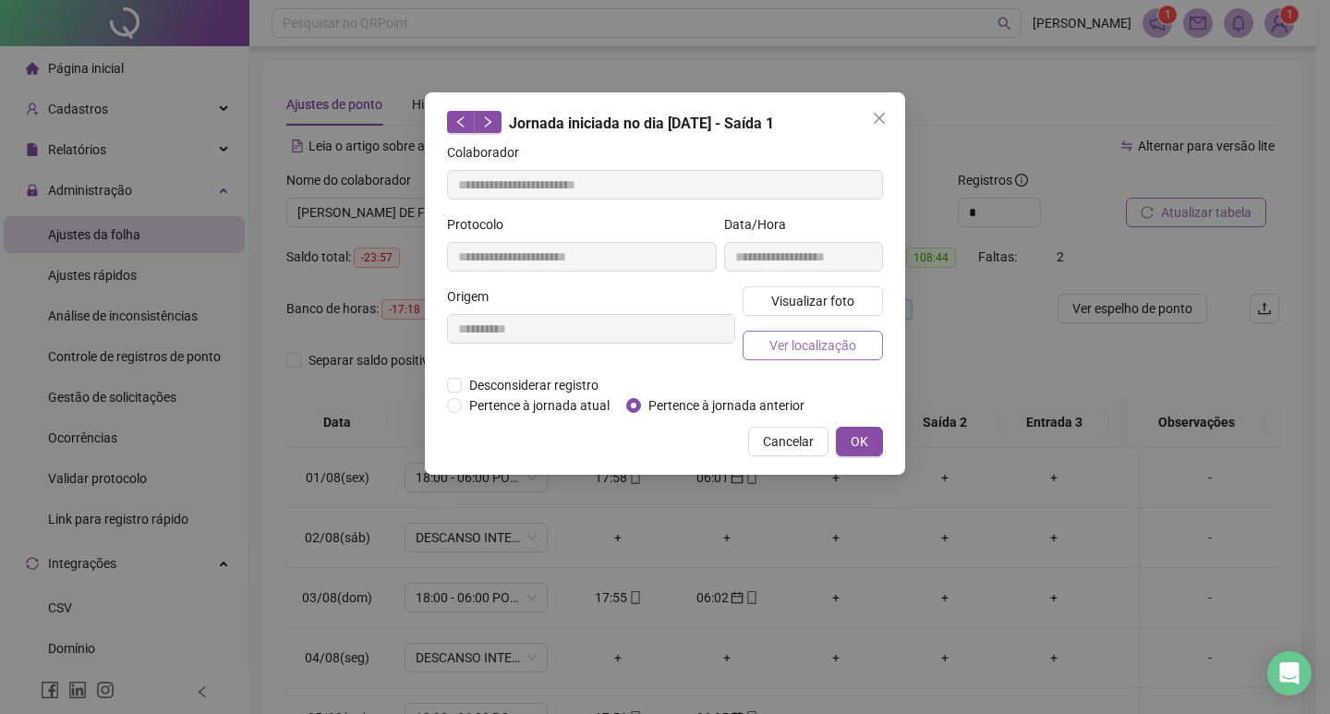
click at [810, 351] on span "Ver localização" at bounding box center [812, 345] width 87 height 20
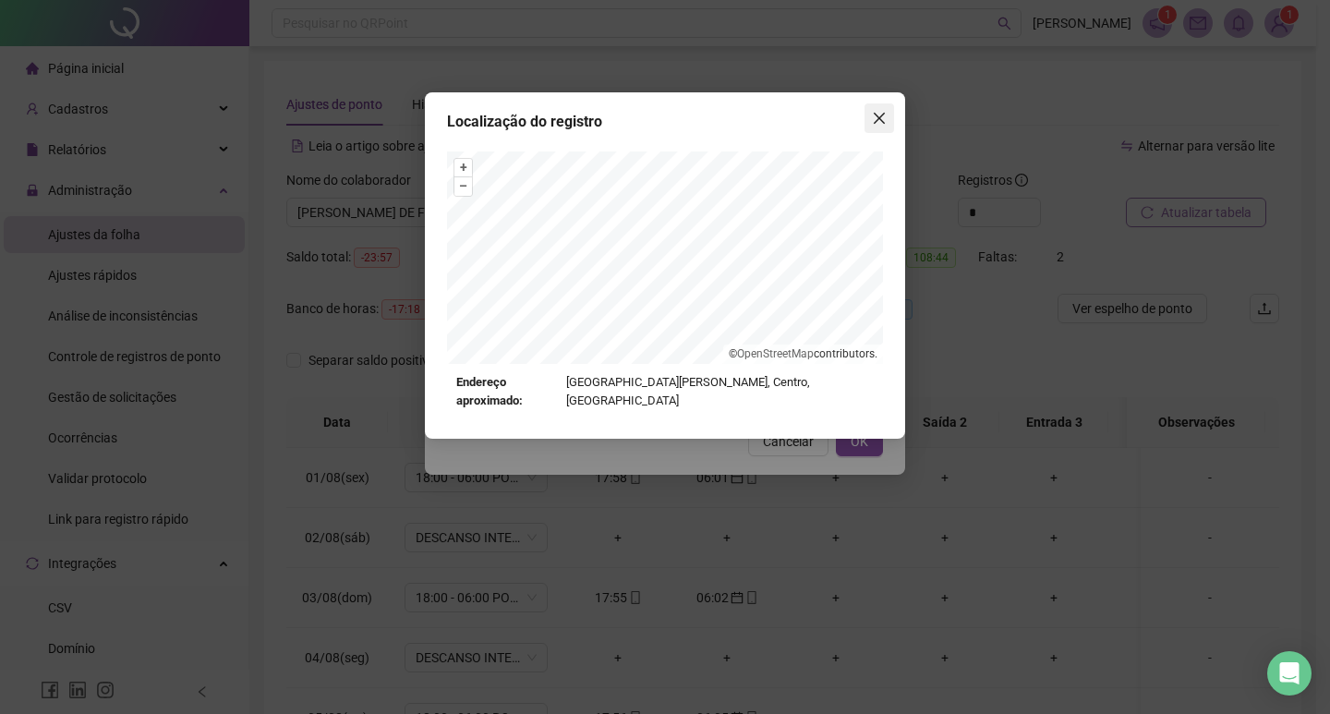
click at [878, 114] on icon "close" at bounding box center [879, 118] width 15 height 15
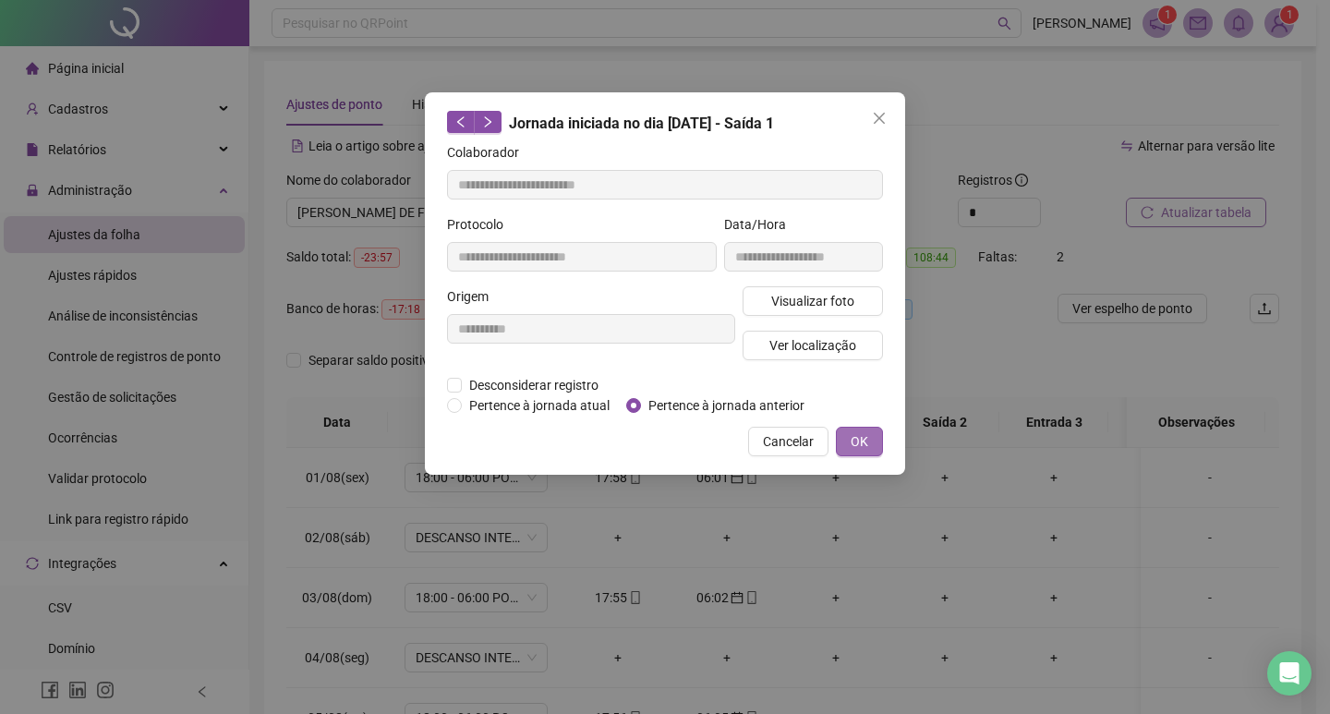
click at [857, 434] on span "OK" at bounding box center [859, 441] width 18 height 20
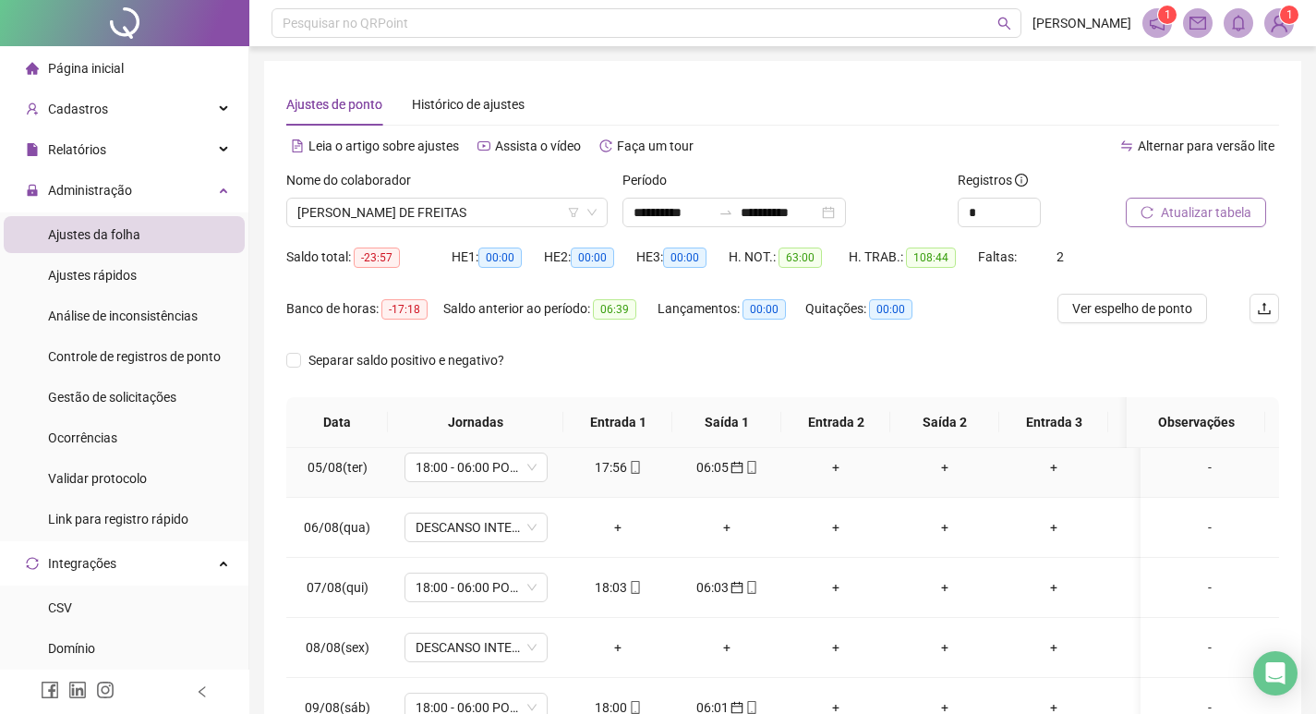
scroll to position [277, 0]
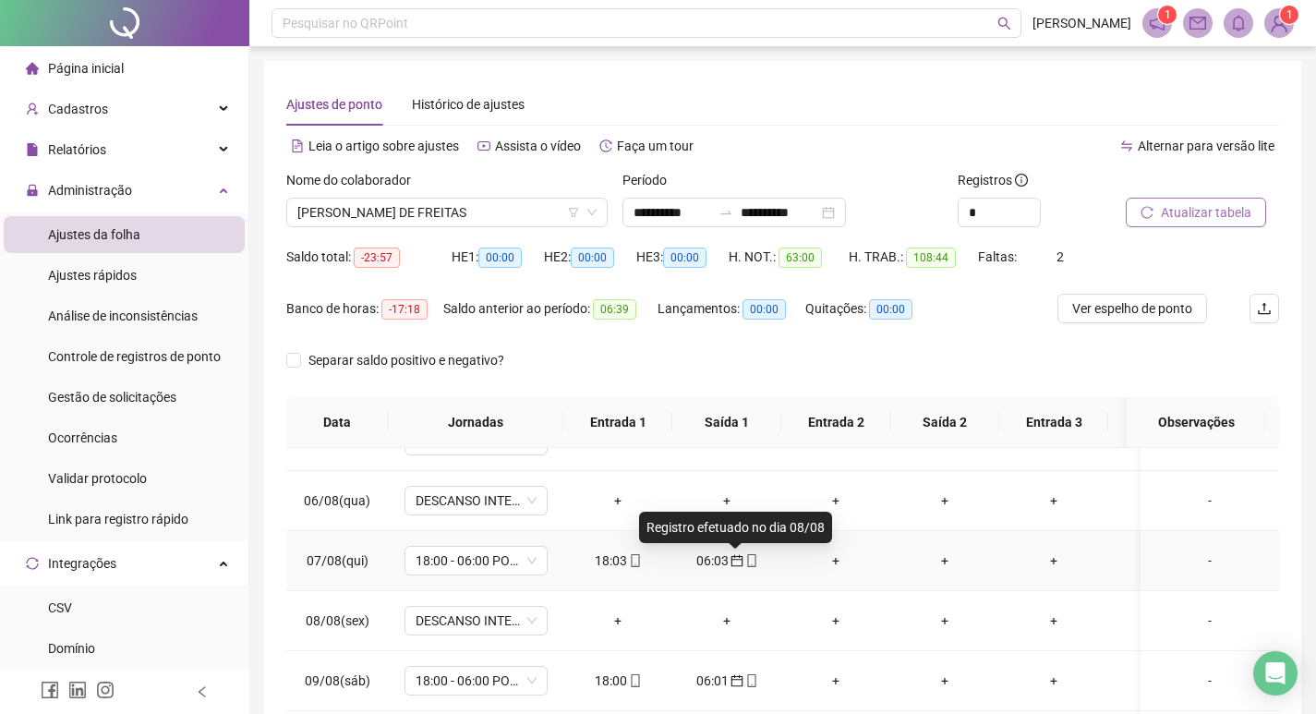
click at [739, 561] on icon "calendar" at bounding box center [736, 560] width 13 height 13
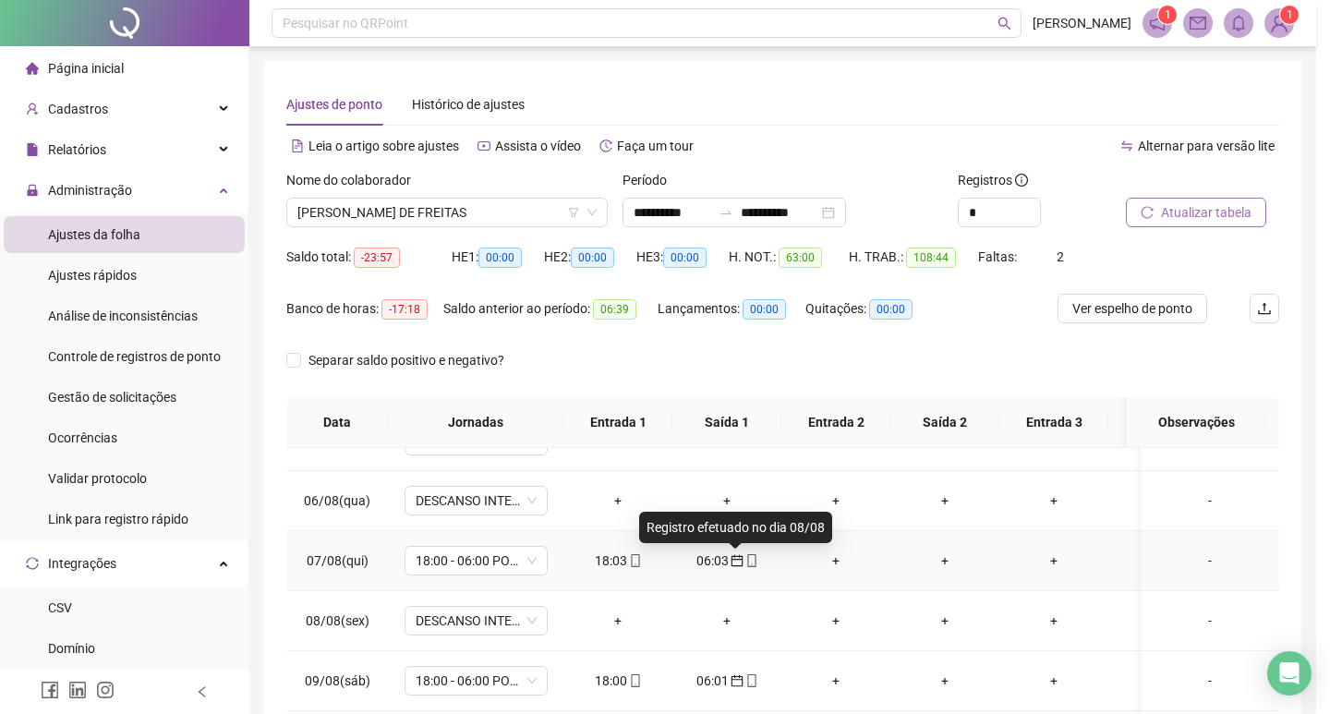
type input "**********"
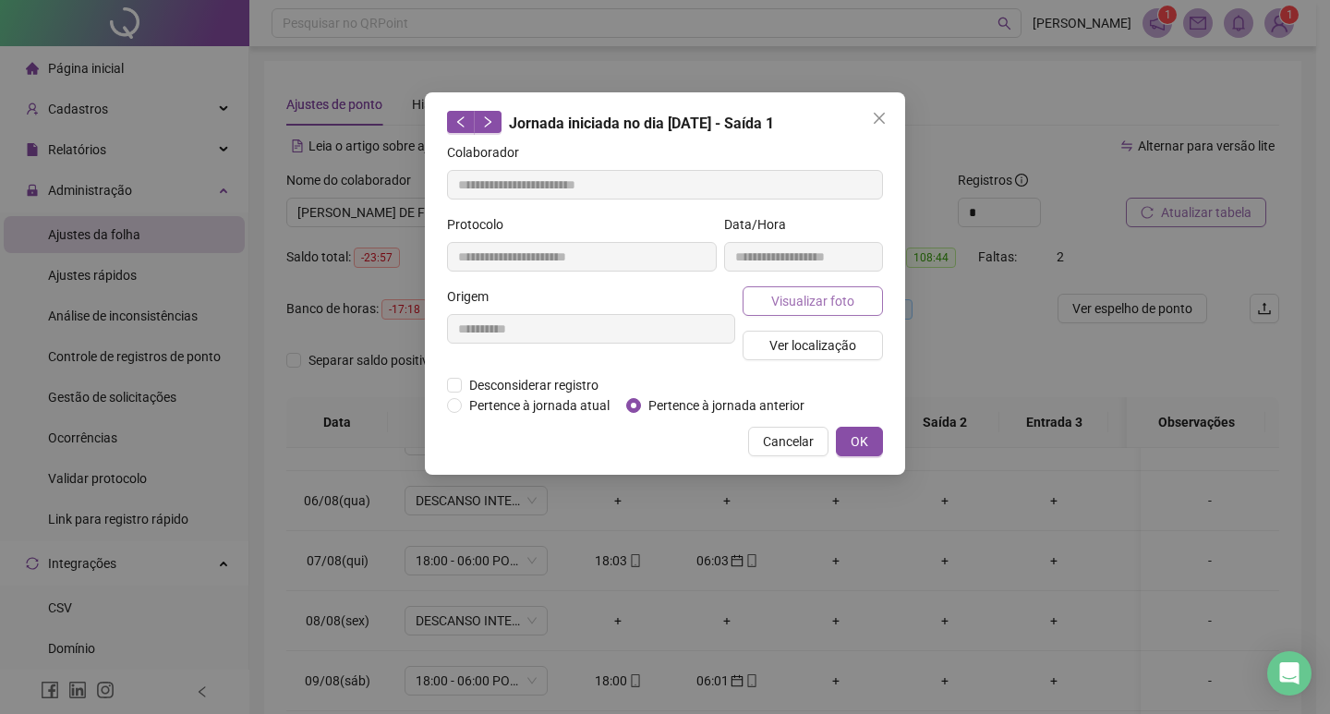
click at [829, 296] on span "Visualizar foto" at bounding box center [812, 301] width 83 height 20
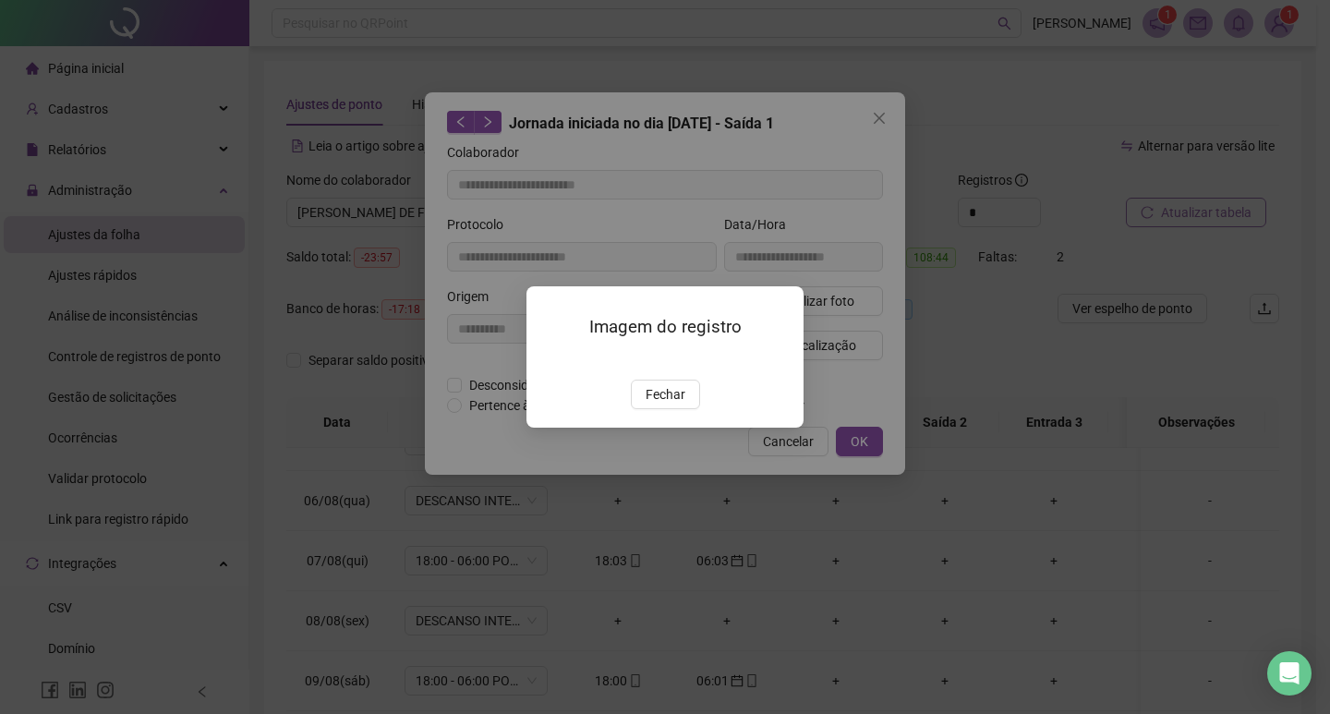
drag, startPoint x: 679, startPoint y: 501, endPoint x: 700, endPoint y: 478, distance: 31.4
click at [680, 404] on span "Fechar" at bounding box center [665, 394] width 40 height 20
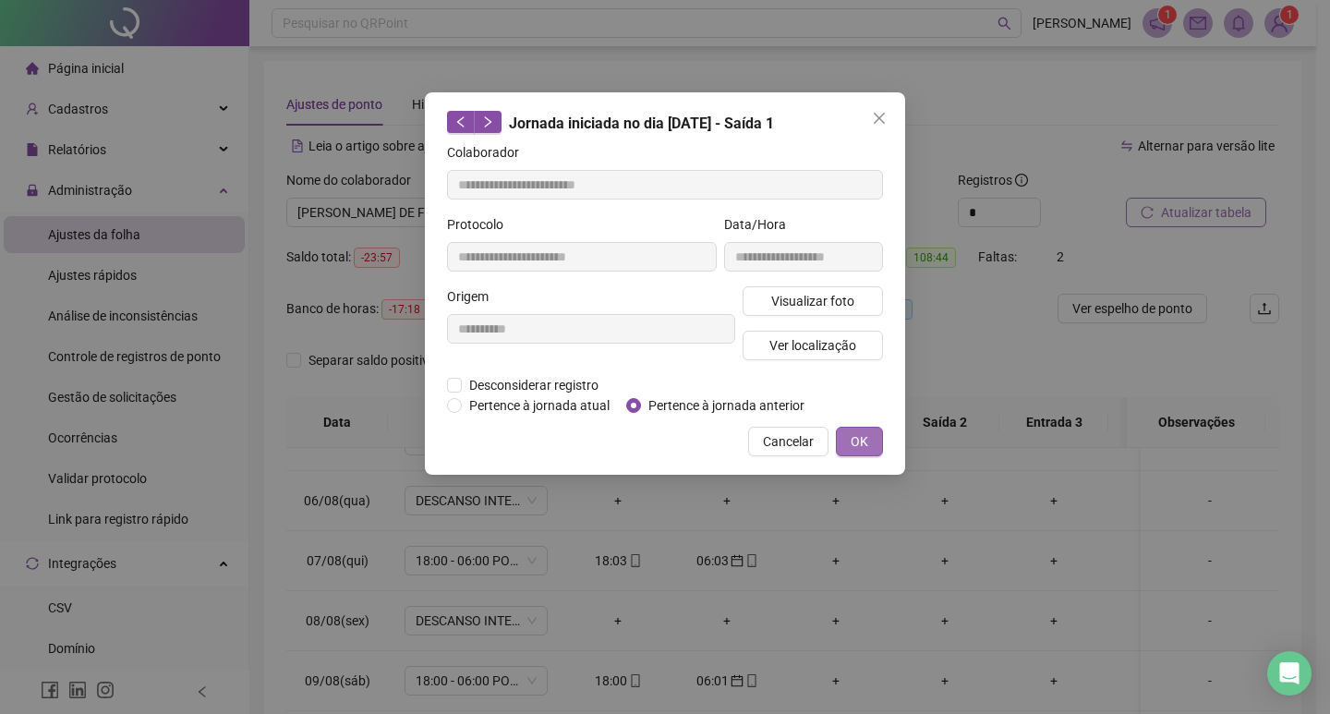
click at [851, 437] on span "OK" at bounding box center [859, 441] width 18 height 20
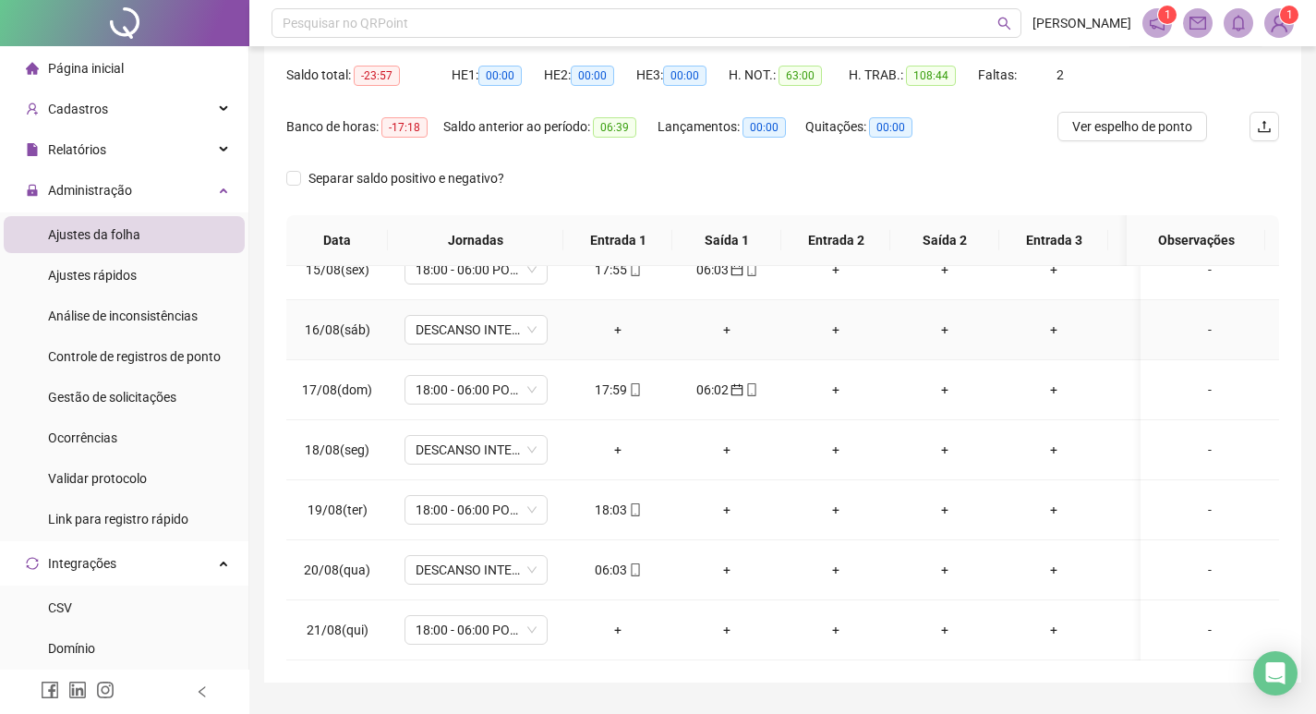
scroll to position [230, 0]
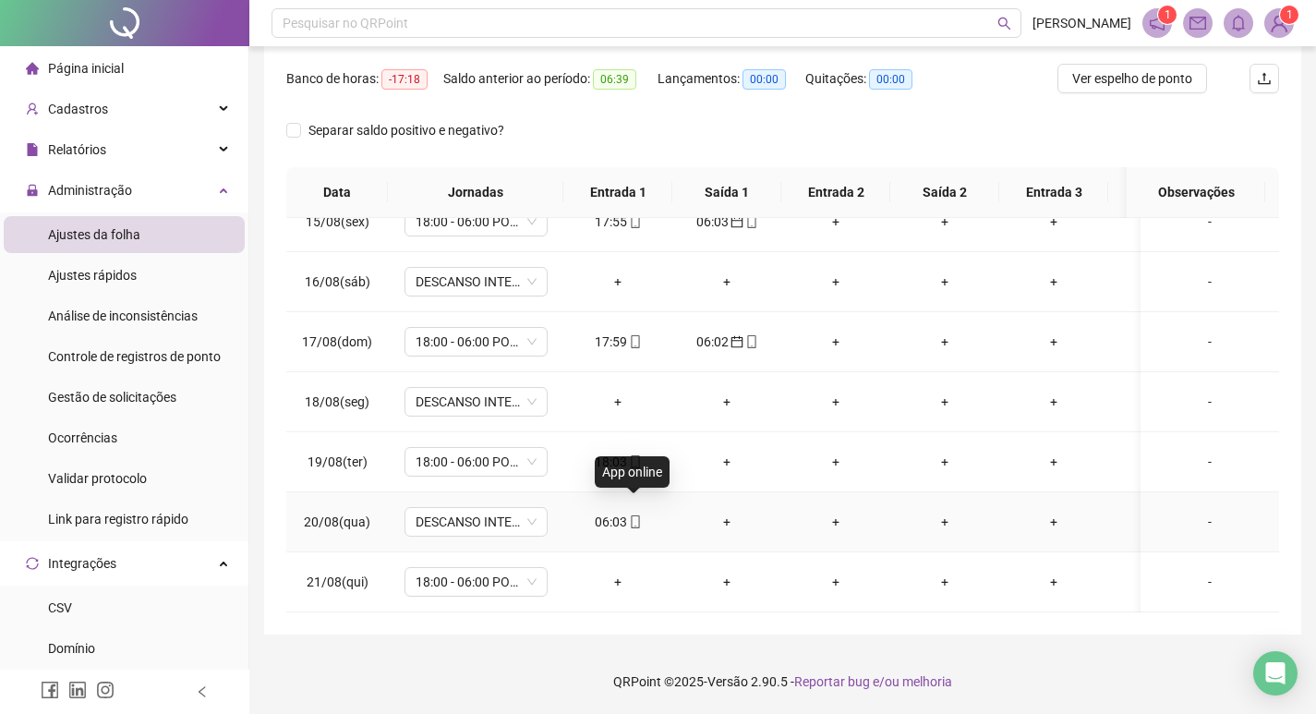
click at [636, 515] on icon "mobile" at bounding box center [635, 521] width 13 height 13
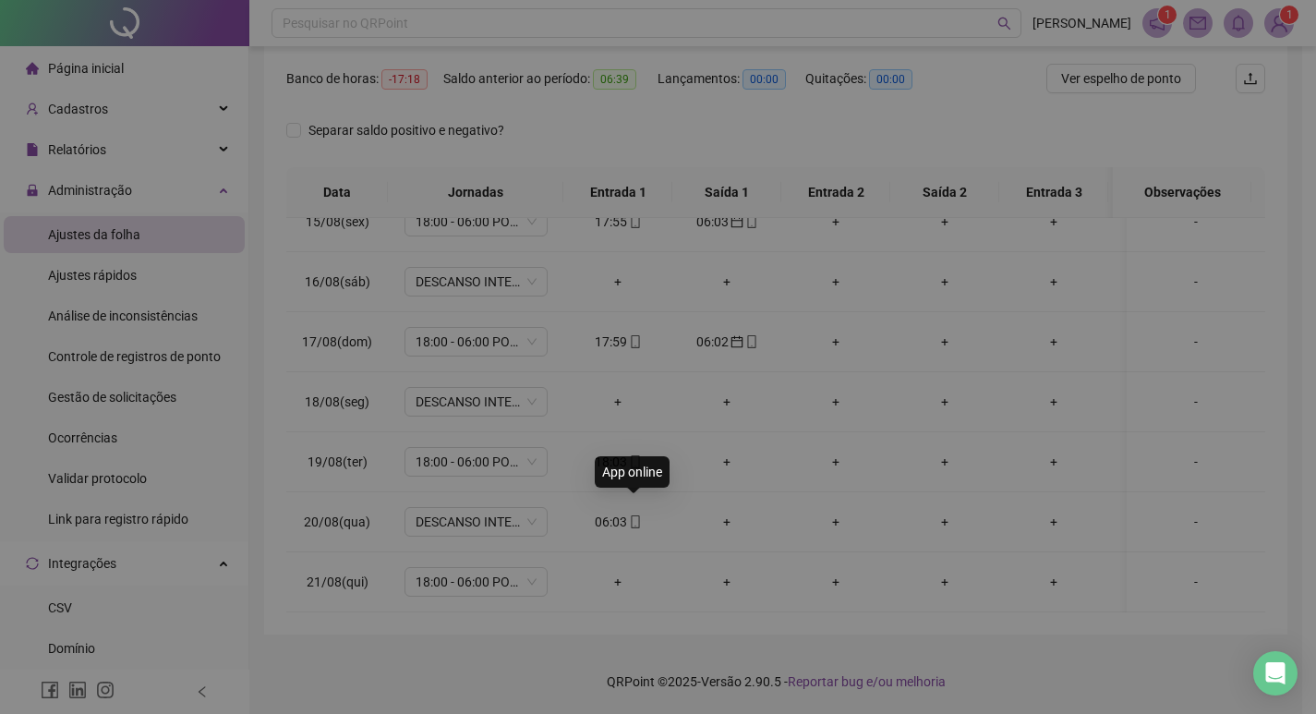
type input "**********"
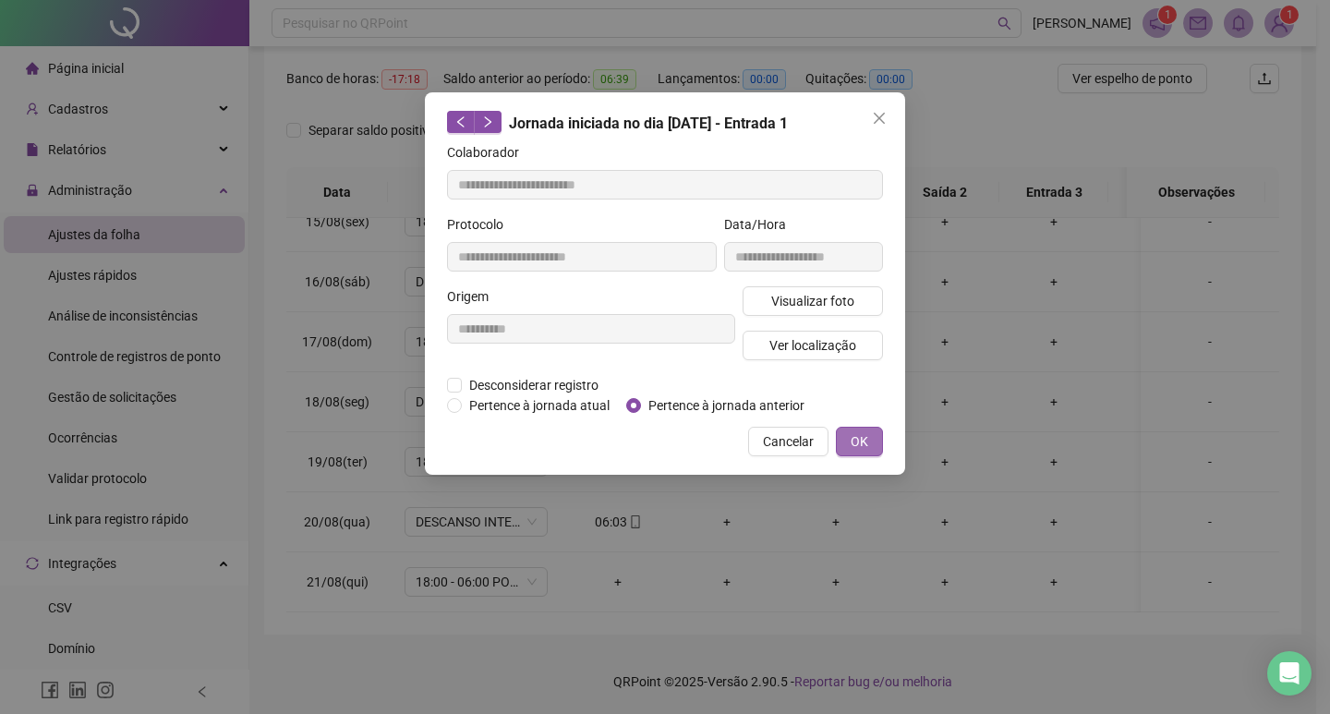
click at [861, 432] on span "OK" at bounding box center [859, 441] width 18 height 20
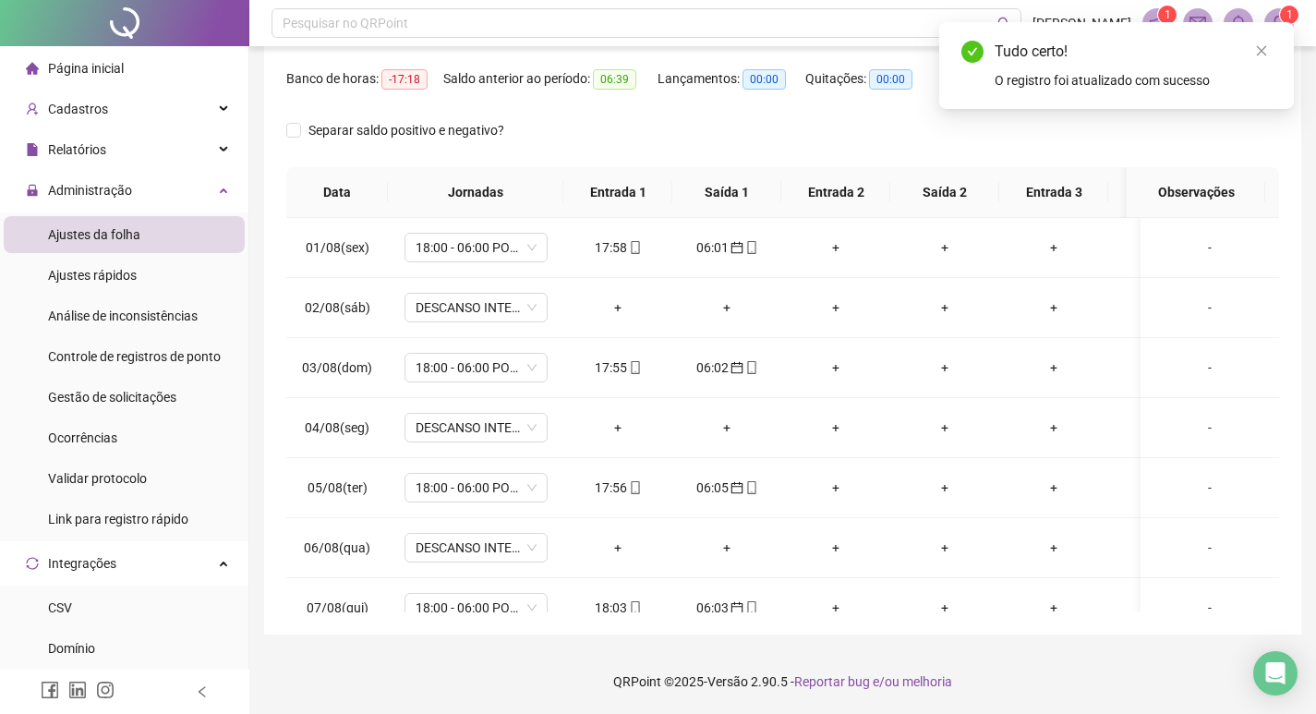
scroll to position [0, 0]
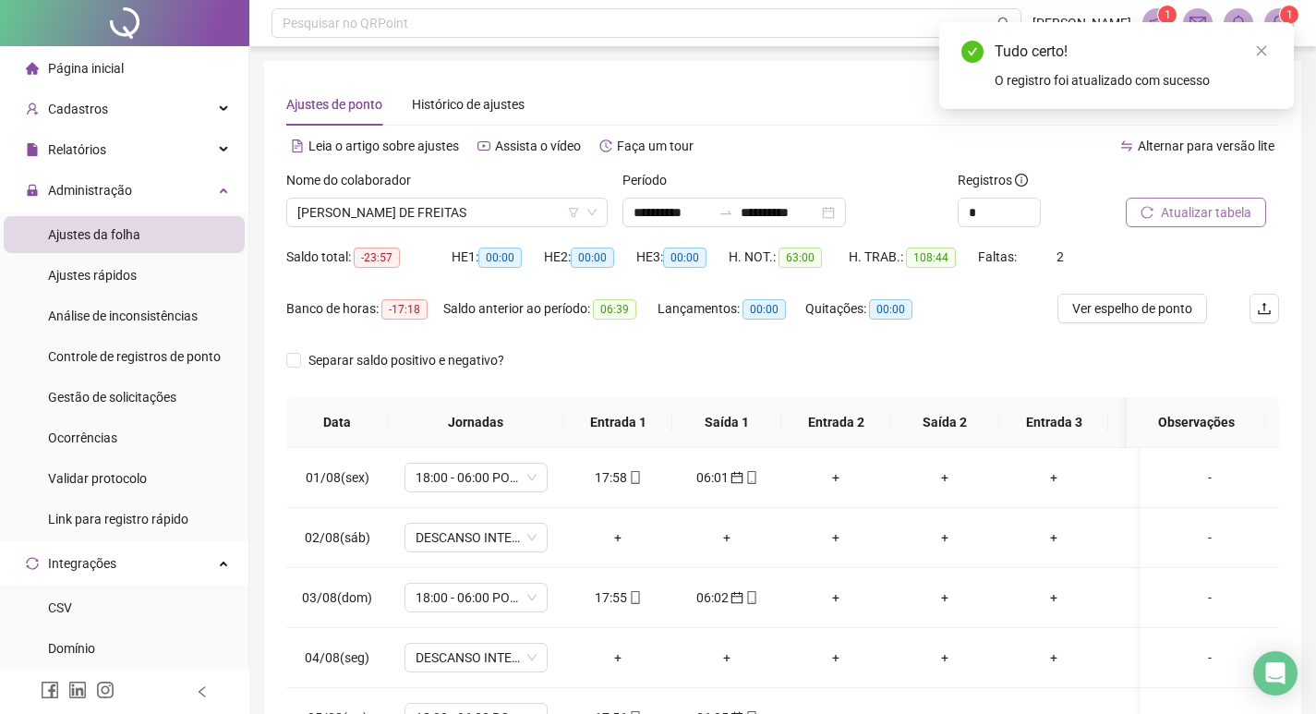
click at [1189, 221] on span "Atualizar tabela" at bounding box center [1206, 212] width 90 height 20
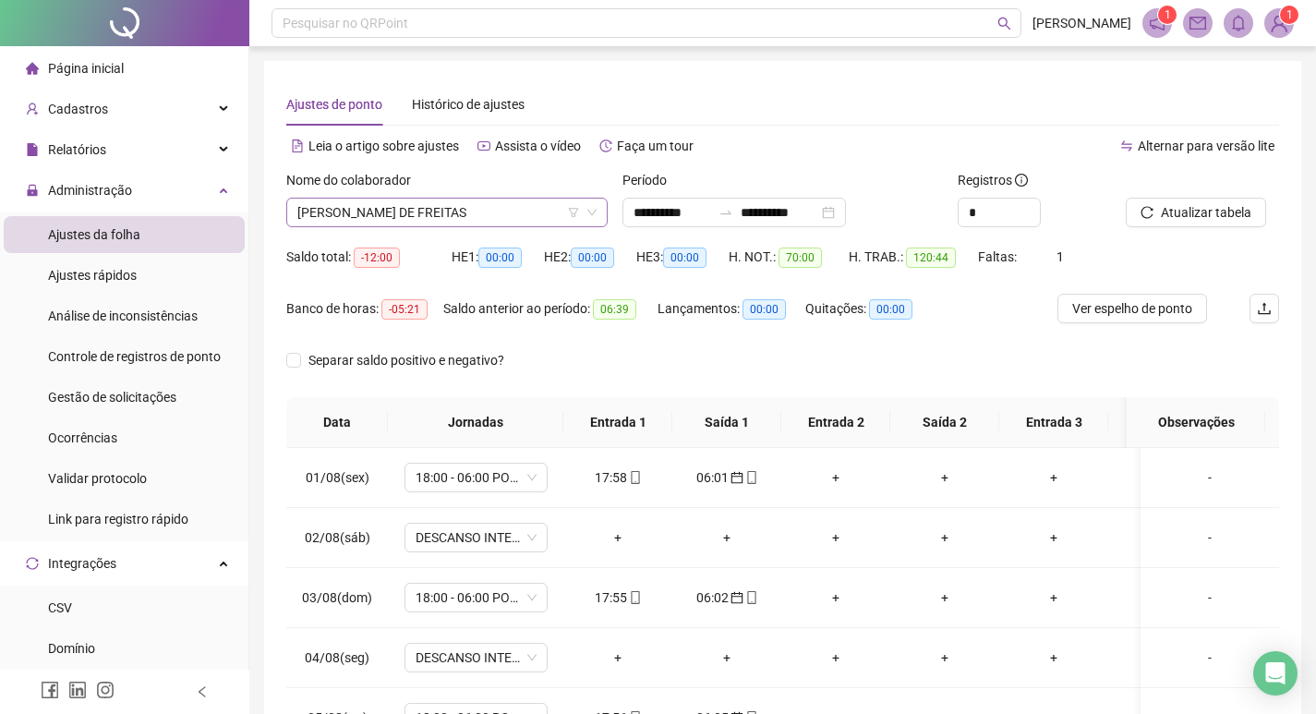
click at [485, 207] on span "[PERSON_NAME] DE FREITAS" at bounding box center [446, 213] width 299 height 28
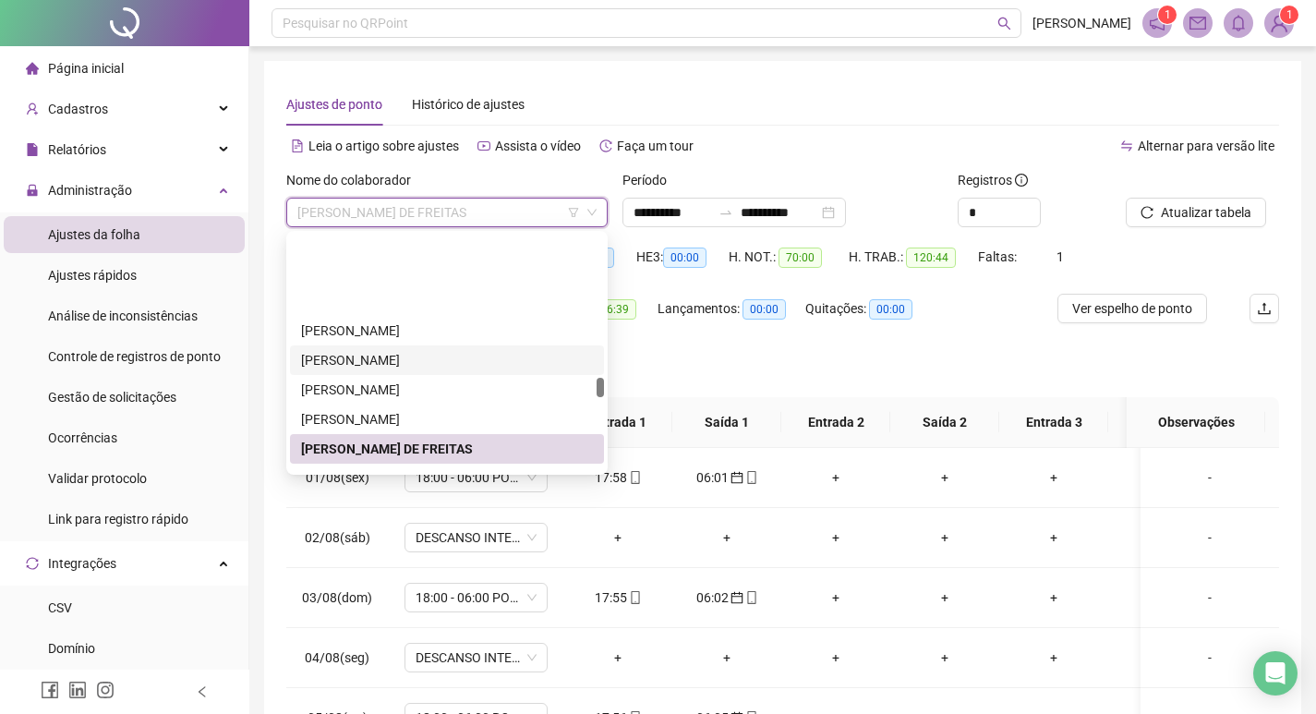
scroll to position [1695, 0]
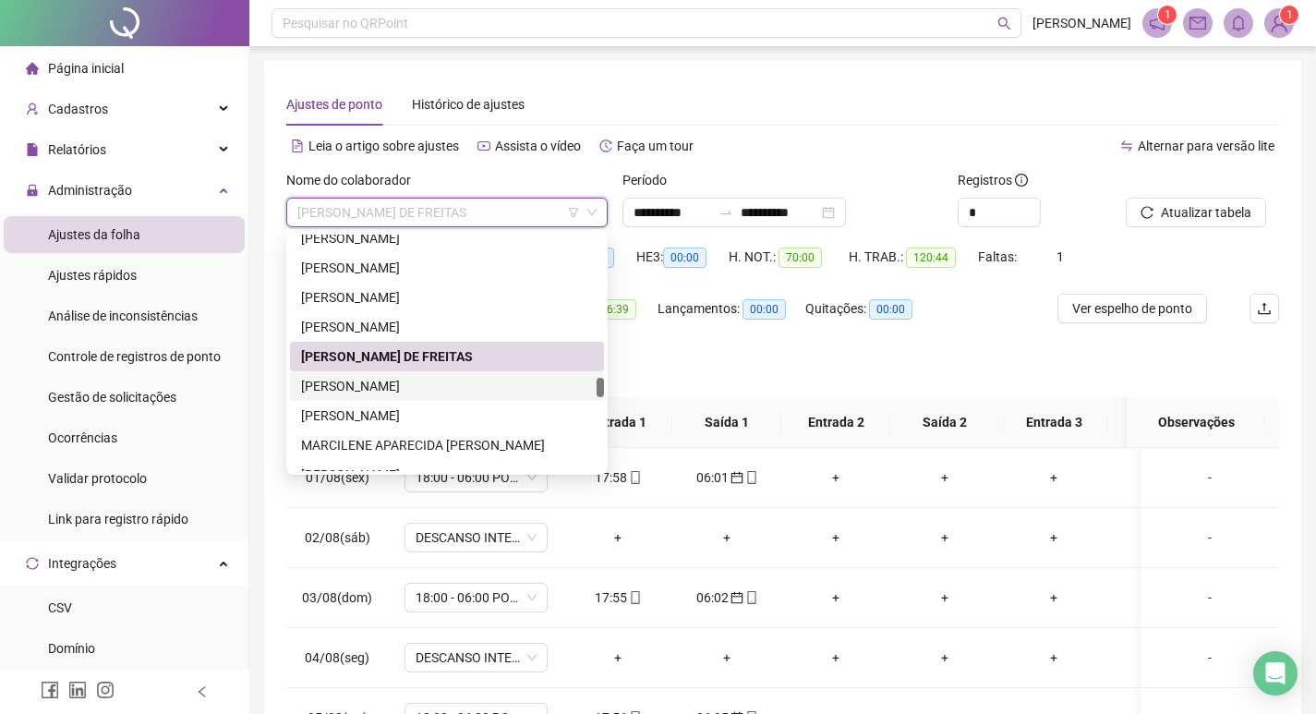
click at [469, 380] on div "[PERSON_NAME]" at bounding box center [447, 386] width 292 height 20
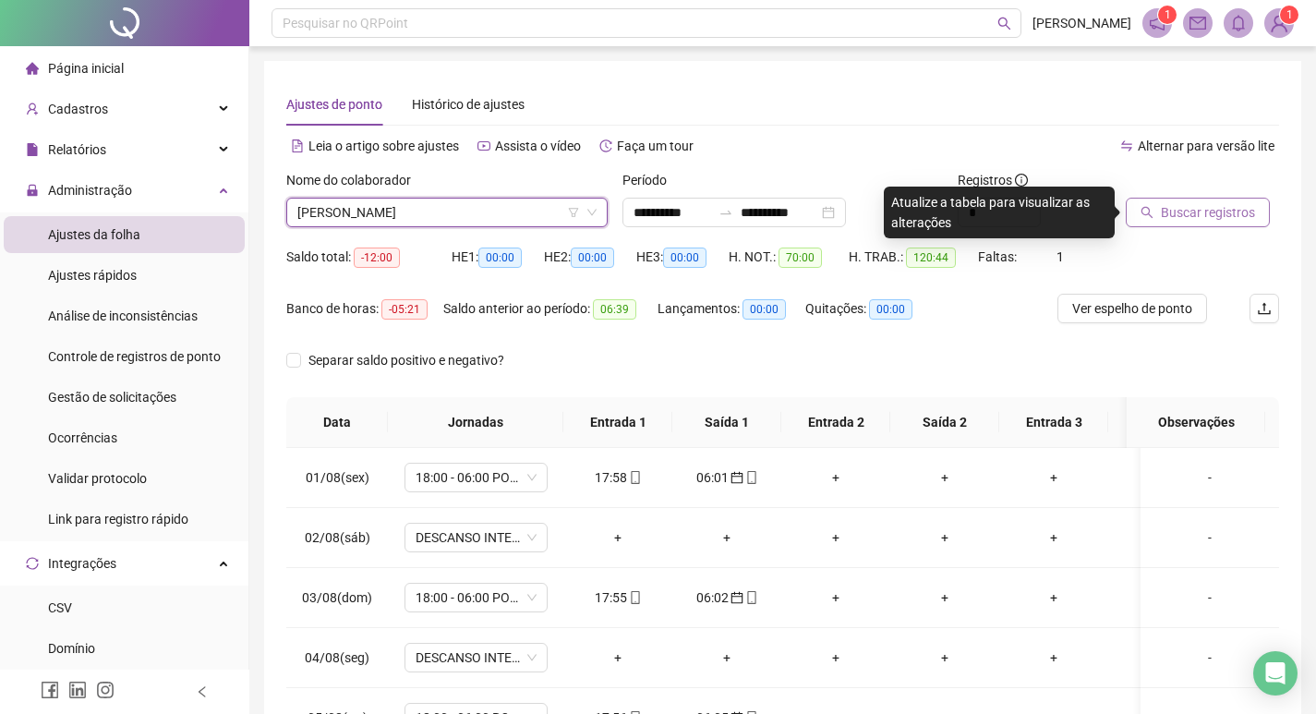
click at [1237, 211] on span "Buscar registros" at bounding box center [1208, 212] width 94 height 20
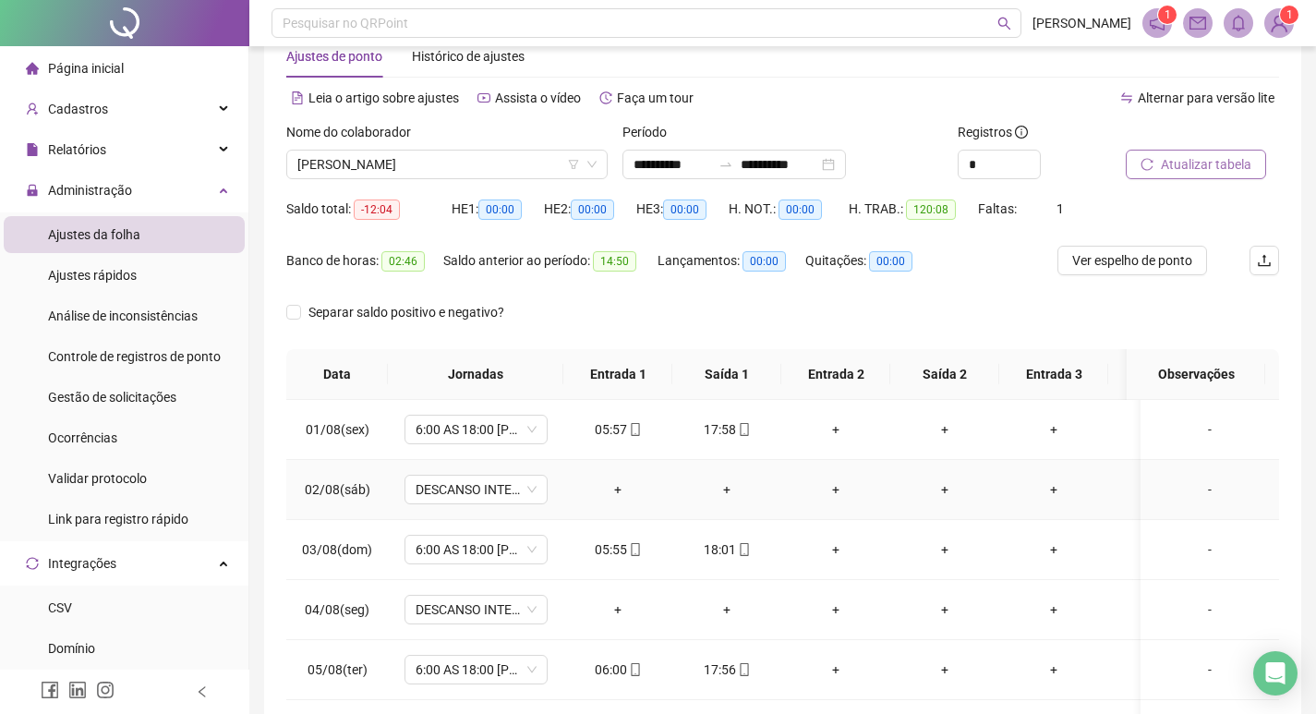
scroll to position [0, 0]
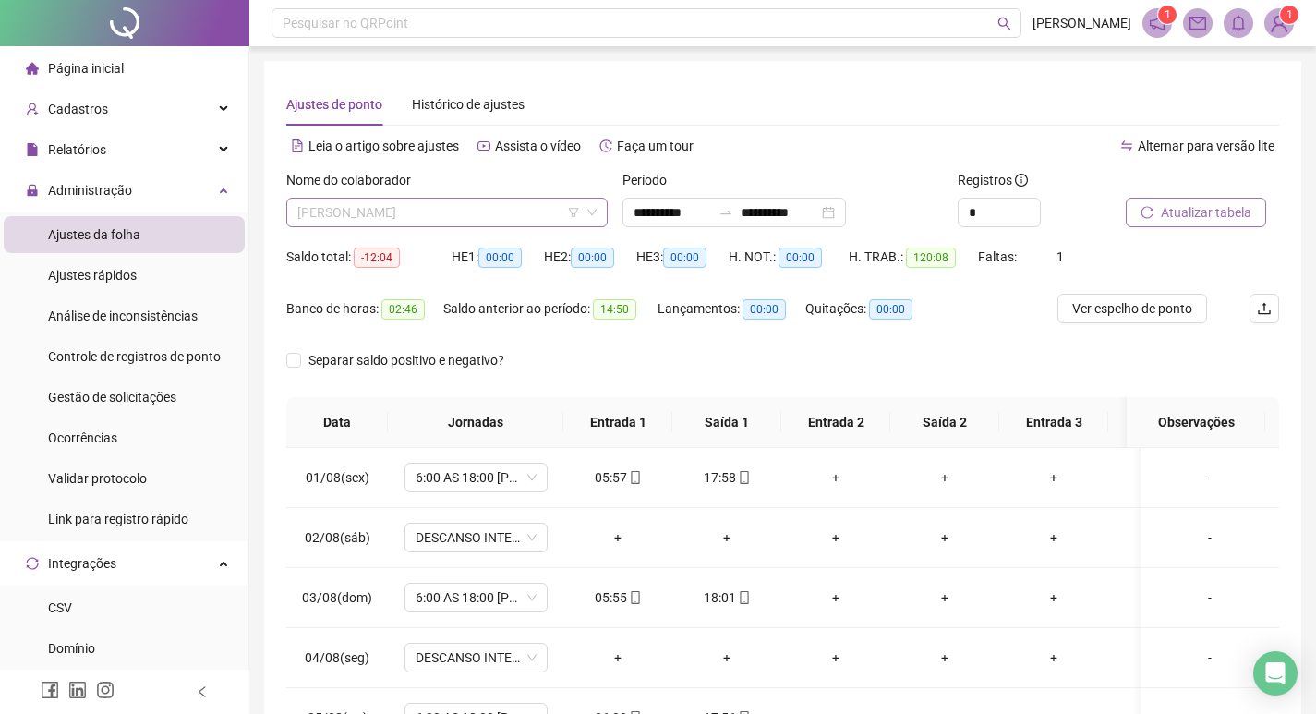
click at [485, 199] on span "[PERSON_NAME]" at bounding box center [446, 213] width 299 height 28
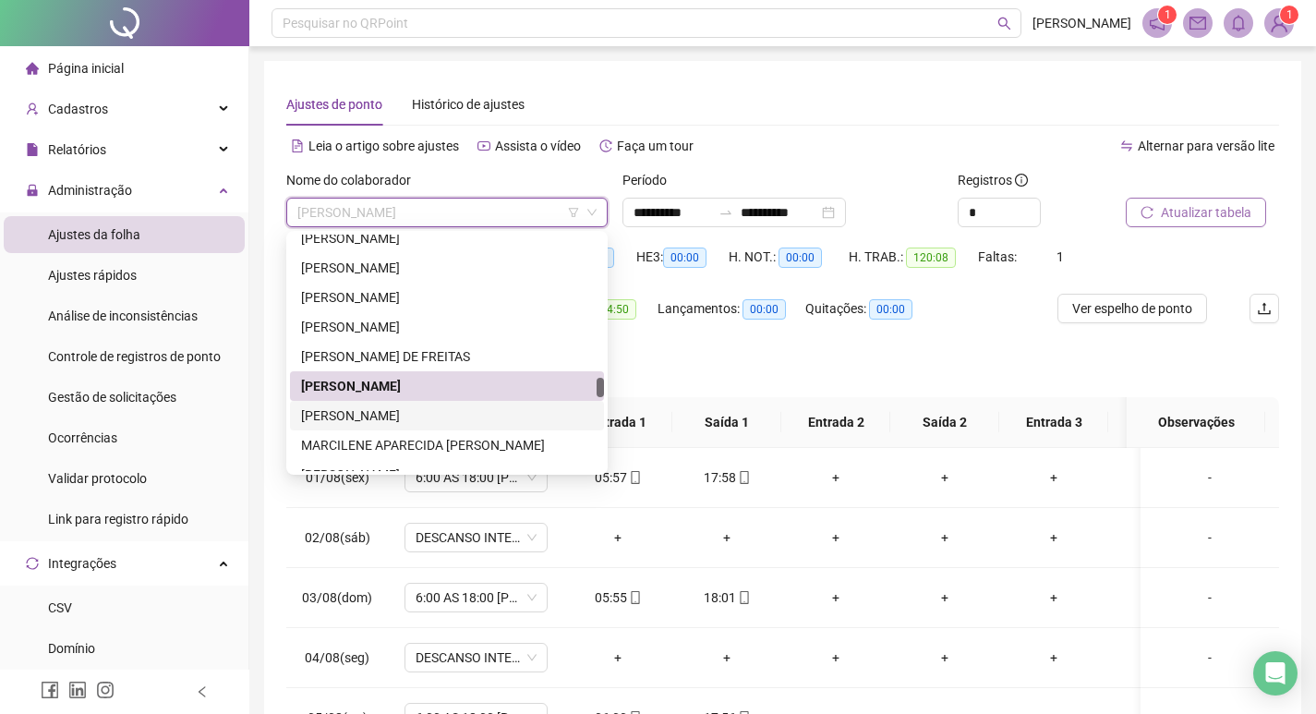
click at [486, 420] on div "[PERSON_NAME]" at bounding box center [447, 415] width 292 height 20
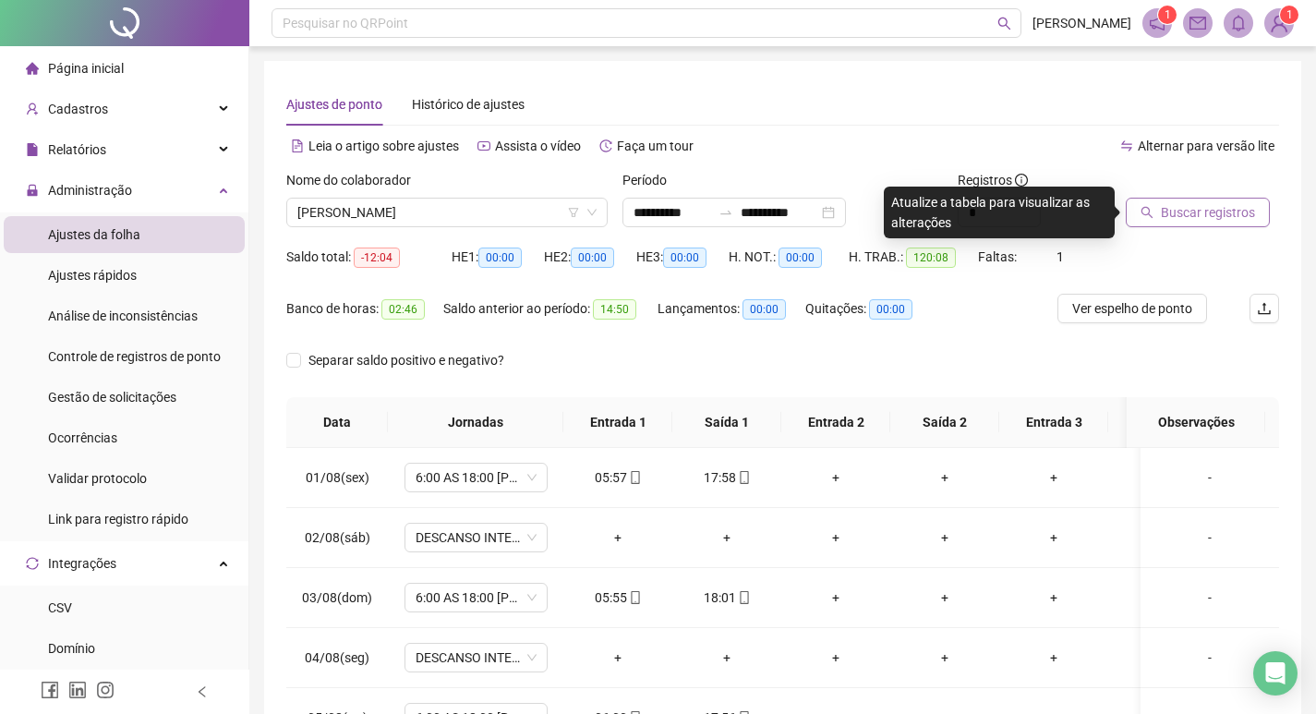
click at [1174, 210] on span "Buscar registros" at bounding box center [1208, 212] width 94 height 20
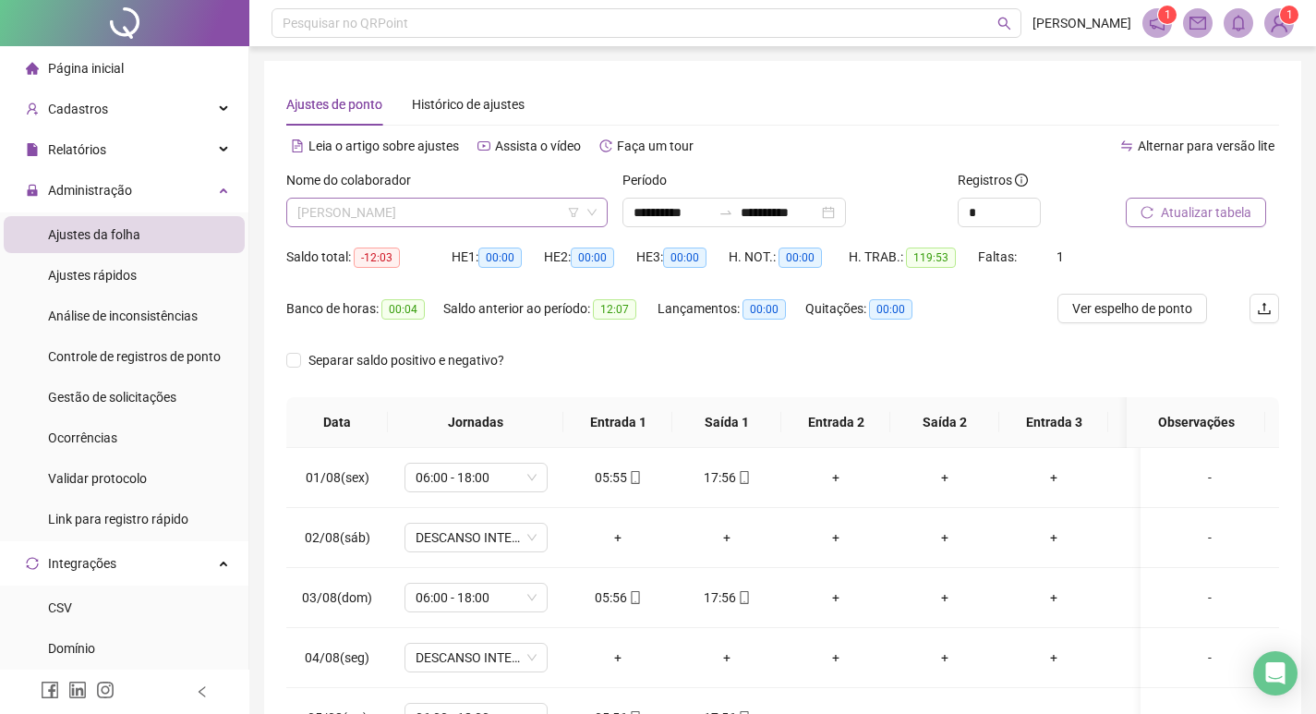
click at [523, 211] on span "[PERSON_NAME]" at bounding box center [446, 213] width 299 height 28
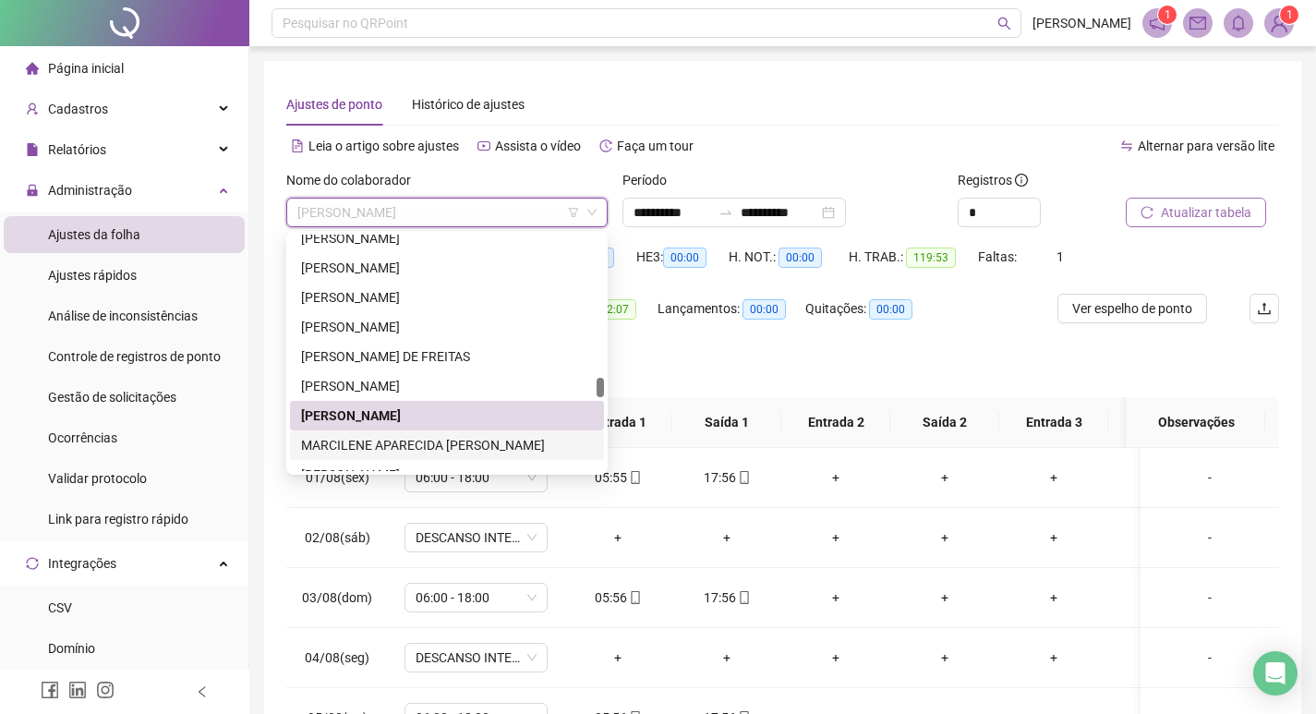
click at [485, 444] on div "MARCILENE APARECIDA [PERSON_NAME]" at bounding box center [447, 445] width 292 height 20
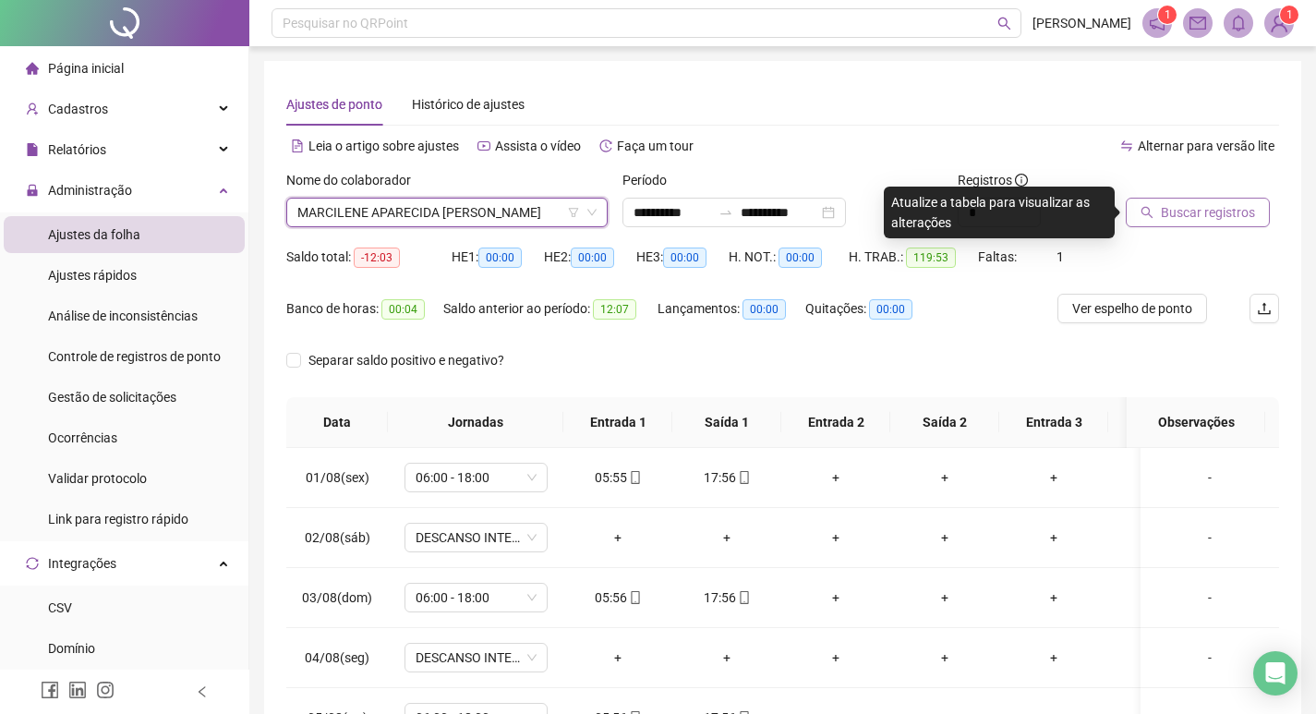
click at [505, 217] on span "MARCILENE APARECIDA [PERSON_NAME]" at bounding box center [446, 213] width 299 height 28
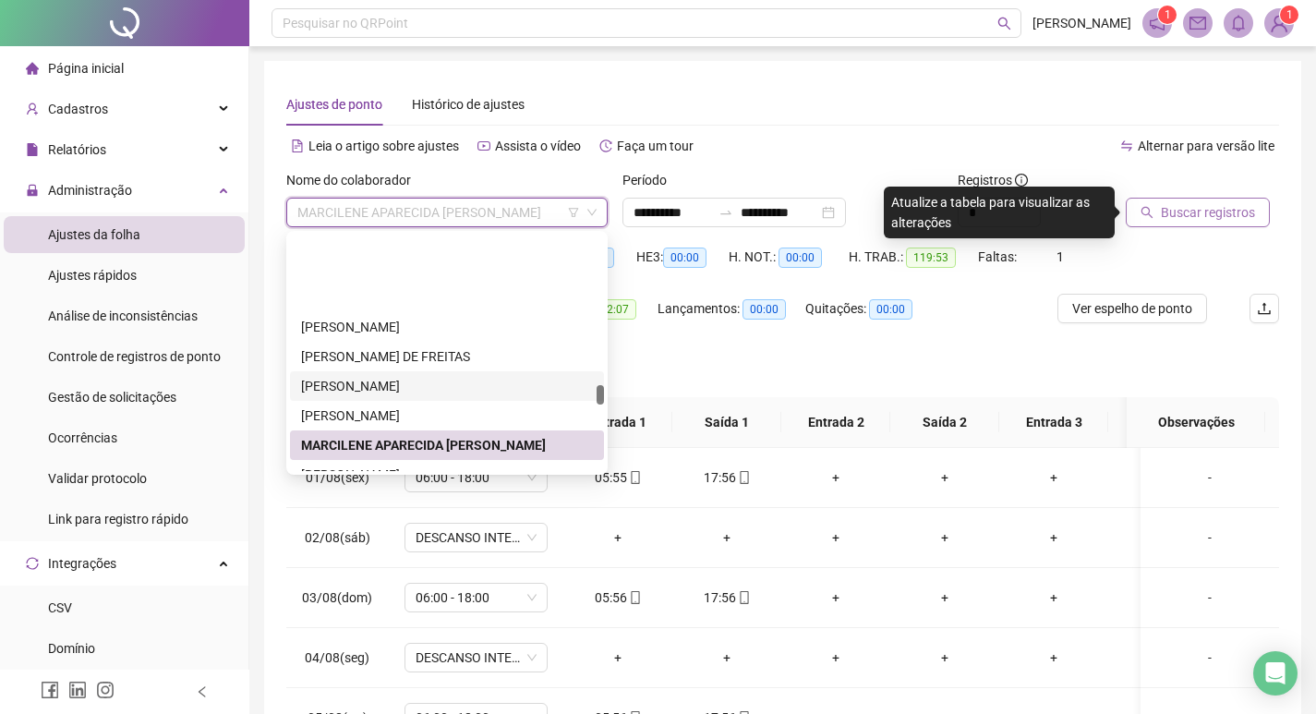
scroll to position [1788, 0]
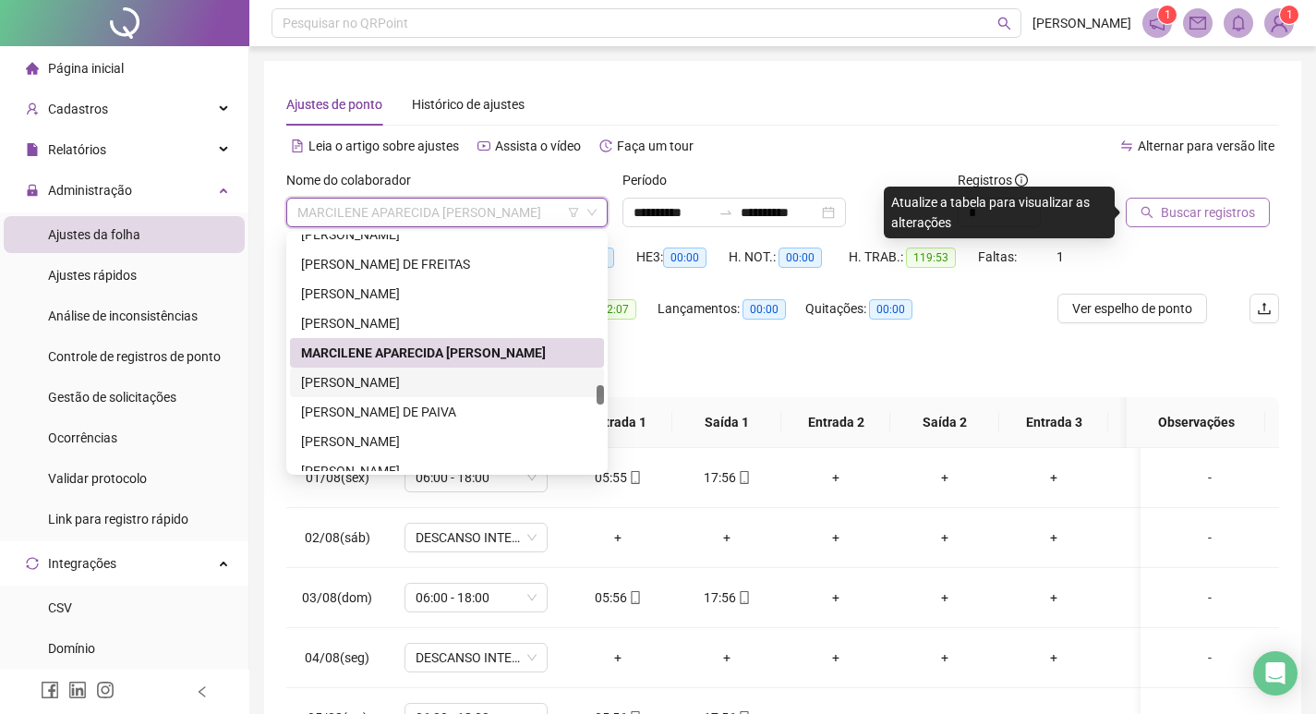
click at [499, 377] on div "[PERSON_NAME]" at bounding box center [447, 382] width 292 height 20
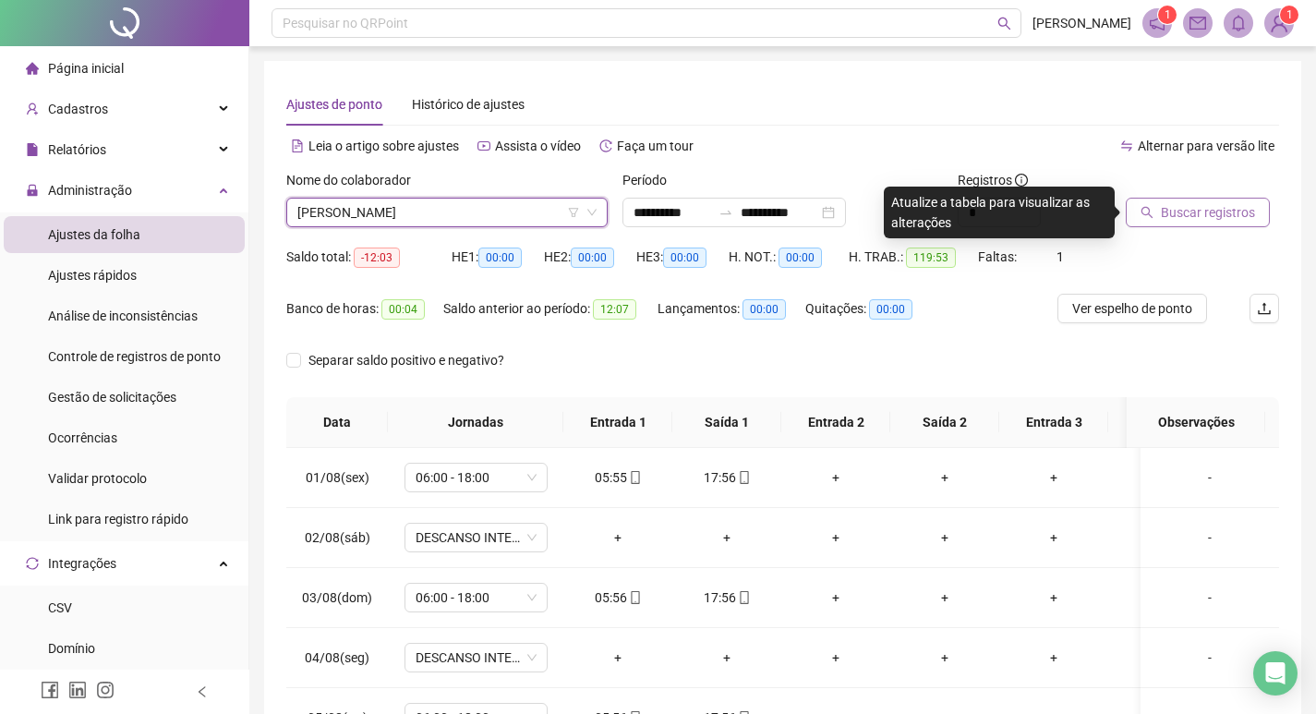
click at [1175, 222] on span "Buscar registros" at bounding box center [1208, 212] width 94 height 20
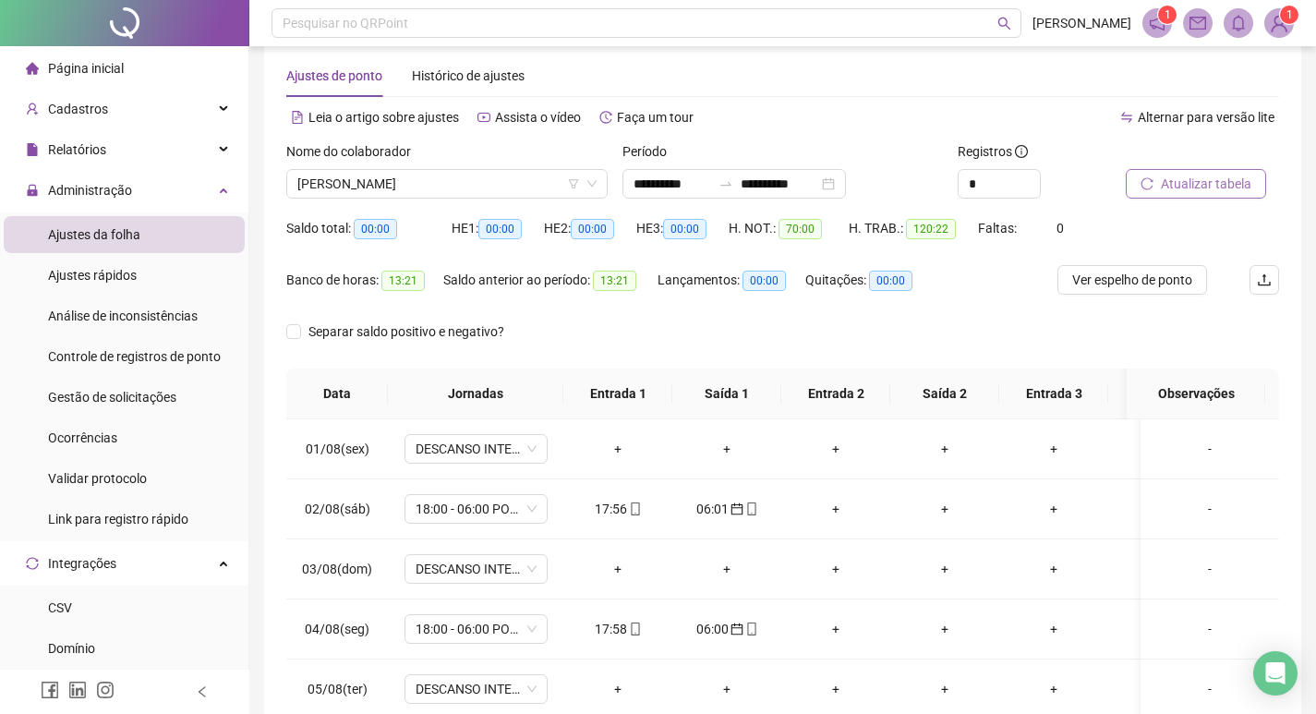
scroll to position [0, 0]
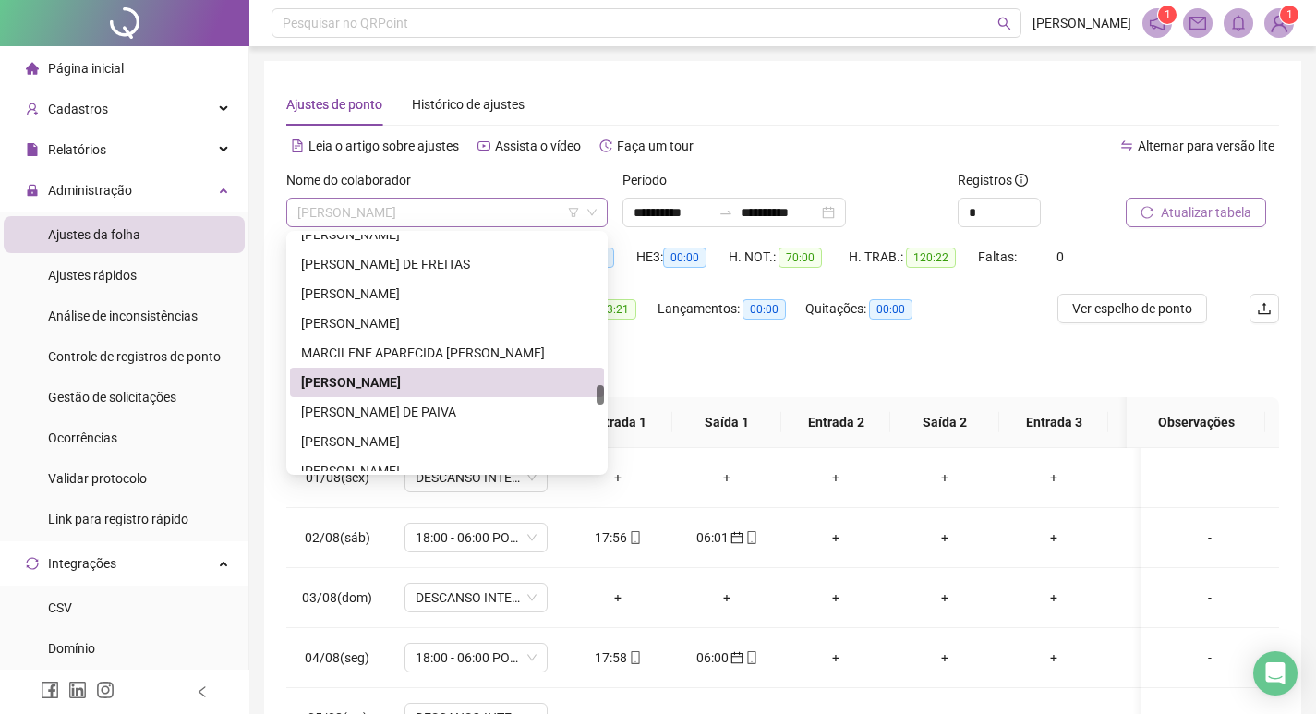
click at [539, 217] on span "[PERSON_NAME]" at bounding box center [446, 213] width 299 height 28
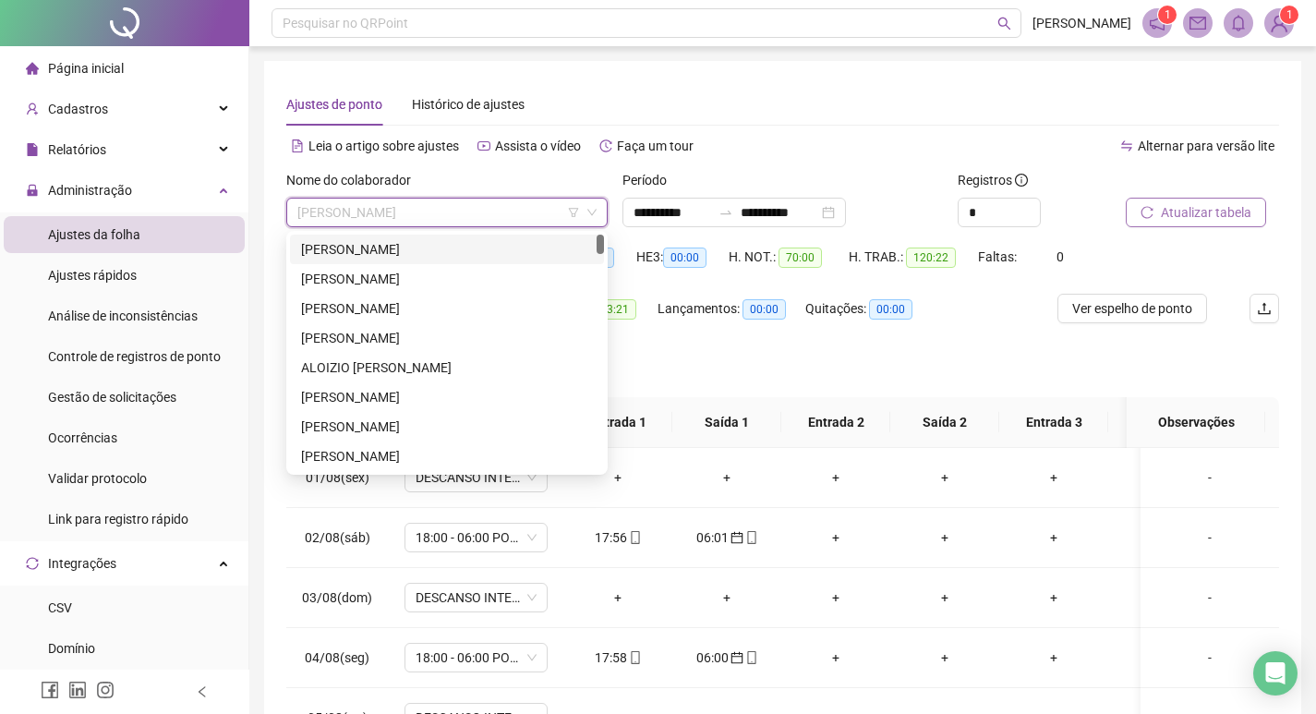
click at [500, 254] on div "[PERSON_NAME]" at bounding box center [447, 249] width 292 height 20
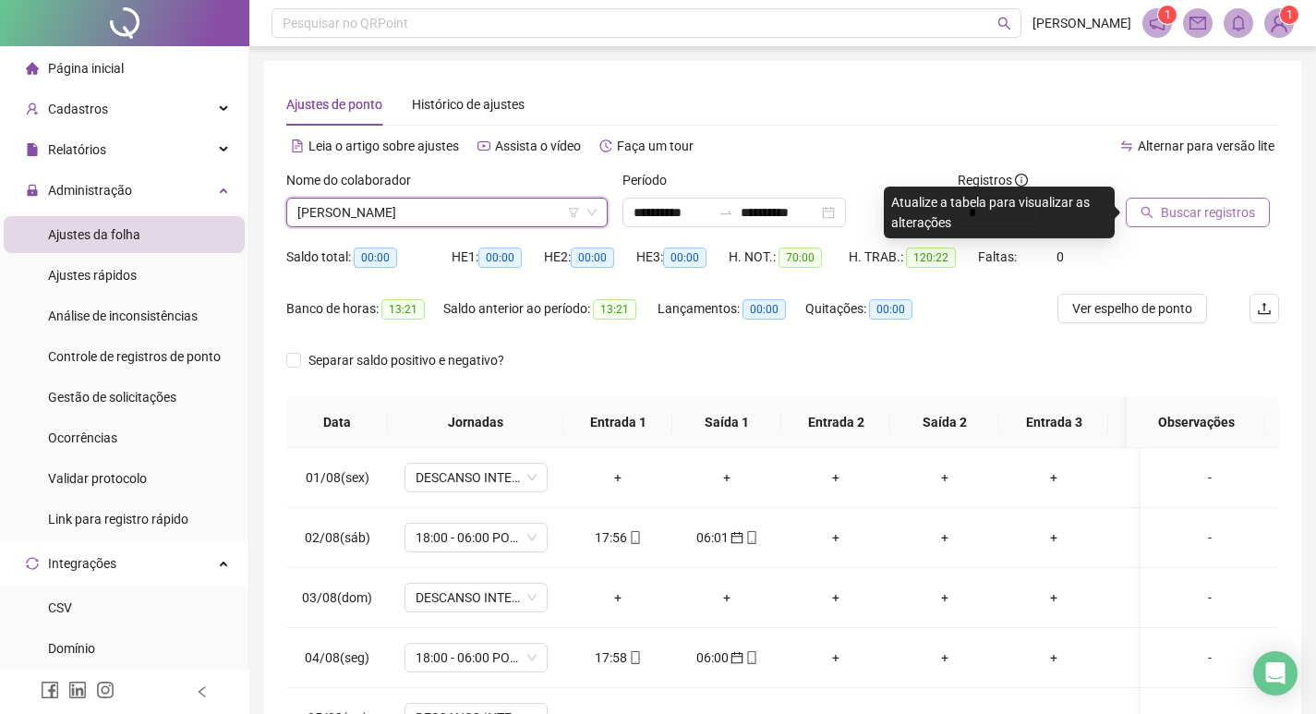
click at [531, 219] on span "[PERSON_NAME]" at bounding box center [446, 213] width 299 height 28
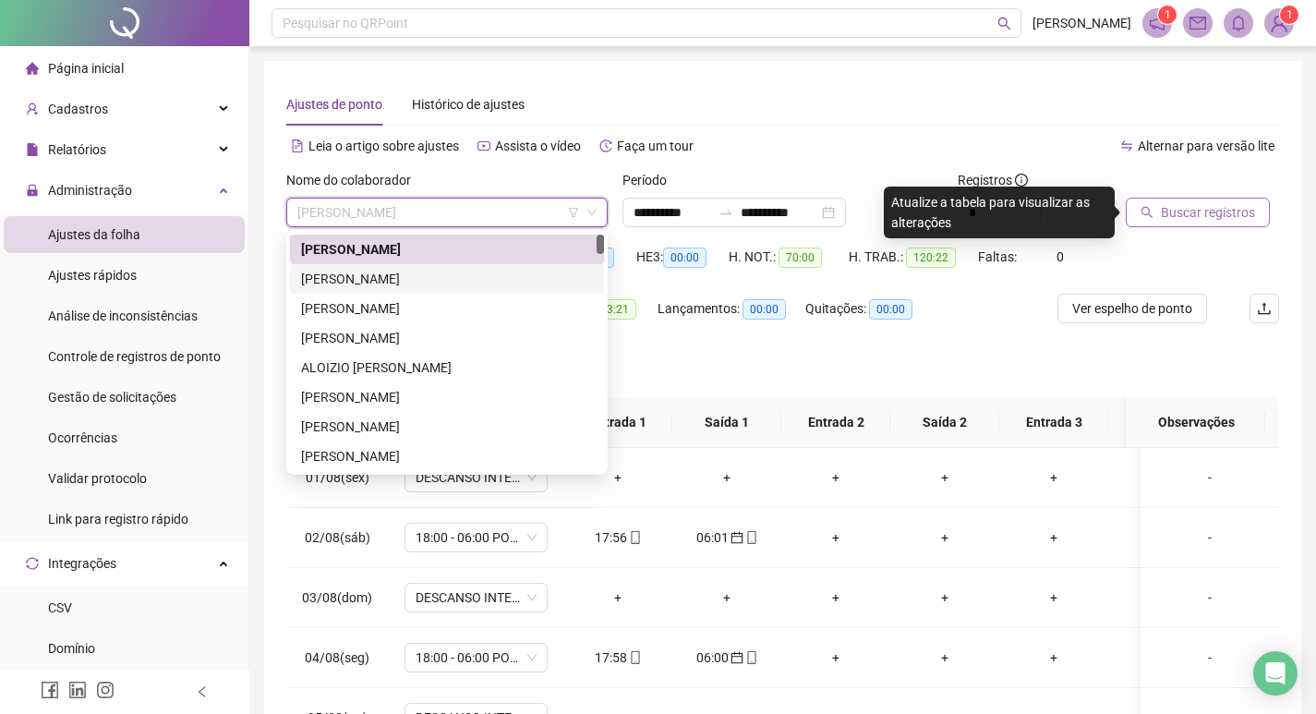
click at [507, 277] on div "[PERSON_NAME]" at bounding box center [447, 279] width 292 height 20
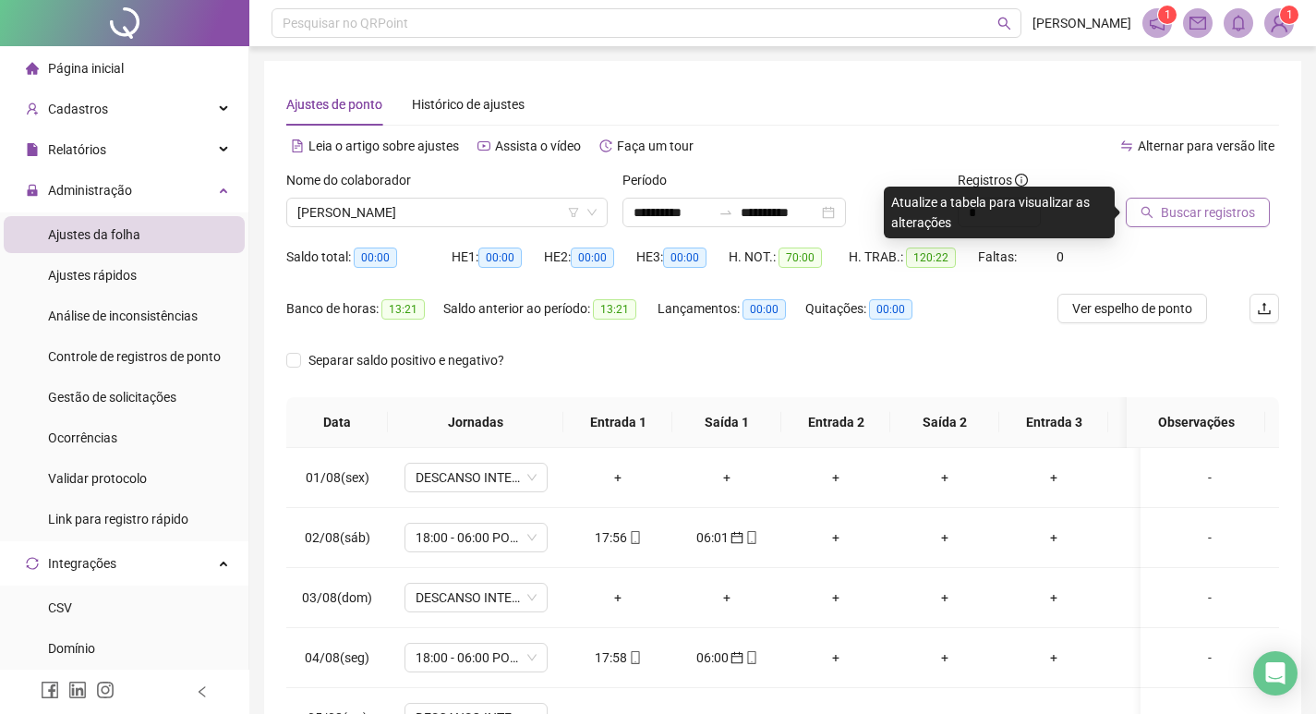
click at [1183, 212] on span "Buscar registros" at bounding box center [1208, 212] width 94 height 20
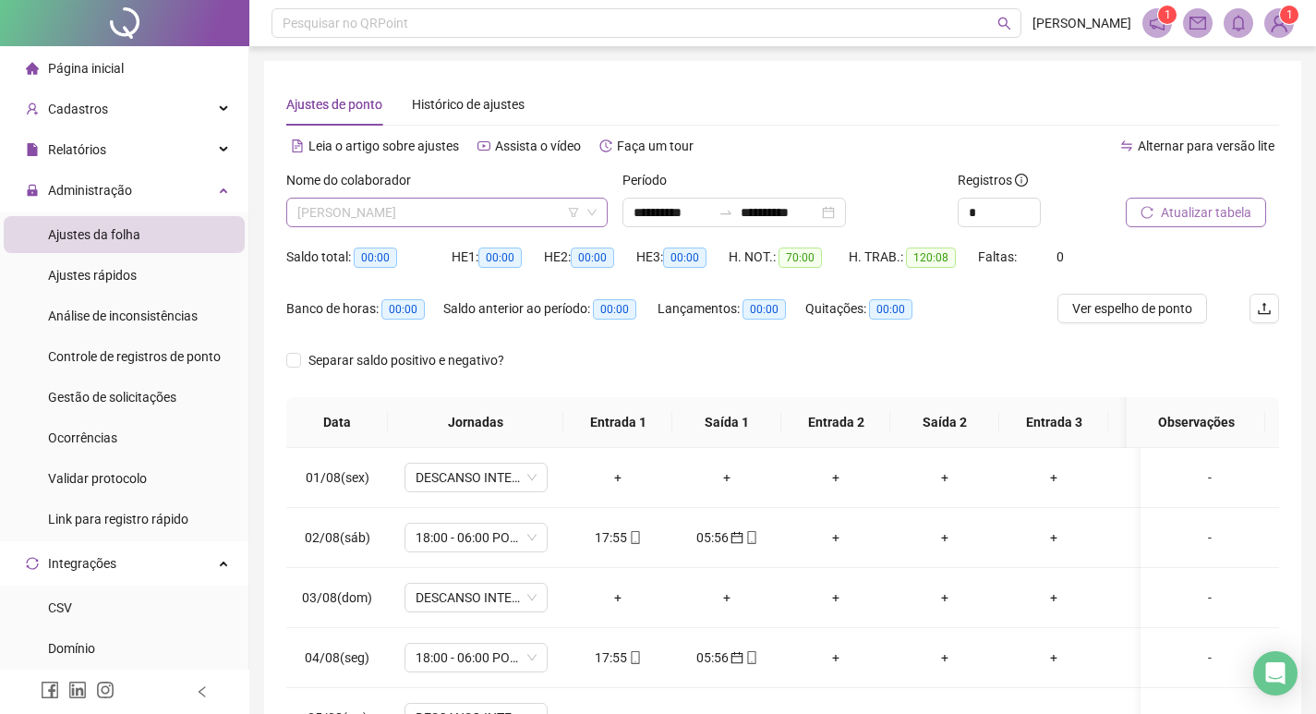
click at [512, 213] on span "[PERSON_NAME]" at bounding box center [446, 213] width 299 height 28
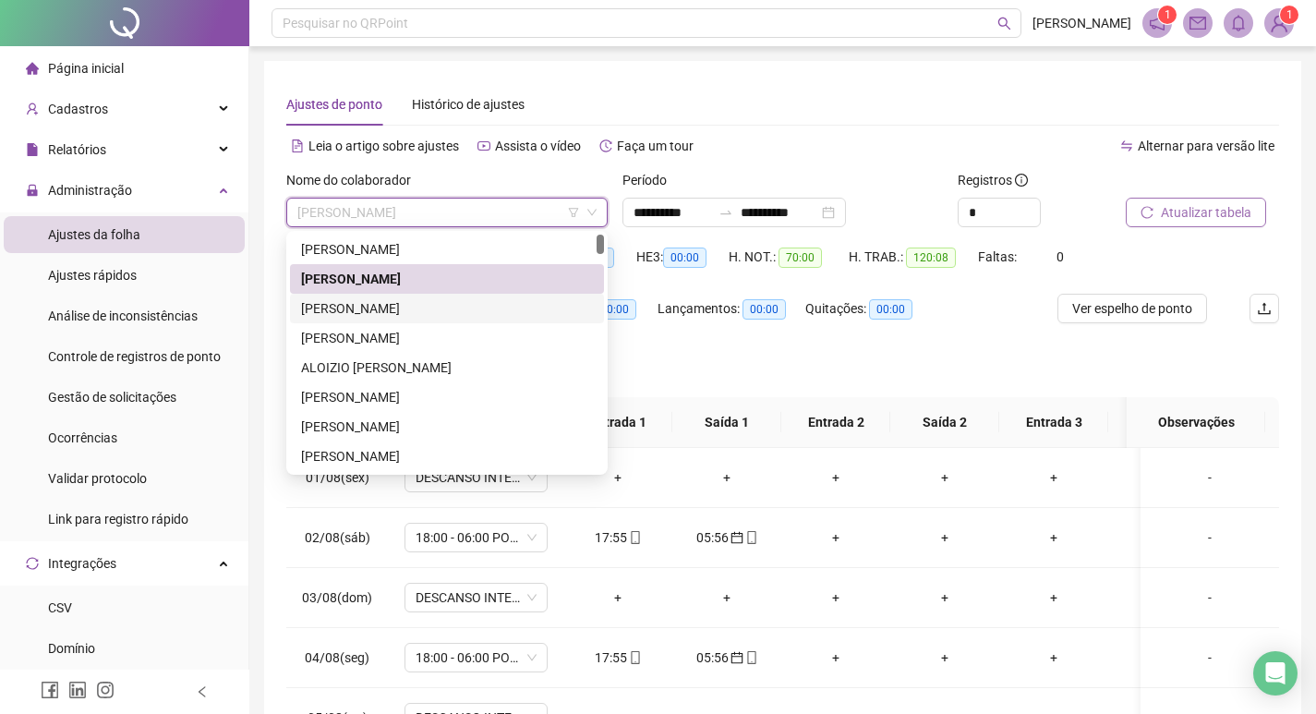
click at [494, 311] on div "[PERSON_NAME]" at bounding box center [447, 308] width 292 height 20
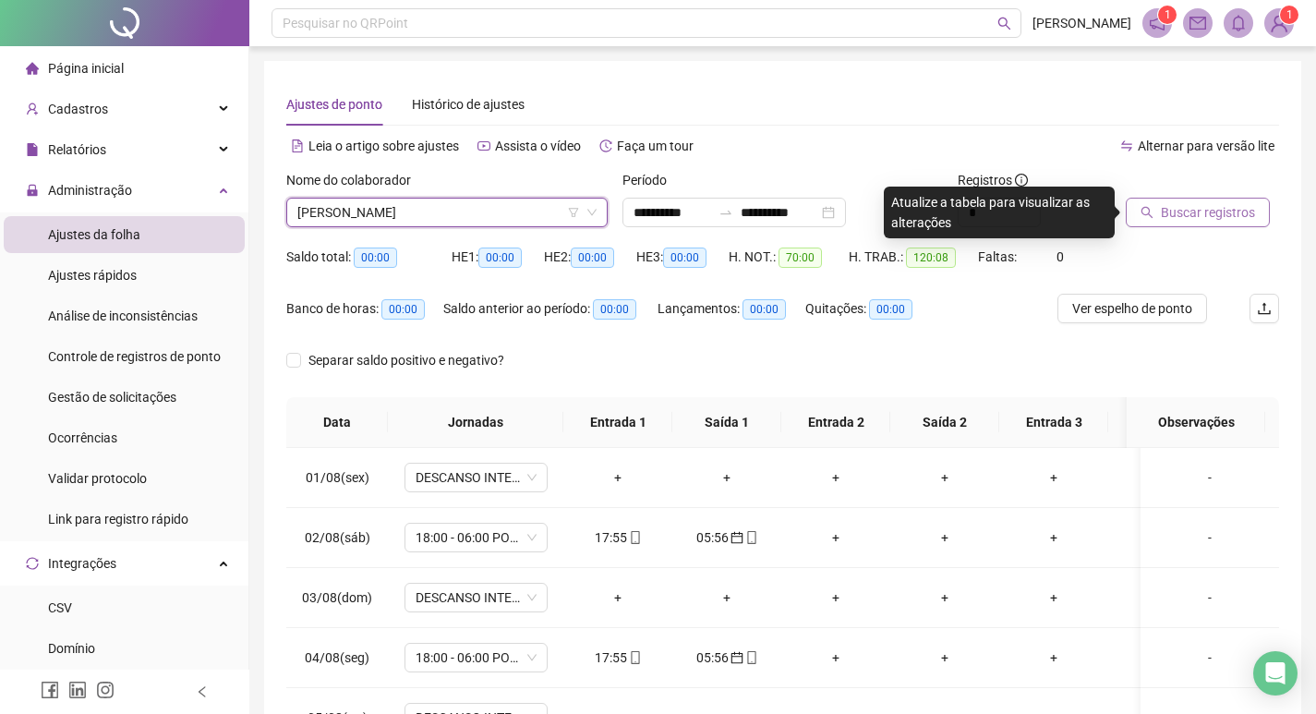
click at [1233, 219] on span "Buscar registros" at bounding box center [1208, 212] width 94 height 20
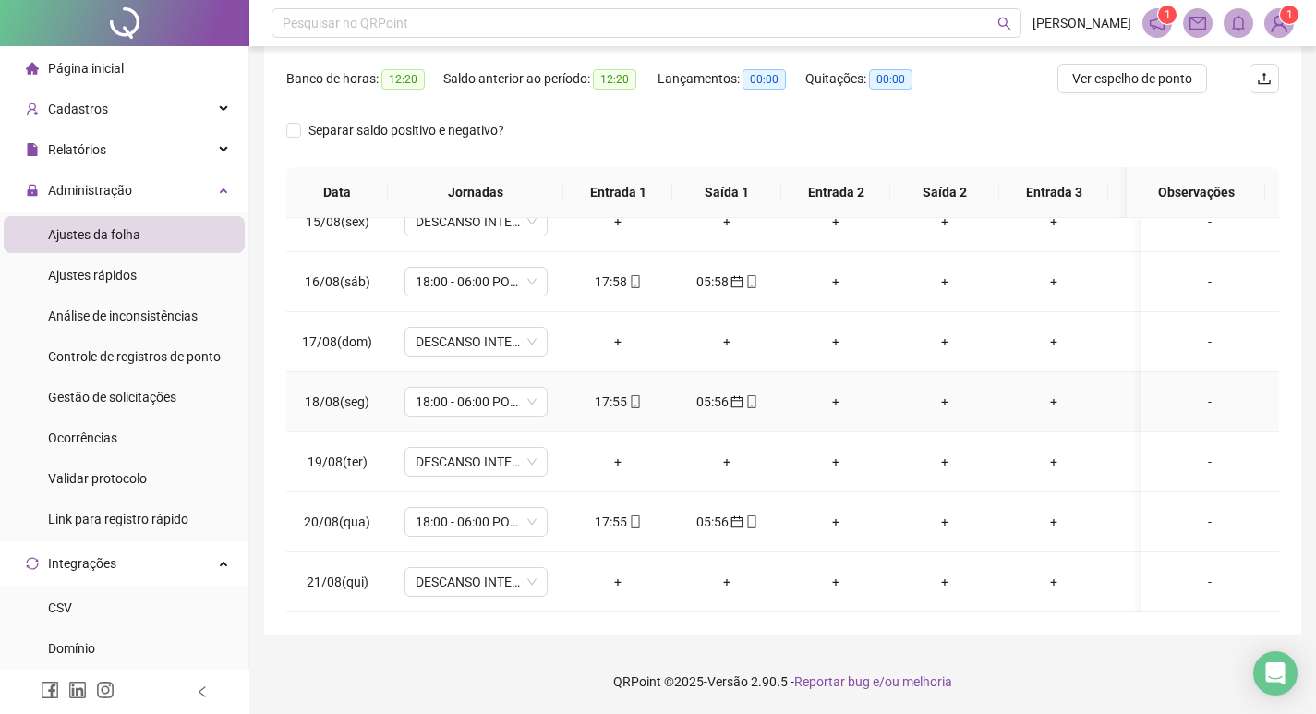
scroll to position [83, 0]
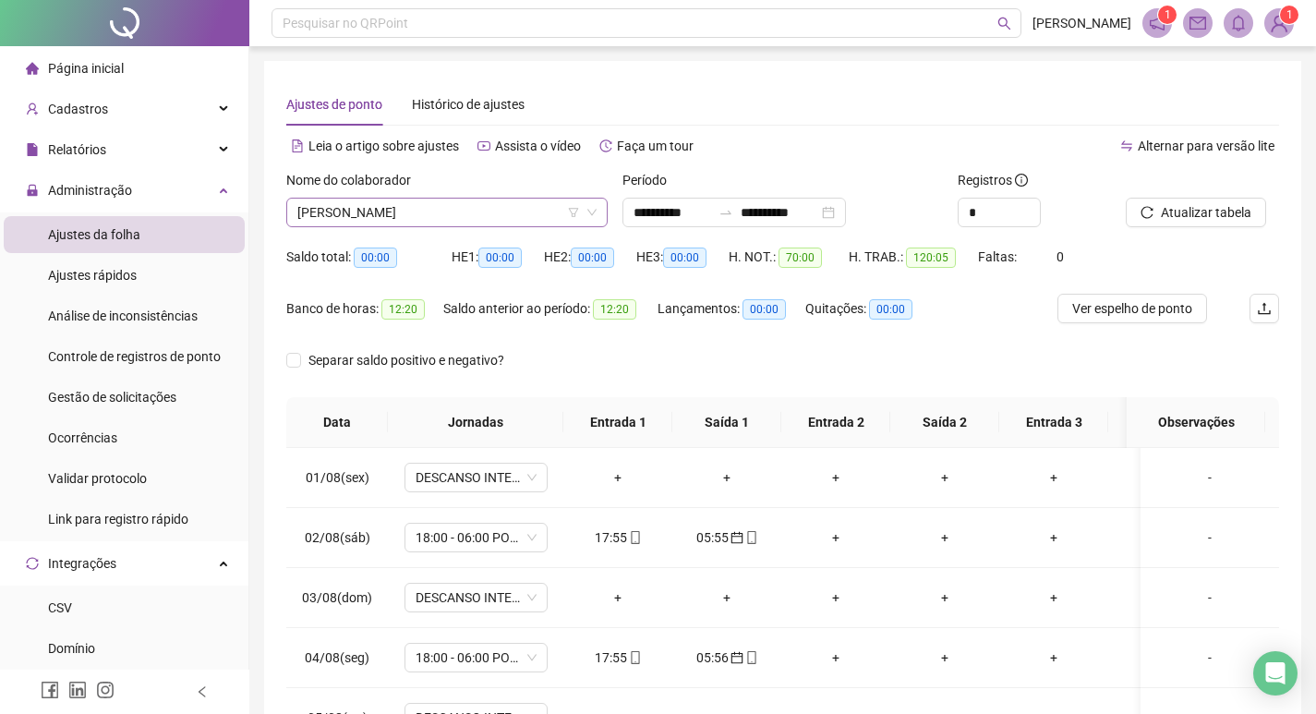
click at [513, 211] on span "[PERSON_NAME]" at bounding box center [446, 213] width 299 height 28
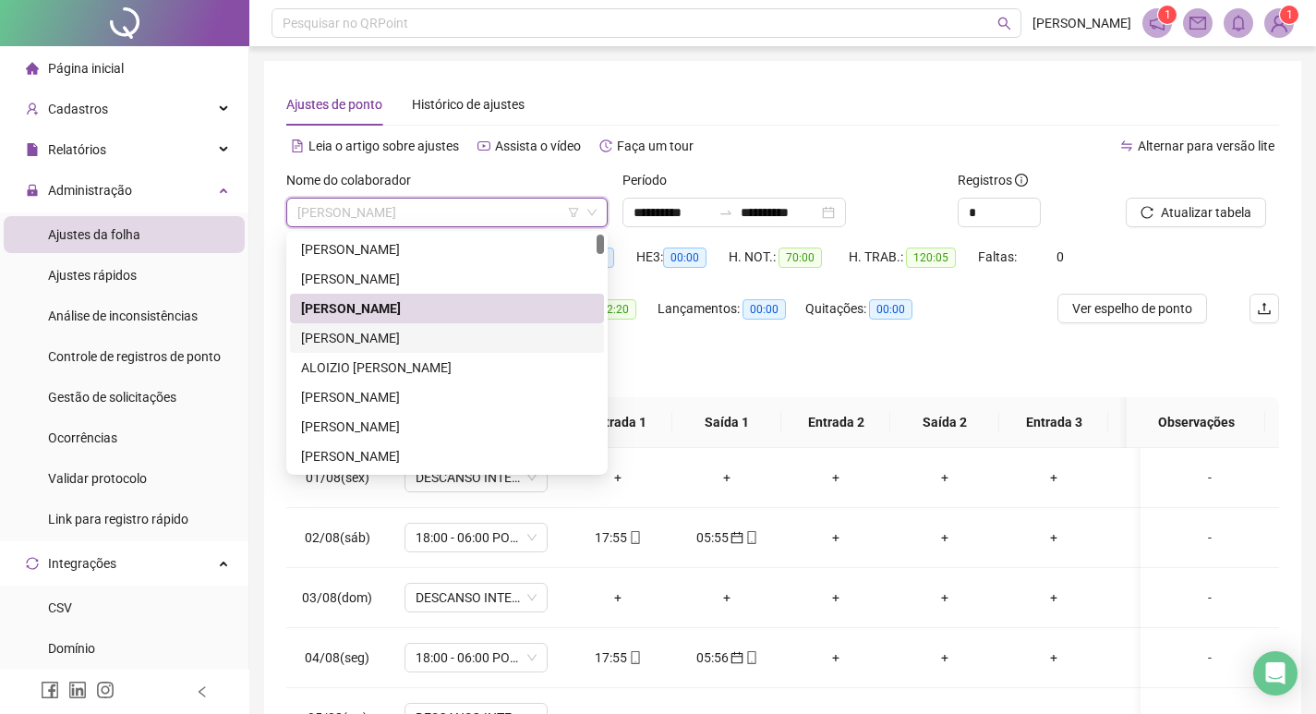
click at [488, 342] on div "[PERSON_NAME]" at bounding box center [447, 338] width 292 height 20
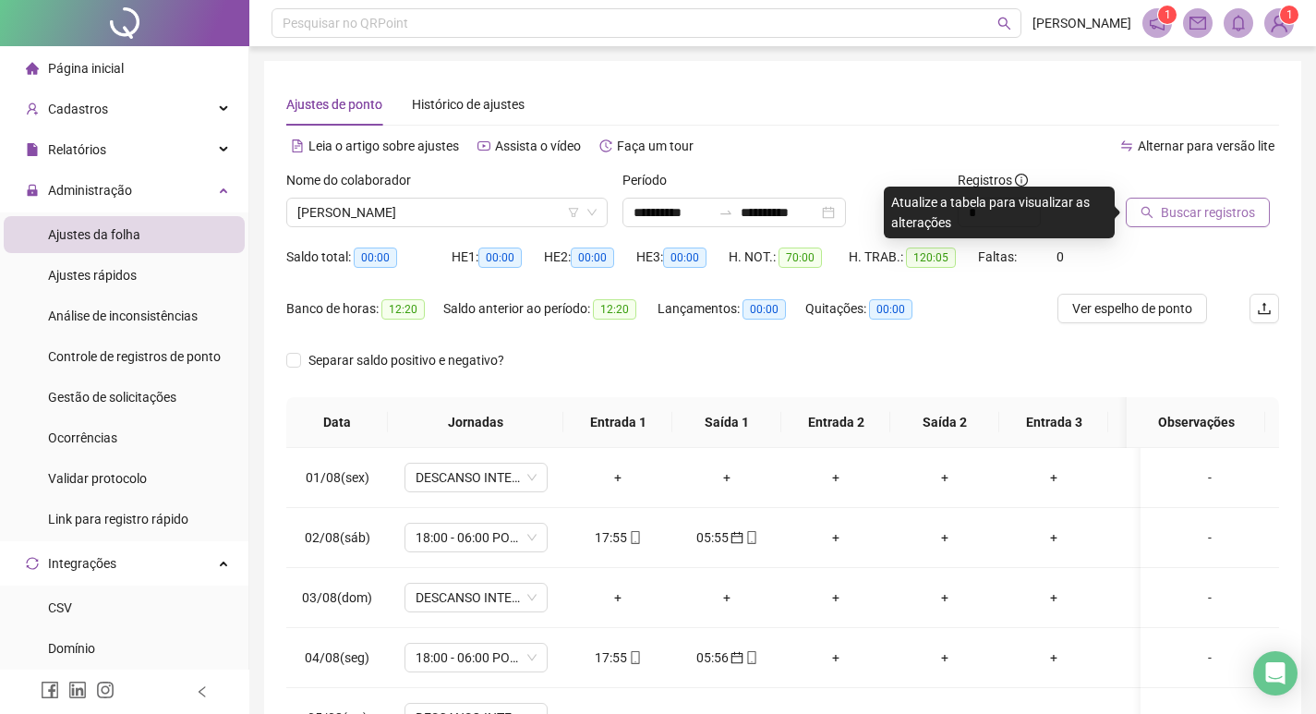
click at [1179, 207] on span "Buscar registros" at bounding box center [1208, 212] width 94 height 20
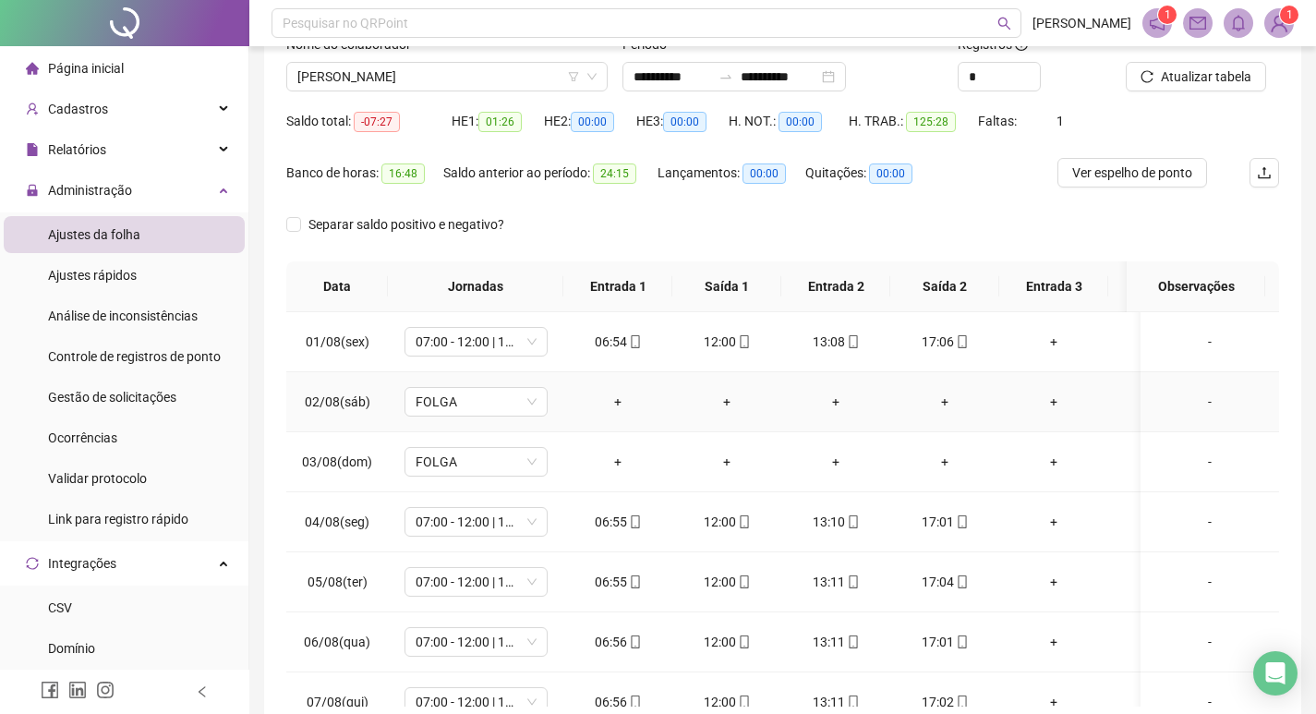
scroll to position [0, 0]
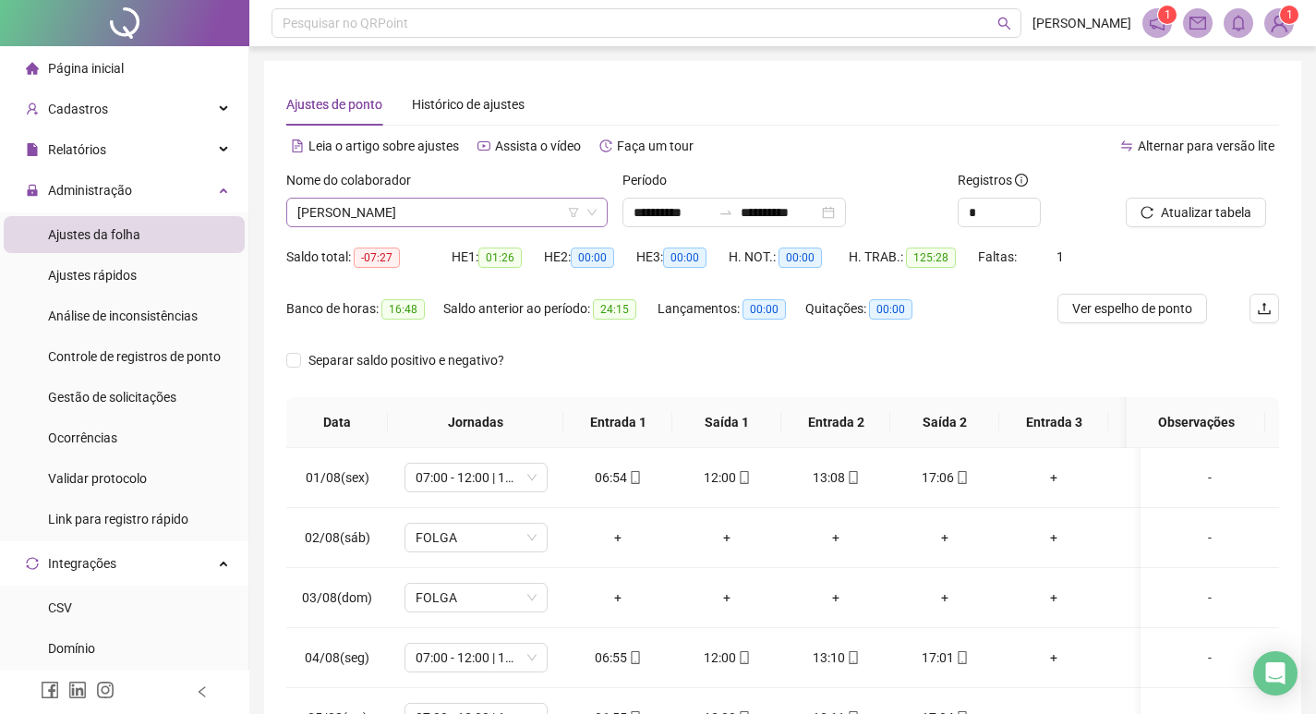
click at [516, 207] on span "[PERSON_NAME]" at bounding box center [446, 213] width 299 height 28
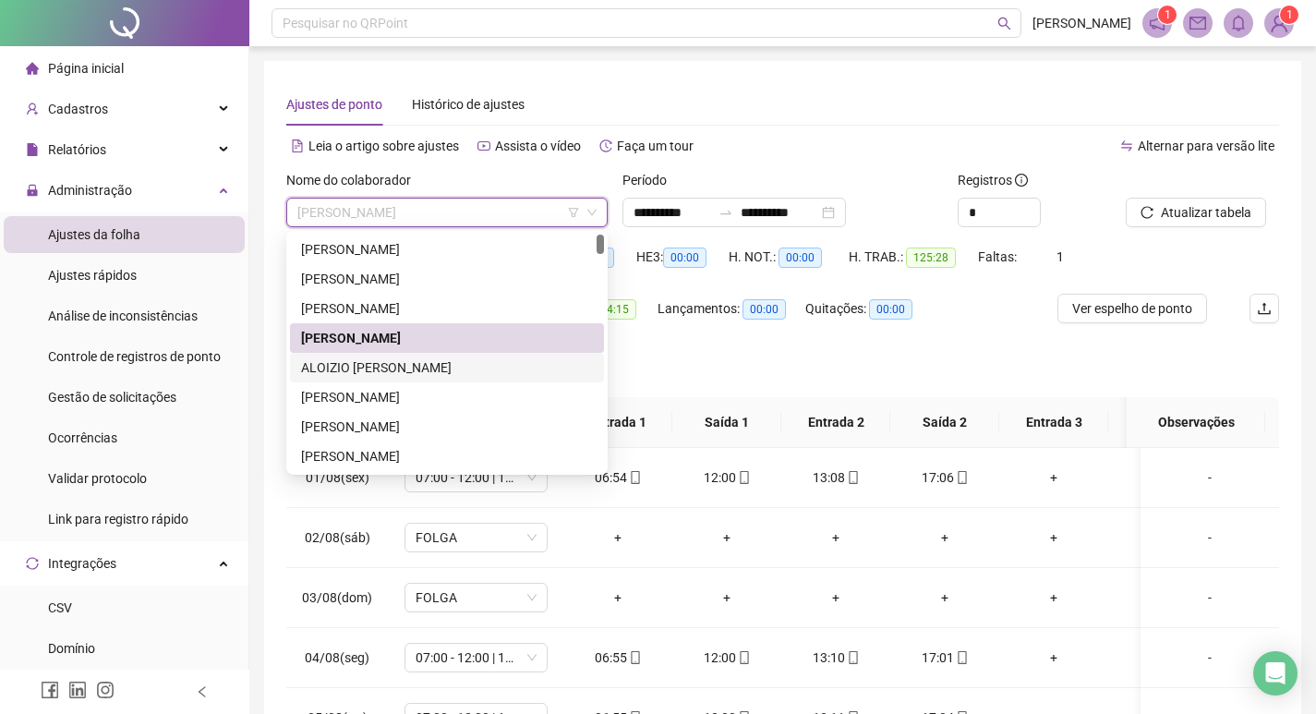
drag, startPoint x: 446, startPoint y: 367, endPoint x: 628, endPoint y: 351, distance: 182.6
click at [446, 365] on div "ALOIZIO [PERSON_NAME]" at bounding box center [447, 367] width 292 height 20
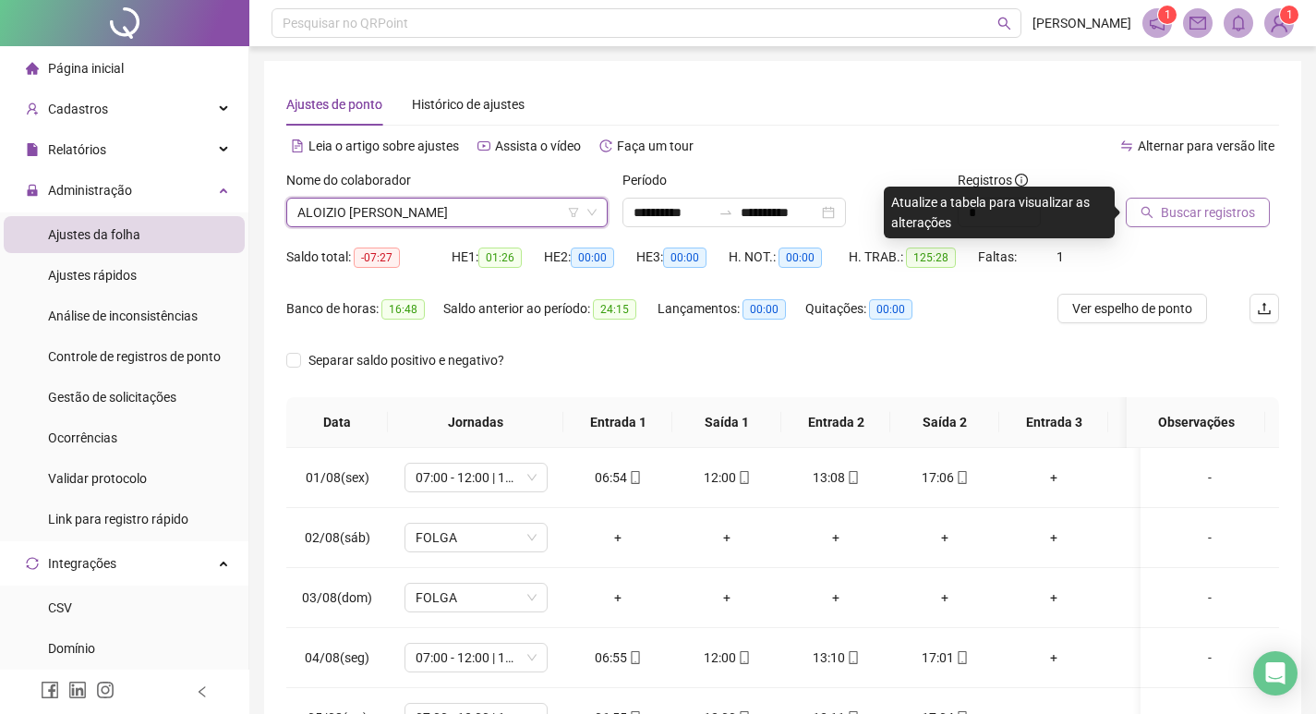
click at [1179, 204] on span "Buscar registros" at bounding box center [1208, 212] width 94 height 20
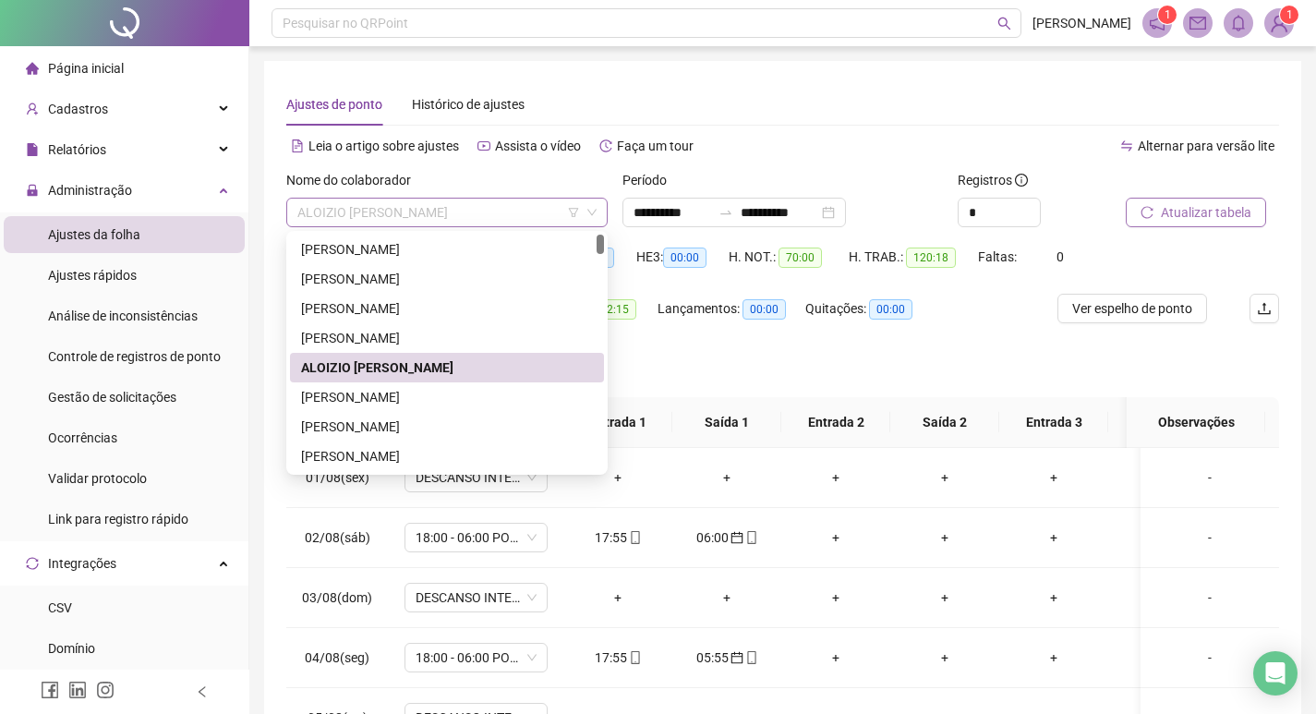
click at [494, 217] on span "ALOIZIO [PERSON_NAME]" at bounding box center [446, 213] width 299 height 28
drag, startPoint x: 430, startPoint y: 391, endPoint x: 698, endPoint y: 353, distance: 270.4
click at [432, 390] on div "[PERSON_NAME]" at bounding box center [447, 397] width 292 height 20
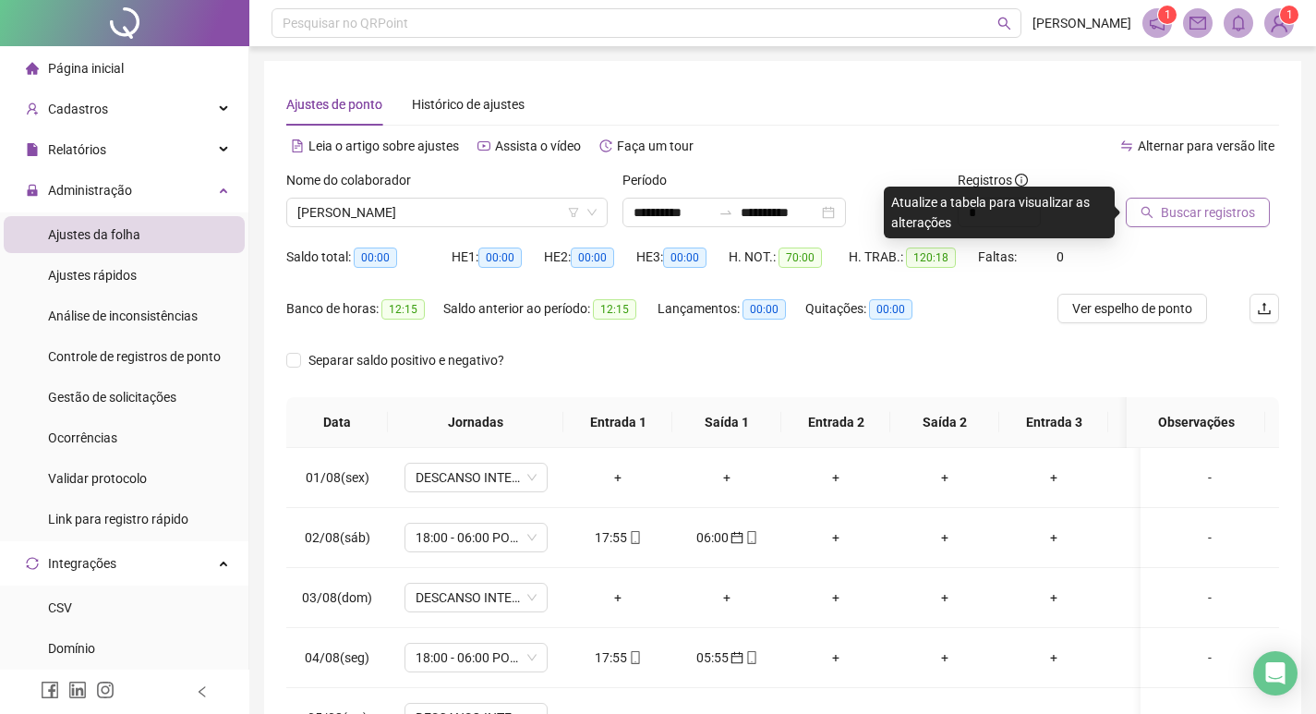
click at [1202, 219] on span "Buscar registros" at bounding box center [1208, 212] width 94 height 20
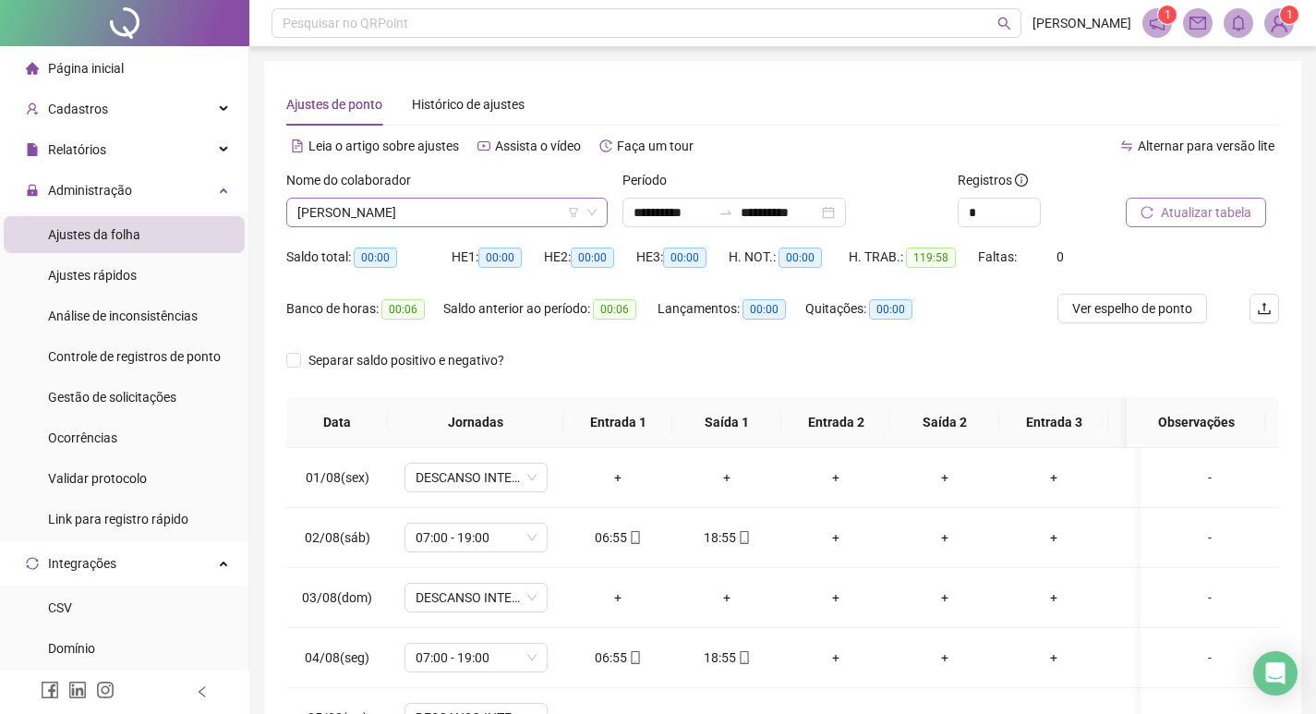
click at [500, 217] on span "[PERSON_NAME]" at bounding box center [446, 213] width 299 height 28
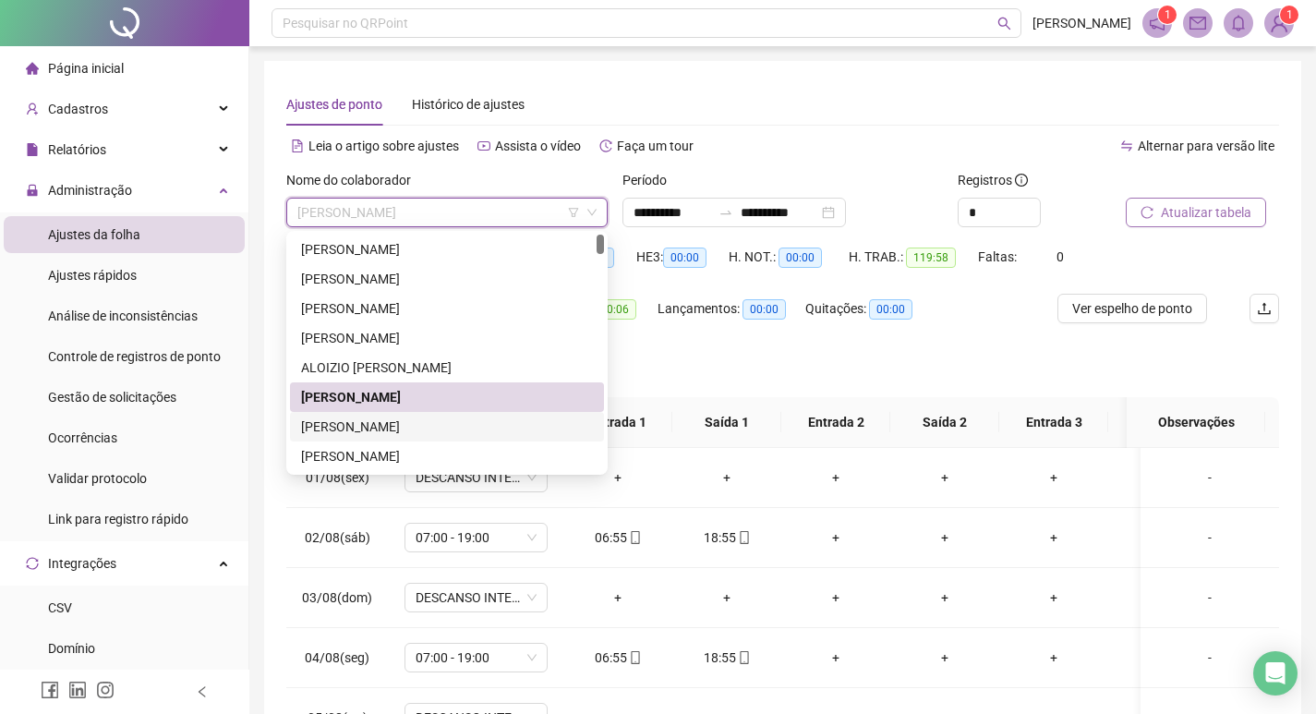
click at [452, 425] on div "[PERSON_NAME]" at bounding box center [447, 426] width 292 height 20
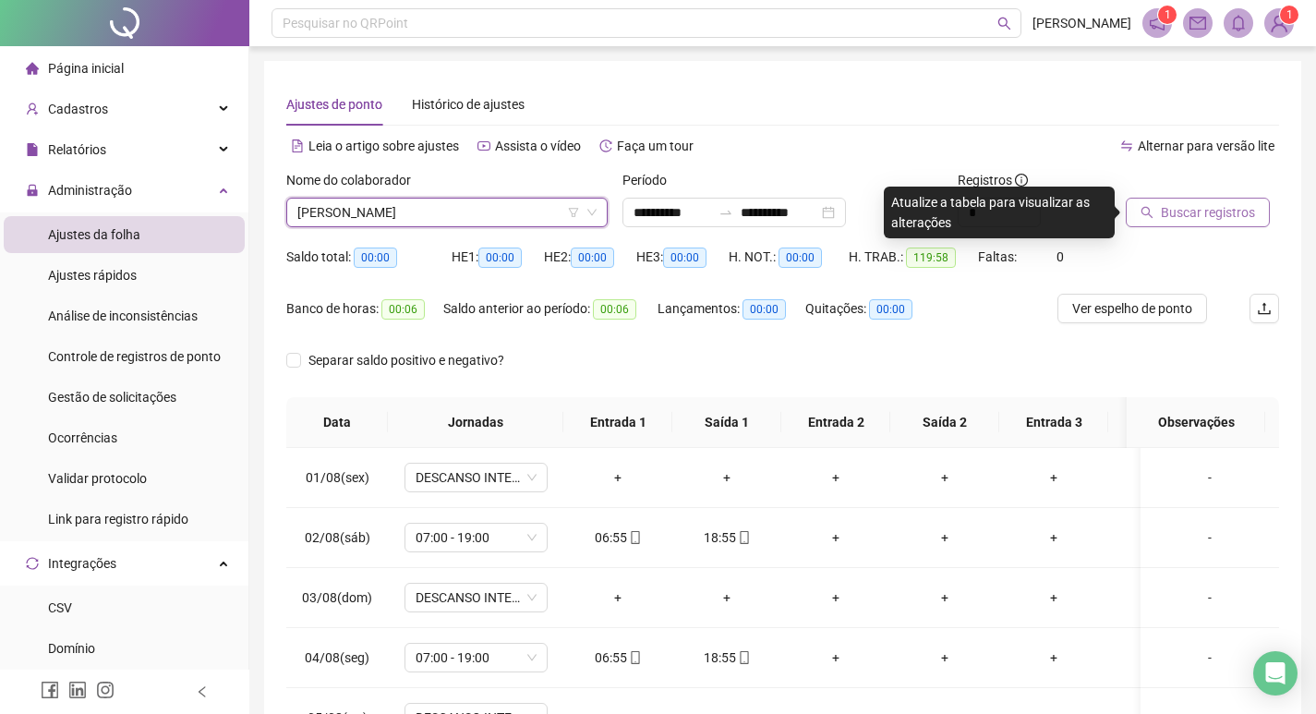
click at [1219, 211] on span "Buscar registros" at bounding box center [1208, 212] width 94 height 20
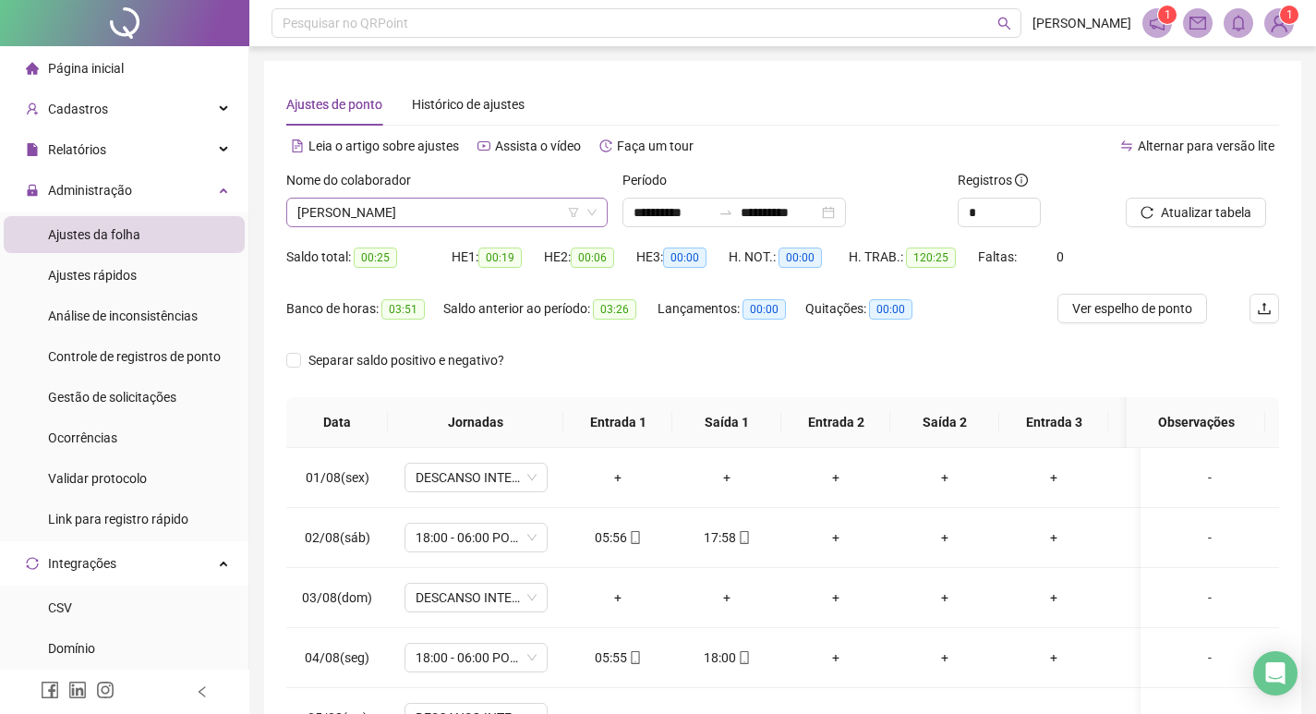
click at [419, 213] on span "[PERSON_NAME]" at bounding box center [446, 213] width 299 height 28
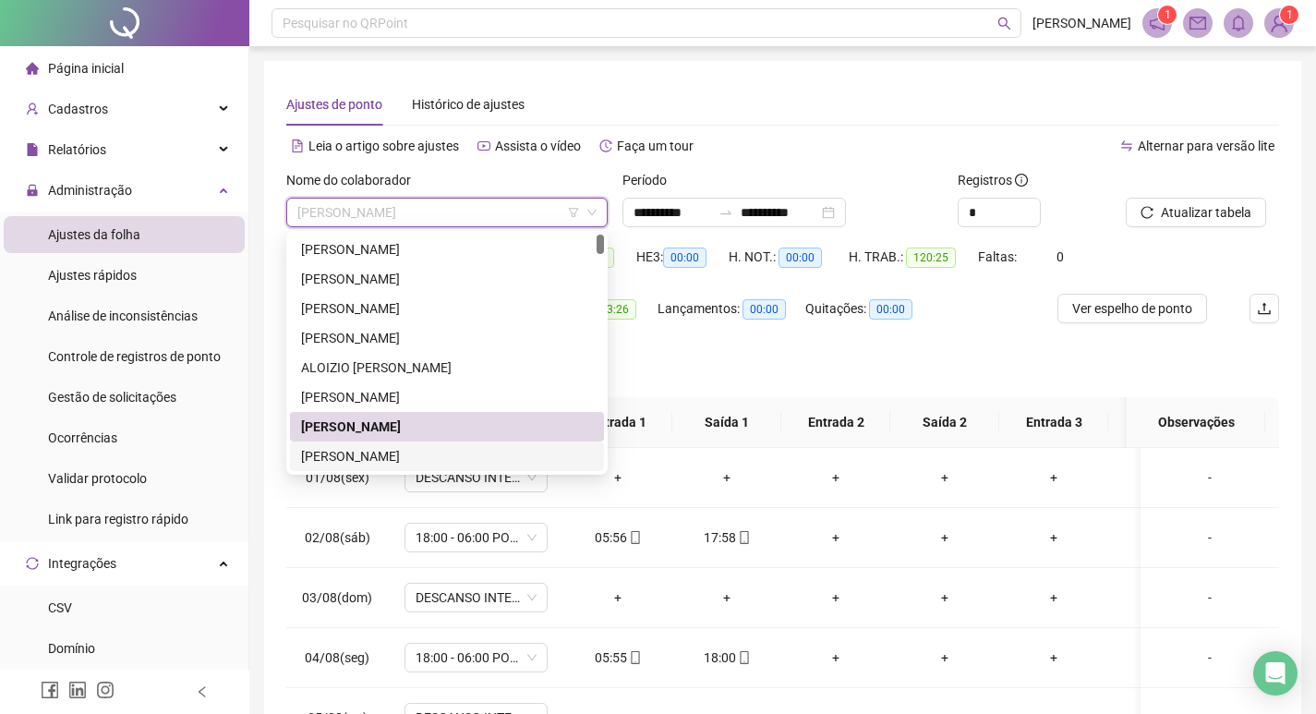
drag, startPoint x: 402, startPoint y: 460, endPoint x: 439, endPoint y: 438, distance: 43.1
click at [404, 458] on div "[PERSON_NAME]" at bounding box center [447, 456] width 292 height 20
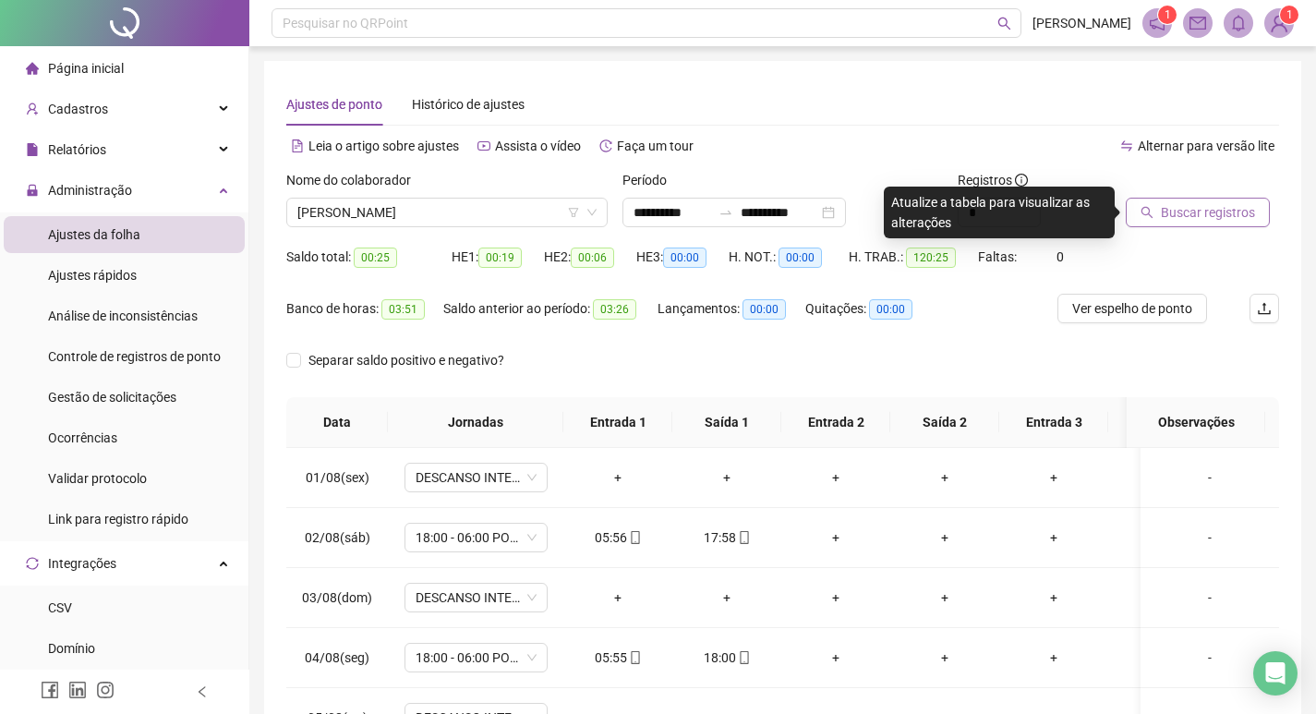
click at [1187, 215] on span "Buscar registros" at bounding box center [1208, 212] width 94 height 20
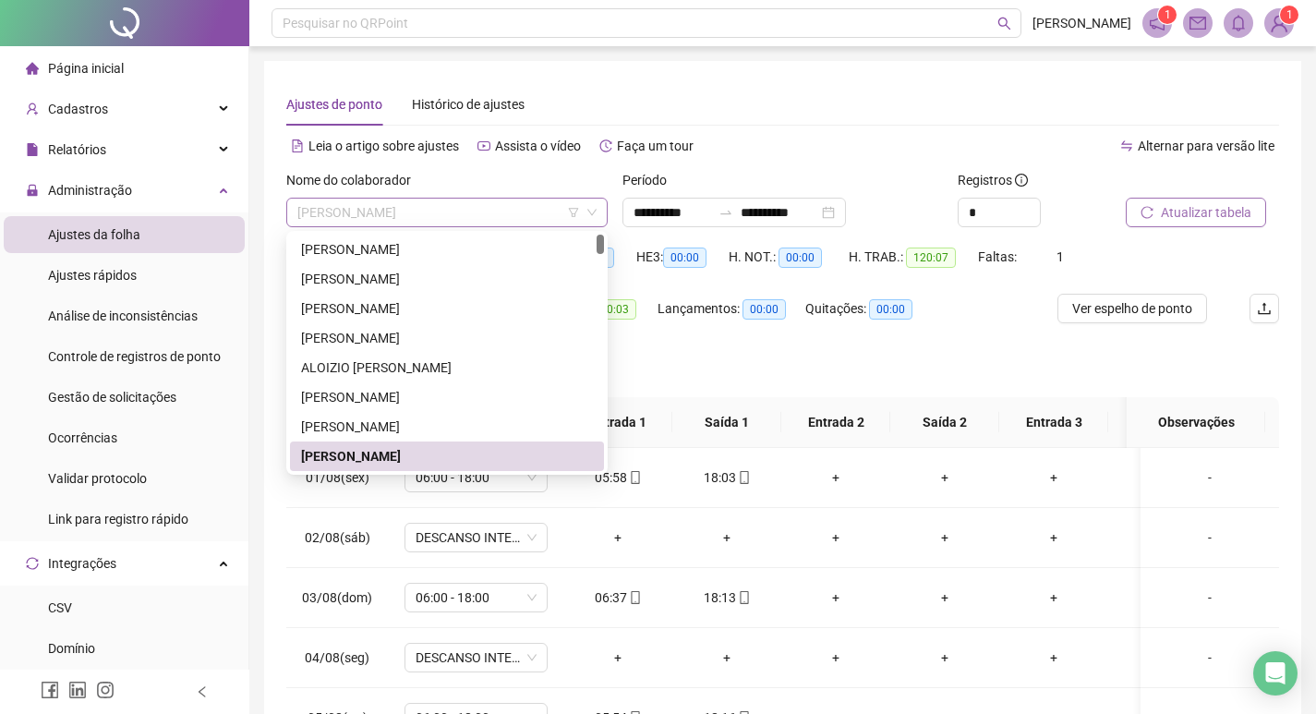
click at [508, 217] on span "[PERSON_NAME]" at bounding box center [446, 213] width 299 height 28
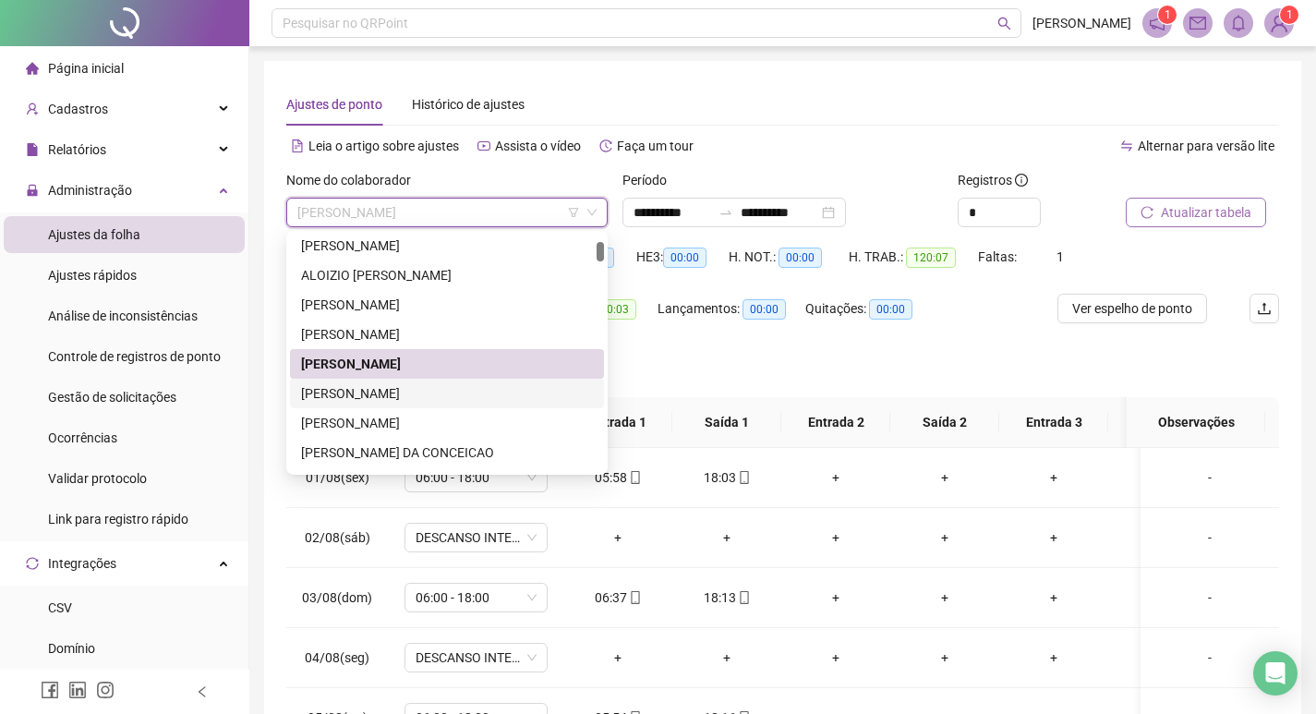
click at [462, 399] on div "[PERSON_NAME]" at bounding box center [447, 393] width 292 height 20
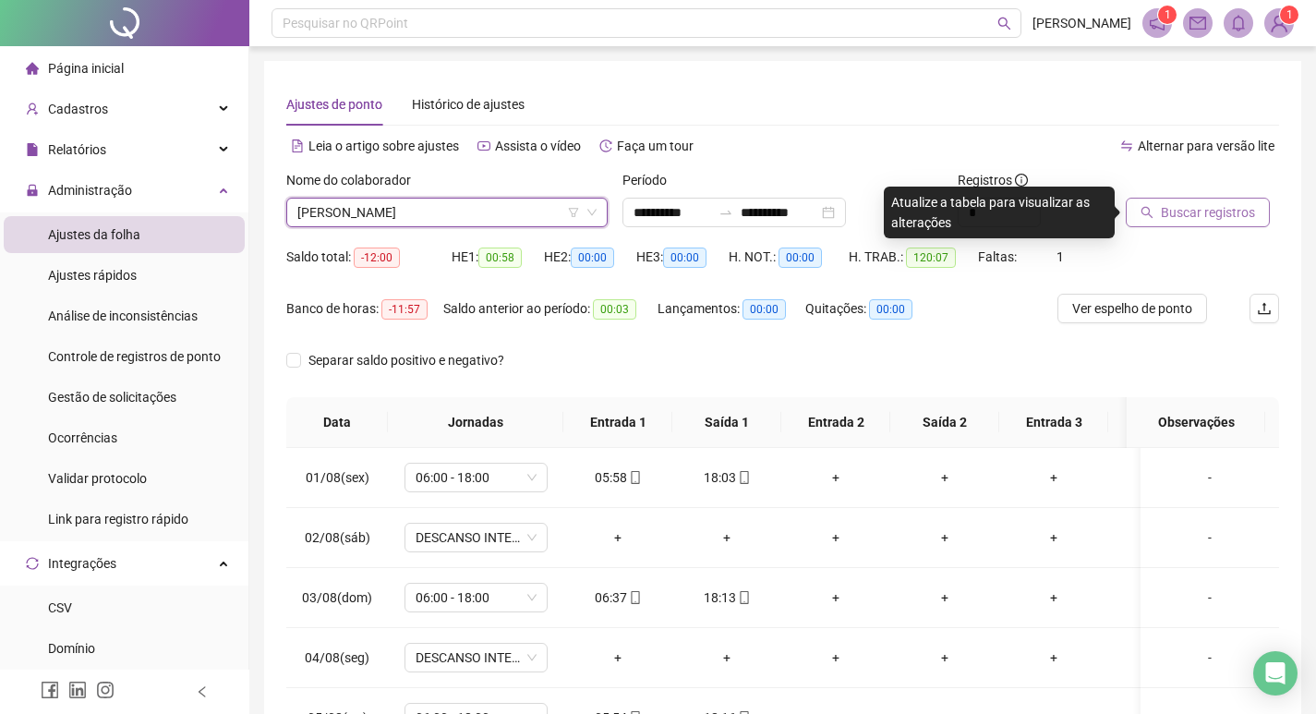
click at [1179, 222] on span "Buscar registros" at bounding box center [1208, 212] width 94 height 20
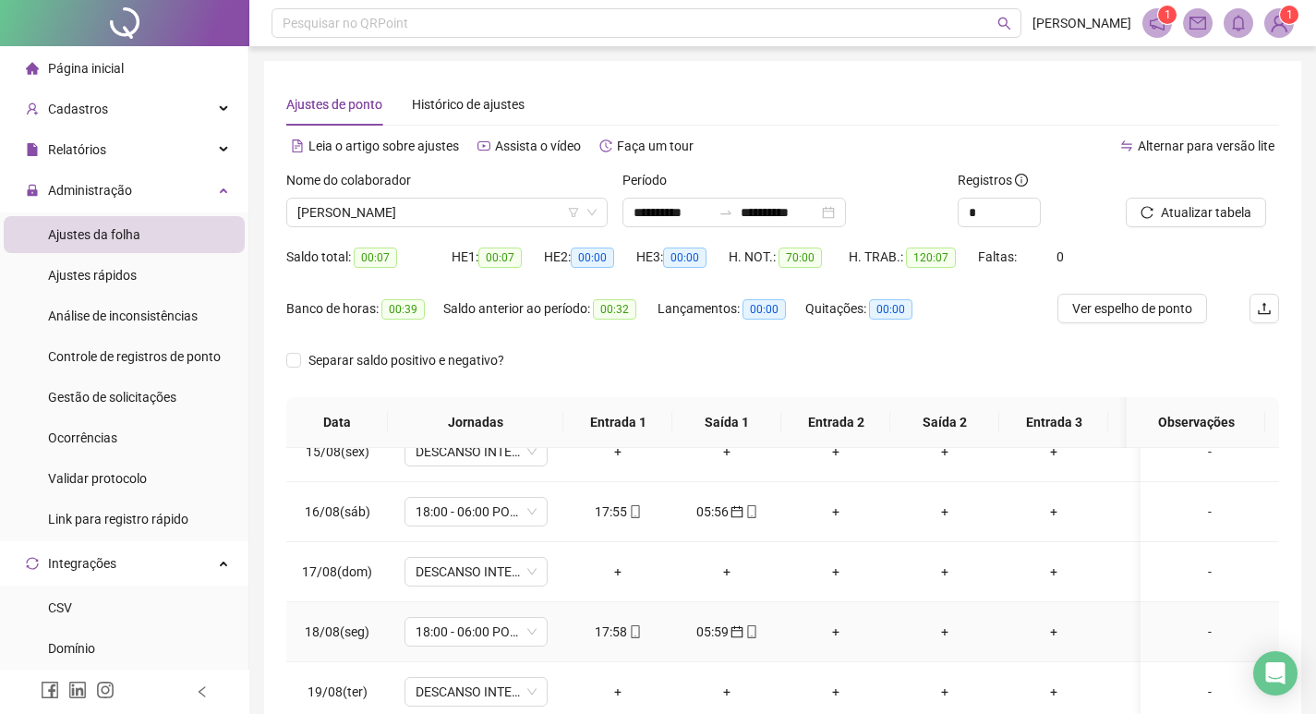
scroll to position [185, 0]
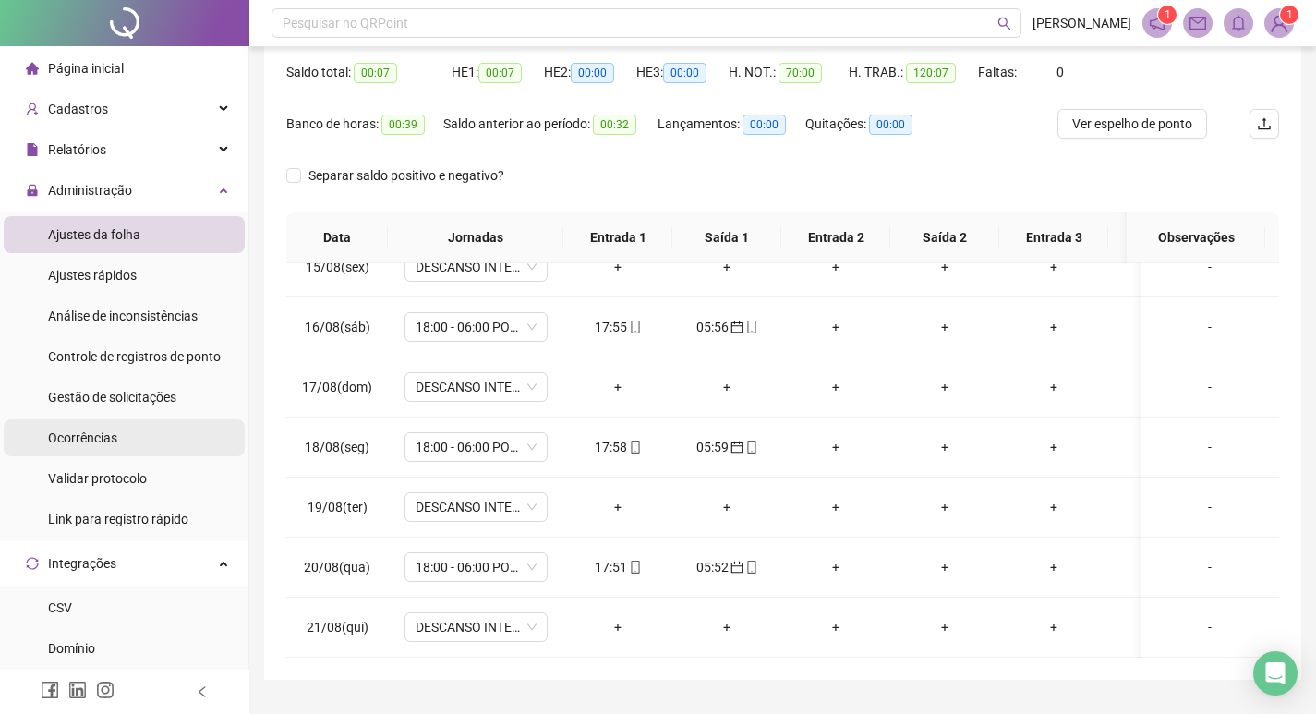
click at [128, 447] on li "Ocorrências" at bounding box center [124, 437] width 241 height 37
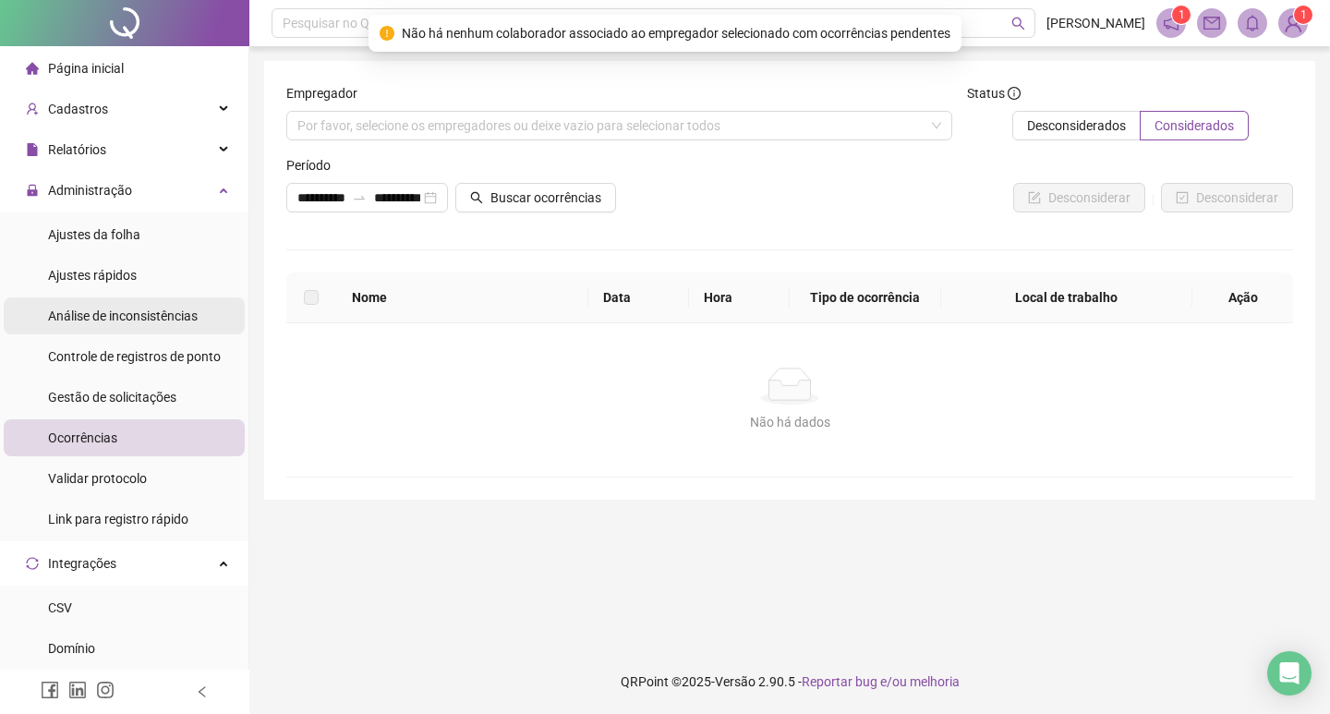
click at [140, 302] on div "Análise de inconsistências" at bounding box center [123, 315] width 150 height 37
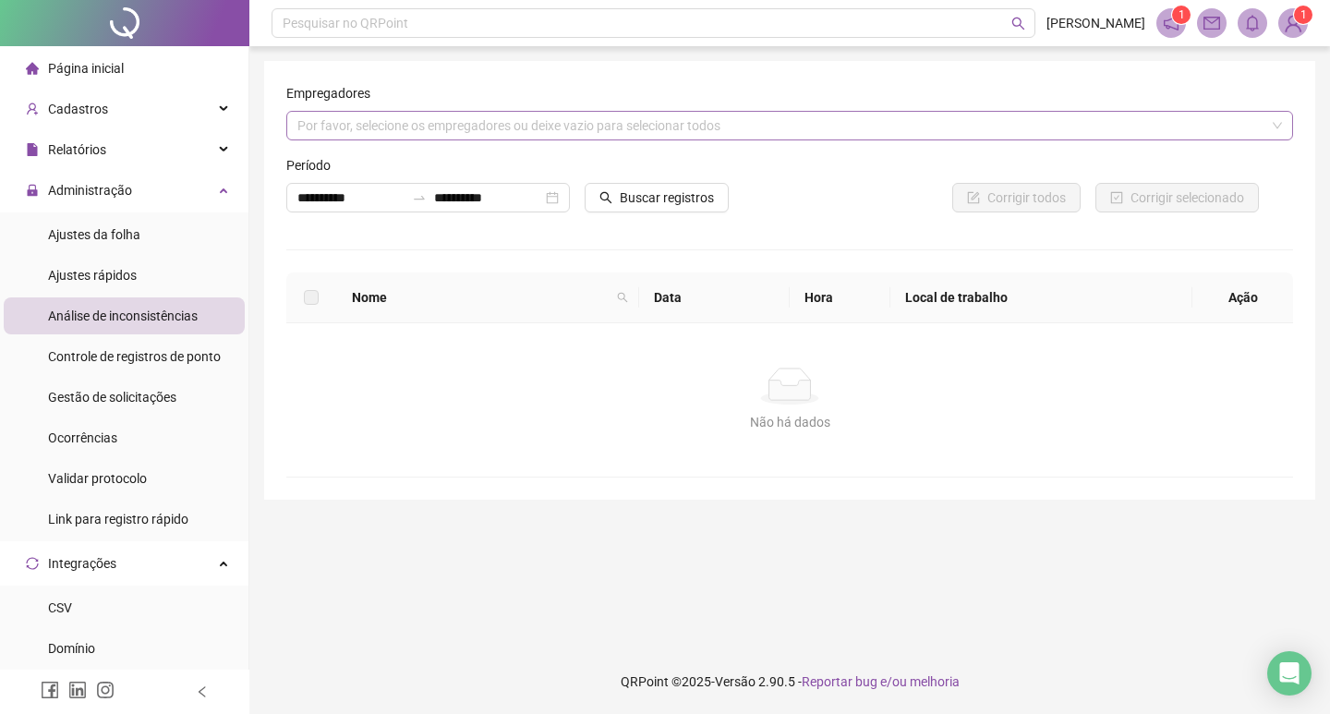
click at [377, 122] on div "Por favor, selecione os empregadores ou deixe vazio para selecionar todos" at bounding box center [789, 126] width 1006 height 30
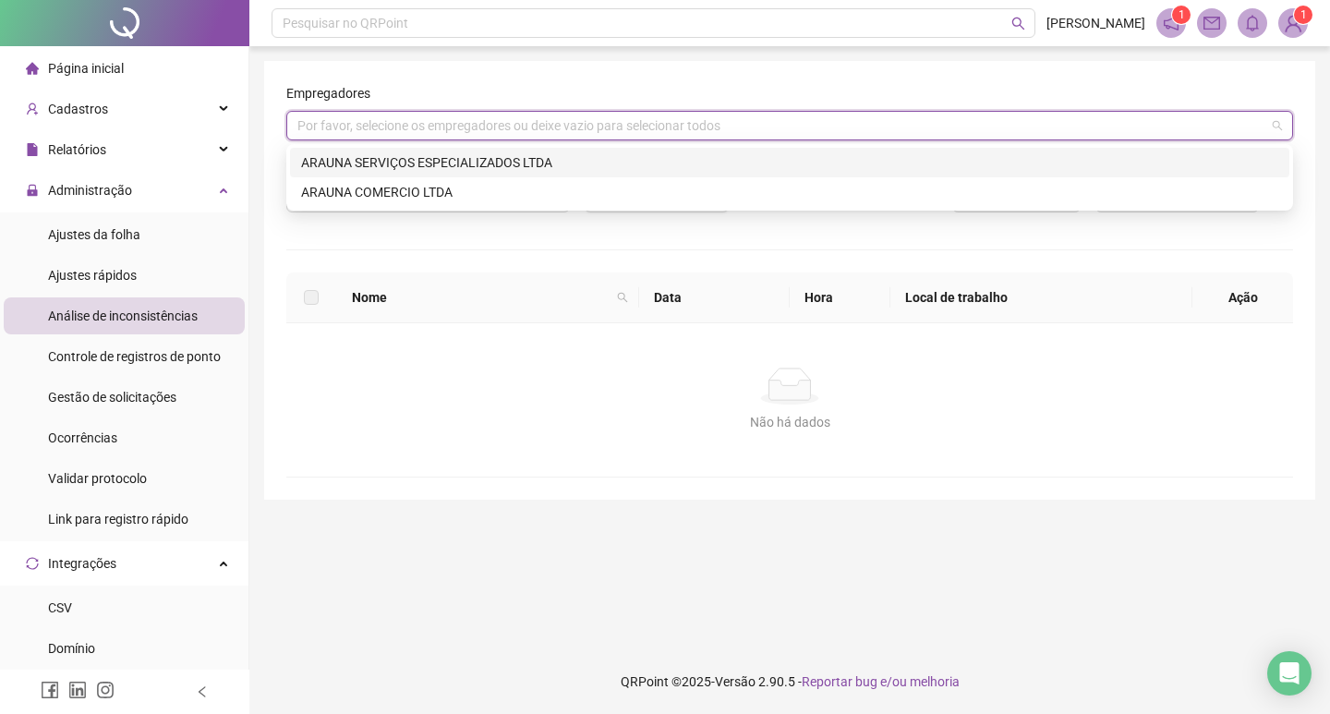
click at [375, 157] on div "ARAUNA SERVIÇOS ESPECIALIZADOS LTDA" at bounding box center [789, 162] width 977 height 20
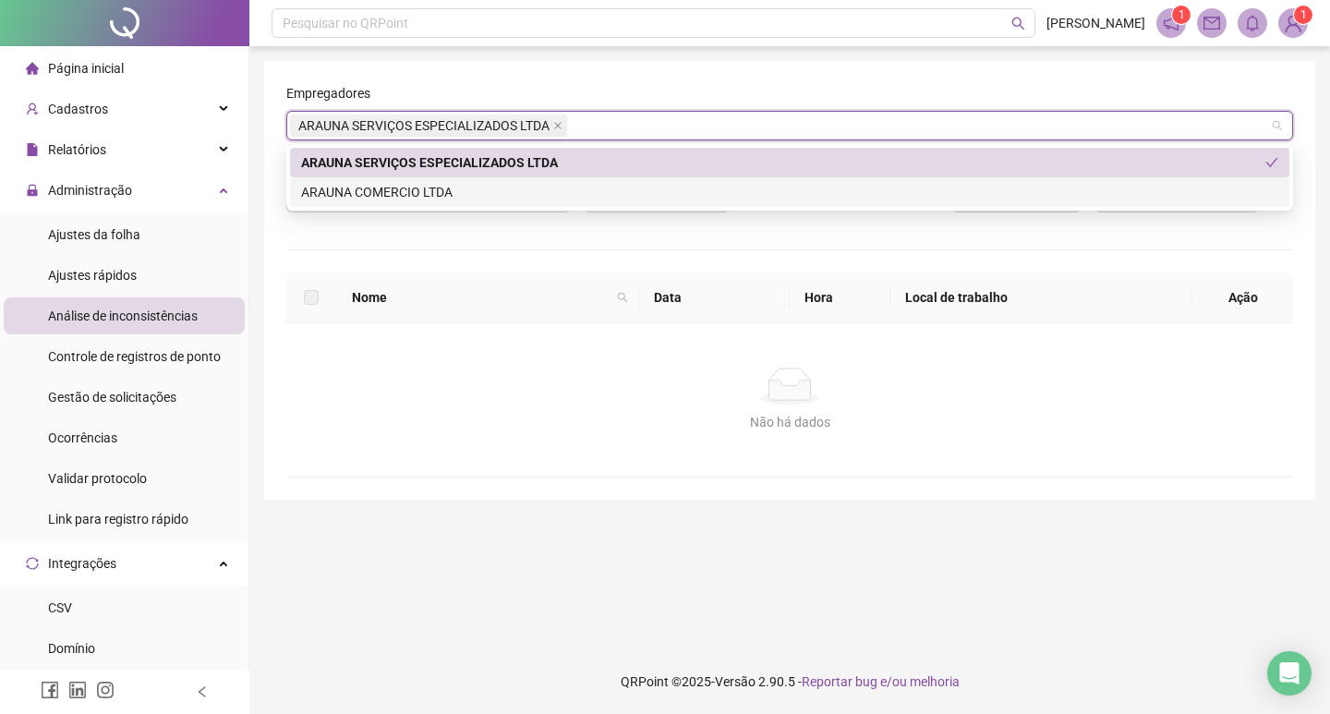
click at [579, 201] on div "ARAUNA COMERCIO LTDA" at bounding box center [789, 192] width 977 height 20
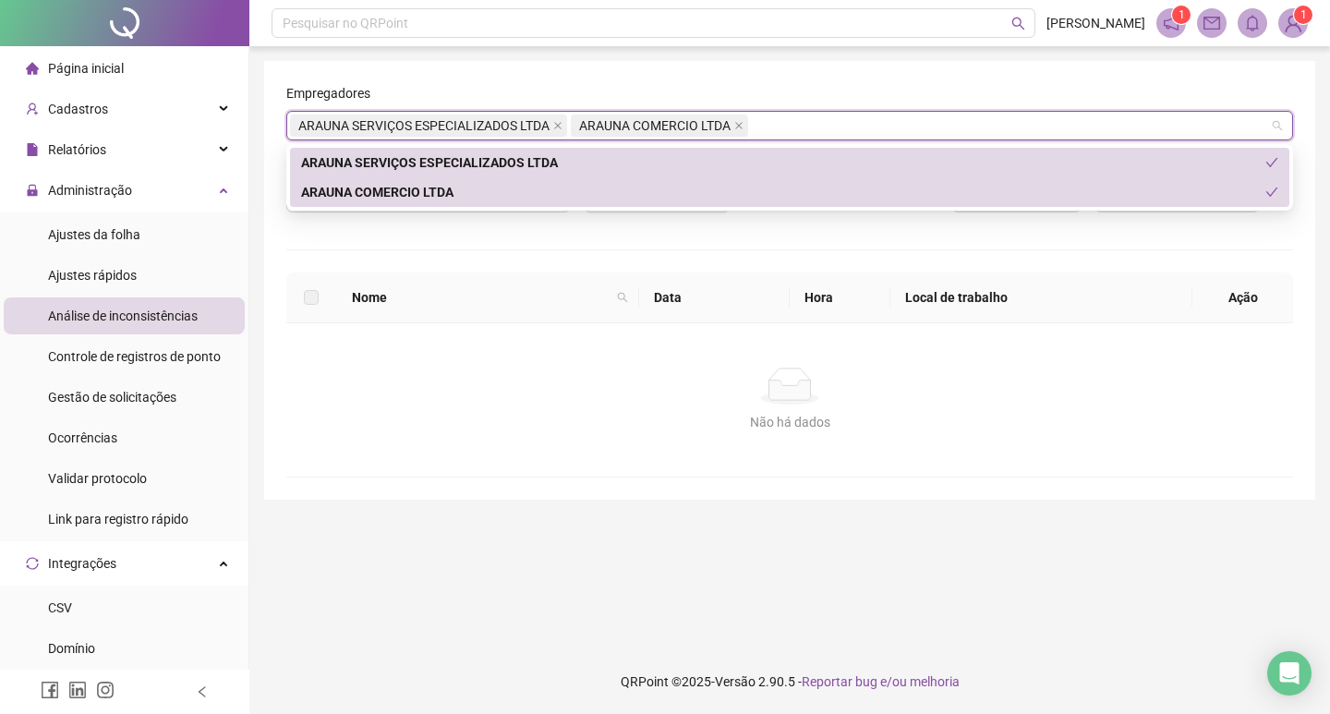
click at [1293, 229] on div "**********" at bounding box center [789, 280] width 1051 height 439
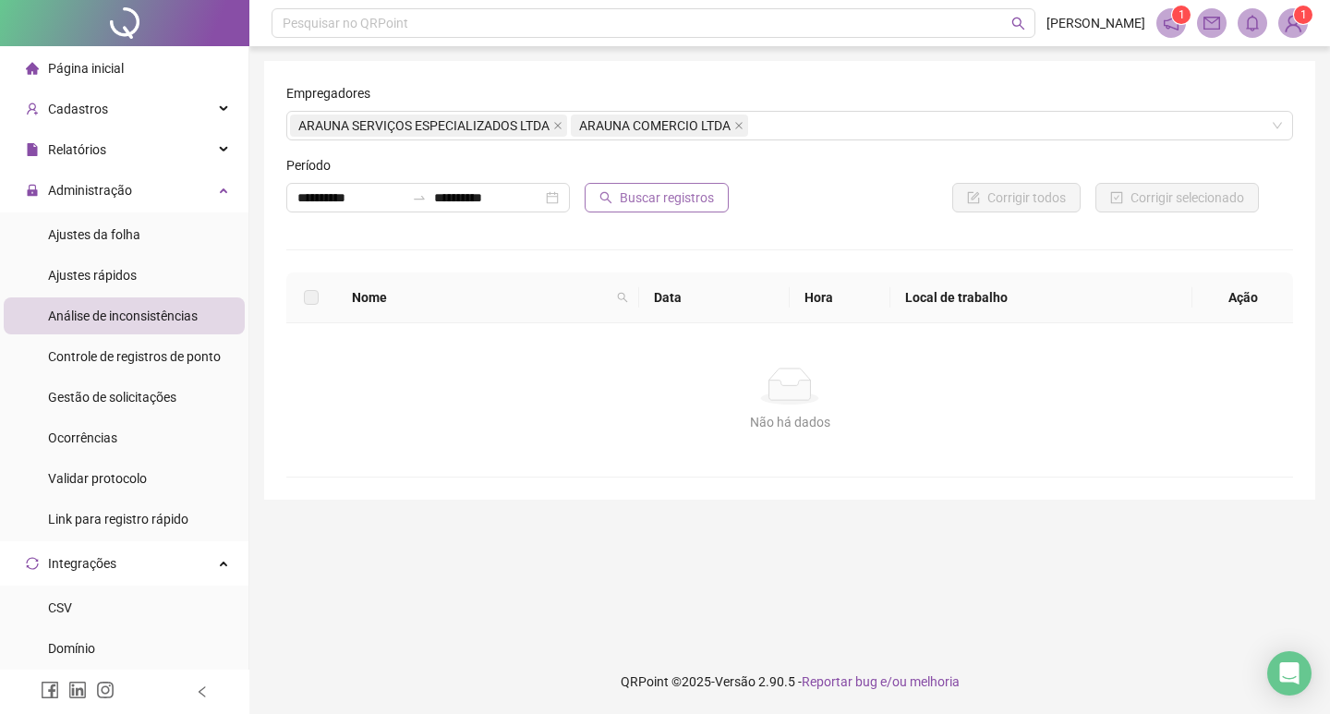
click at [658, 195] on span "Buscar registros" at bounding box center [667, 197] width 94 height 20
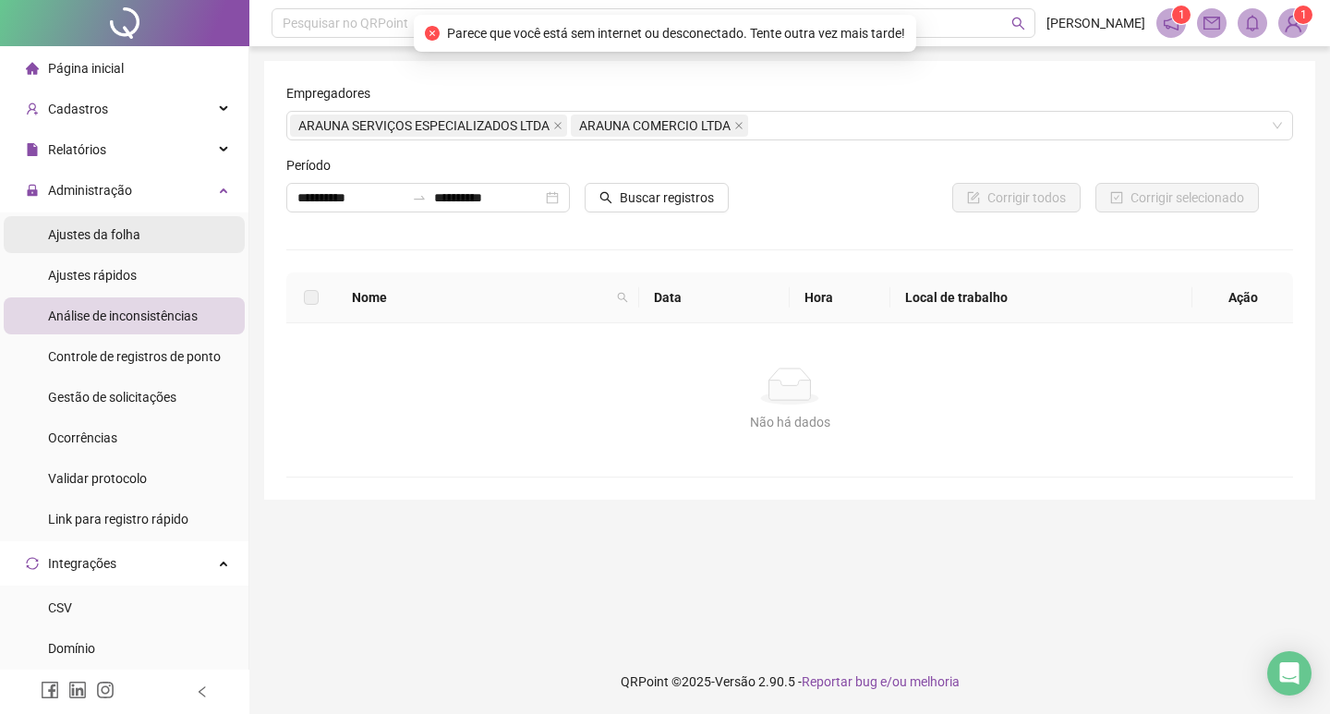
click at [149, 240] on li "Ajustes da folha" at bounding box center [124, 234] width 241 height 37
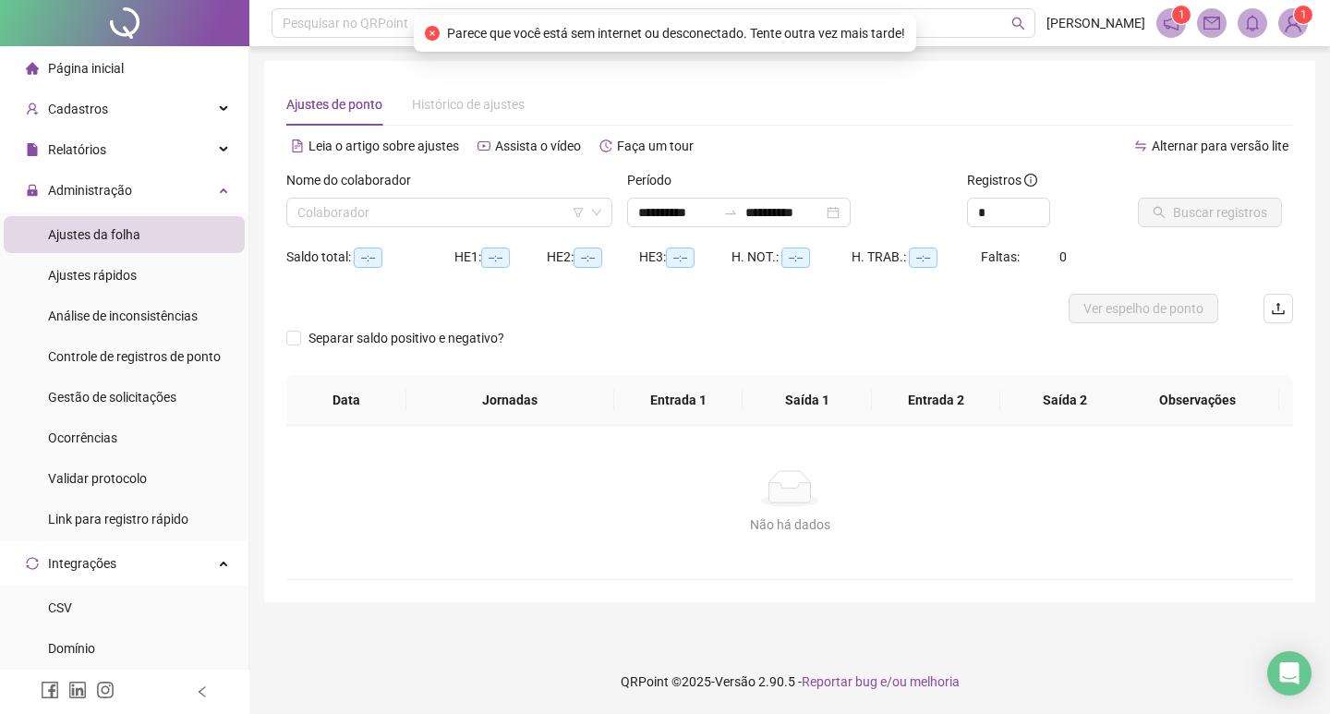
type input "**********"
click at [448, 200] on input "search" at bounding box center [440, 213] width 287 height 28
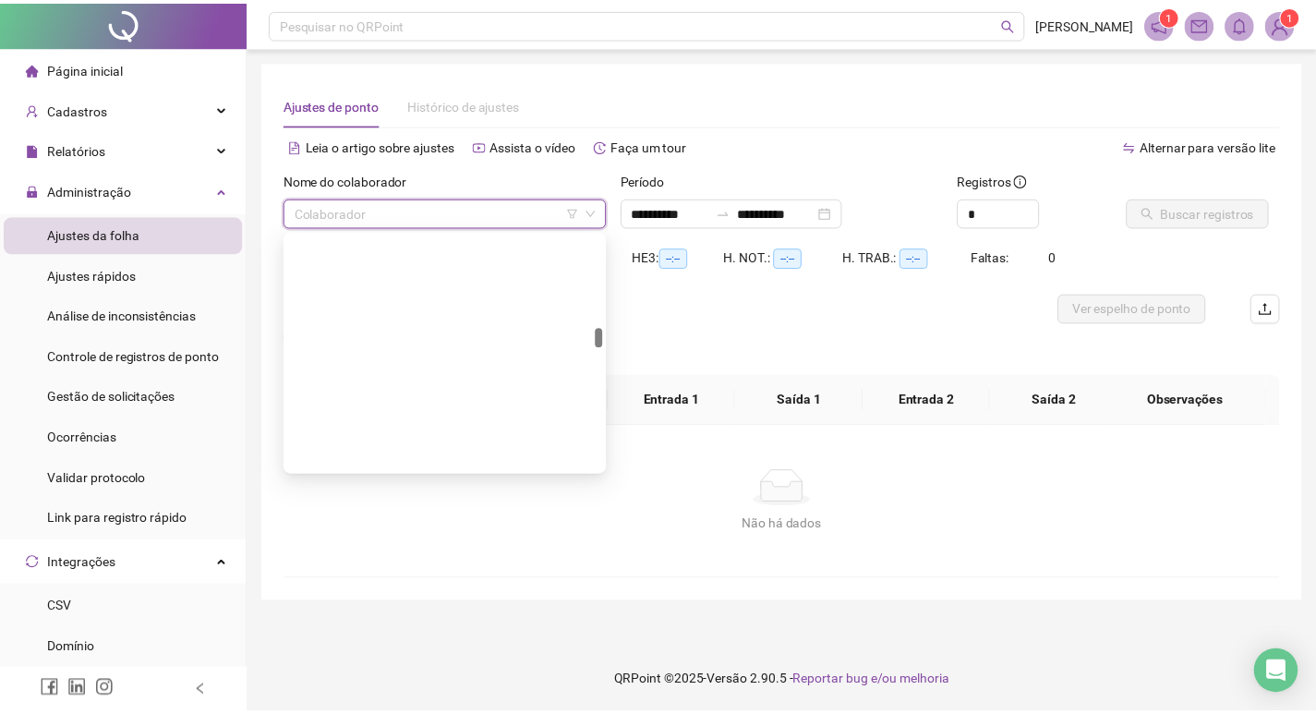
scroll to position [1108, 0]
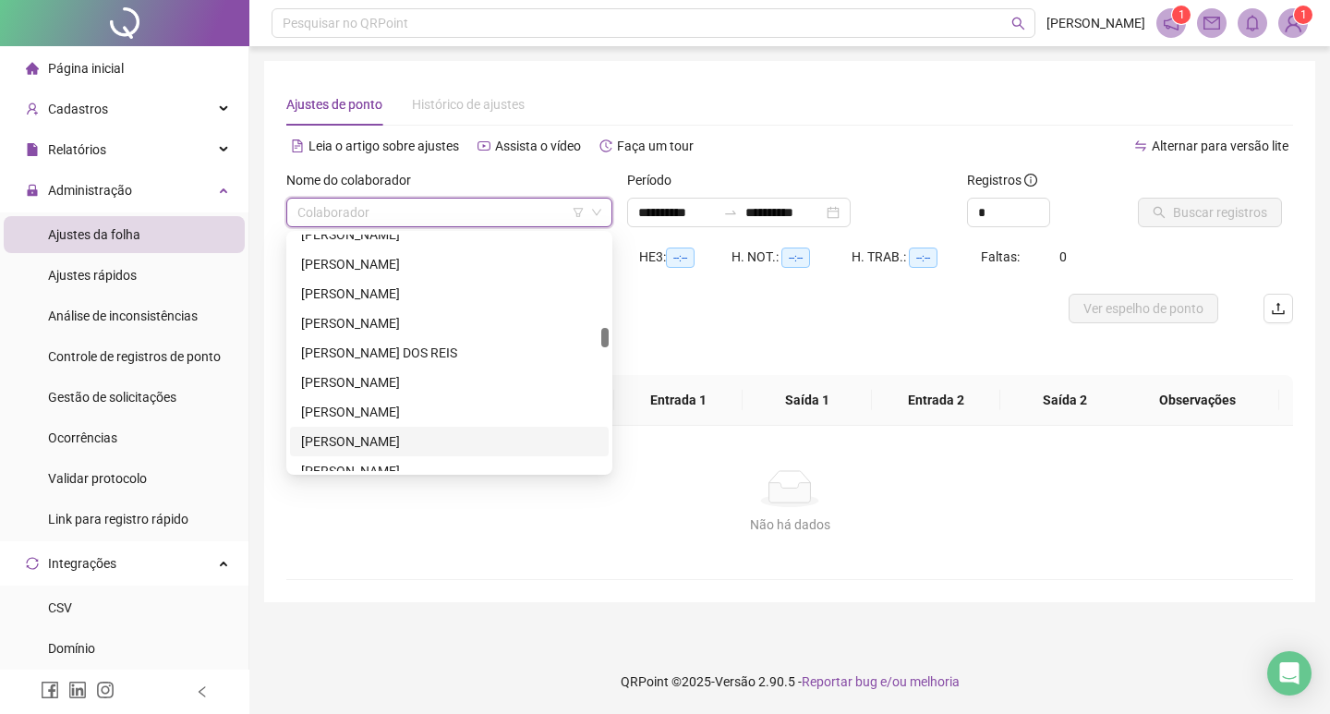
click at [404, 438] on div "[PERSON_NAME]" at bounding box center [449, 441] width 296 height 20
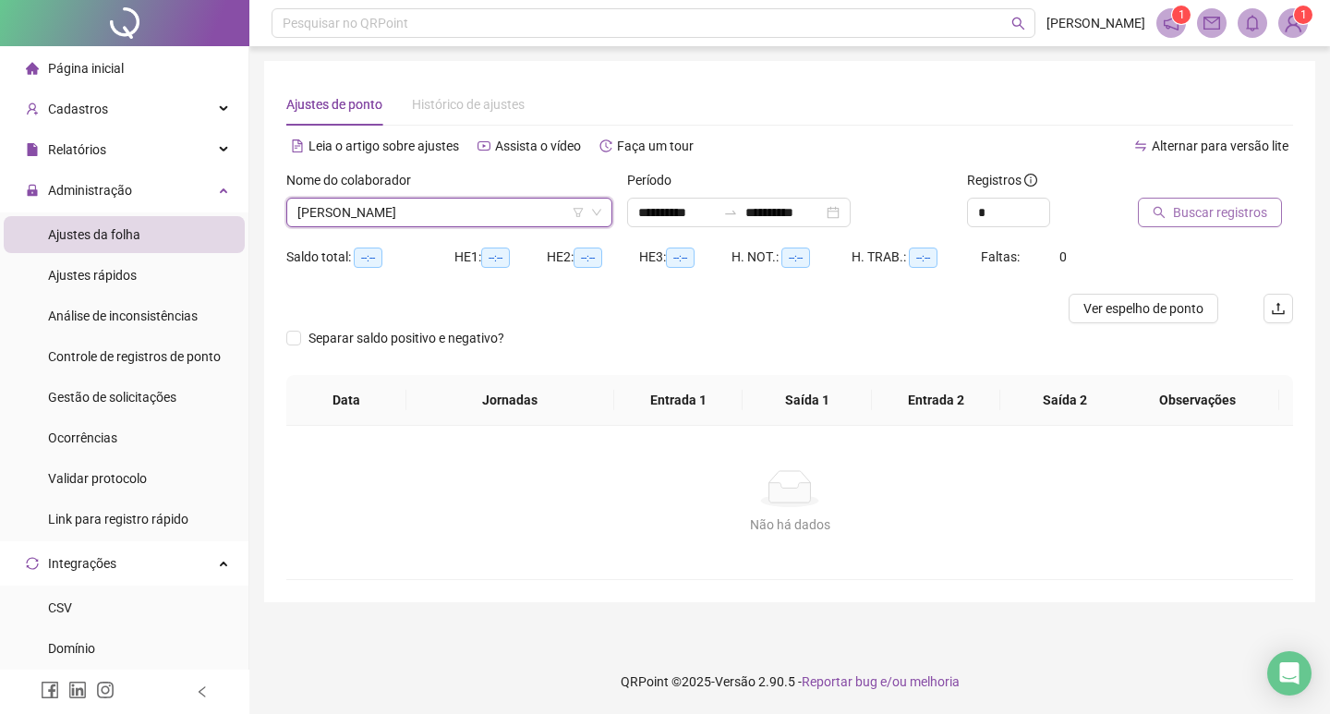
click at [1207, 223] on button "Buscar registros" at bounding box center [1210, 213] width 144 height 30
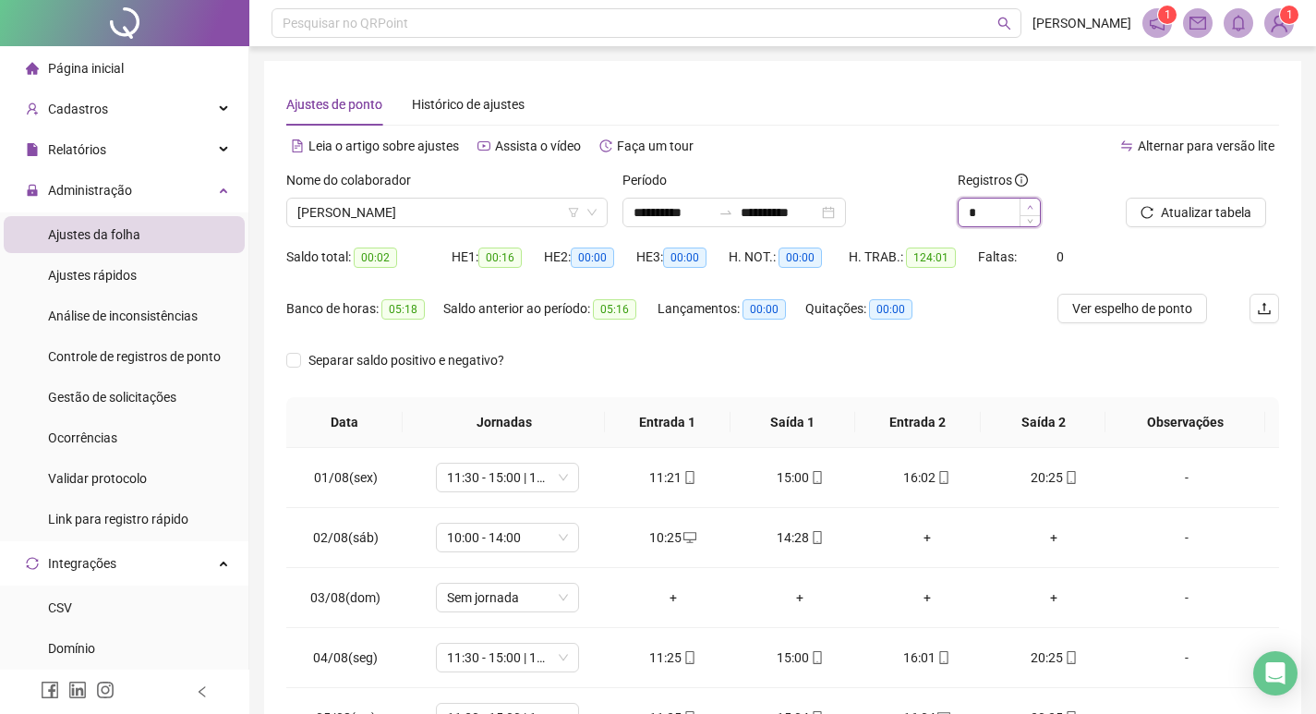
click at [1032, 205] on icon "up" at bounding box center [1030, 207] width 6 height 6
type input "*"
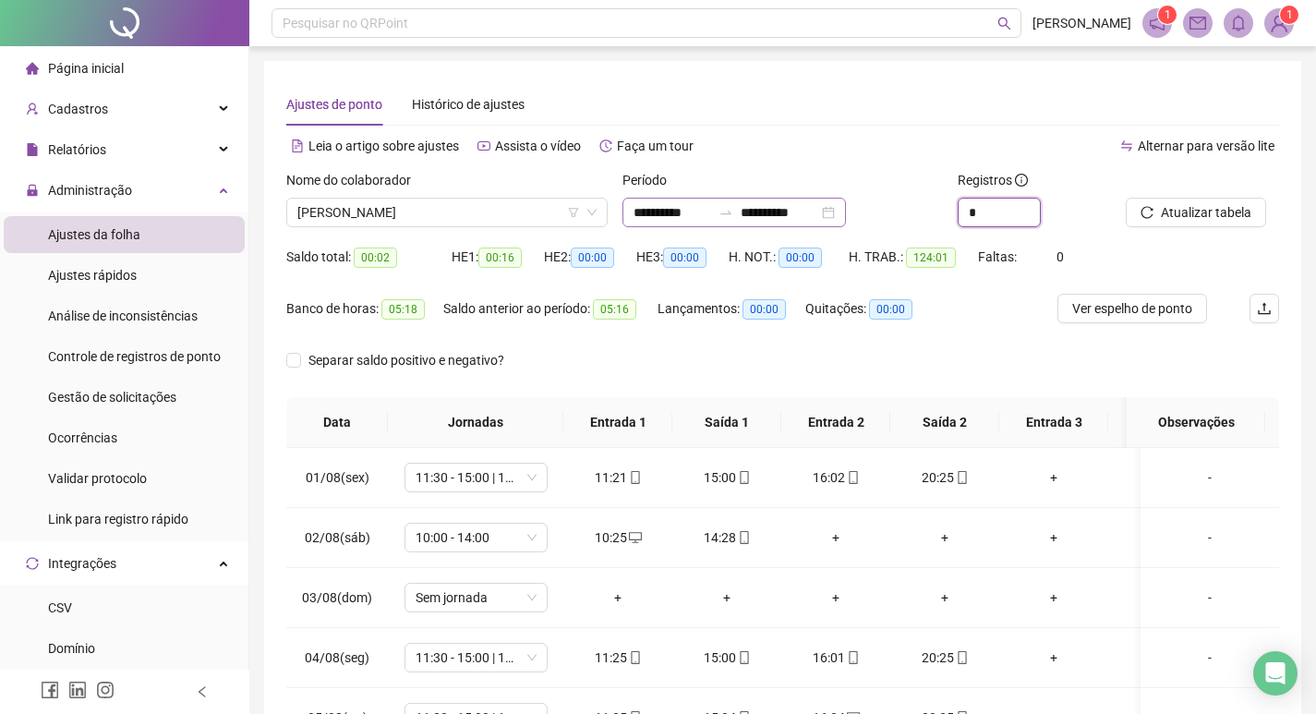
click at [846, 206] on div "**********" at bounding box center [733, 213] width 223 height 30
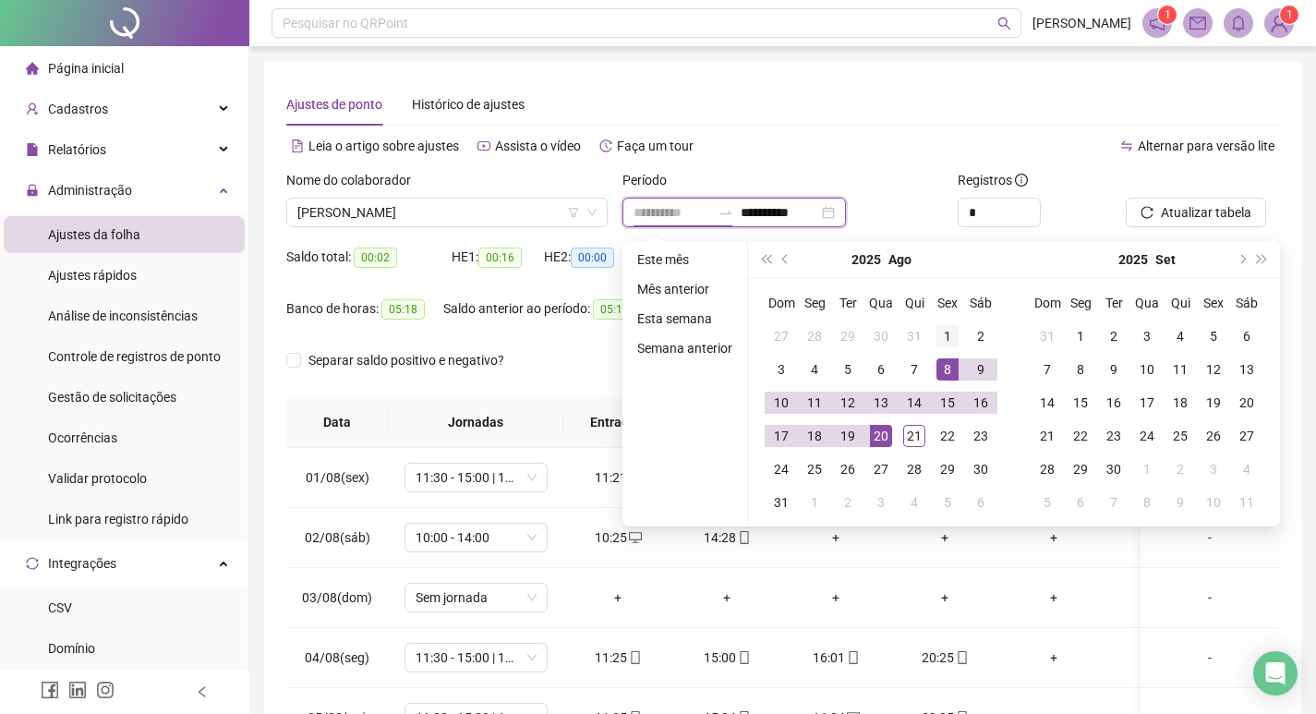
type input "**********"
click at [949, 335] on div "1" at bounding box center [947, 336] width 22 height 22
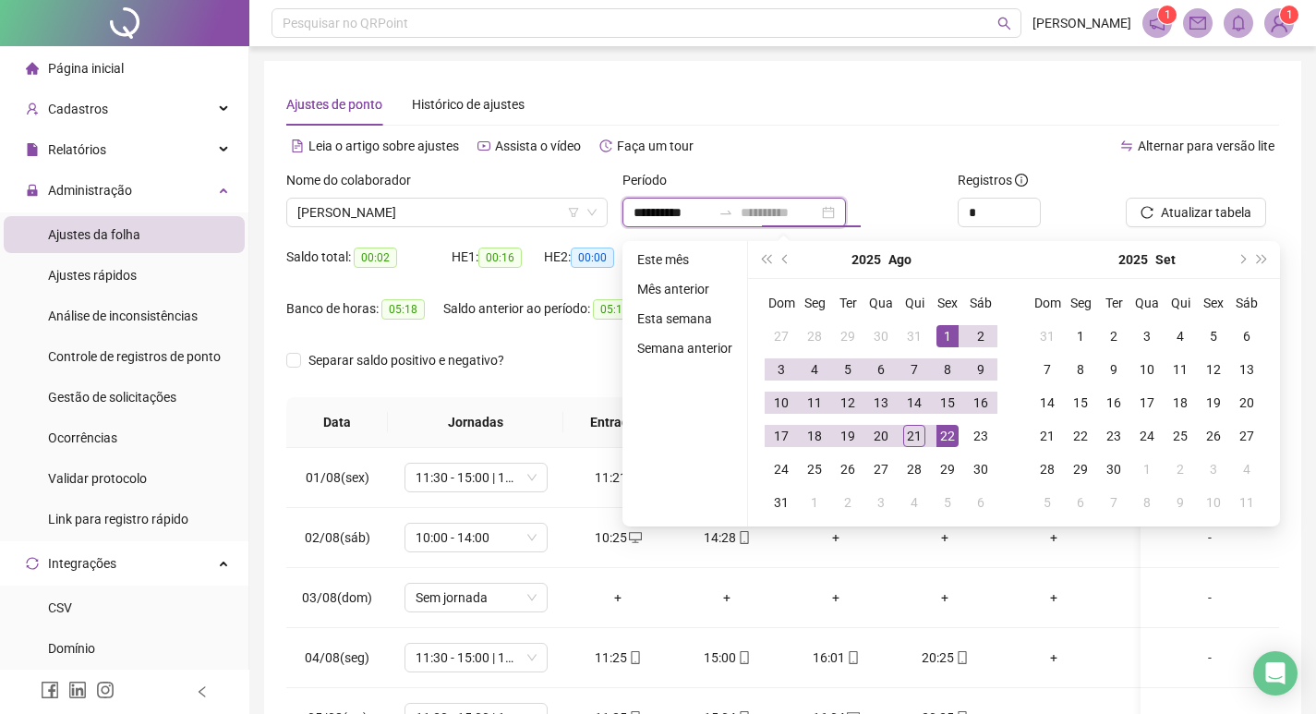
type input "**********"
drag, startPoint x: 949, startPoint y: 429, endPoint x: 1246, endPoint y: 188, distance: 382.0
click at [953, 426] on div "22" at bounding box center [947, 436] width 22 height 22
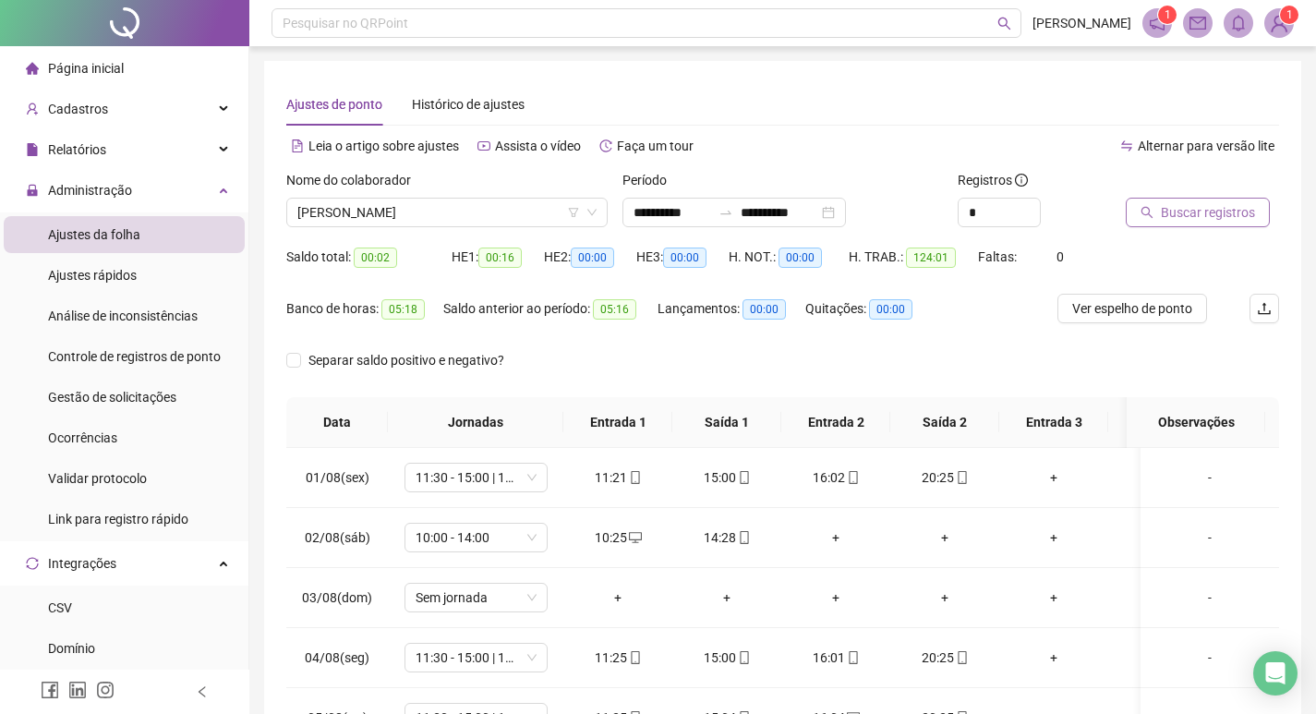
click at [1202, 211] on span "Buscar registros" at bounding box center [1208, 212] width 94 height 20
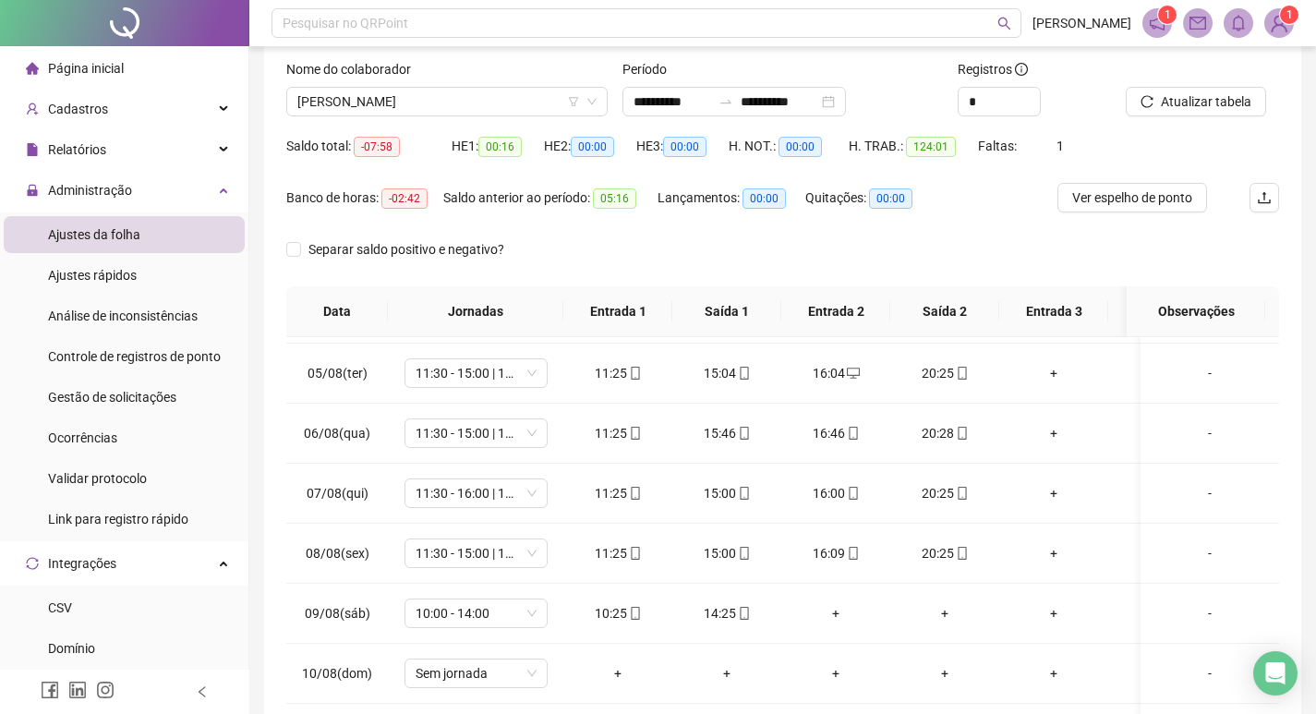
scroll to position [0, 0]
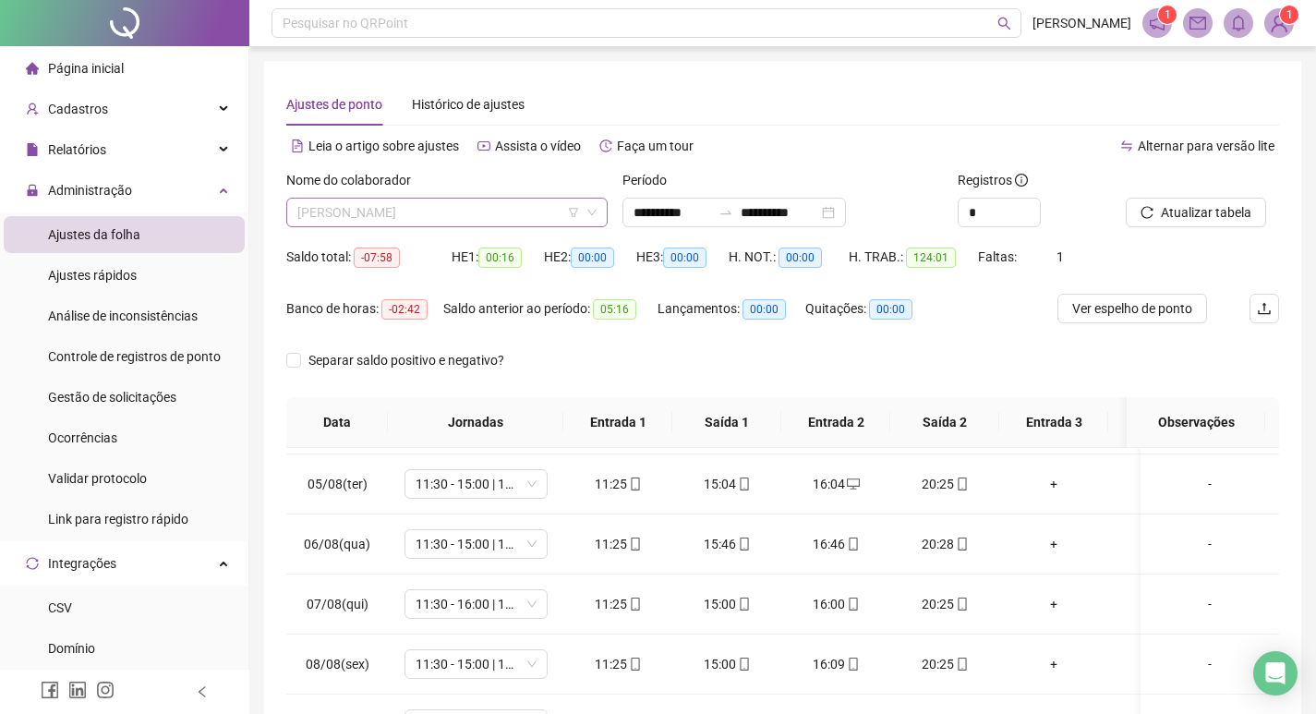
click at [457, 211] on span "[PERSON_NAME]" at bounding box center [446, 213] width 299 height 28
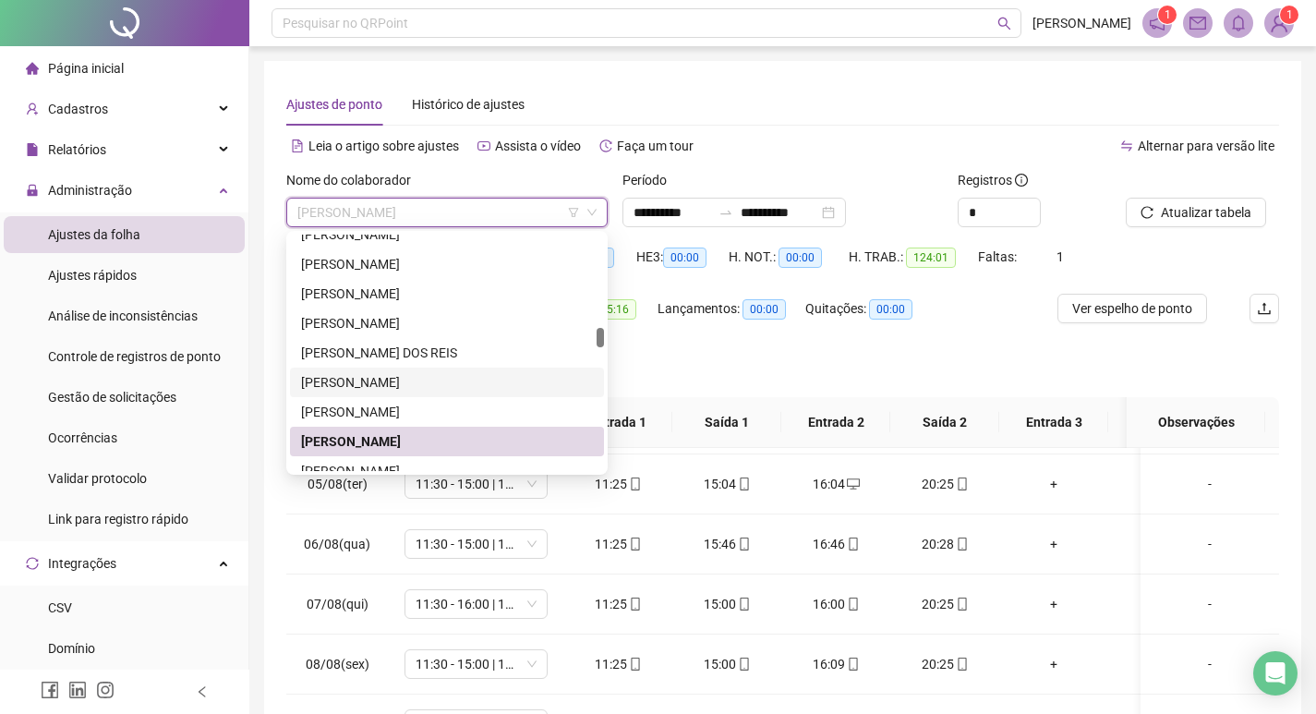
scroll to position [1293, 0]
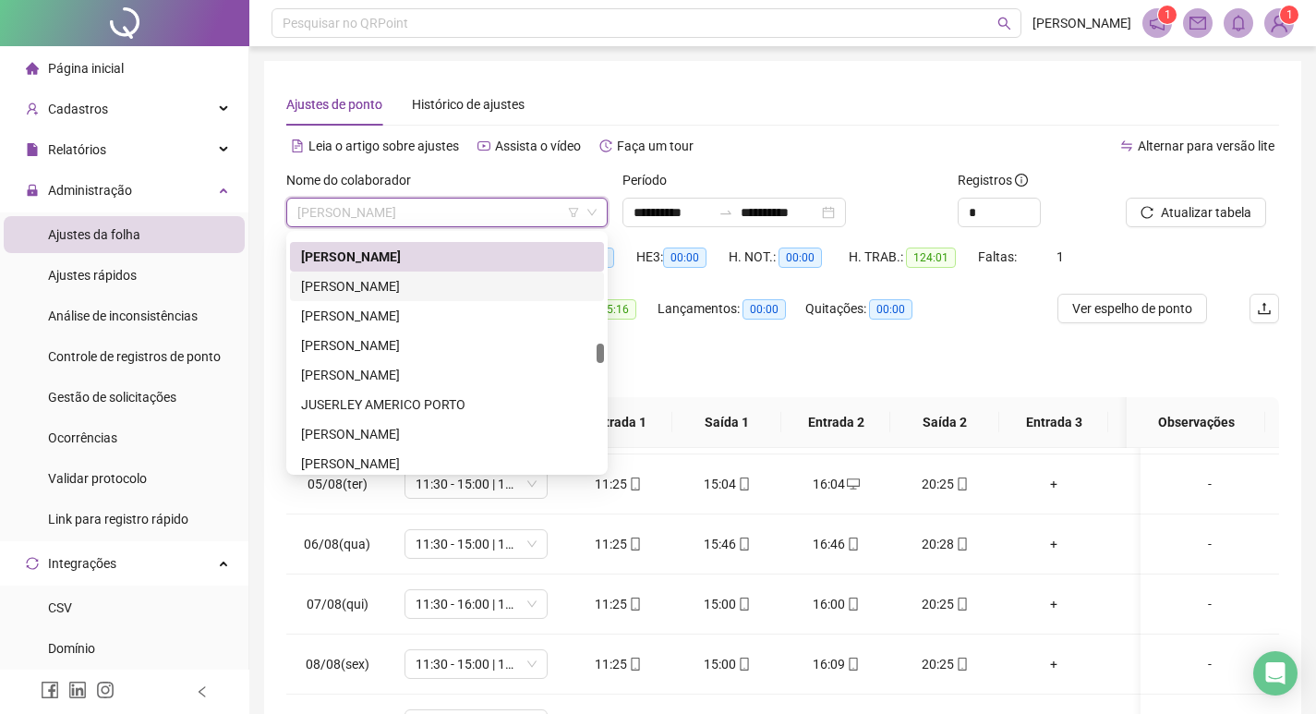
click at [425, 288] on div "[PERSON_NAME]" at bounding box center [447, 286] width 292 height 20
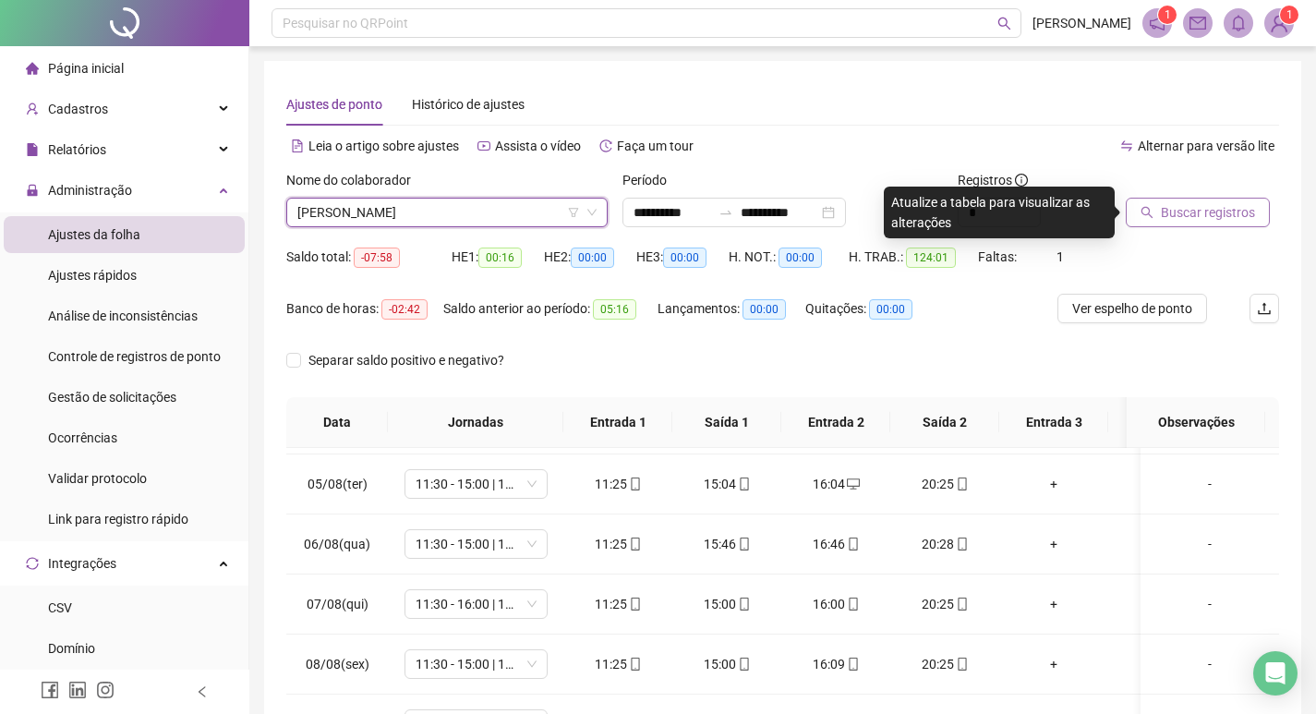
click at [1243, 213] on span "Buscar registros" at bounding box center [1208, 212] width 94 height 20
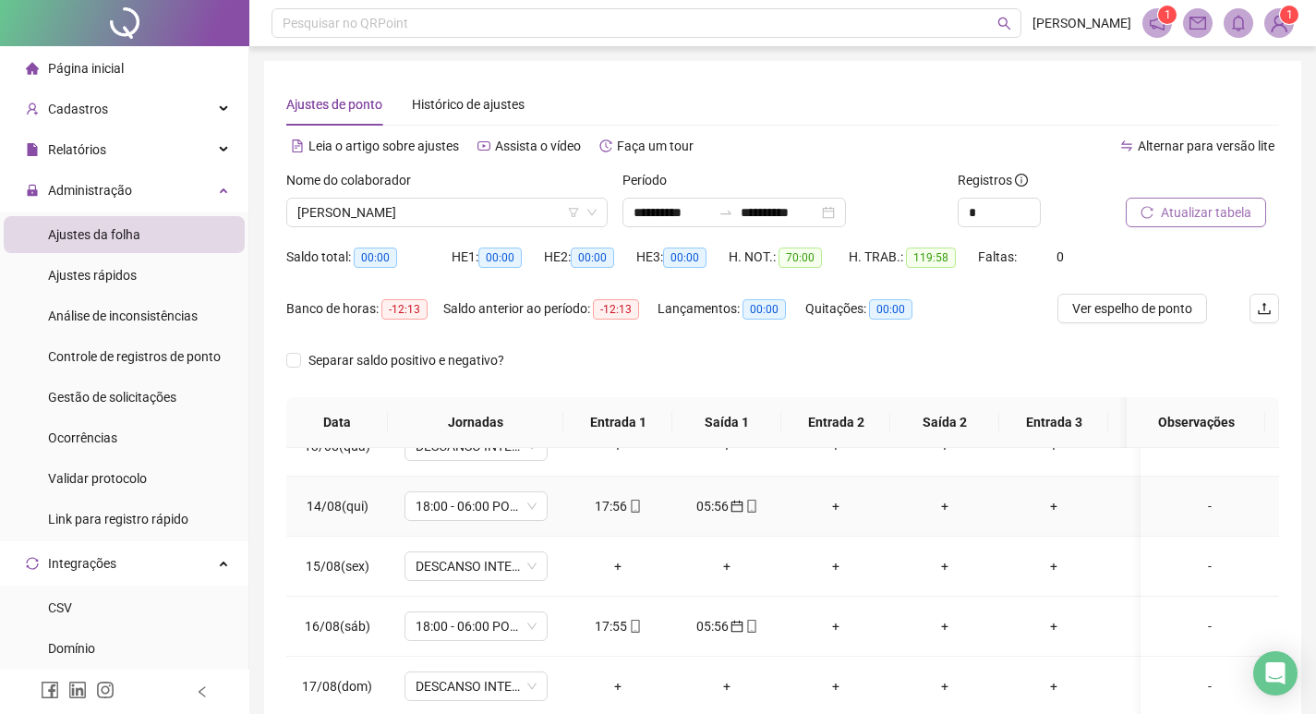
scroll to position [603, 0]
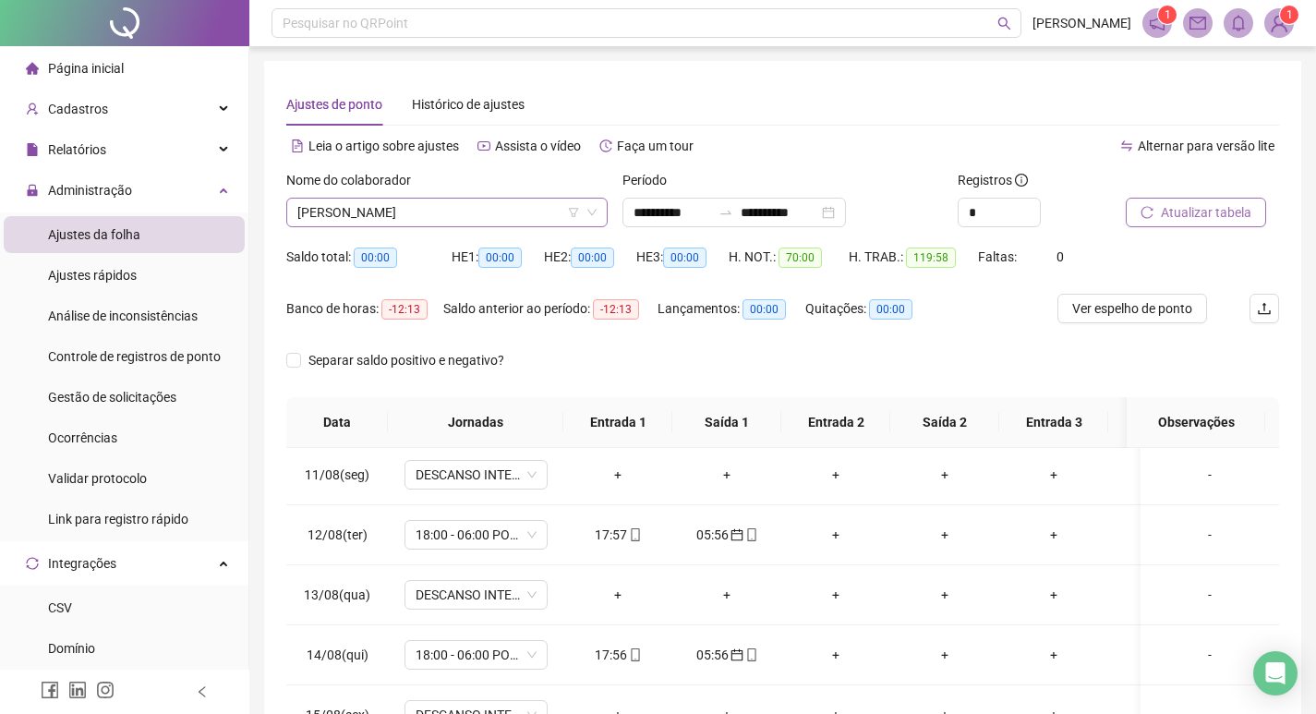
click at [486, 205] on span "[PERSON_NAME]" at bounding box center [446, 213] width 299 height 28
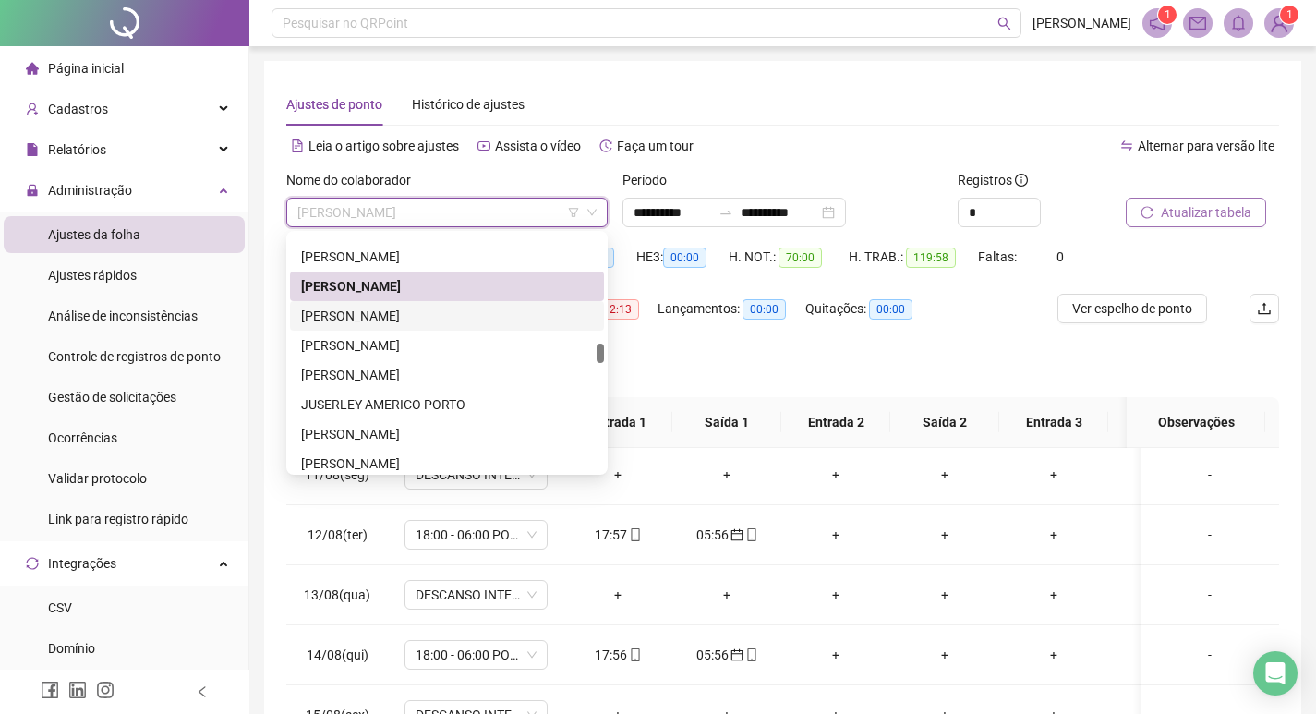
click at [471, 313] on div "[PERSON_NAME]" at bounding box center [447, 316] width 292 height 20
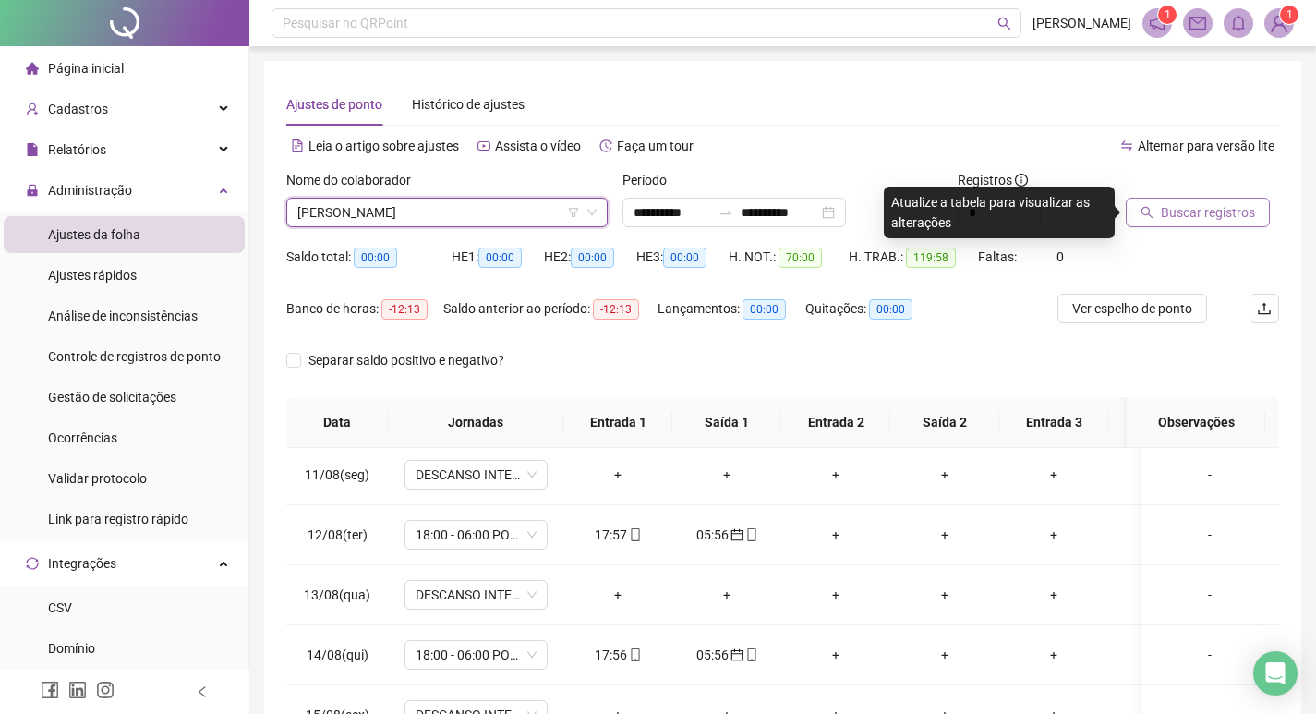
click at [1211, 217] on span "Buscar registros" at bounding box center [1208, 212] width 94 height 20
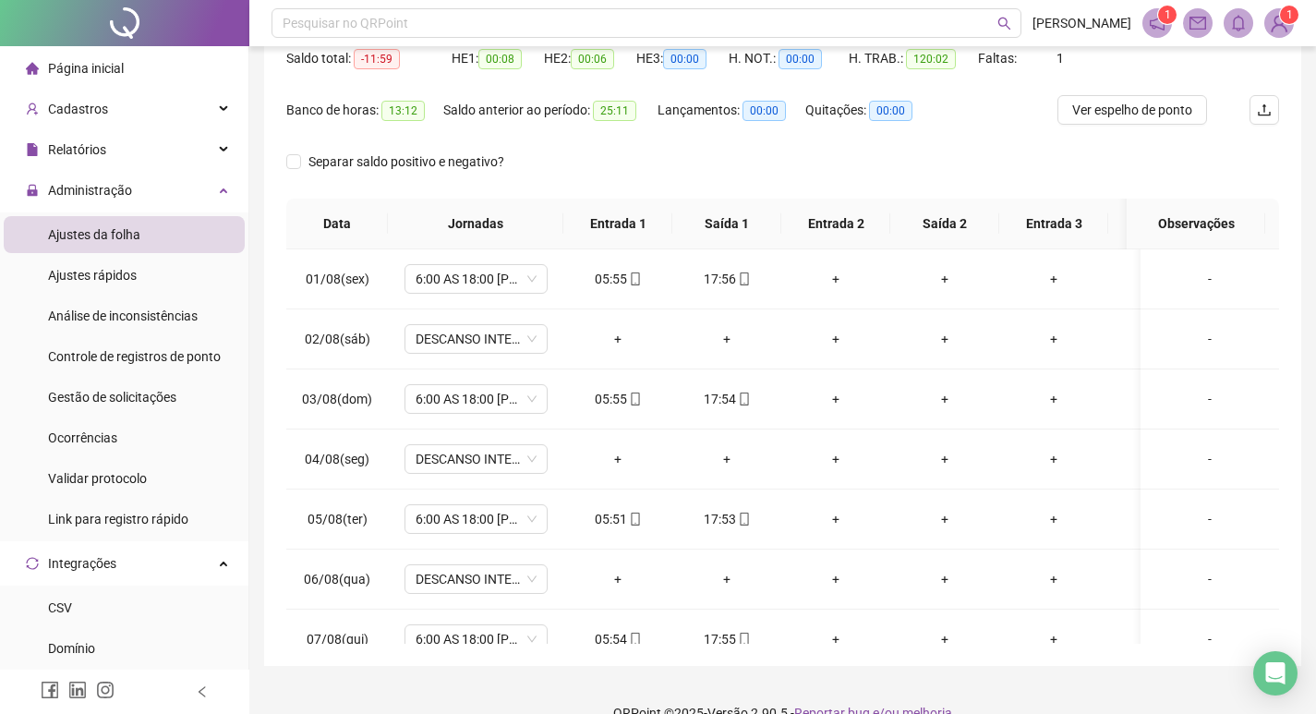
scroll to position [0, 0]
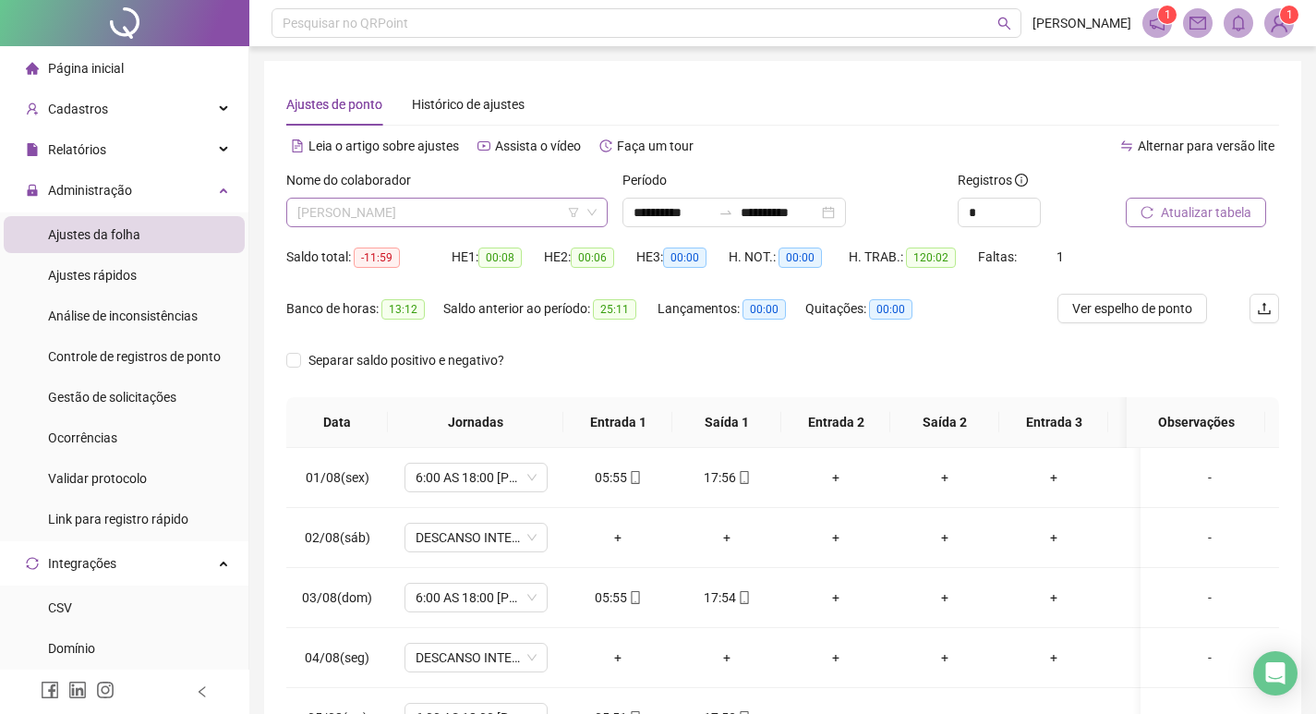
click at [506, 208] on span "[PERSON_NAME]" at bounding box center [446, 213] width 299 height 28
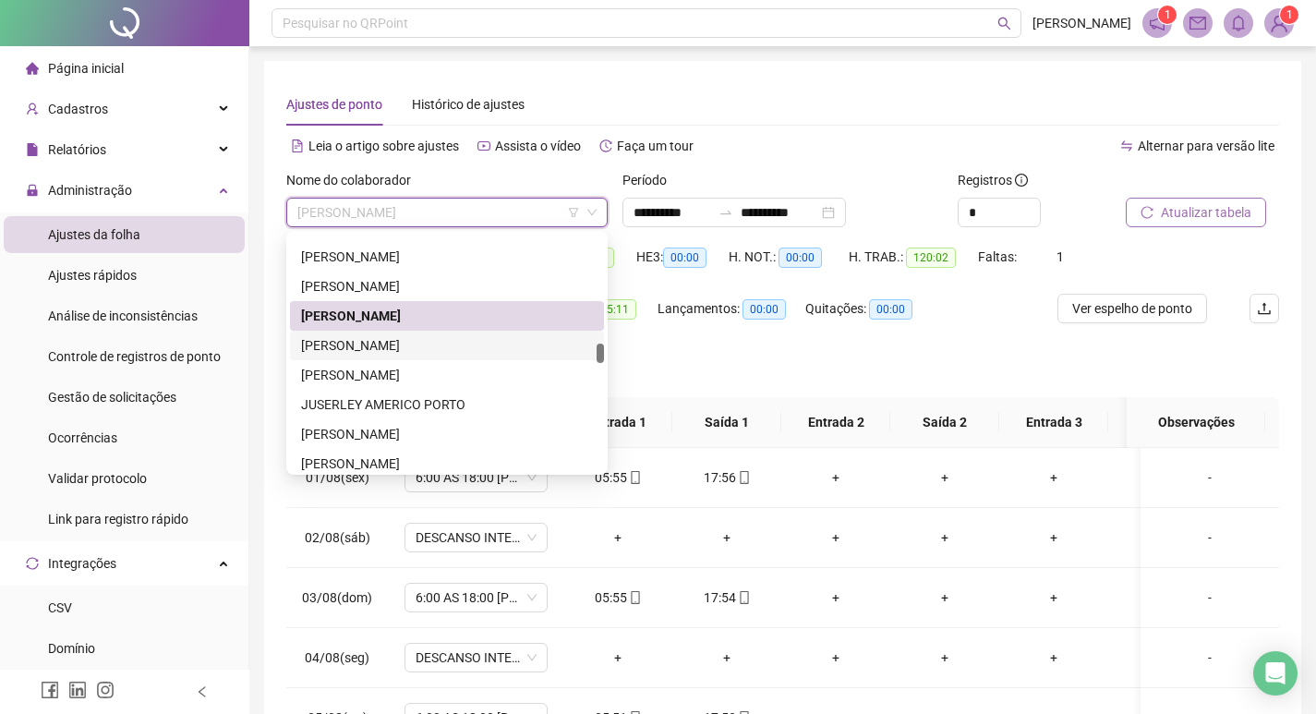
drag, startPoint x: 474, startPoint y: 343, endPoint x: 475, endPoint y: 333, distance: 9.3
click at [473, 340] on div "[PERSON_NAME]" at bounding box center [447, 345] width 292 height 20
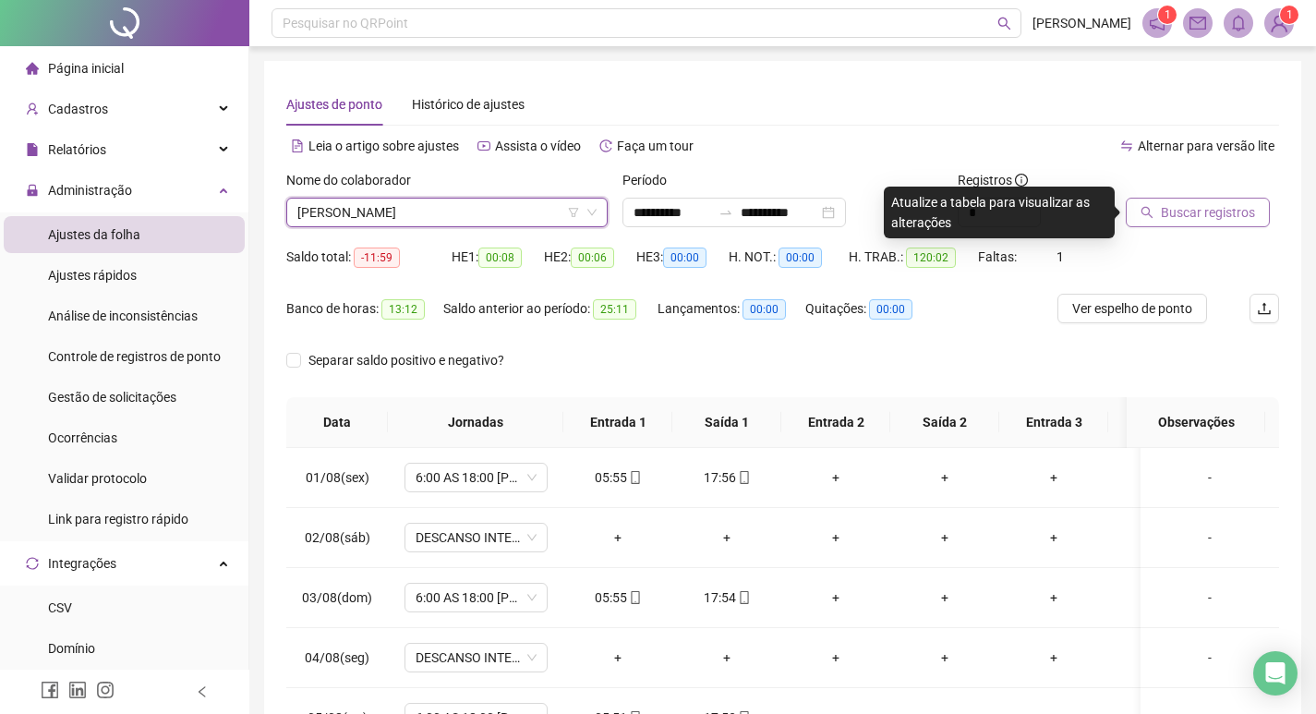
click at [1164, 210] on span "Buscar registros" at bounding box center [1208, 212] width 94 height 20
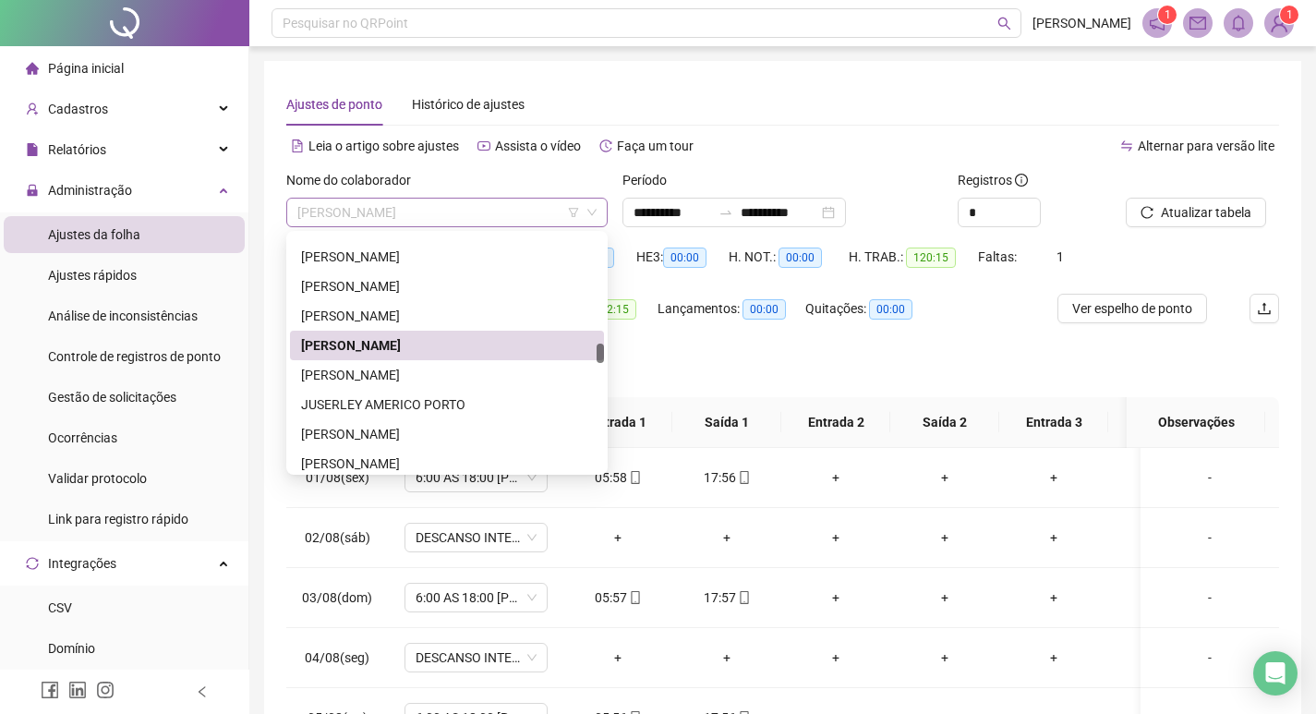
click at [476, 205] on span "[PERSON_NAME]" at bounding box center [446, 213] width 299 height 28
drag, startPoint x: 447, startPoint y: 375, endPoint x: 716, endPoint y: 338, distance: 271.2
click at [448, 374] on div "[PERSON_NAME]" at bounding box center [447, 375] width 292 height 20
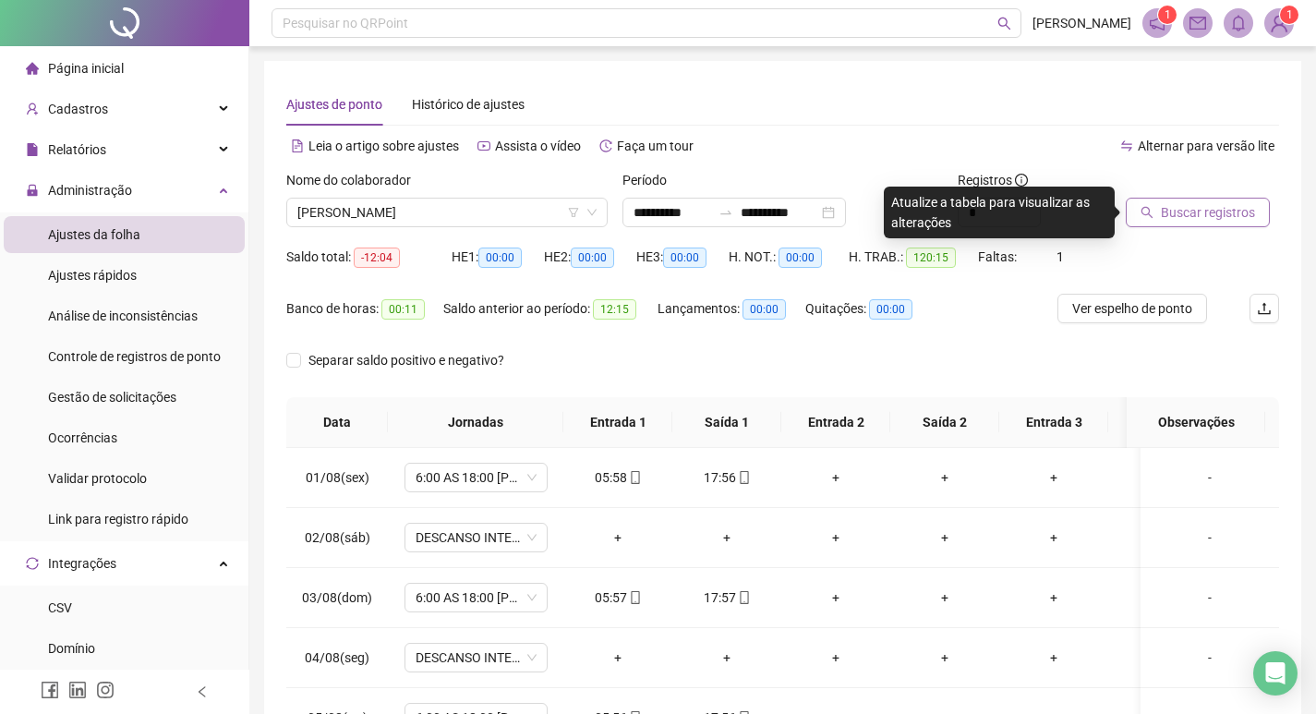
click at [1223, 217] on span "Buscar registros" at bounding box center [1208, 212] width 94 height 20
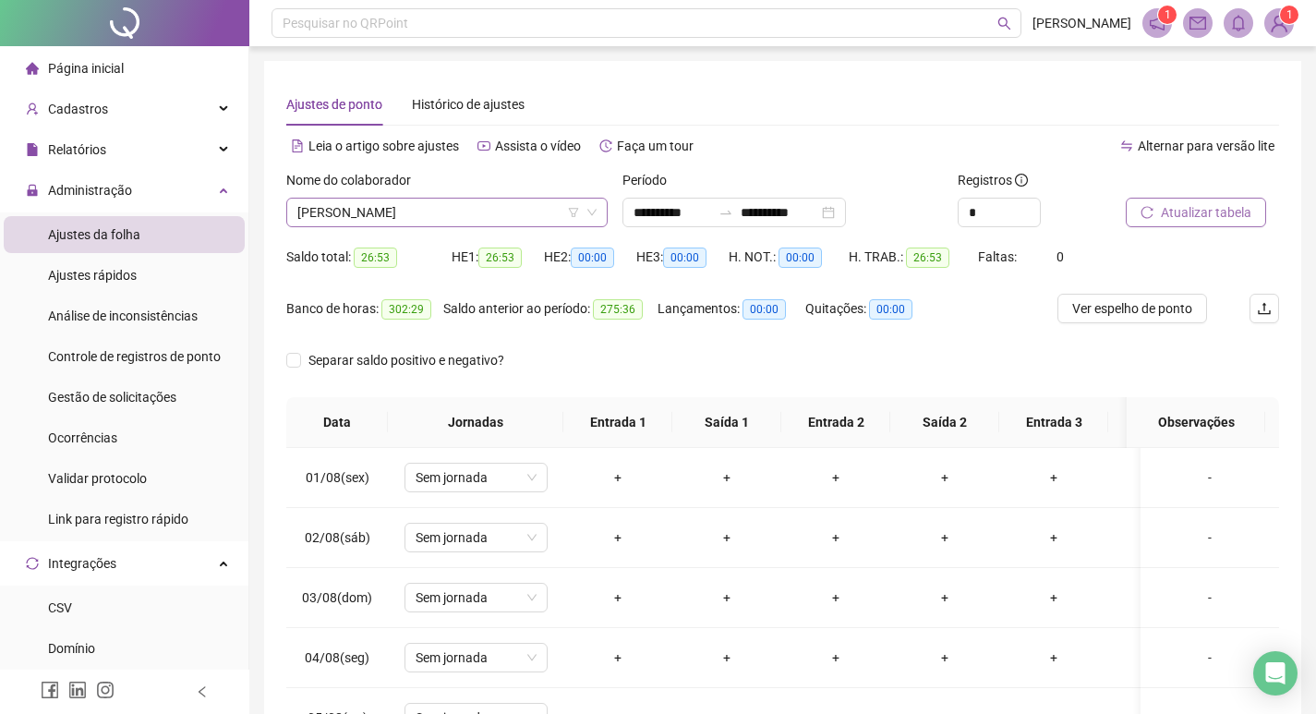
click at [463, 210] on span "[PERSON_NAME]" at bounding box center [446, 213] width 299 height 28
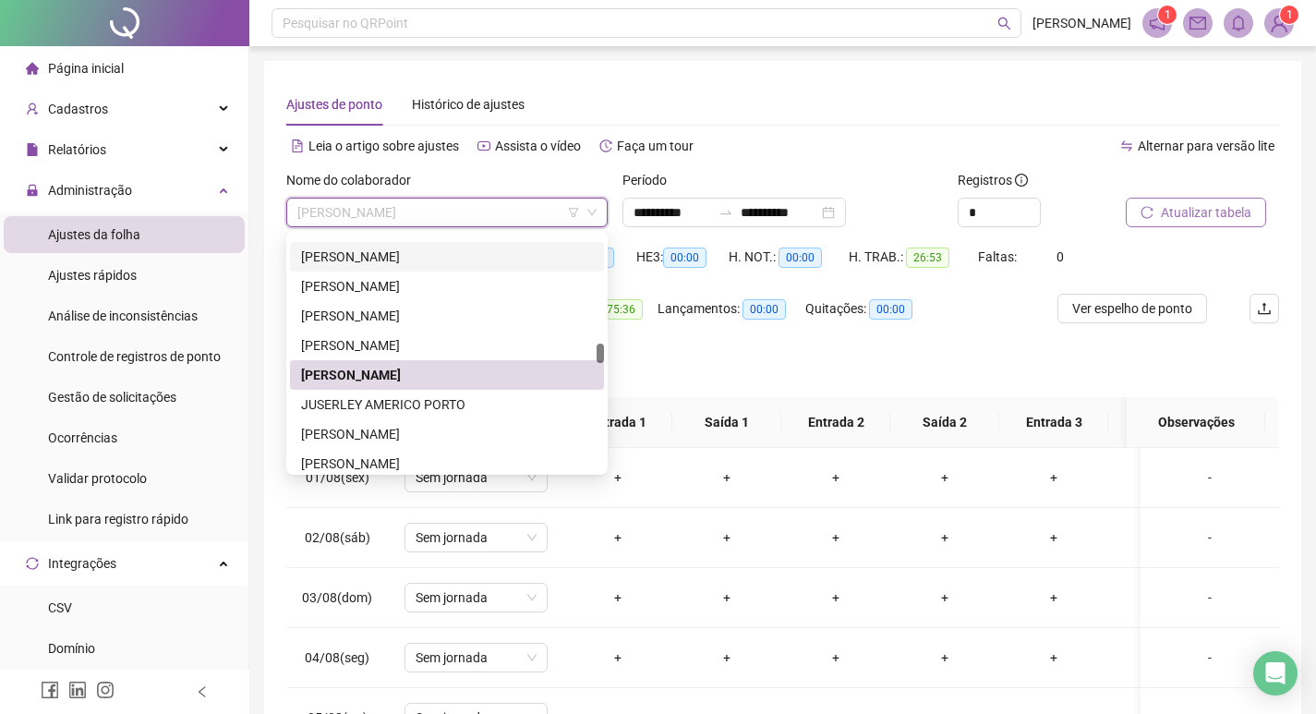
scroll to position [1662, 0]
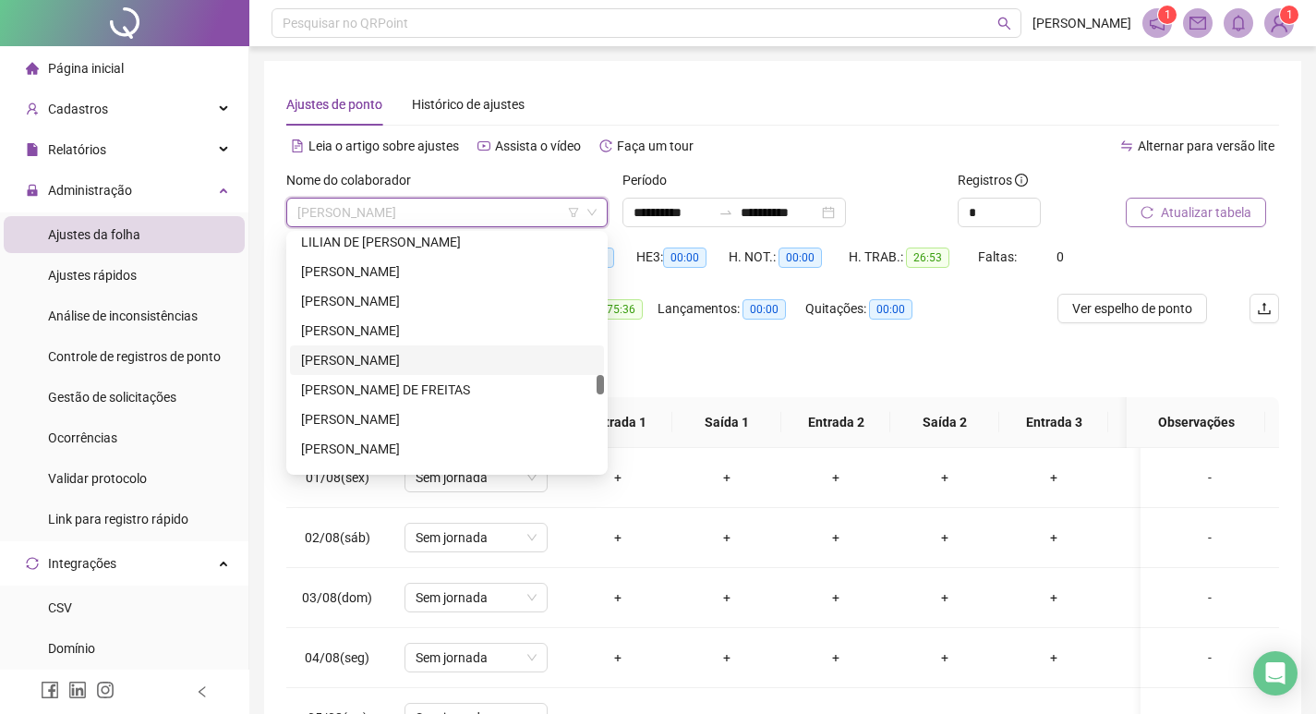
click at [416, 361] on div "[PERSON_NAME]" at bounding box center [447, 360] width 292 height 20
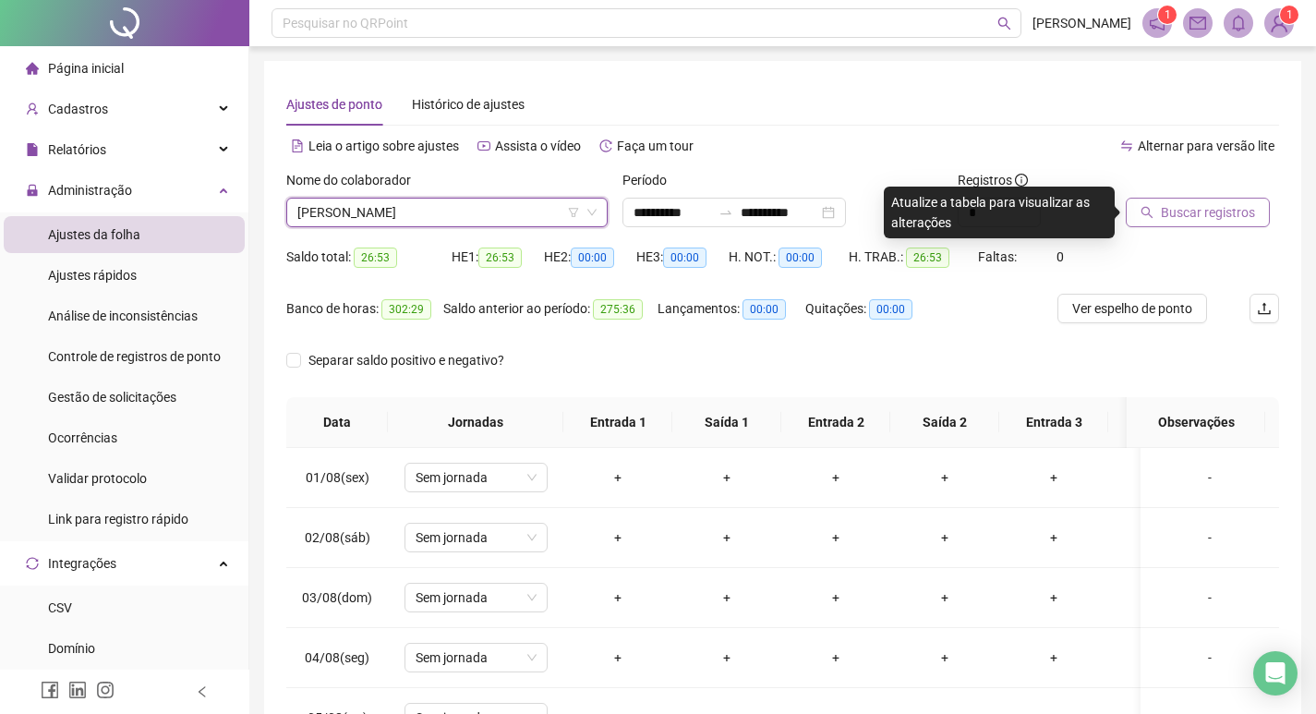
click at [448, 222] on span "[PERSON_NAME]" at bounding box center [446, 213] width 299 height 28
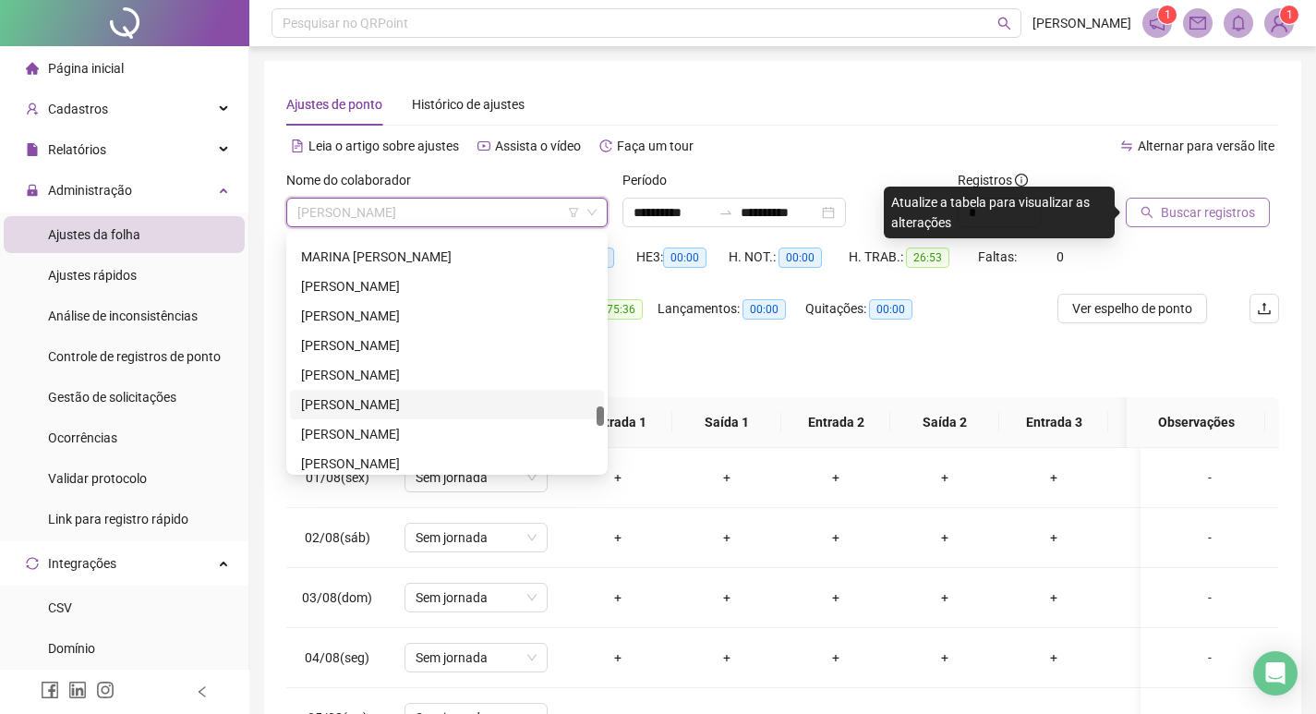
scroll to position [2124, 0]
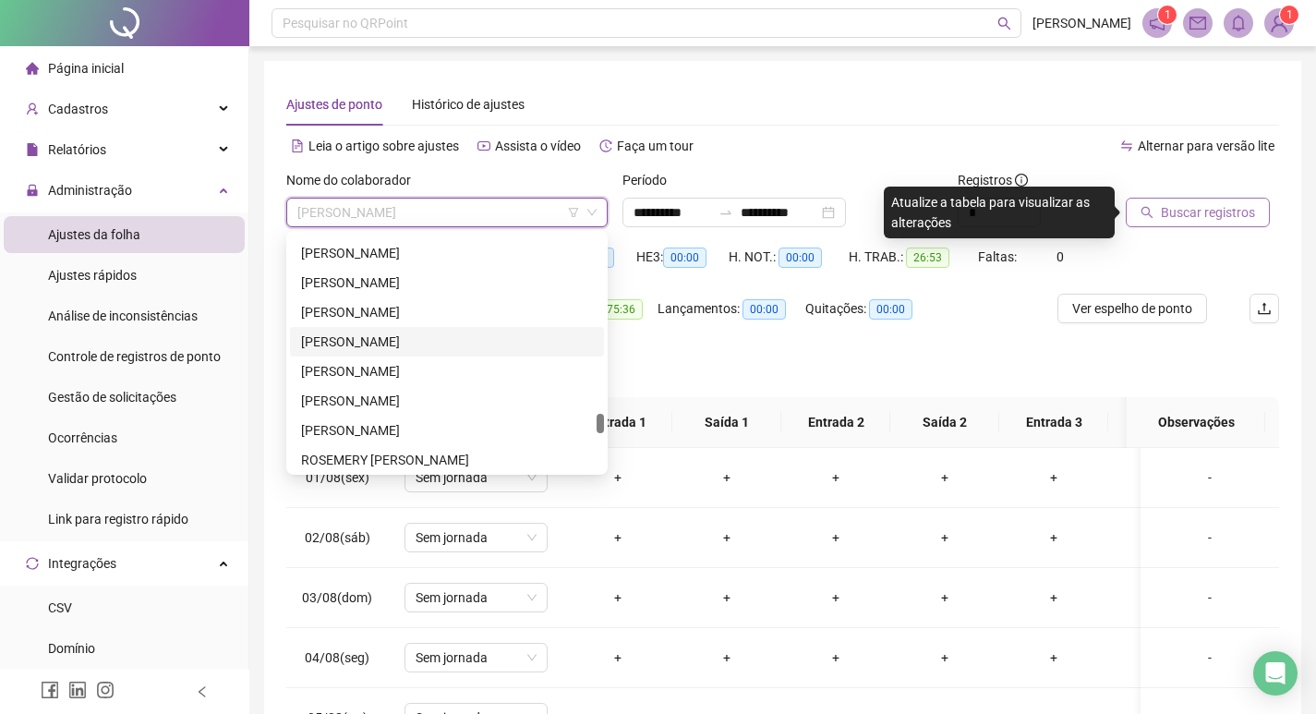
click at [435, 341] on div "[PERSON_NAME]" at bounding box center [447, 341] width 292 height 20
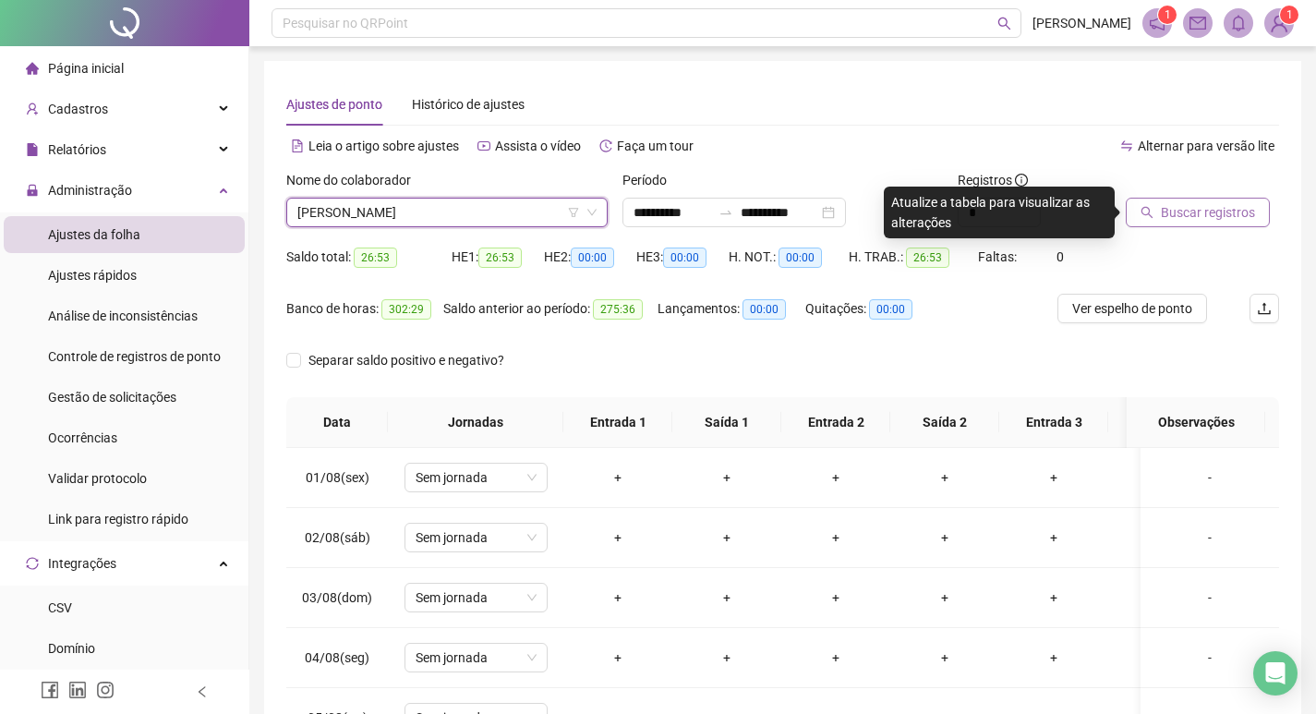
click at [1198, 205] on span "Buscar registros" at bounding box center [1208, 212] width 94 height 20
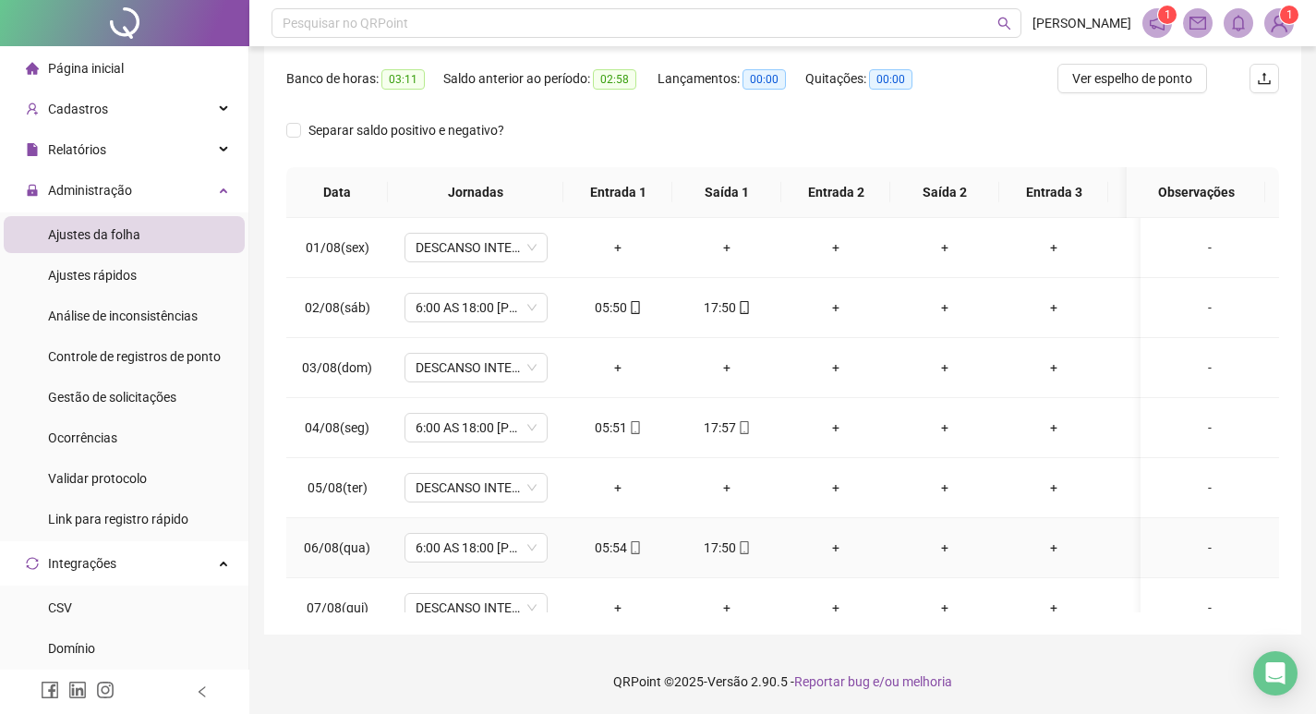
scroll to position [68, 0]
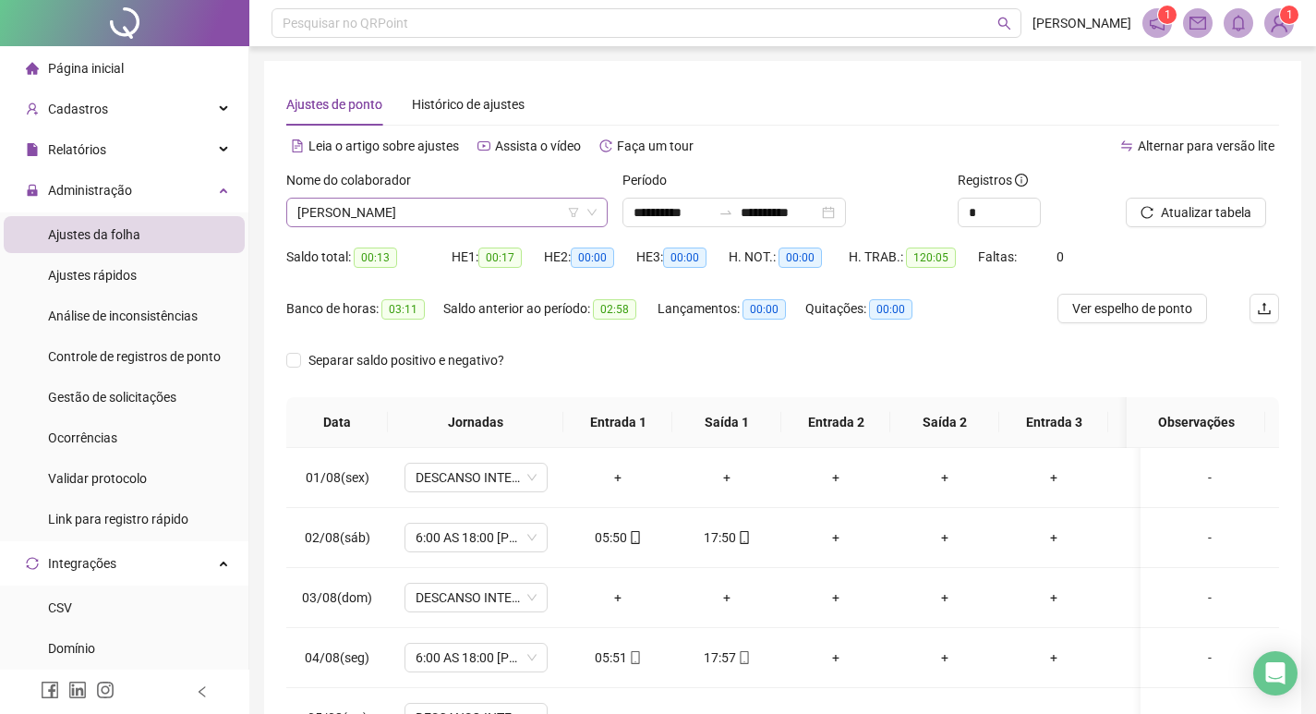
click at [505, 209] on span "[PERSON_NAME]" at bounding box center [446, 213] width 299 height 28
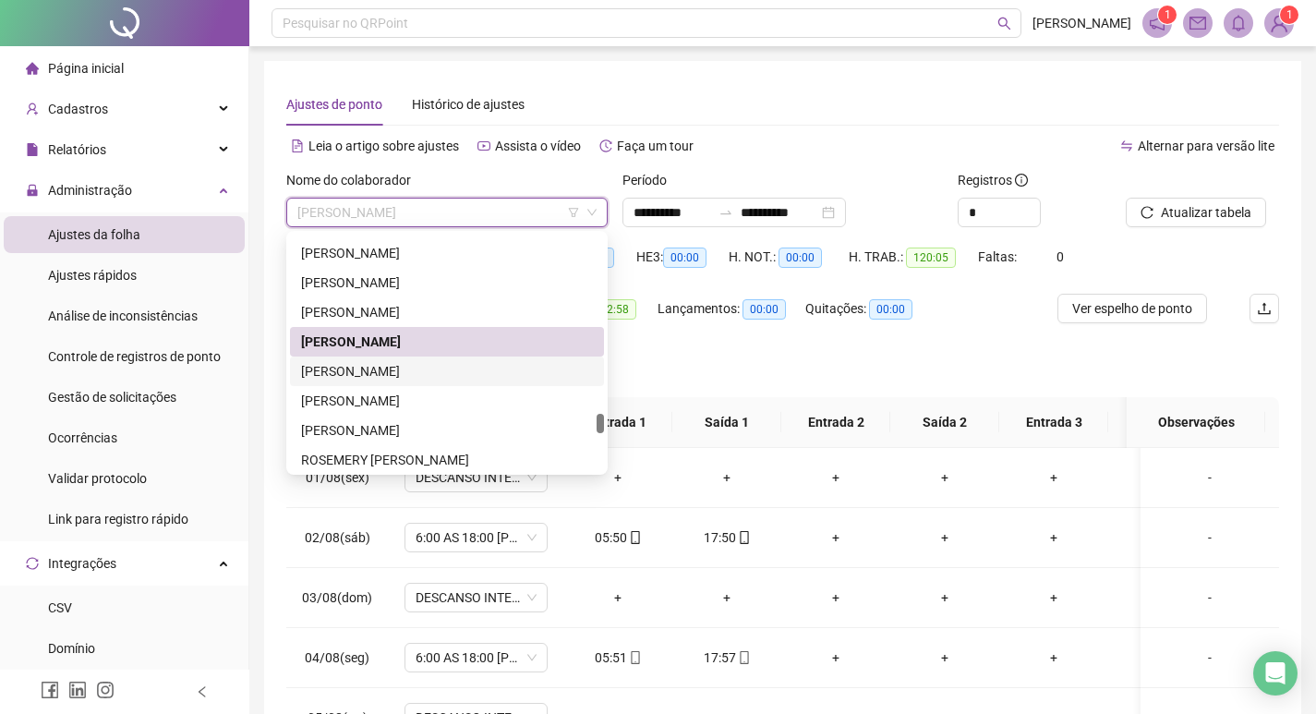
click at [442, 369] on div "[PERSON_NAME]" at bounding box center [447, 371] width 292 height 20
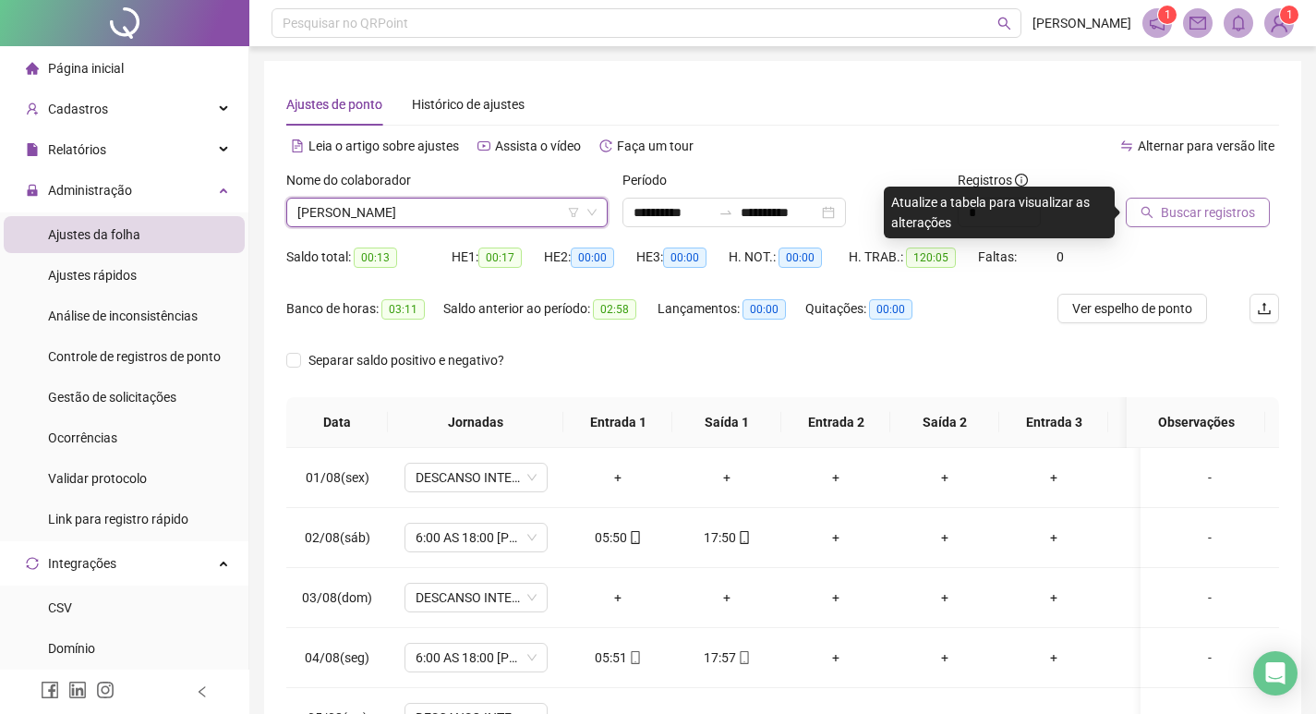
click at [1198, 207] on span "Buscar registros" at bounding box center [1208, 212] width 94 height 20
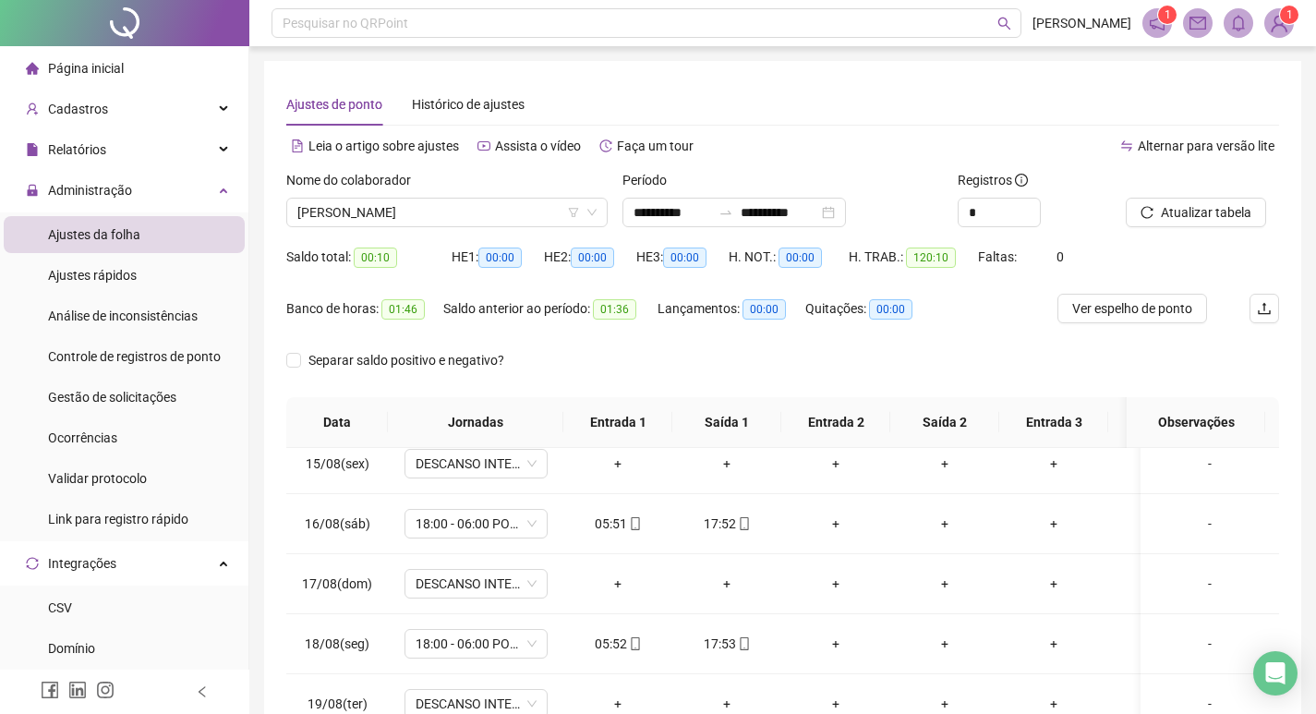
scroll to position [880, 0]
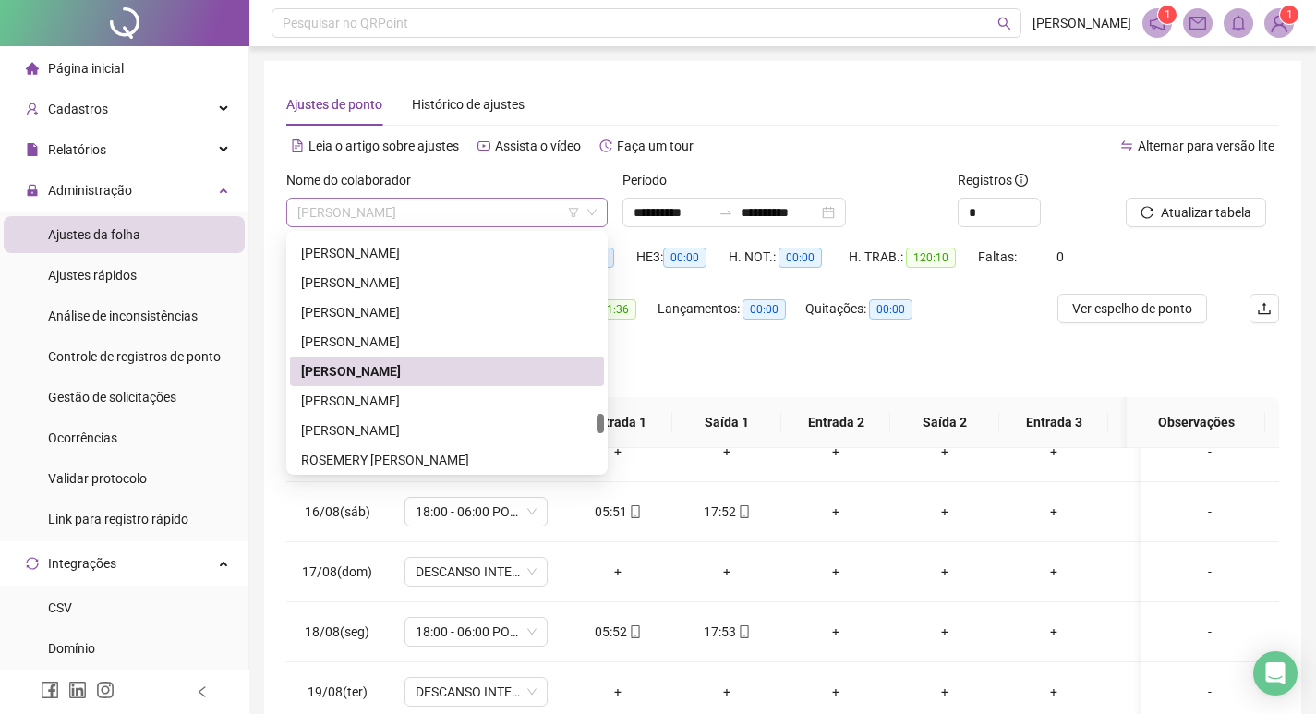
click at [529, 207] on span "[PERSON_NAME]" at bounding box center [446, 213] width 299 height 28
click at [486, 402] on div "[PERSON_NAME]" at bounding box center [447, 401] width 292 height 20
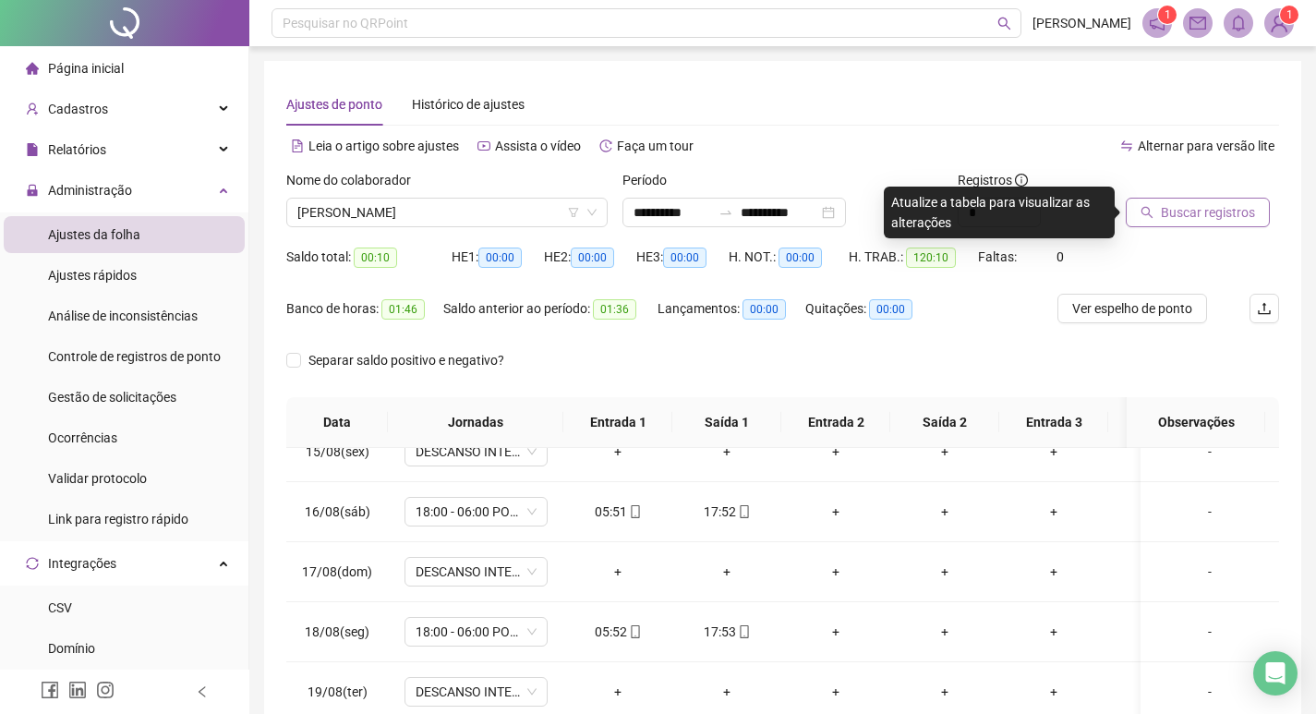
click at [1198, 216] on span "Buscar registros" at bounding box center [1208, 212] width 94 height 20
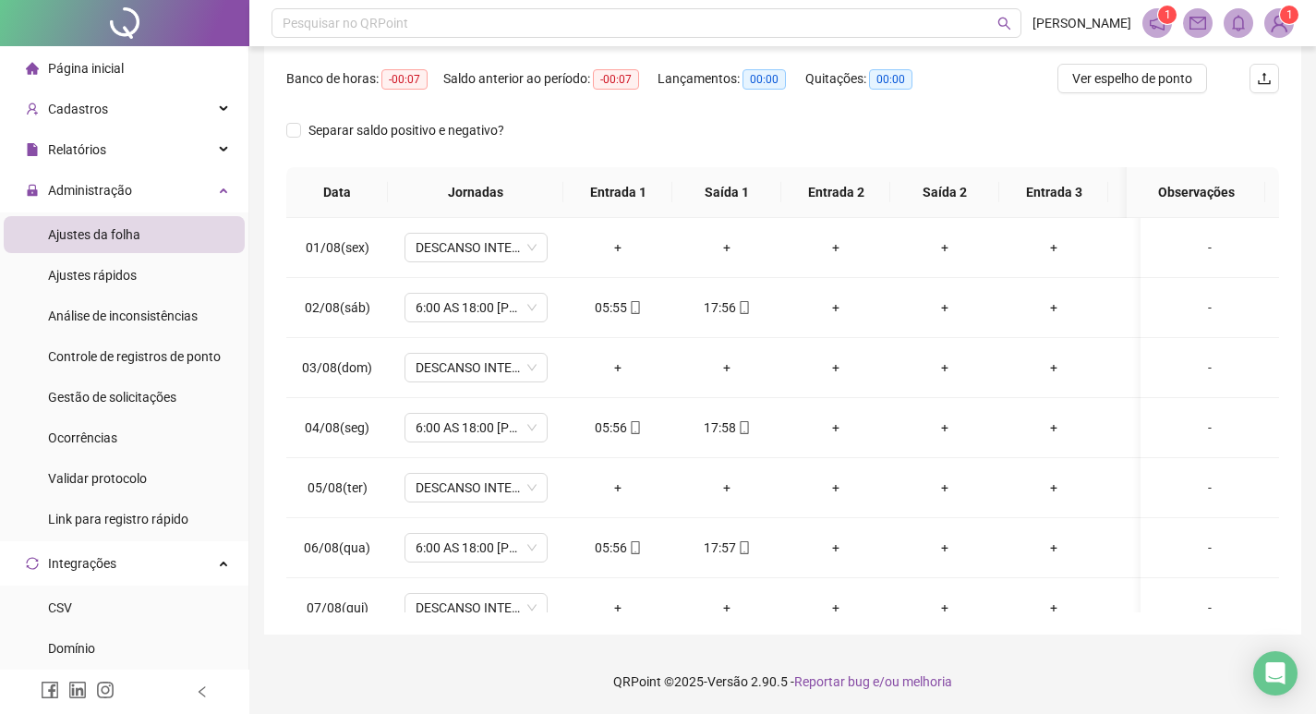
scroll to position [45, 0]
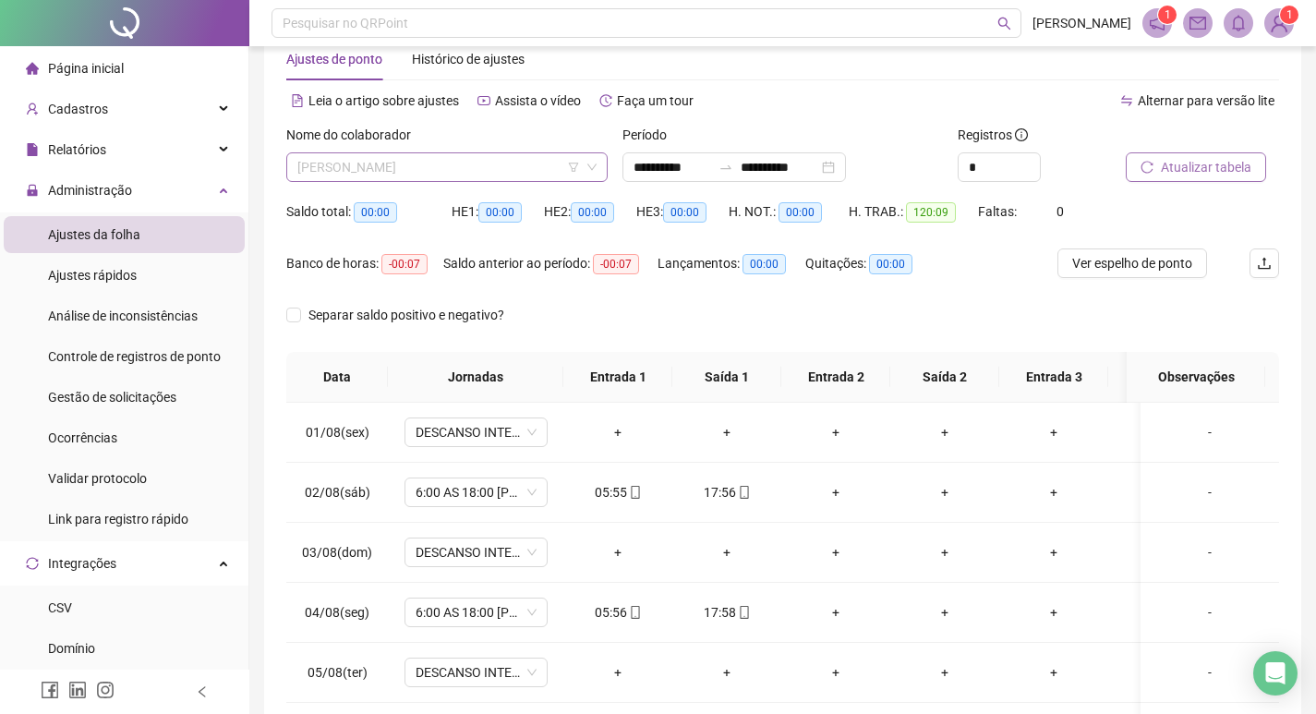
click at [463, 164] on span "[PERSON_NAME]" at bounding box center [446, 167] width 299 height 28
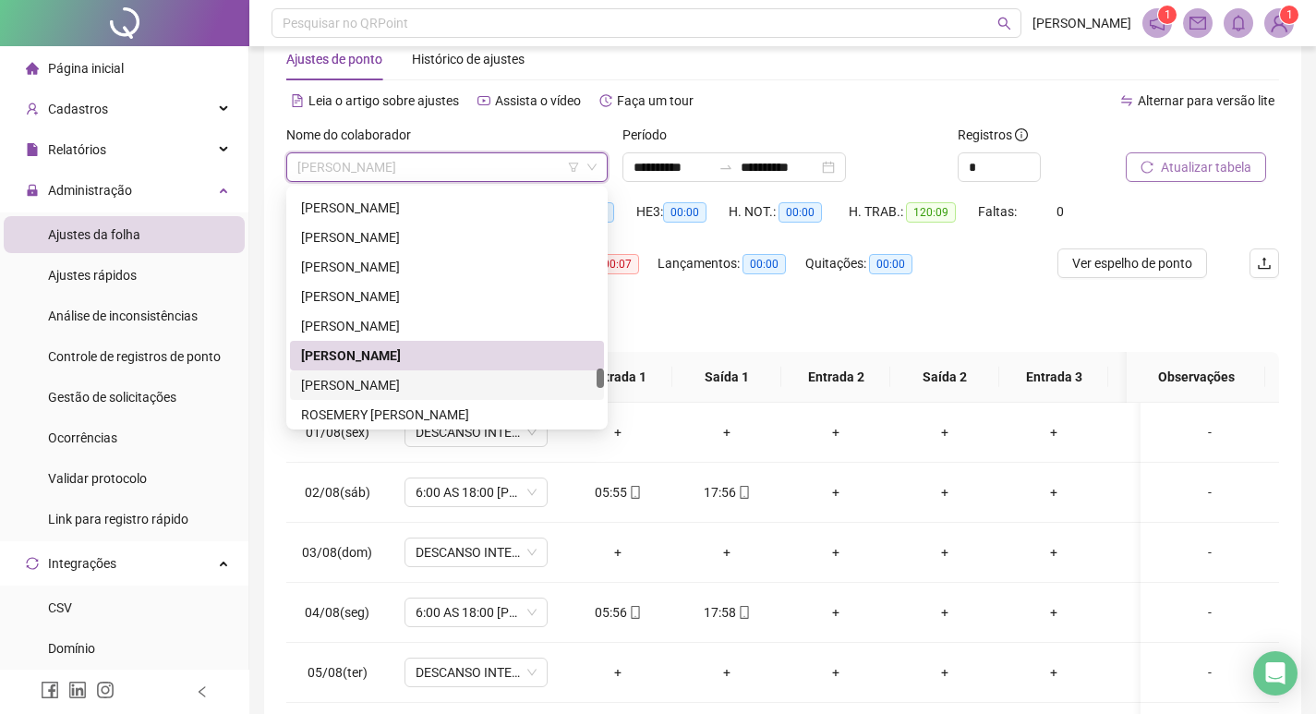
click at [443, 382] on div "[PERSON_NAME]" at bounding box center [447, 385] width 292 height 20
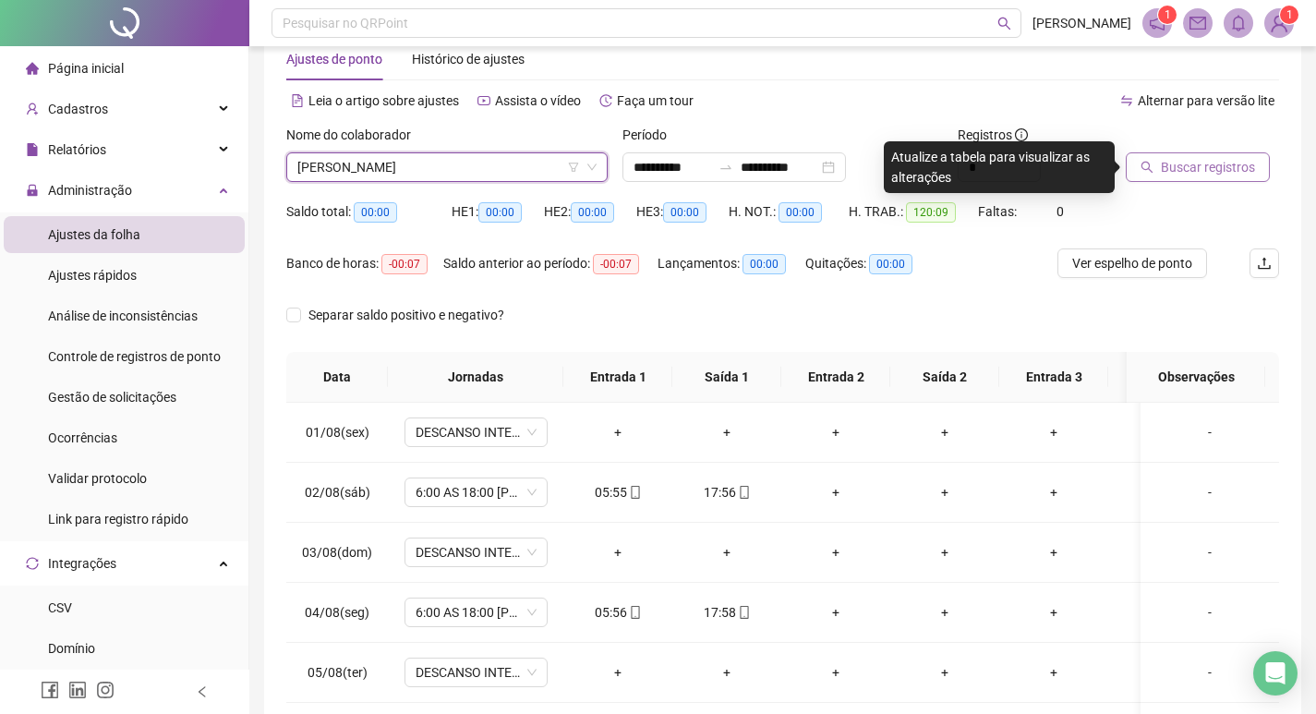
click at [1222, 169] on span "Buscar registros" at bounding box center [1208, 167] width 94 height 20
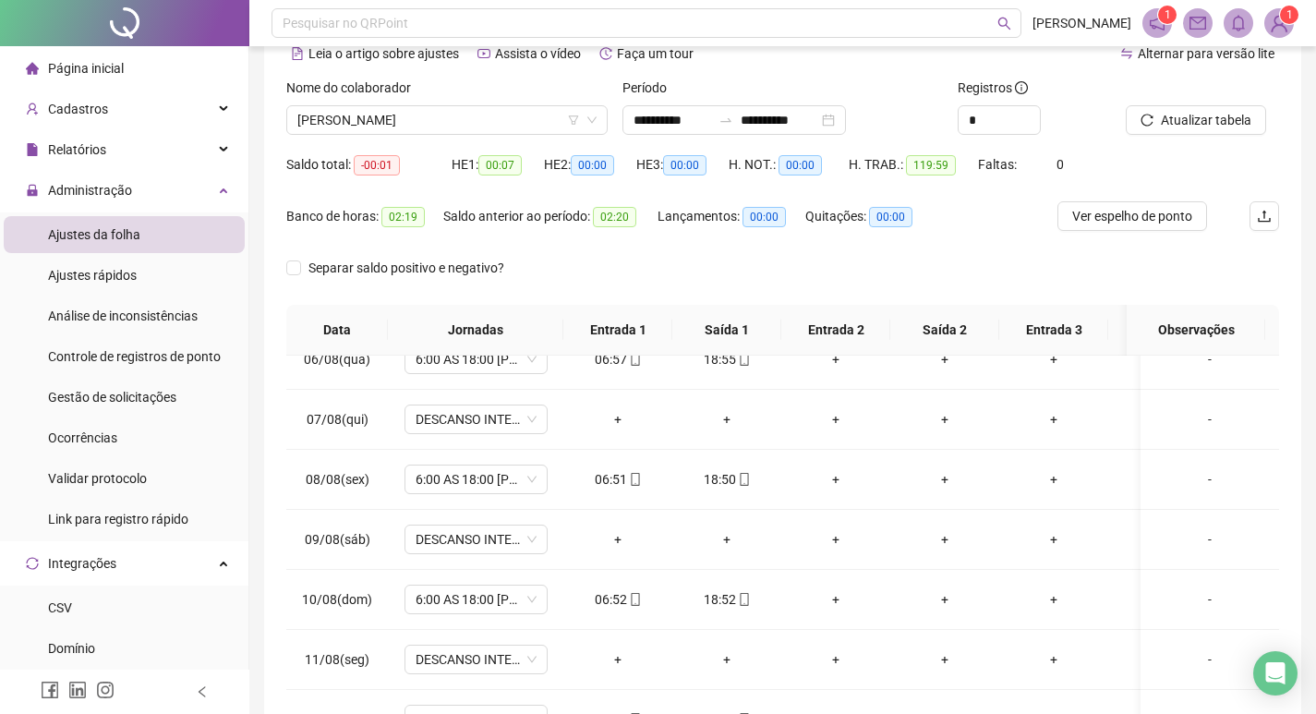
scroll to position [0, 0]
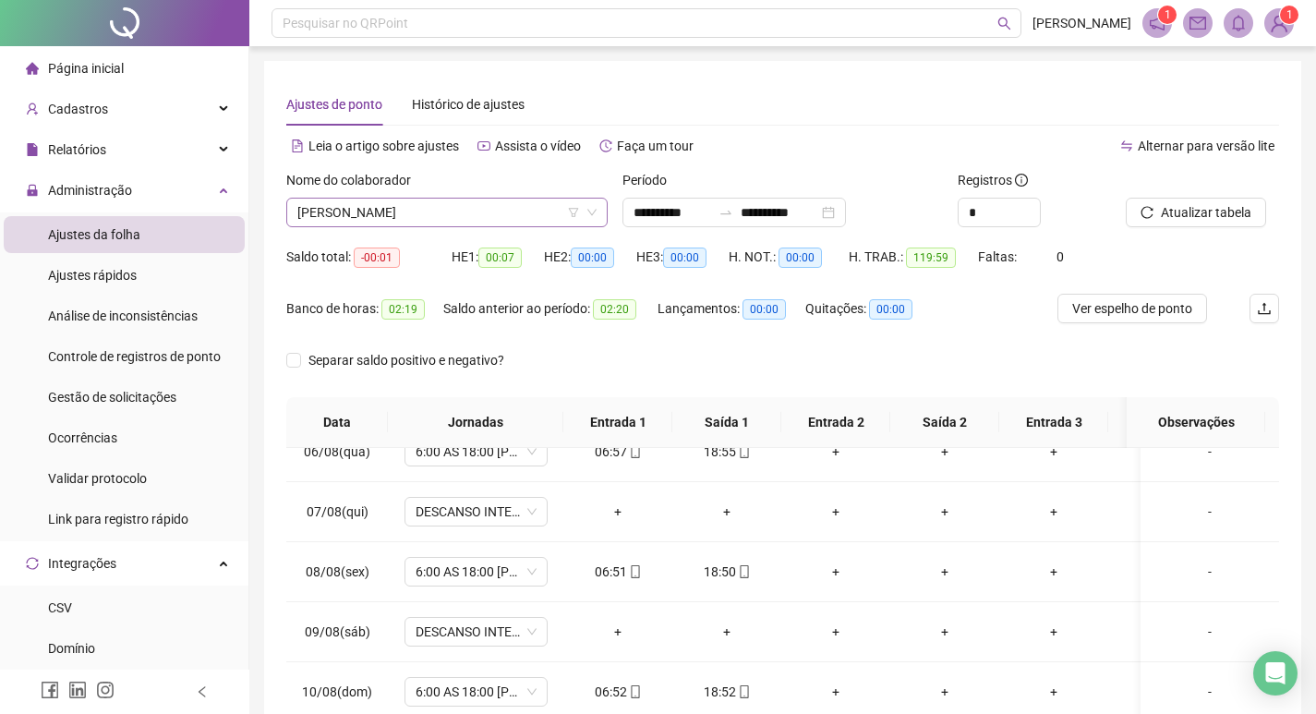
click at [469, 216] on span "[PERSON_NAME]" at bounding box center [446, 213] width 299 height 28
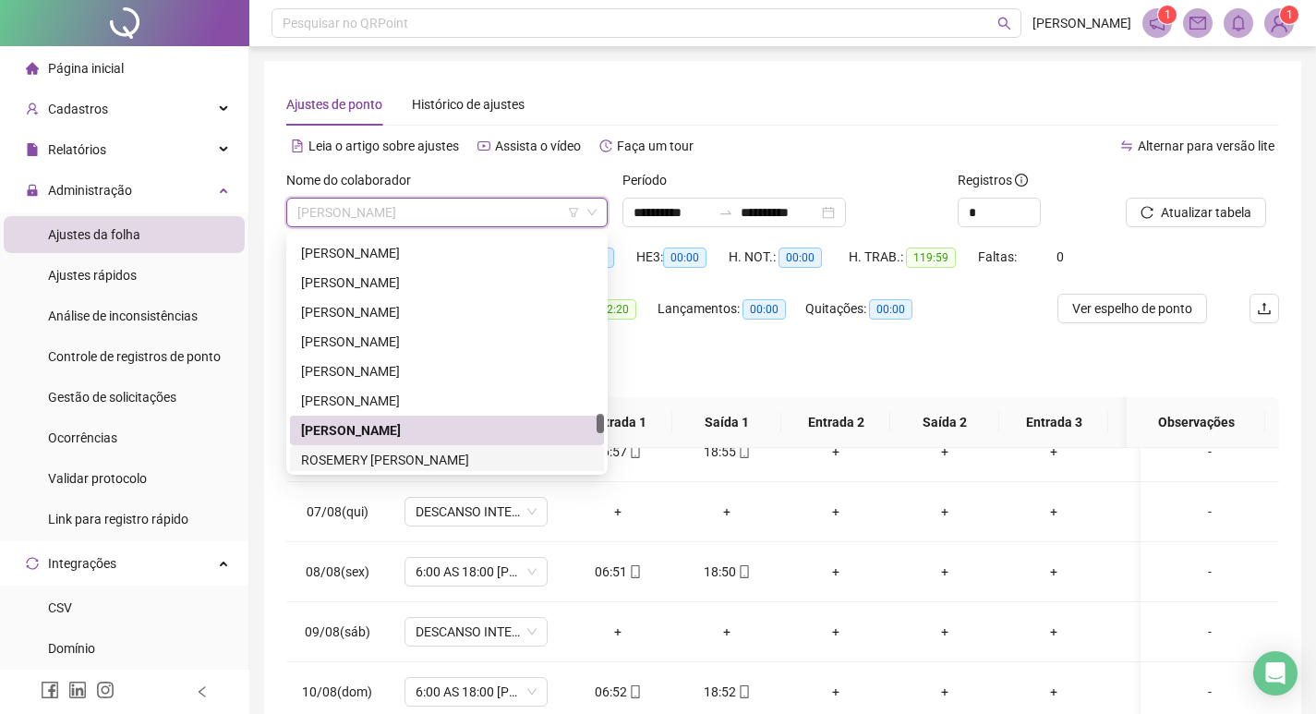
drag, startPoint x: 431, startPoint y: 454, endPoint x: 524, endPoint y: 445, distance: 92.8
click at [434, 452] on div "ROSEMERY [PERSON_NAME]" at bounding box center [447, 460] width 292 height 20
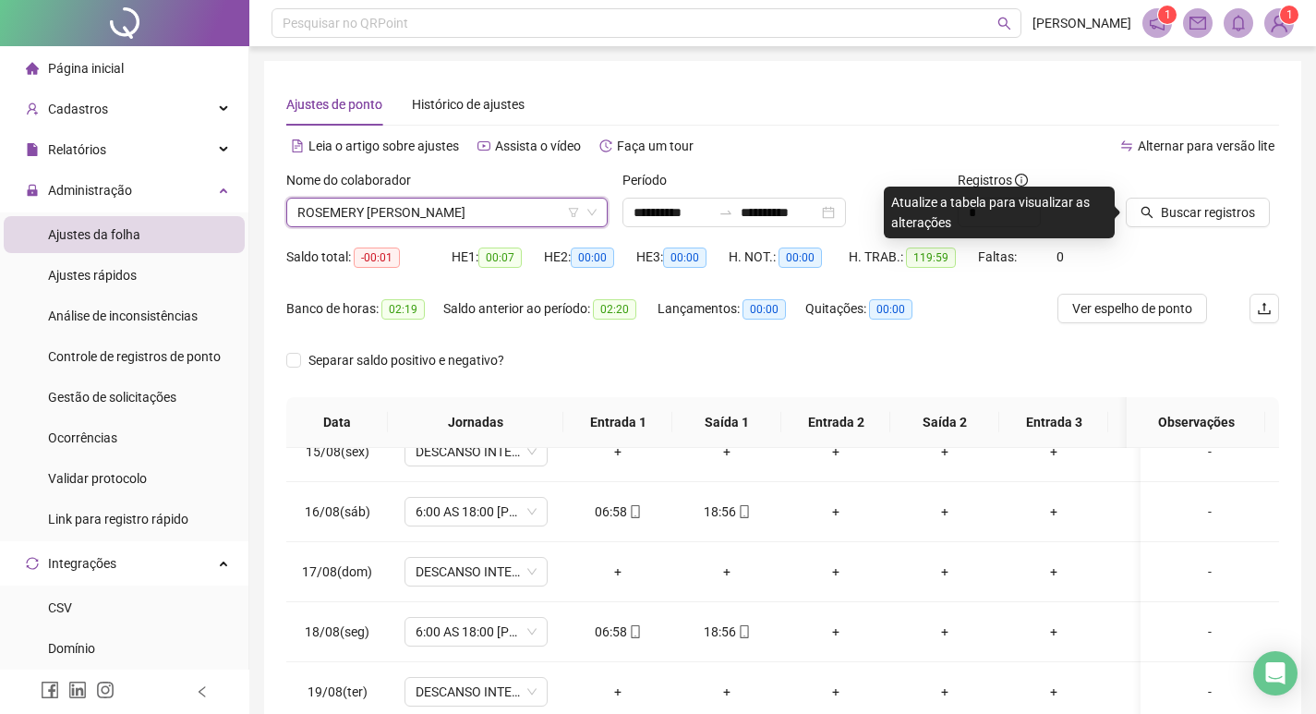
click at [506, 207] on span "ROSEMERY [PERSON_NAME]" at bounding box center [446, 213] width 299 height 28
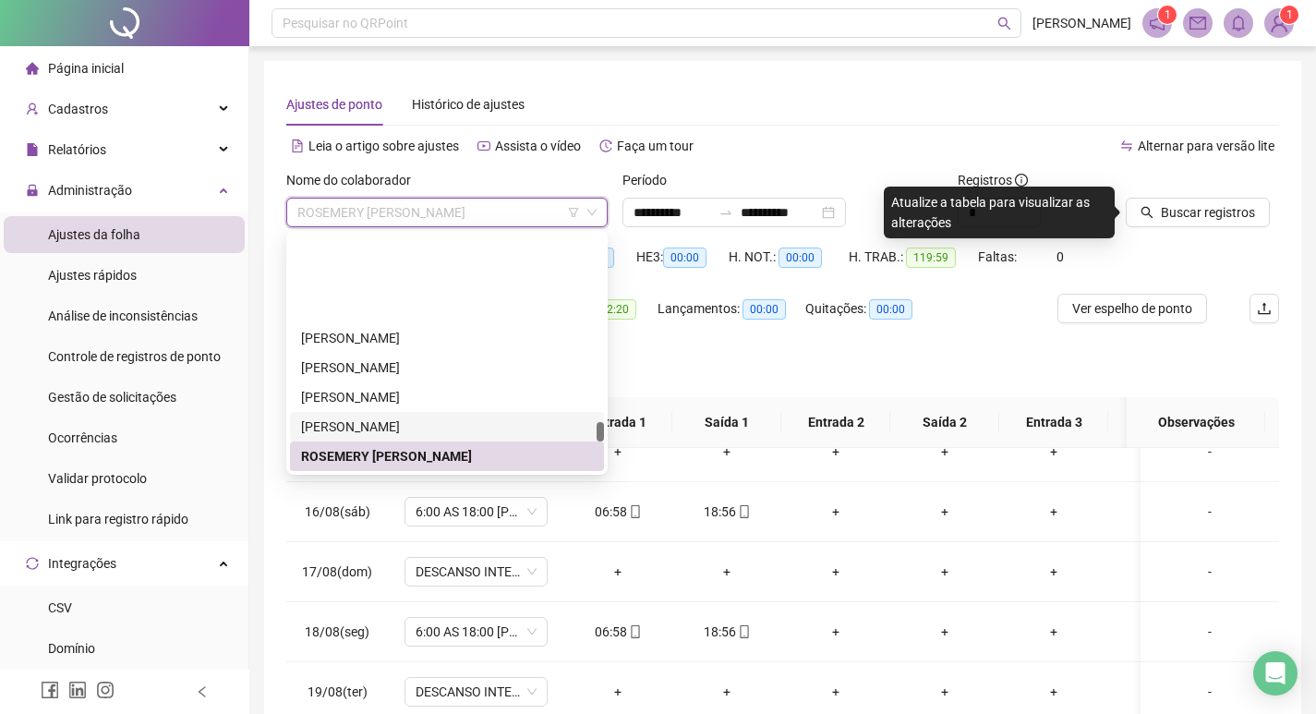
scroll to position [2220, 0]
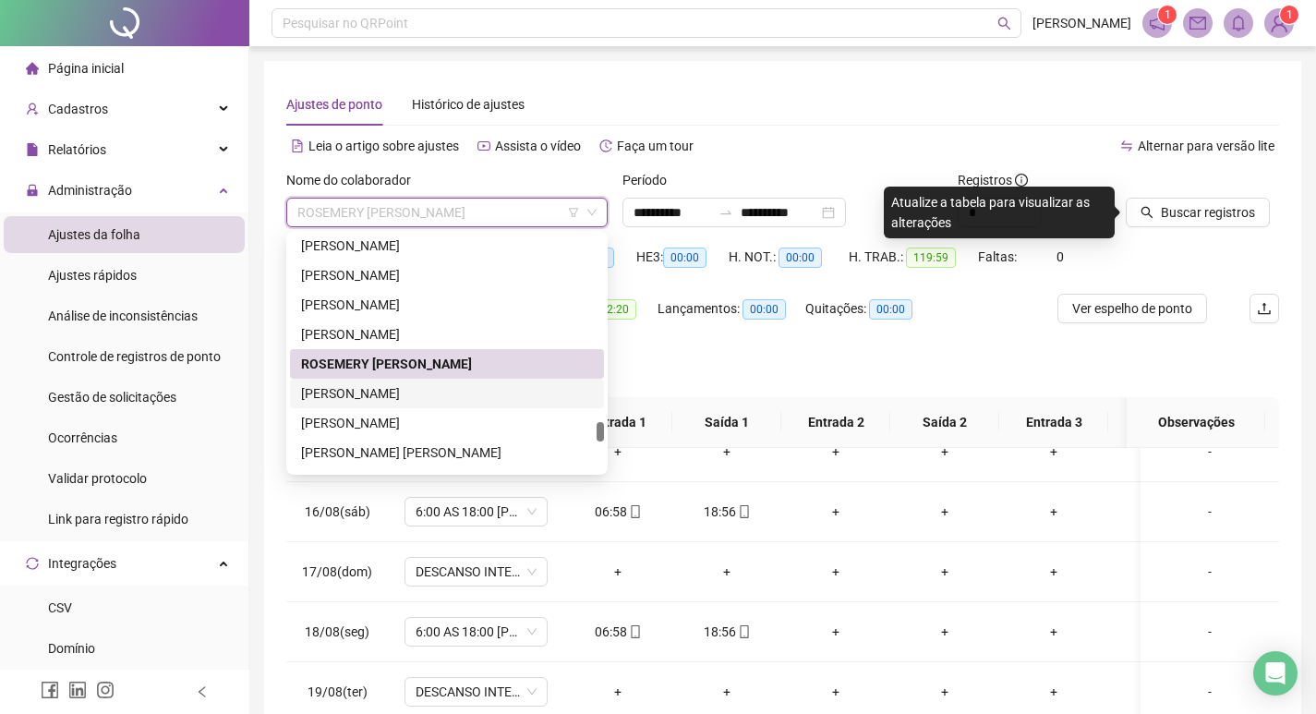
click at [440, 393] on div "[PERSON_NAME]" at bounding box center [447, 393] width 292 height 20
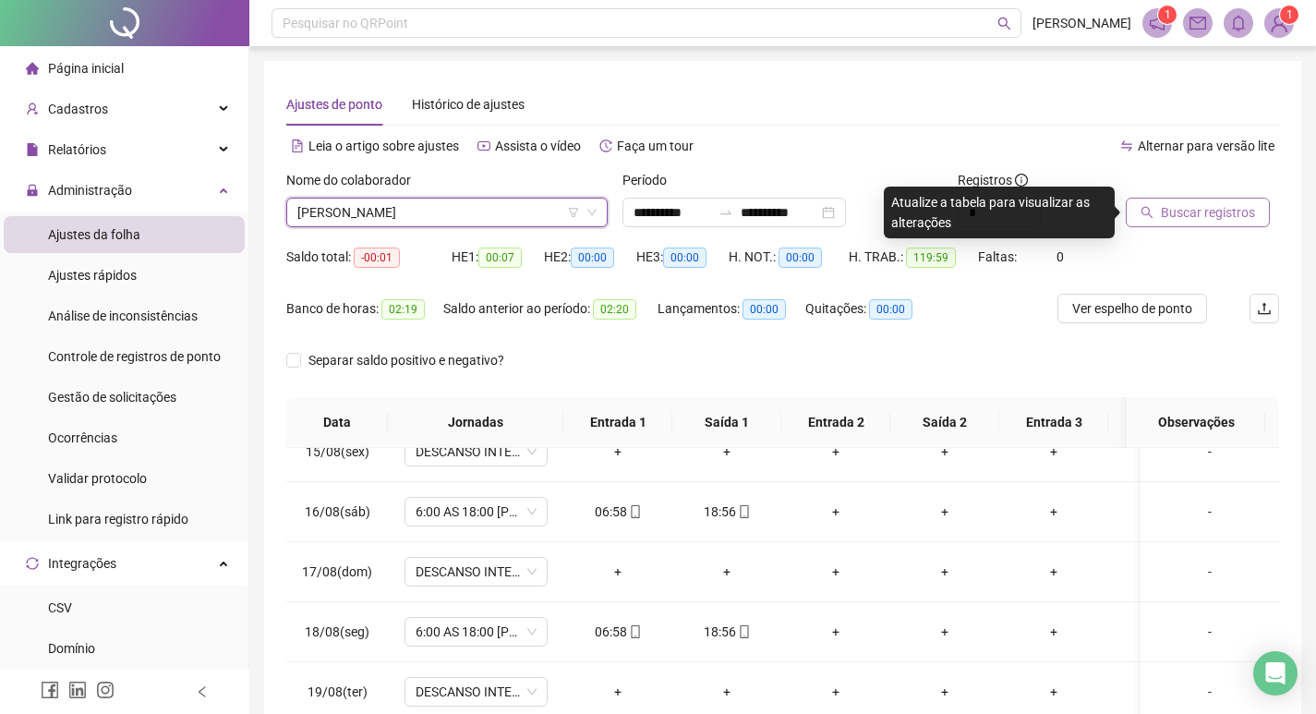
click at [1189, 206] on span "Buscar registros" at bounding box center [1208, 212] width 94 height 20
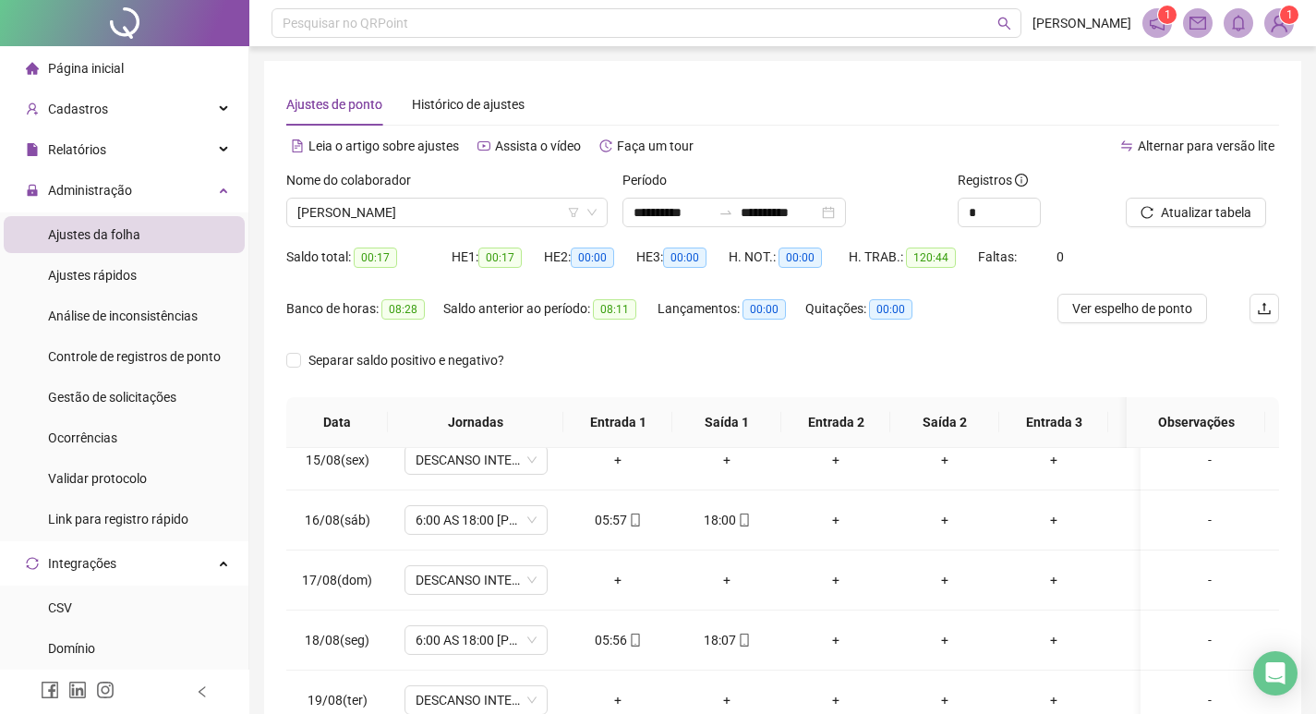
scroll to position [880, 0]
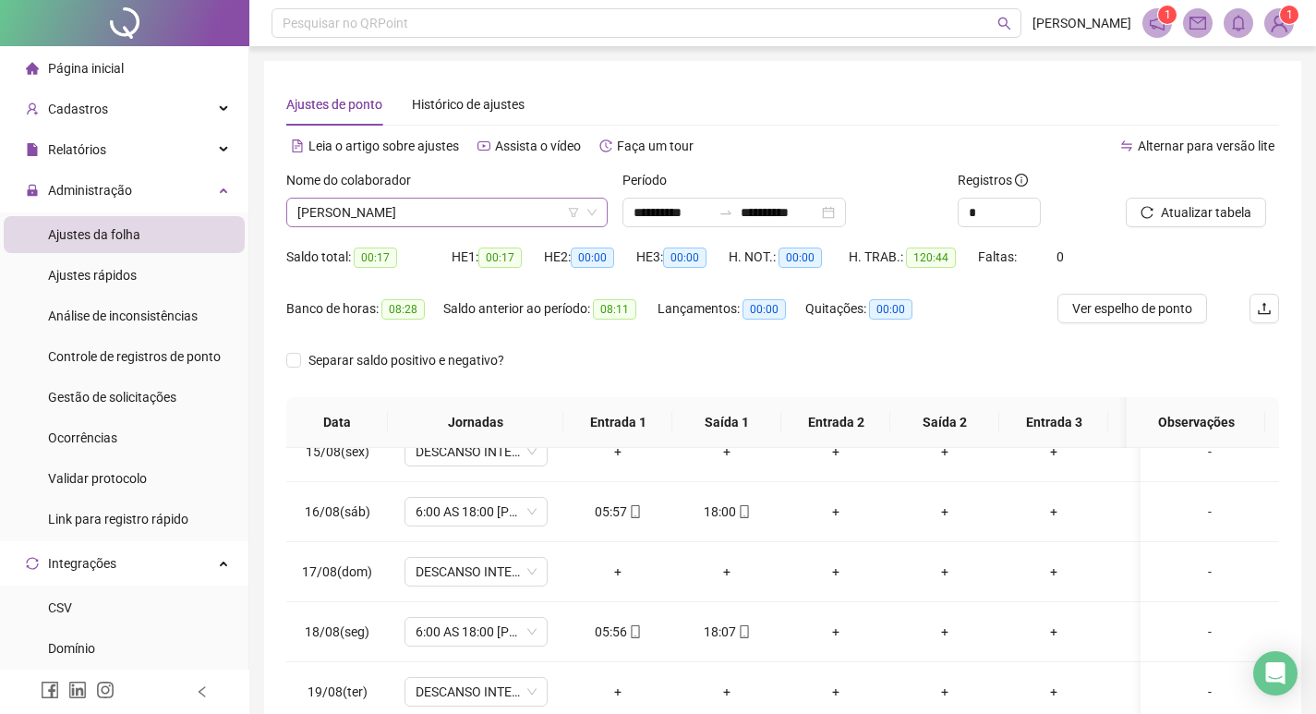
click at [469, 199] on span "[PERSON_NAME]" at bounding box center [446, 213] width 299 height 28
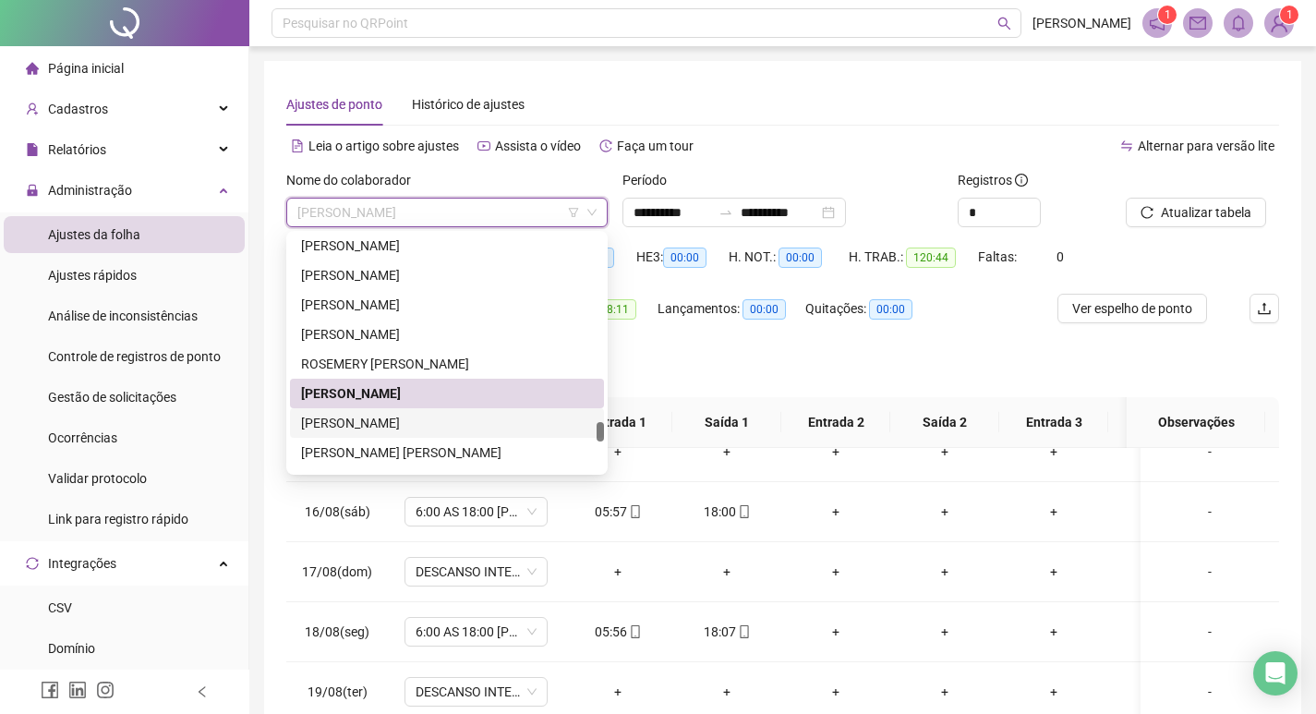
click at [438, 427] on div "[PERSON_NAME]" at bounding box center [447, 423] width 292 height 20
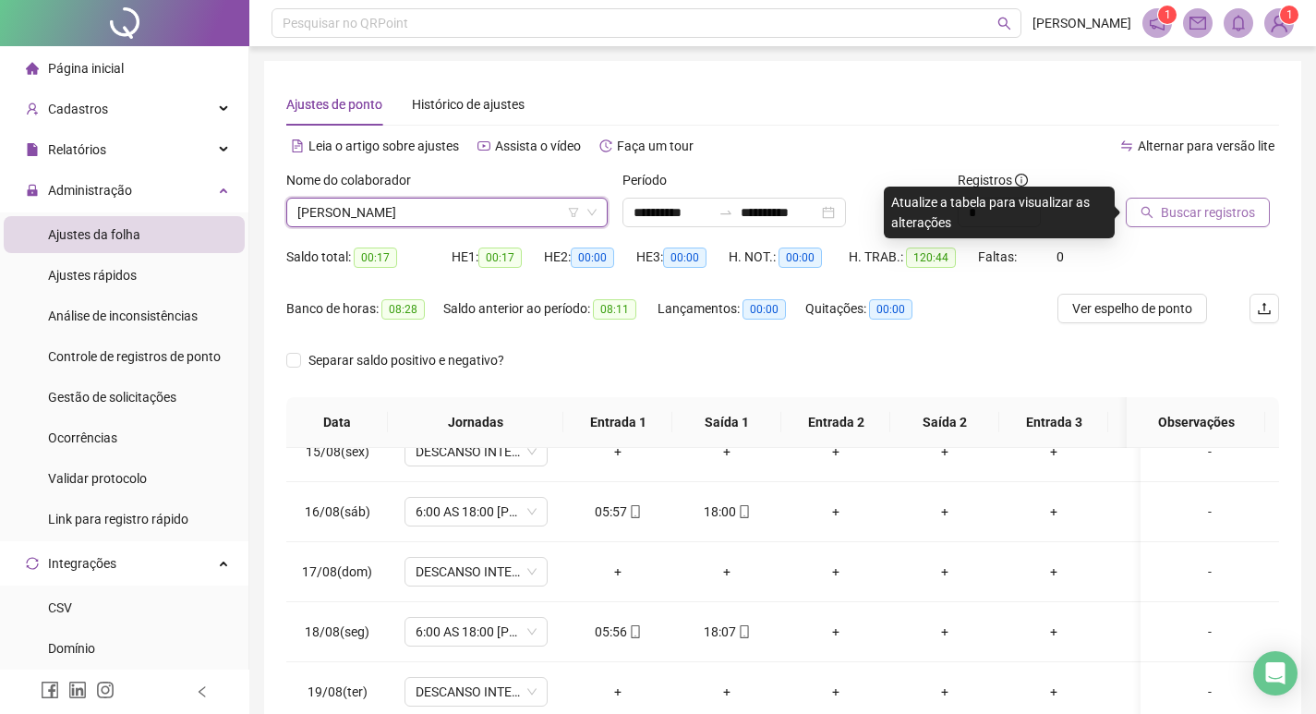
click at [1173, 219] on span "Buscar registros" at bounding box center [1208, 212] width 94 height 20
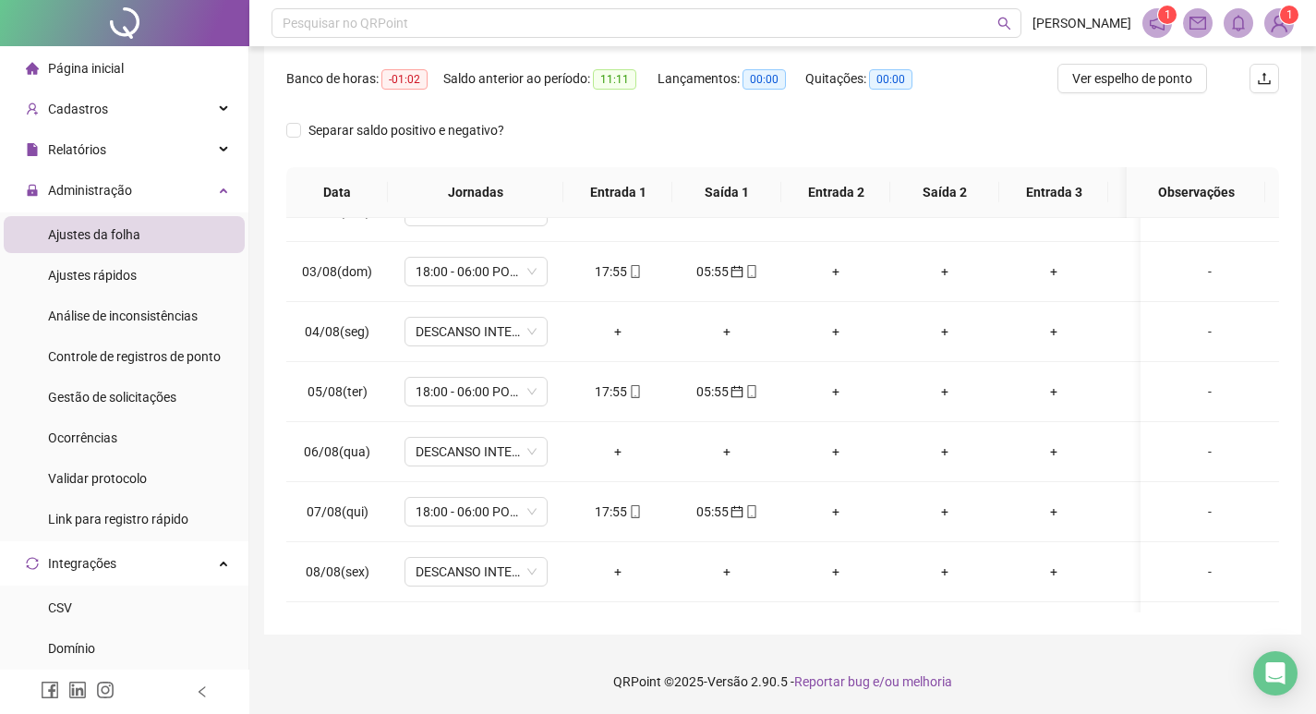
scroll to position [0, 0]
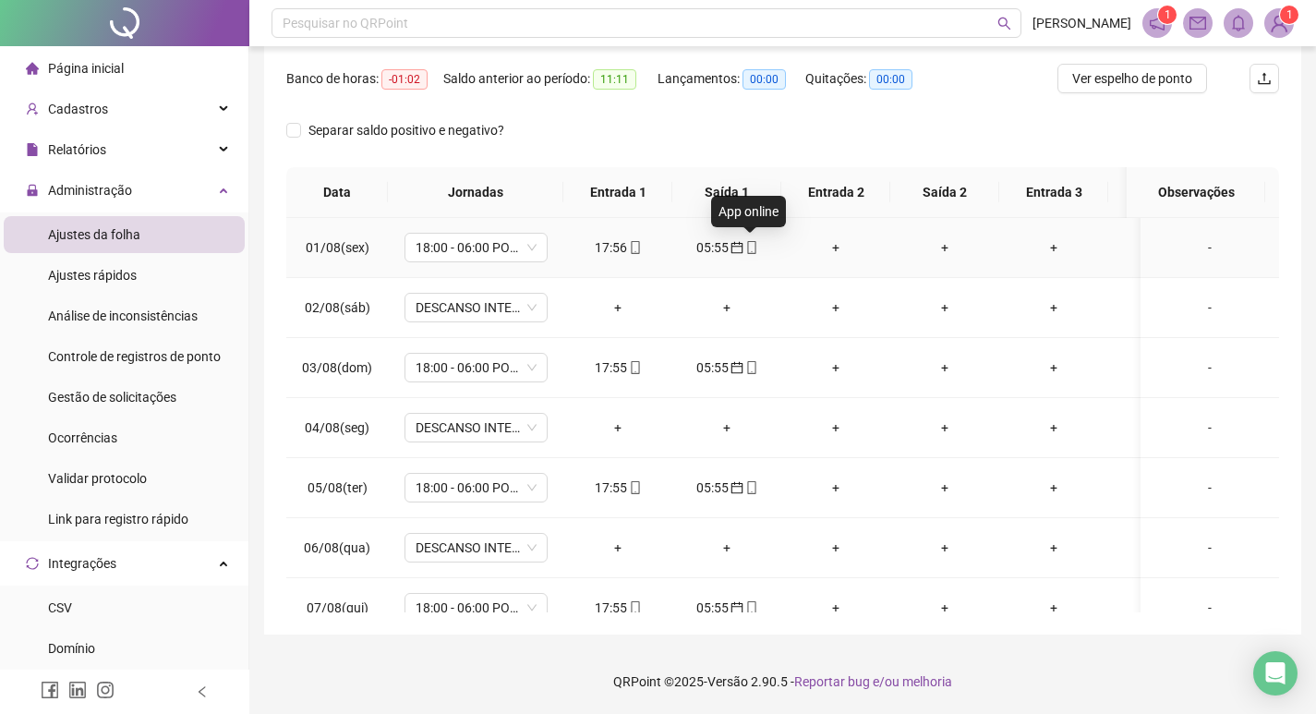
click at [752, 250] on icon "mobile" at bounding box center [751, 247] width 13 height 13
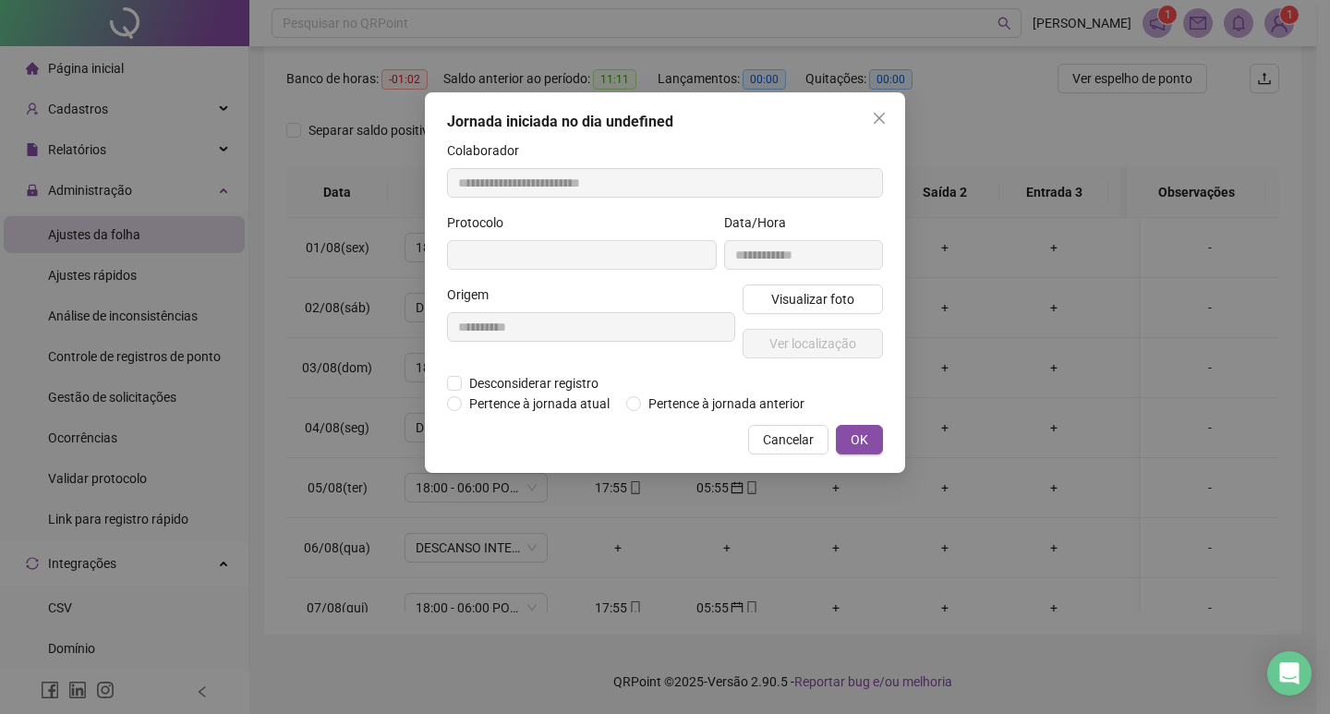
type input "**********"
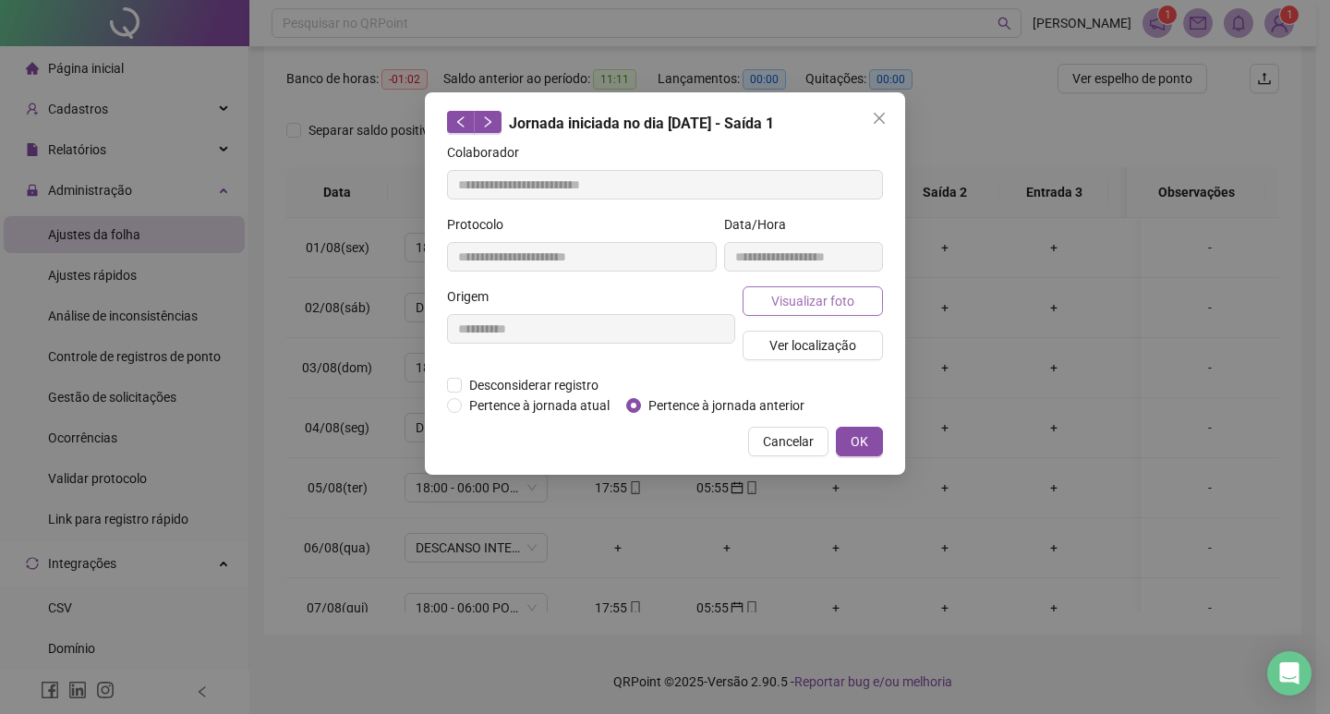
click at [815, 298] on span "Visualizar foto" at bounding box center [812, 301] width 83 height 20
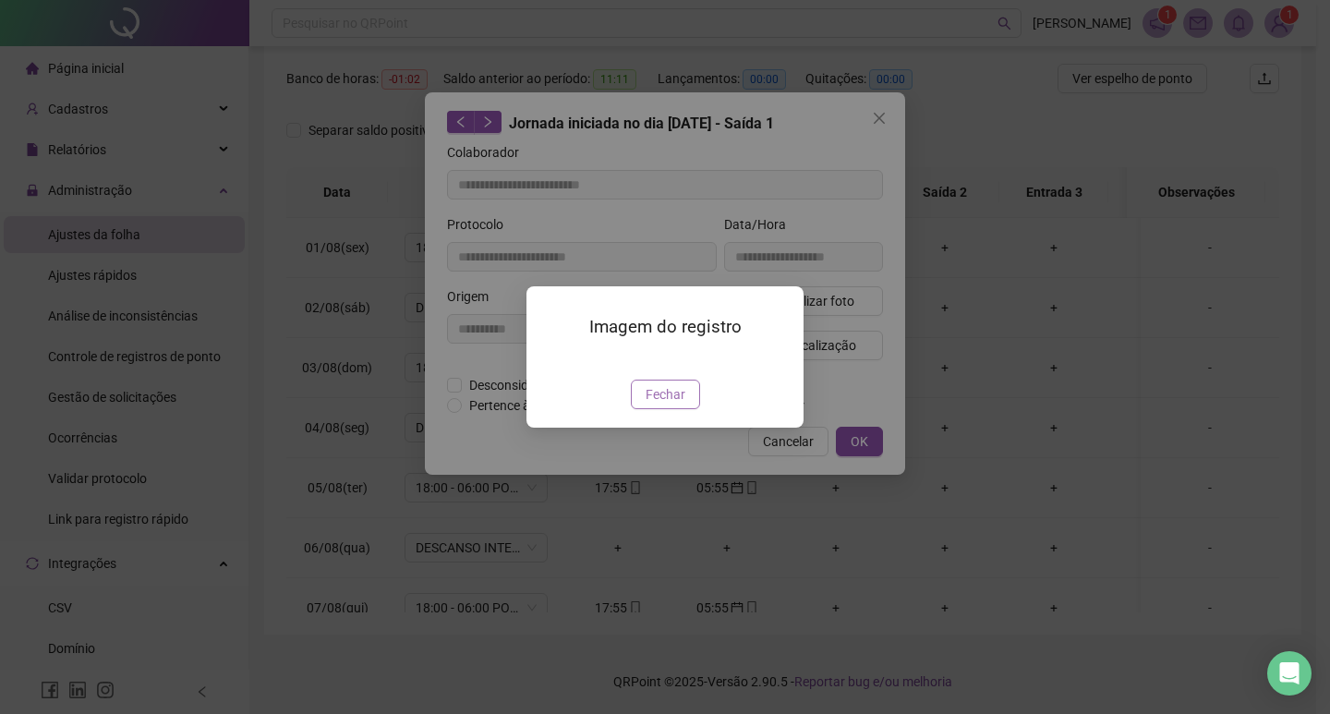
click at [668, 404] on span "Fechar" at bounding box center [665, 394] width 40 height 20
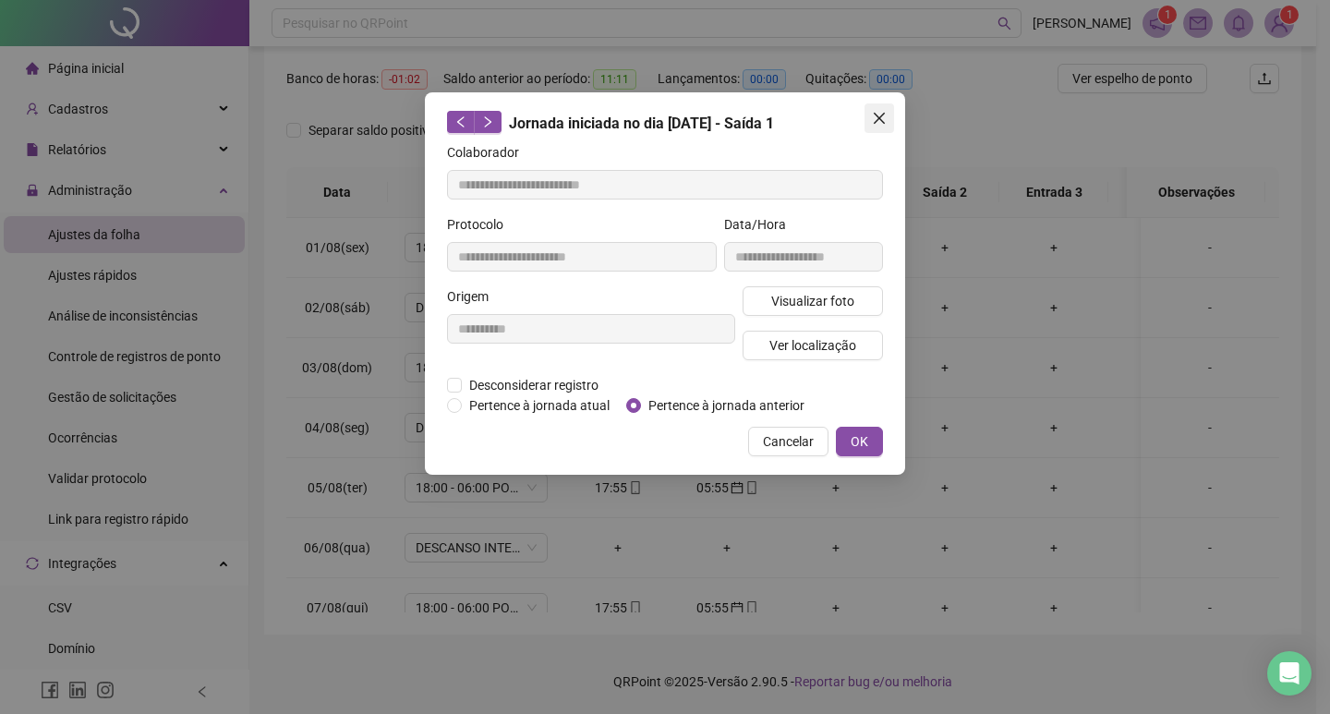
click at [880, 115] on icon "close" at bounding box center [879, 118] width 15 height 15
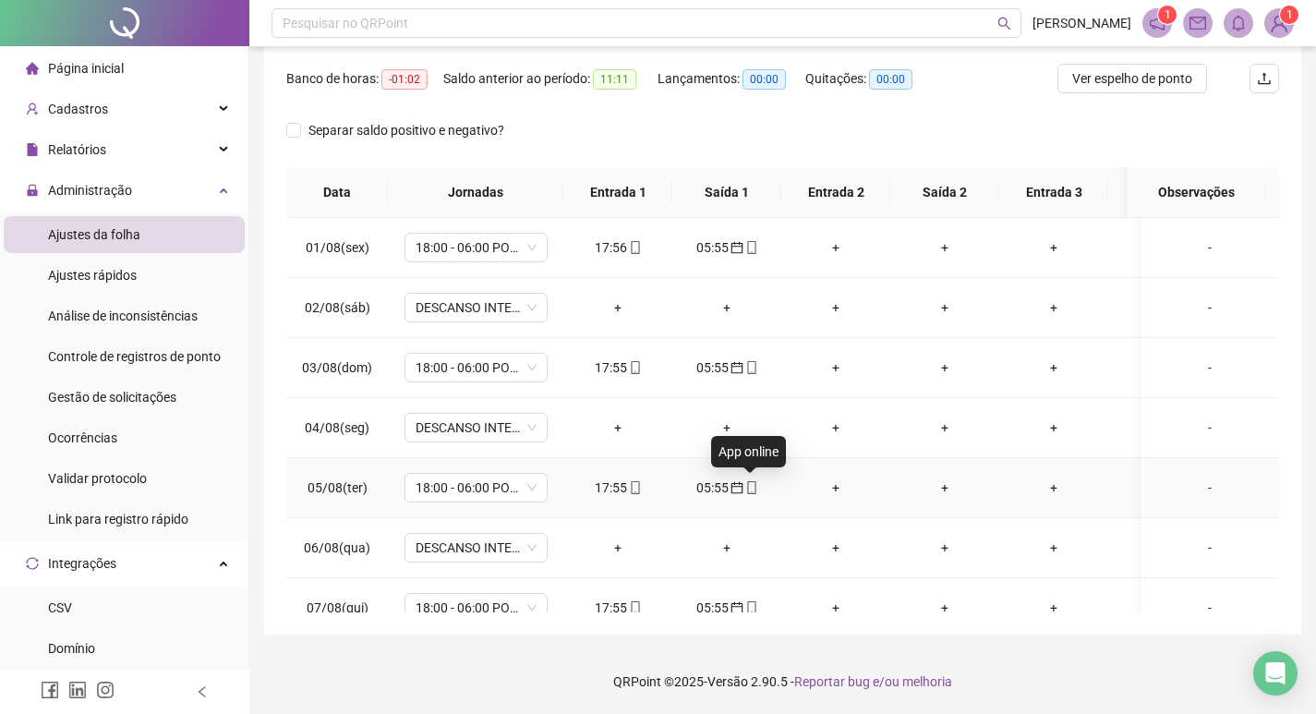
click at [751, 487] on icon "mobile" at bounding box center [751, 487] width 13 height 13
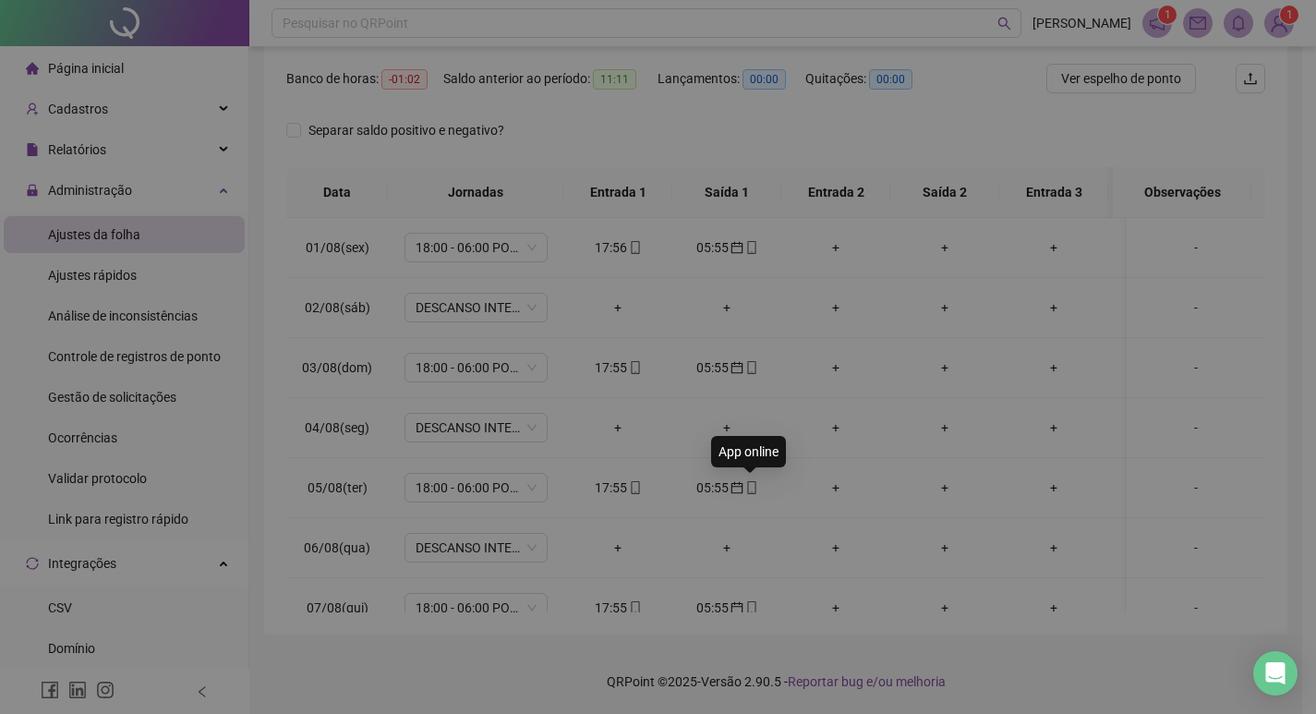
type input "**********"
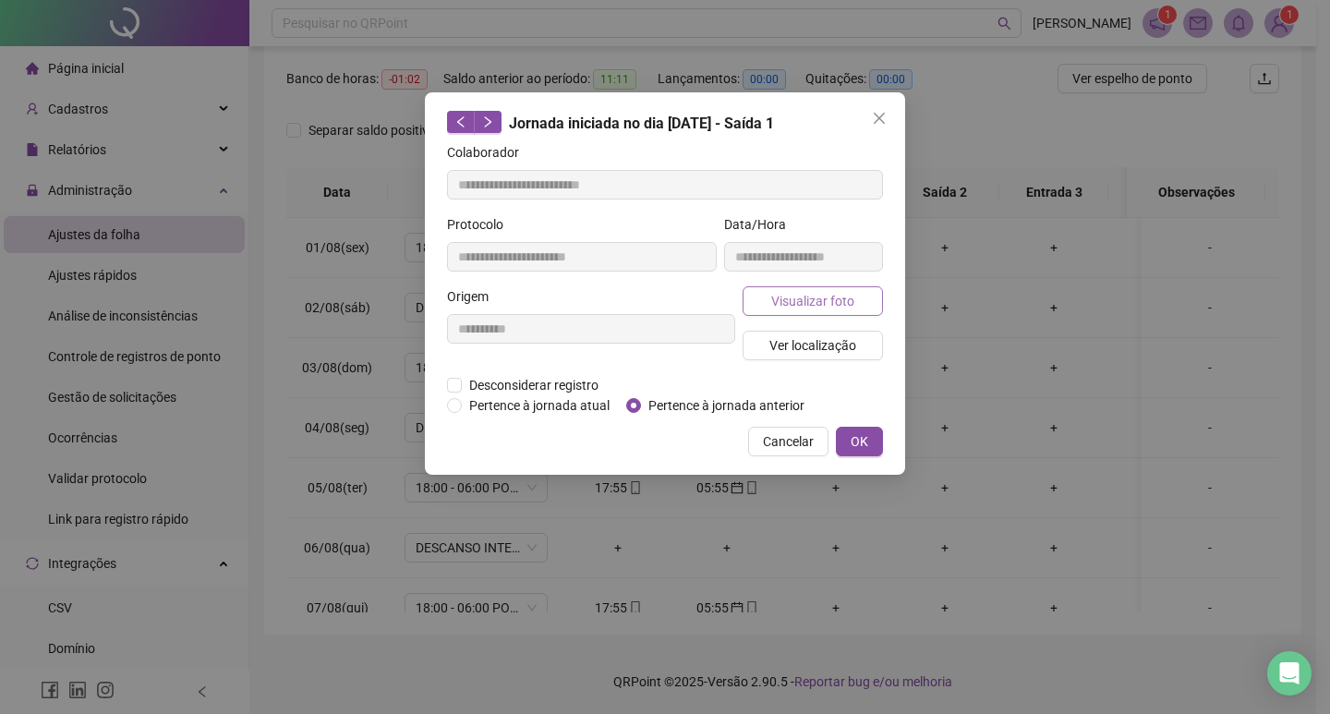
click at [810, 303] on span "Visualizar foto" at bounding box center [812, 301] width 83 height 20
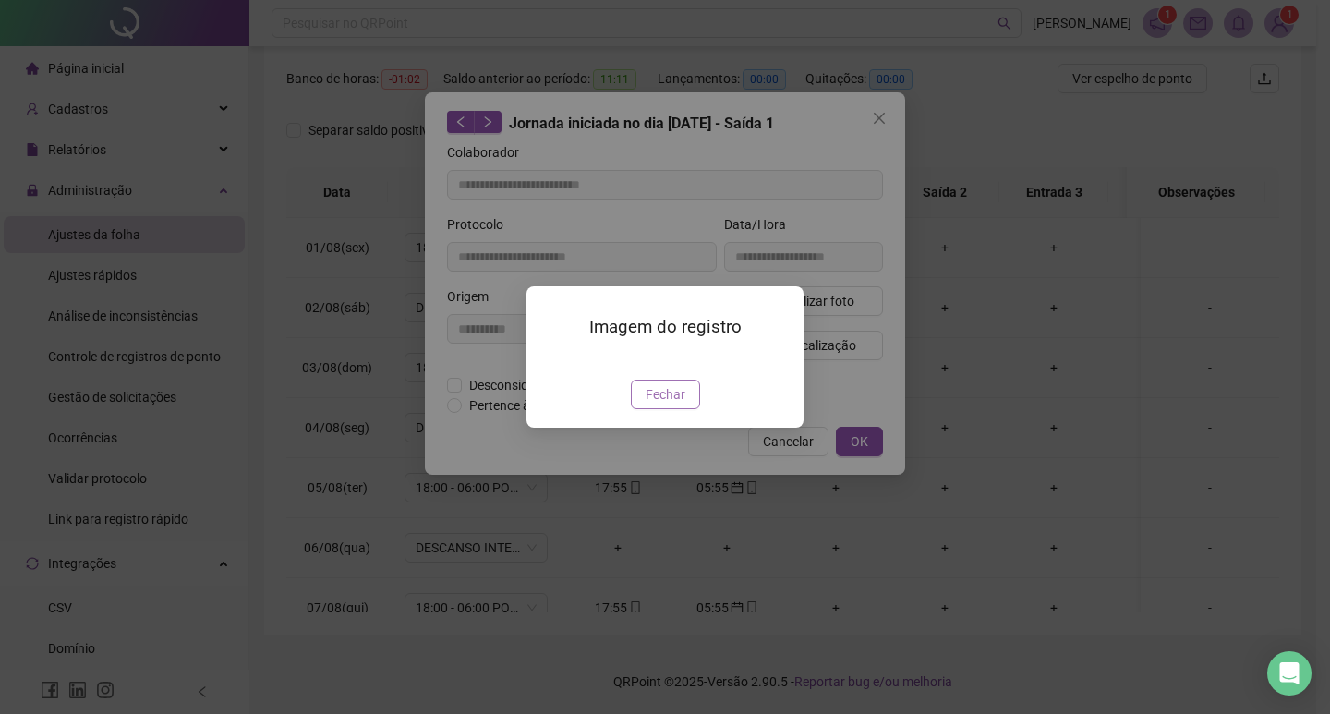
click at [681, 404] on span "Fechar" at bounding box center [665, 394] width 40 height 20
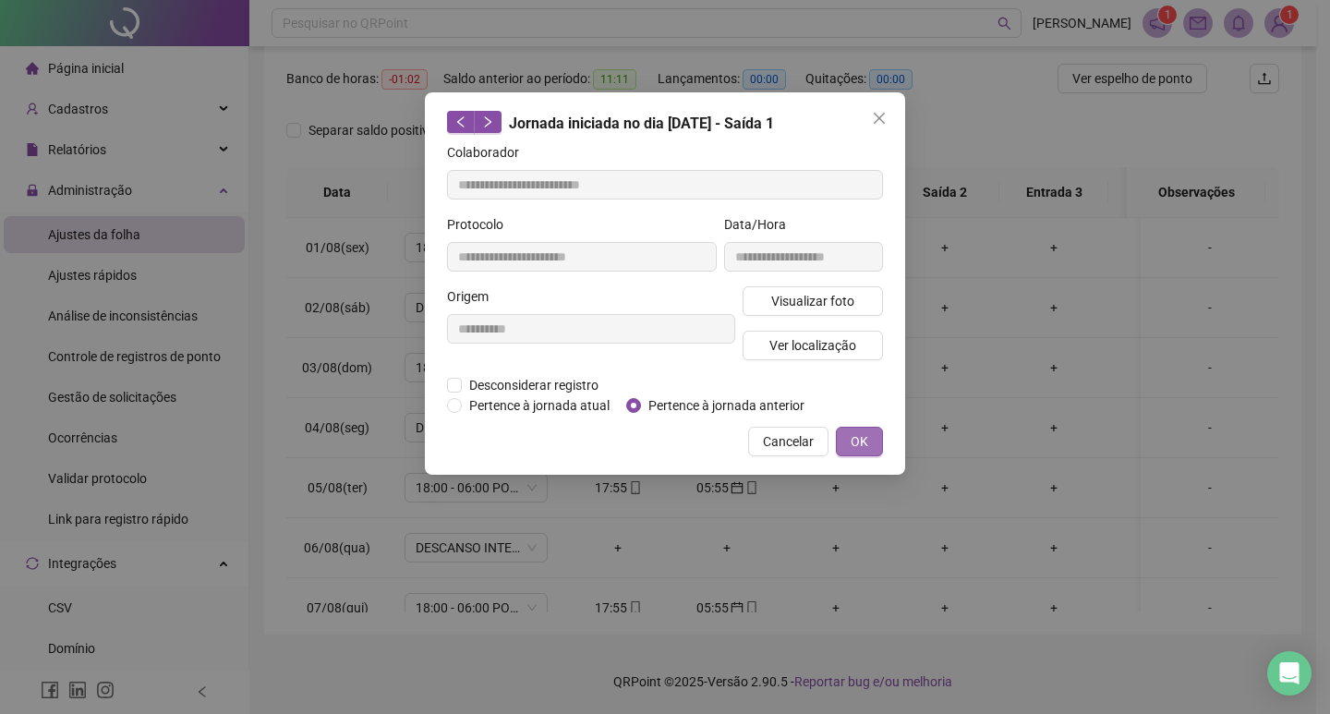
click at [861, 440] on span "OK" at bounding box center [859, 441] width 18 height 20
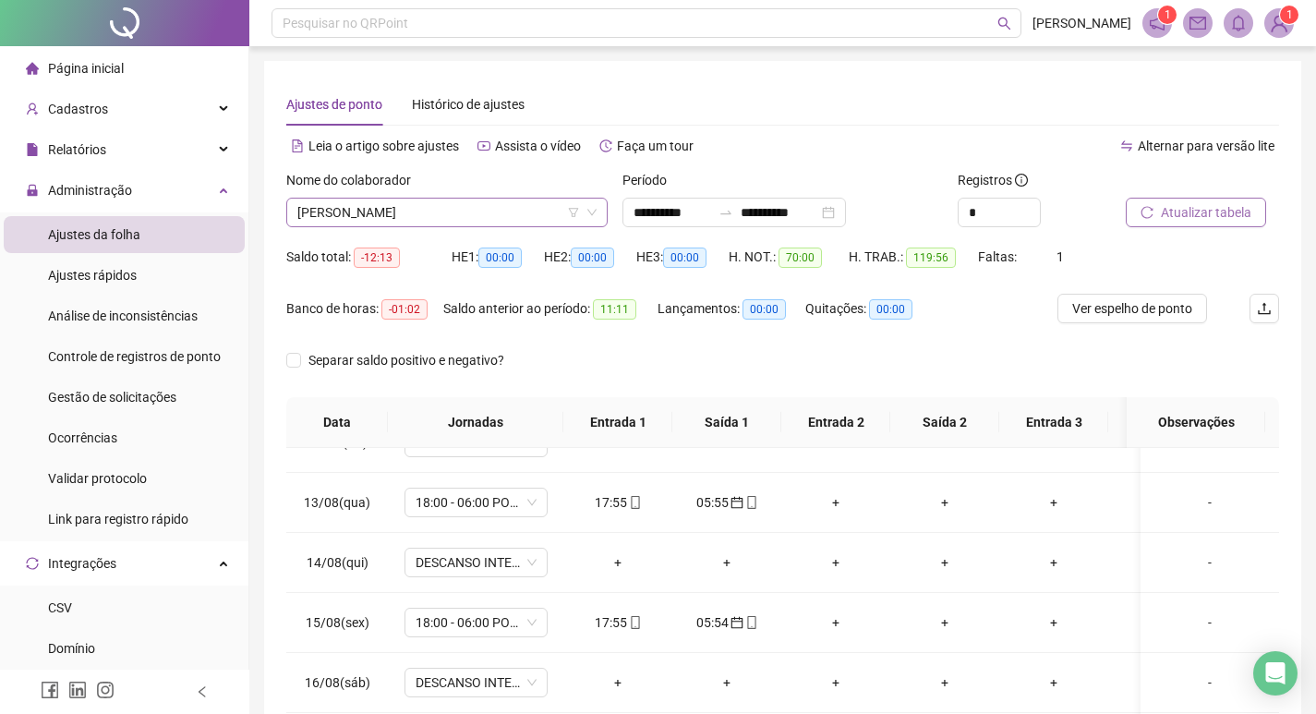
click at [502, 213] on span "[PERSON_NAME]" at bounding box center [446, 213] width 299 height 28
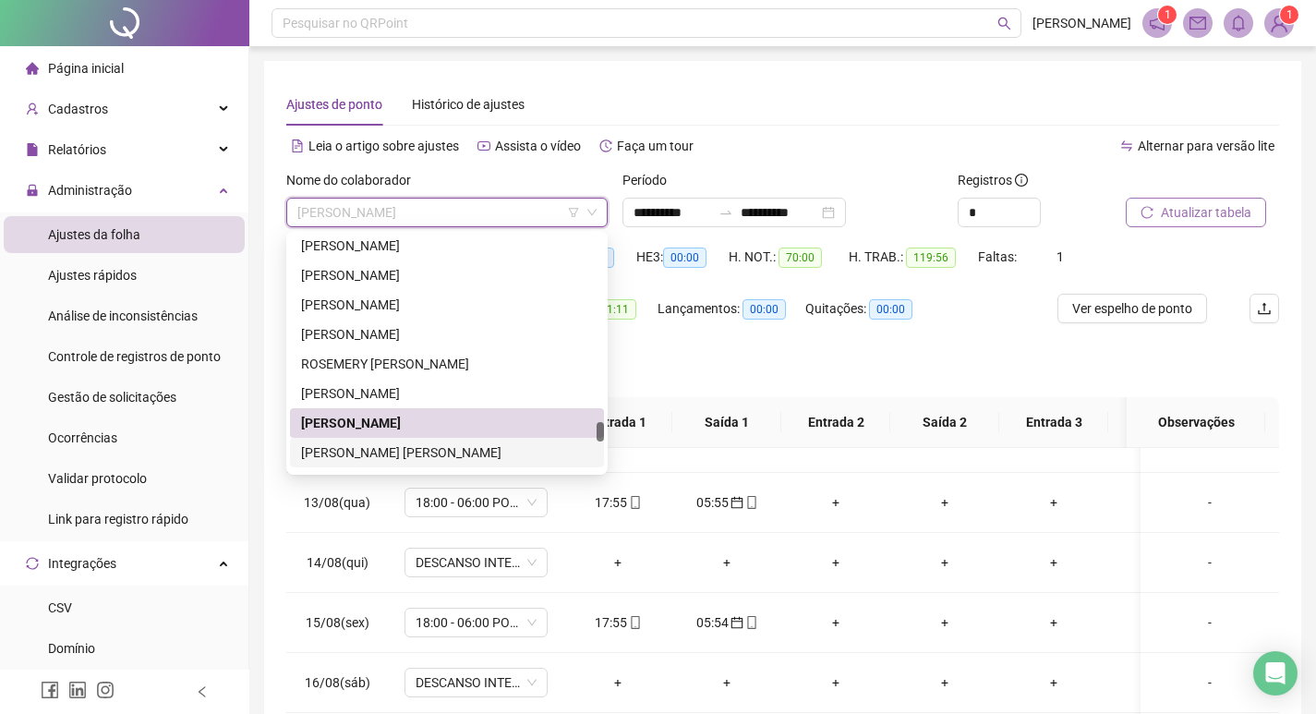
click at [488, 451] on div "[PERSON_NAME] [PERSON_NAME]" at bounding box center [447, 452] width 292 height 20
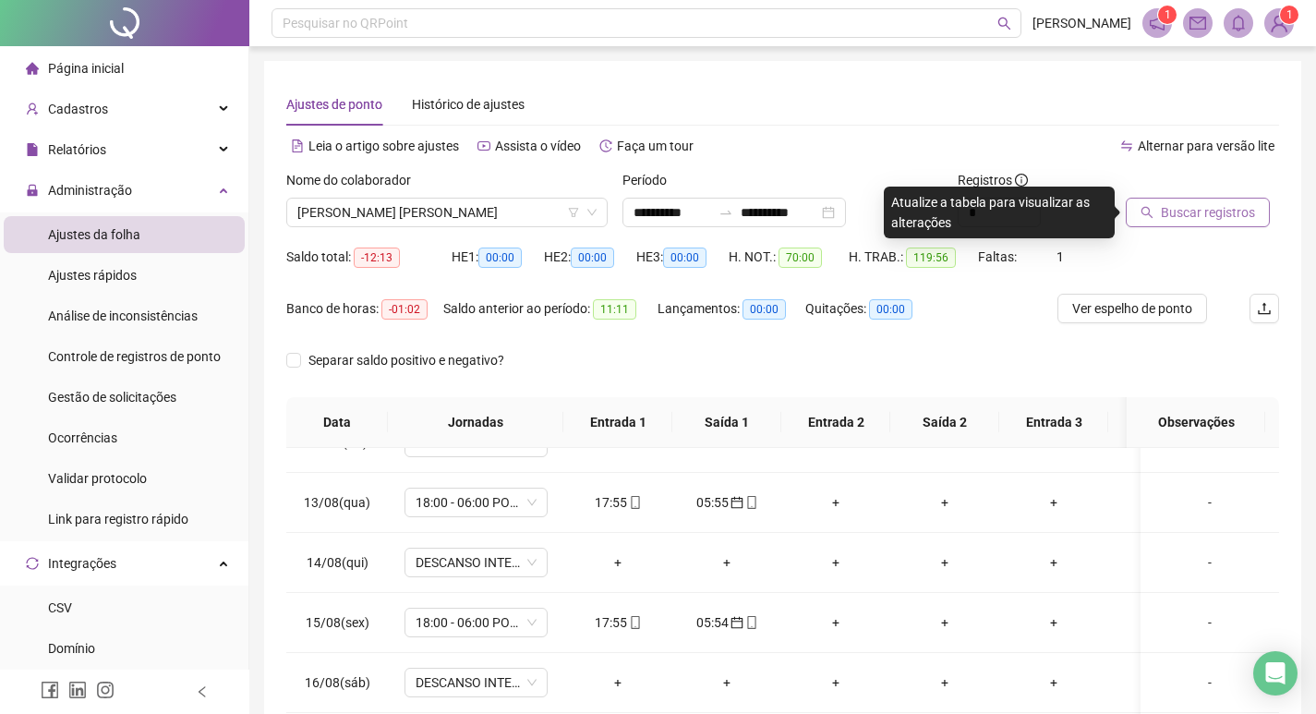
click at [1196, 211] on span "Buscar registros" at bounding box center [1208, 212] width 94 height 20
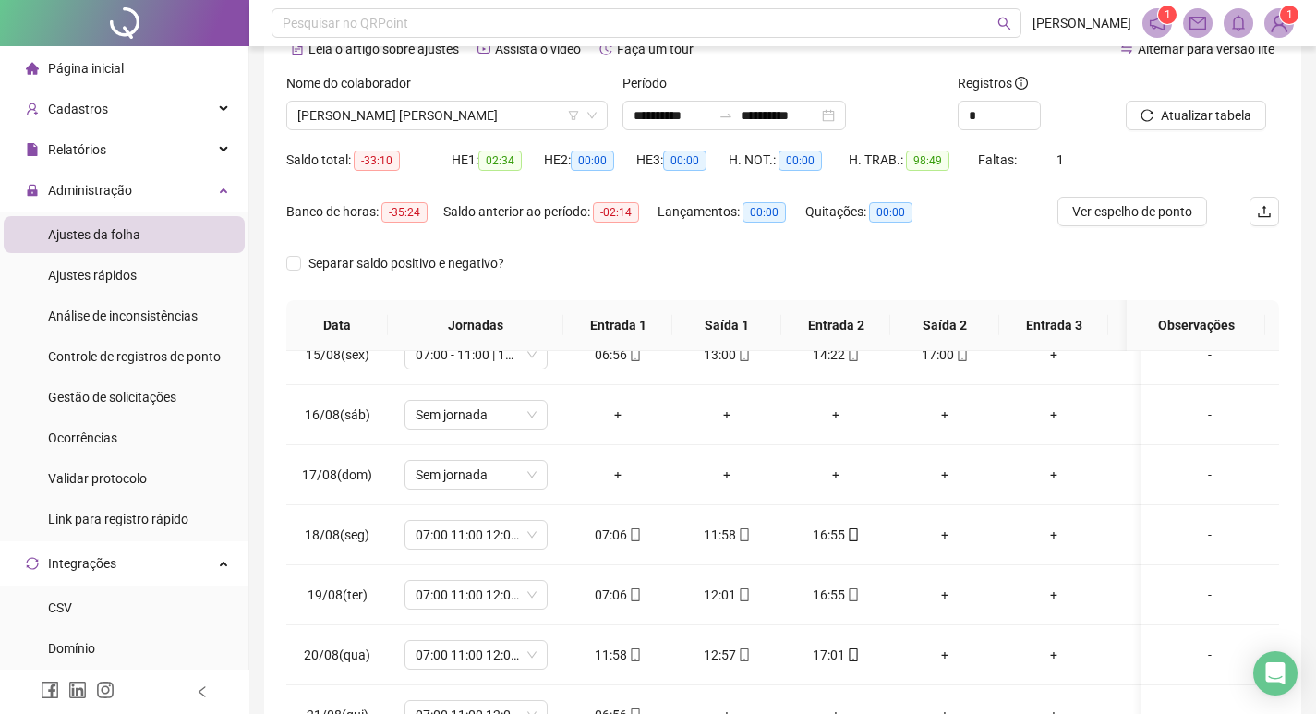
scroll to position [92, 0]
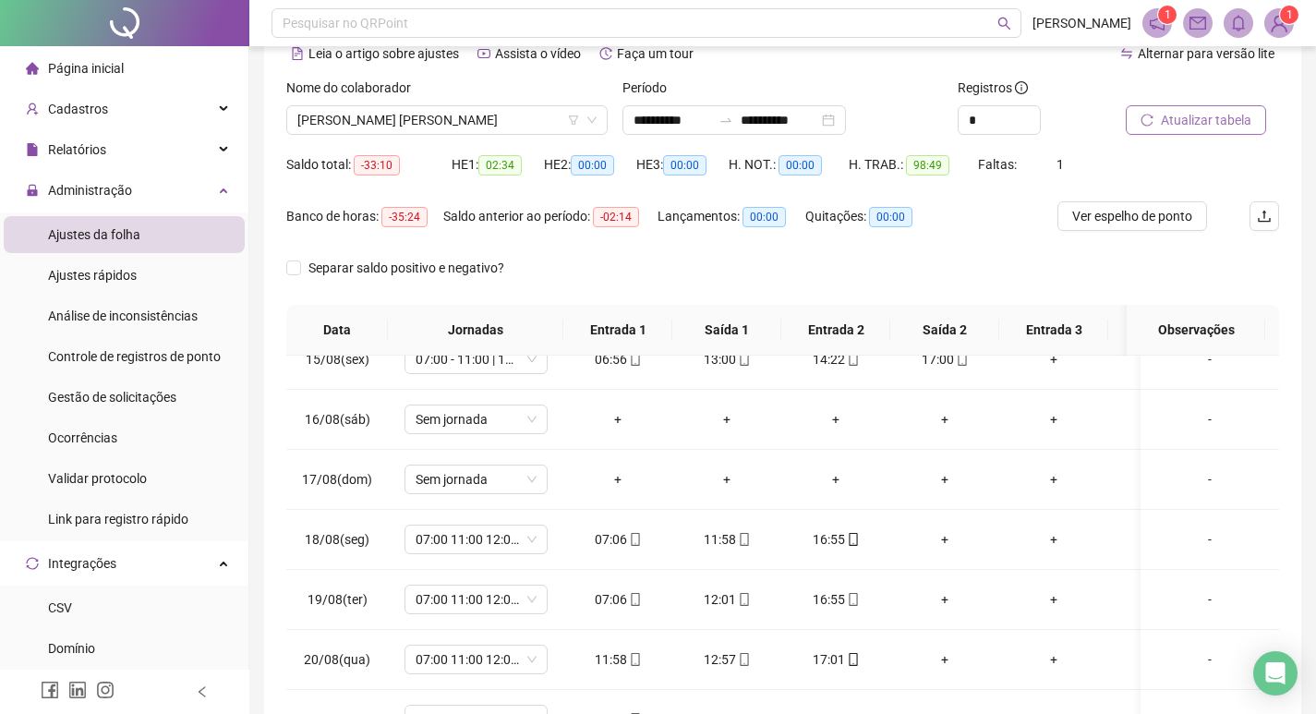
click at [1198, 124] on span "Atualizar tabela" at bounding box center [1206, 120] width 90 height 20
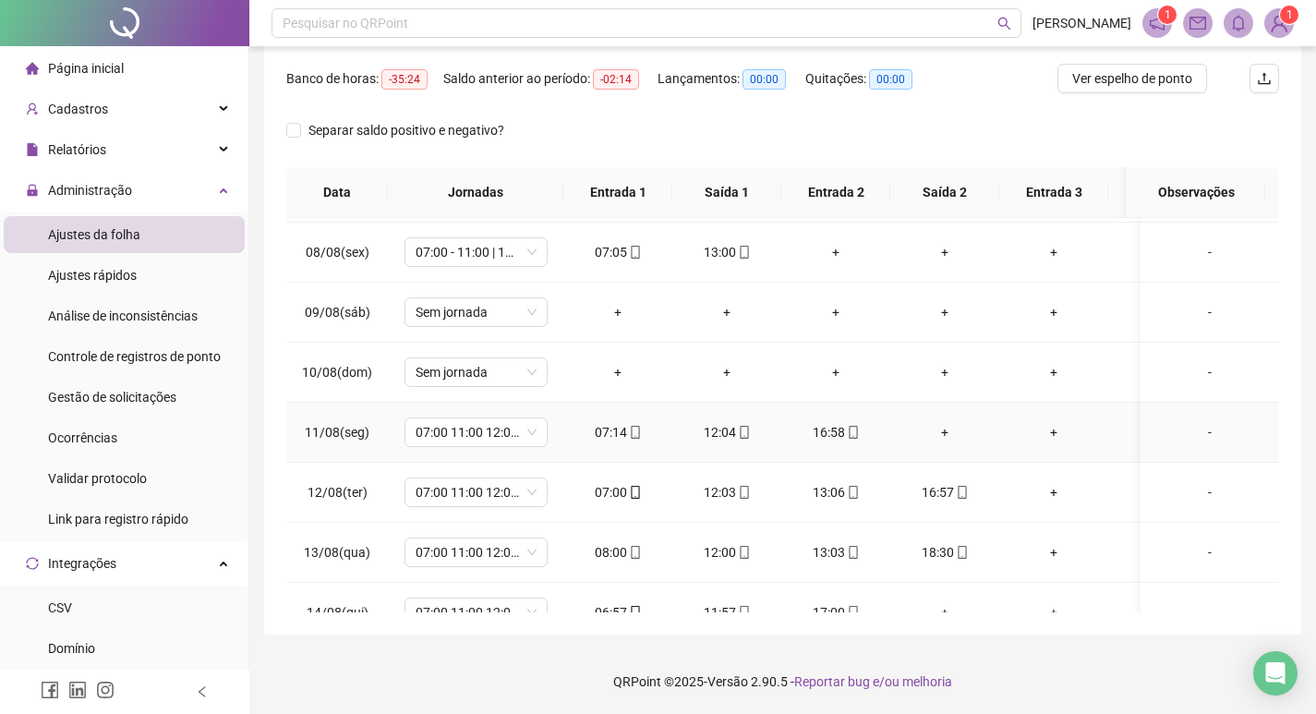
scroll to position [511, 0]
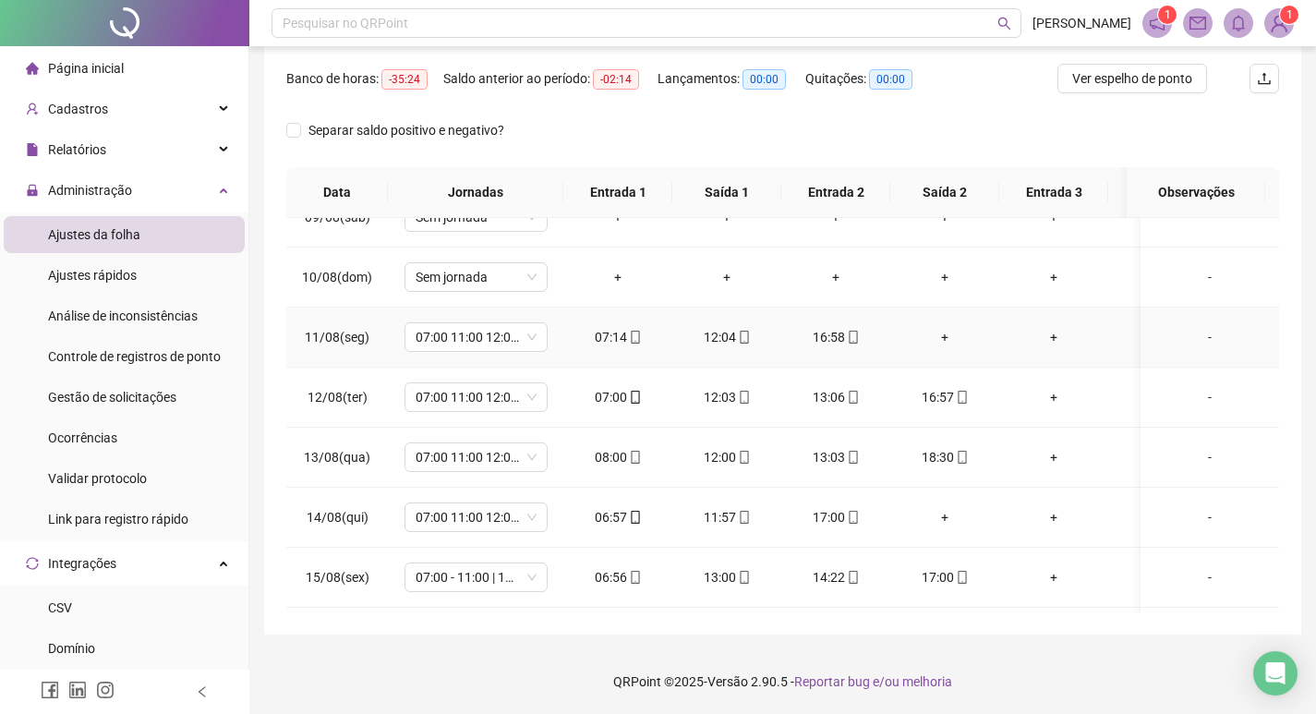
click at [324, 335] on span "11/08(seg)" at bounding box center [337, 337] width 65 height 15
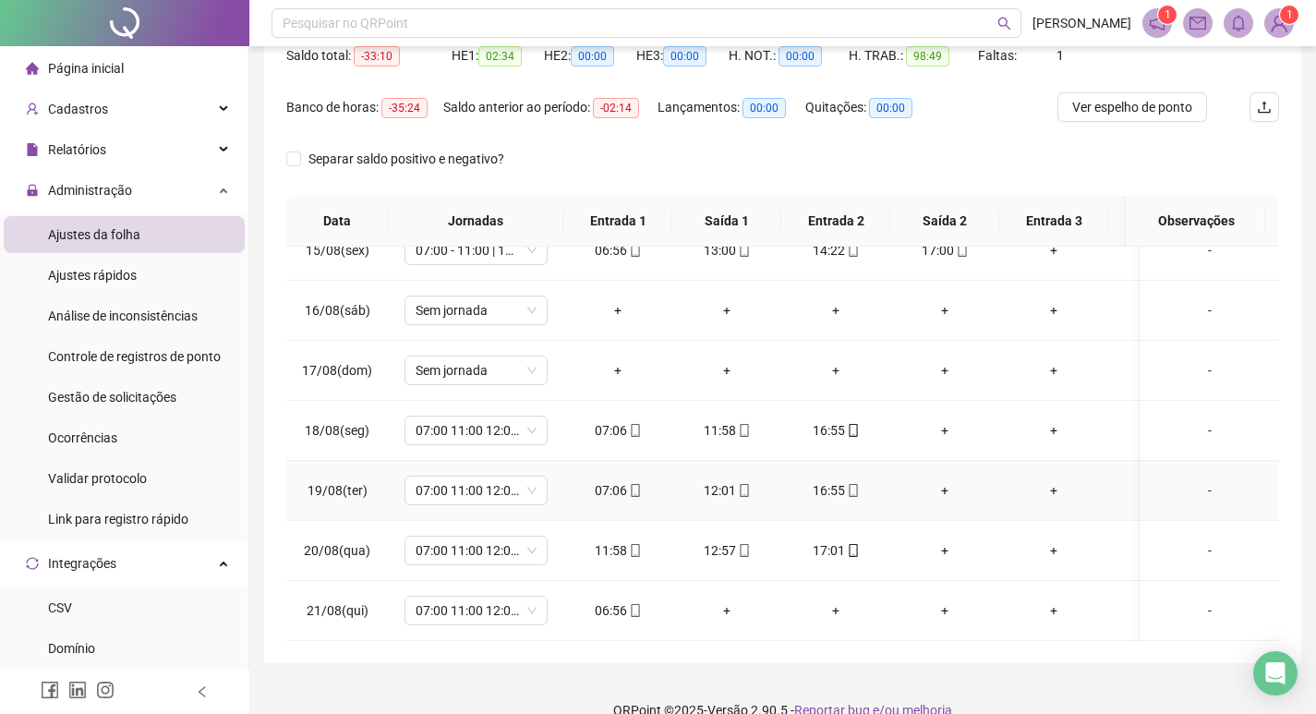
scroll to position [230, 0]
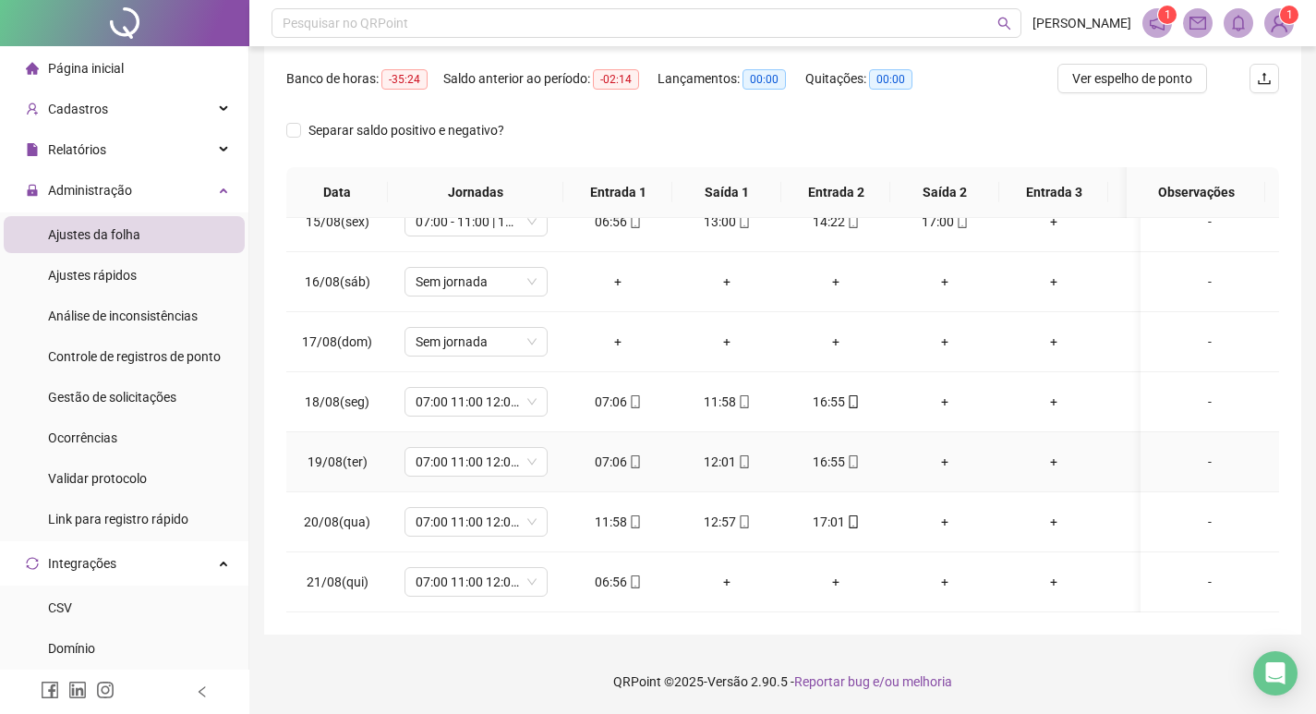
click at [332, 454] on span "19/08(ter)" at bounding box center [337, 461] width 60 height 15
click at [338, 514] on span "20/08(qua)" at bounding box center [337, 521] width 66 height 15
